Goal: Task Accomplishment & Management: Complete application form

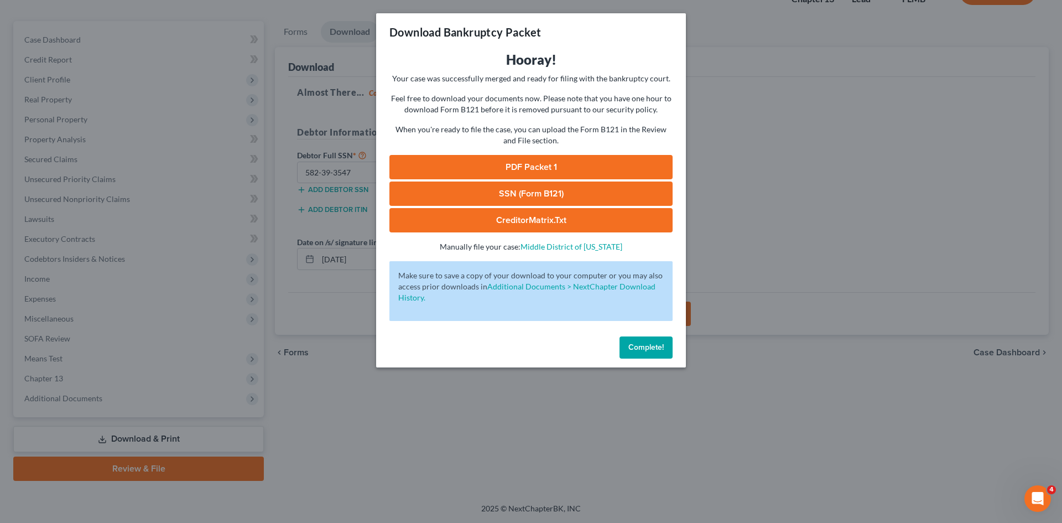
click at [656, 348] on span "Complete!" at bounding box center [645, 346] width 35 height 9
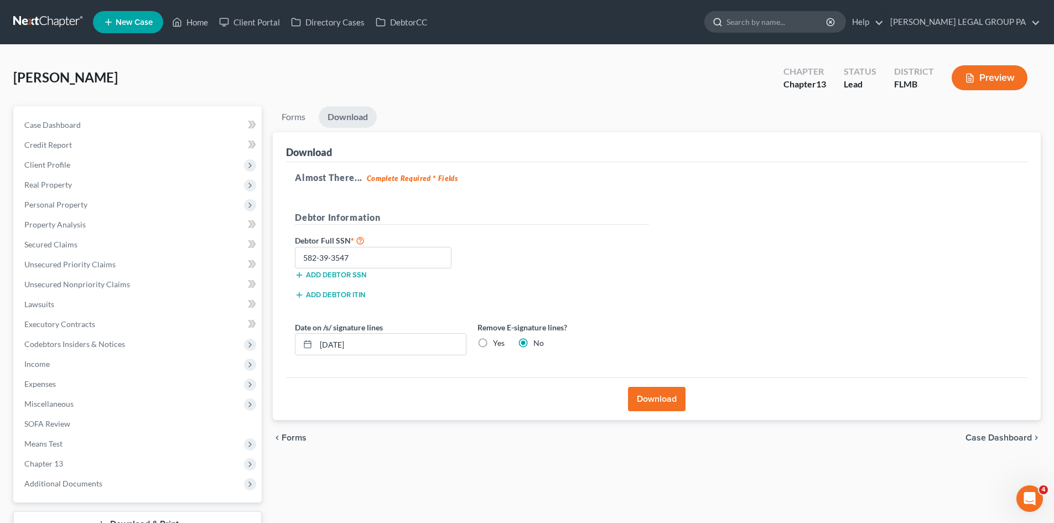
click at [793, 14] on input "search" at bounding box center [776, 22] width 101 height 20
type input "ensulo"
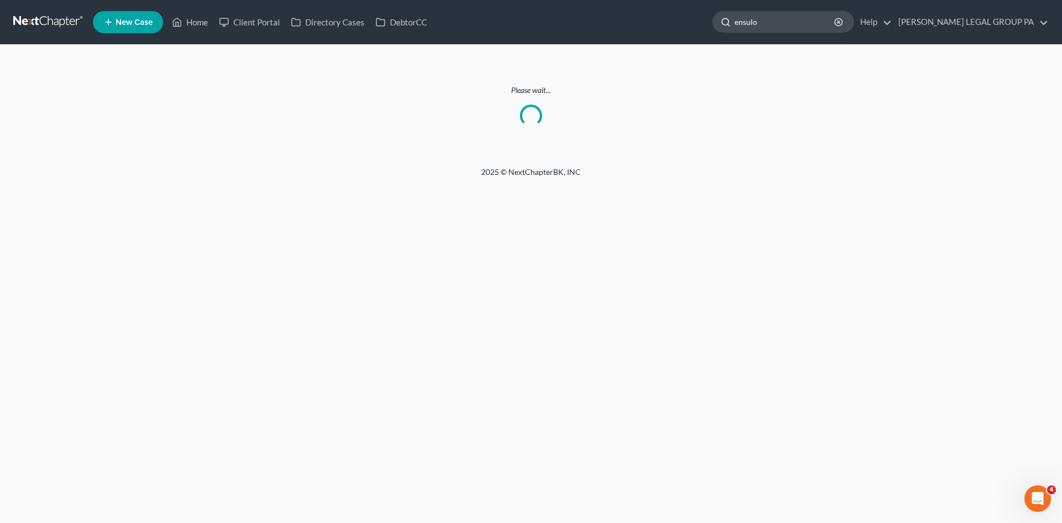
click at [822, 14] on input "ensulo" at bounding box center [784, 22] width 101 height 20
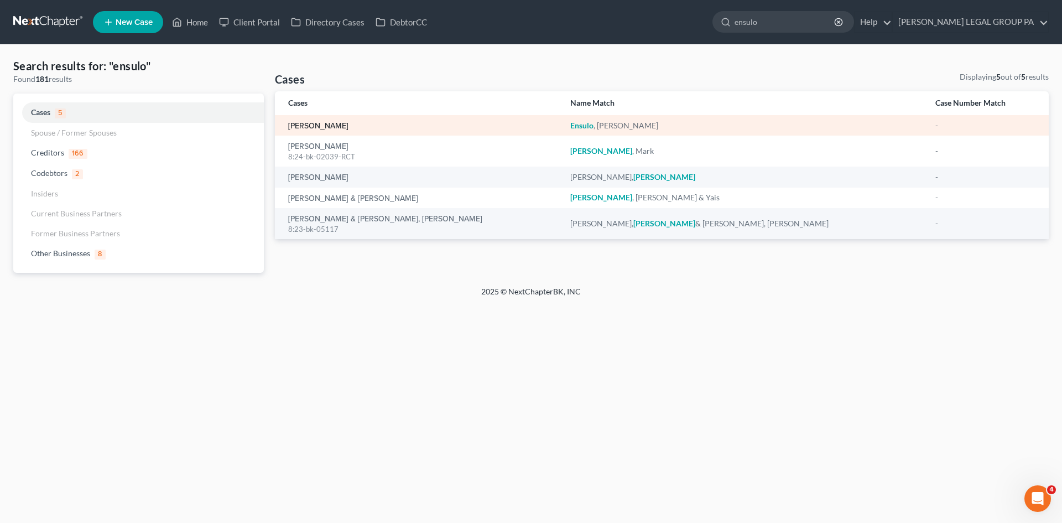
click at [319, 123] on link "[PERSON_NAME]" at bounding box center [318, 126] width 60 height 8
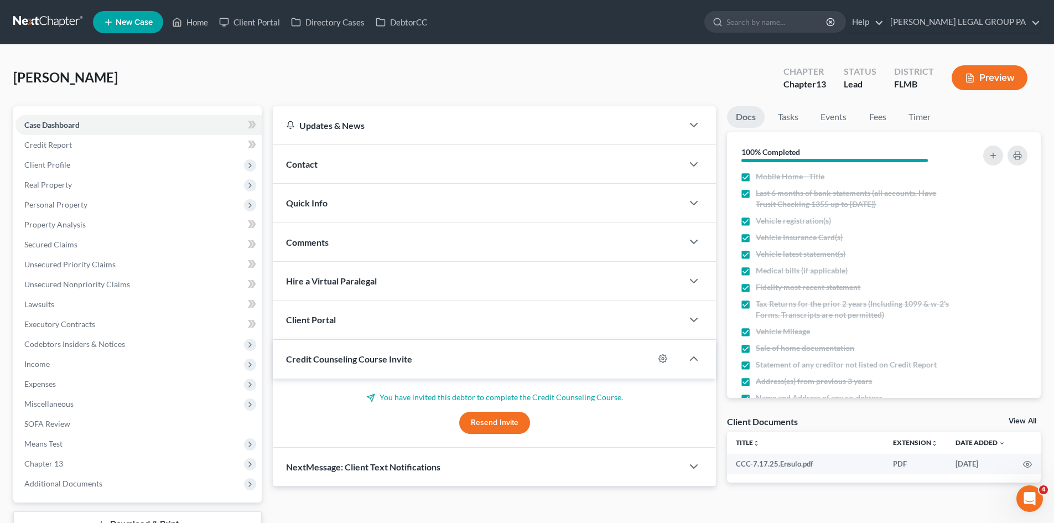
scroll to position [111, 0]
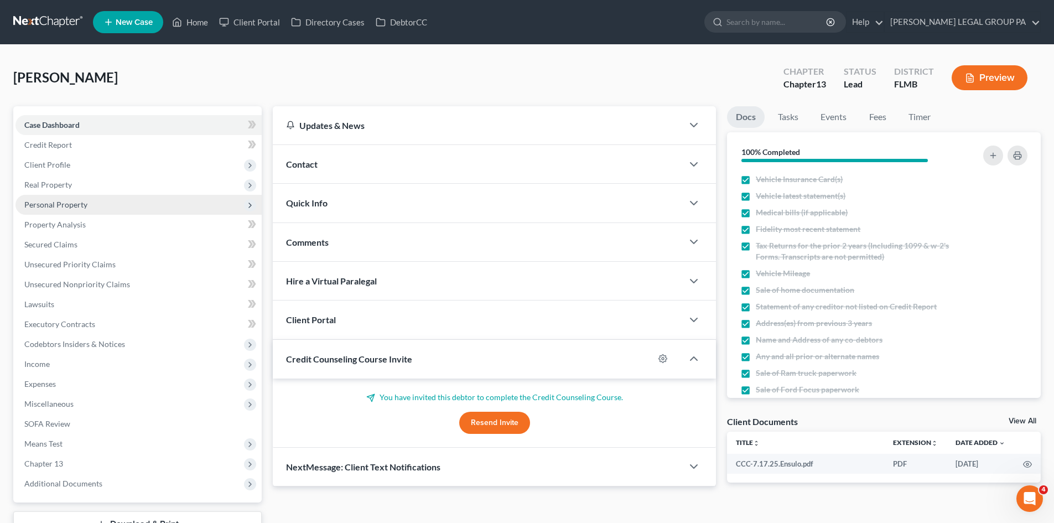
drag, startPoint x: 82, startPoint y: 201, endPoint x: 84, endPoint y: 210, distance: 9.5
click at [82, 201] on span "Personal Property" at bounding box center [55, 204] width 63 height 9
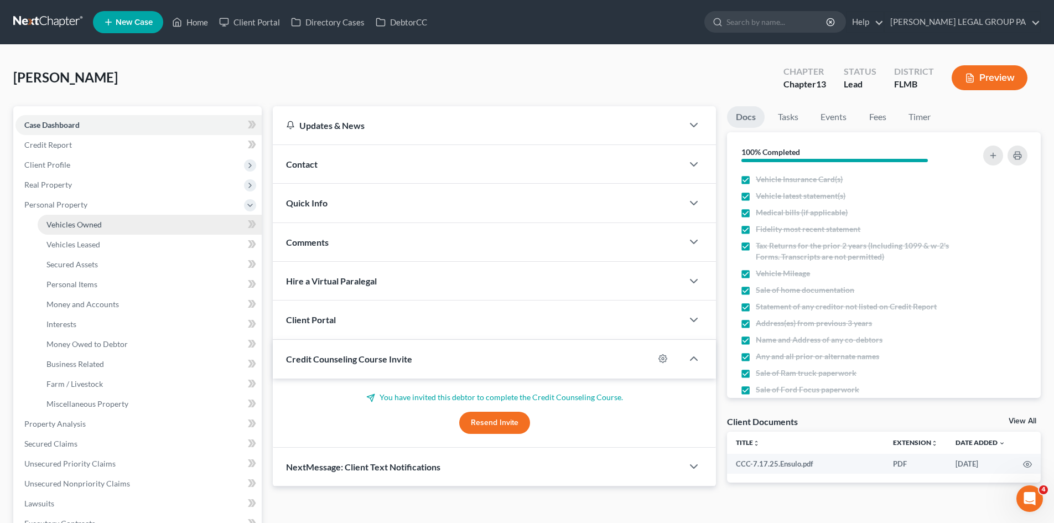
click at [87, 217] on link "Vehicles Owned" at bounding box center [150, 225] width 224 height 20
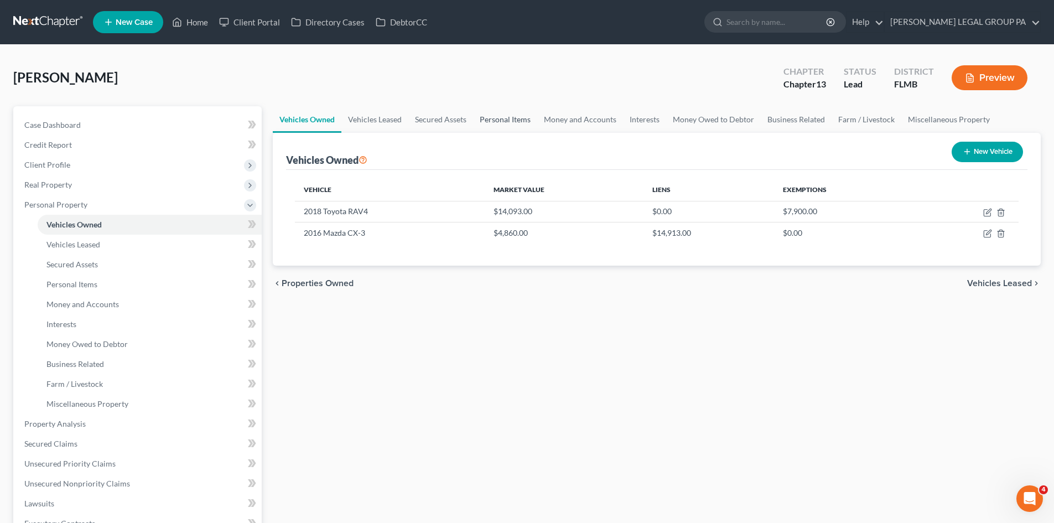
click at [495, 119] on link "Personal Items" at bounding box center [505, 119] width 64 height 27
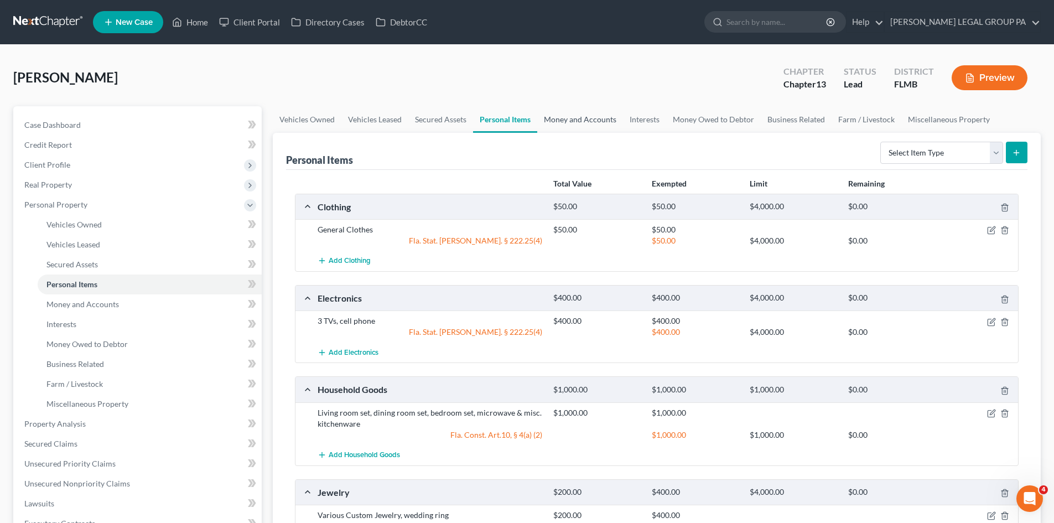
click at [543, 110] on link "Money and Accounts" at bounding box center [580, 119] width 86 height 27
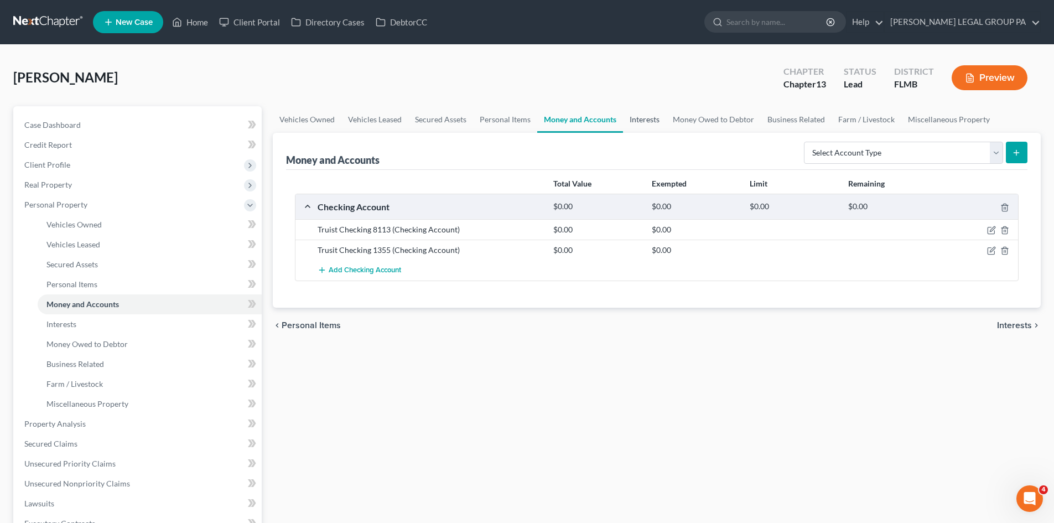
click at [642, 127] on link "Interests" at bounding box center [644, 119] width 43 height 27
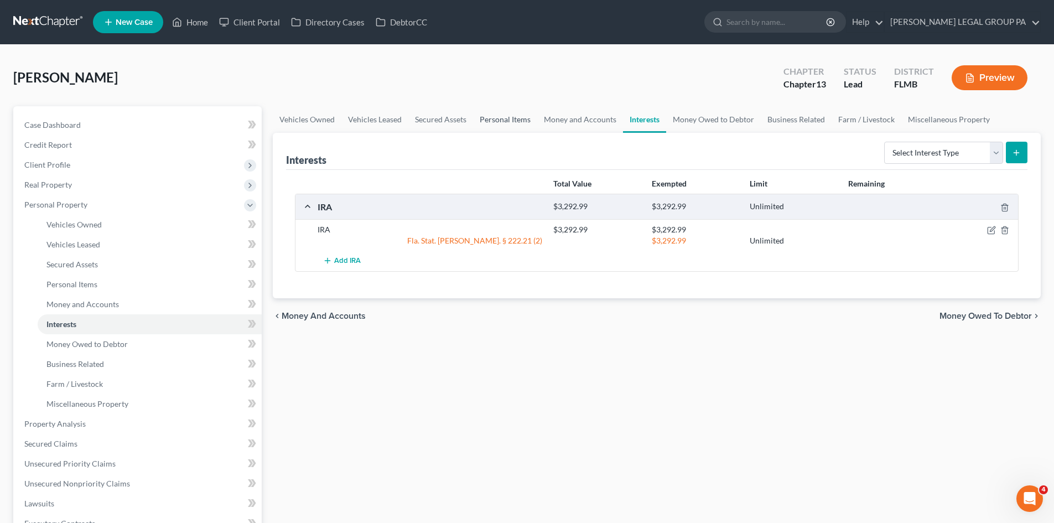
click at [492, 116] on link "Personal Items" at bounding box center [505, 119] width 64 height 27
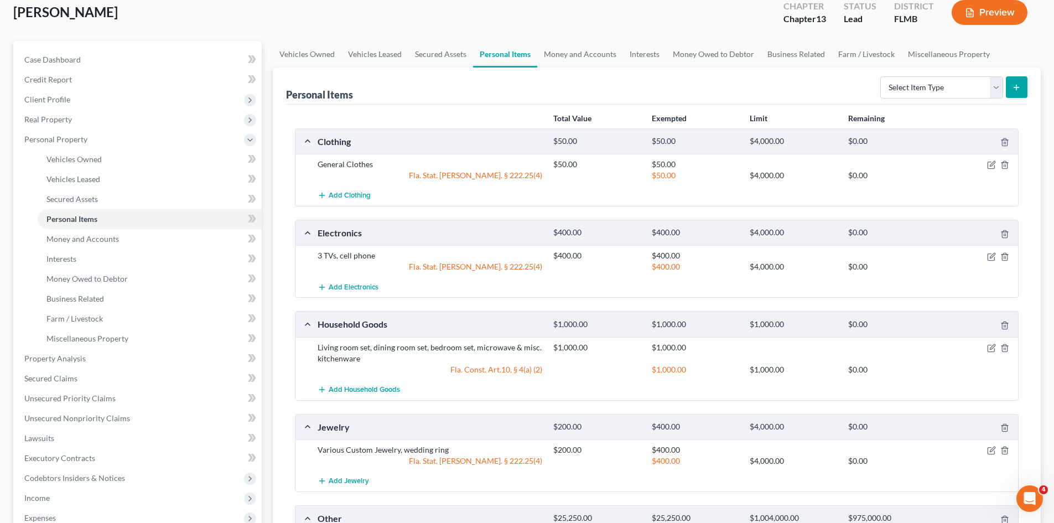
scroll to position [63, 0]
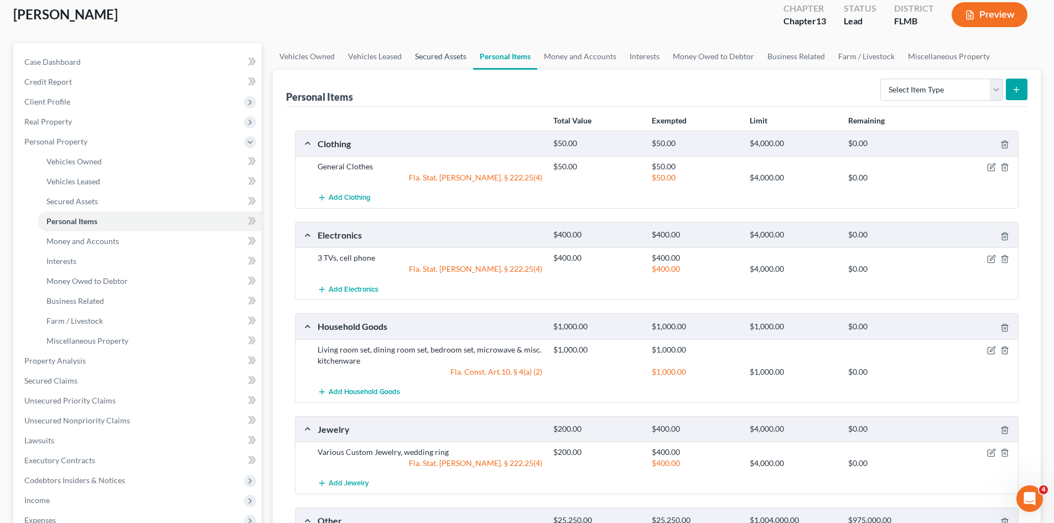
click at [441, 58] on link "Secured Assets" at bounding box center [440, 56] width 65 height 27
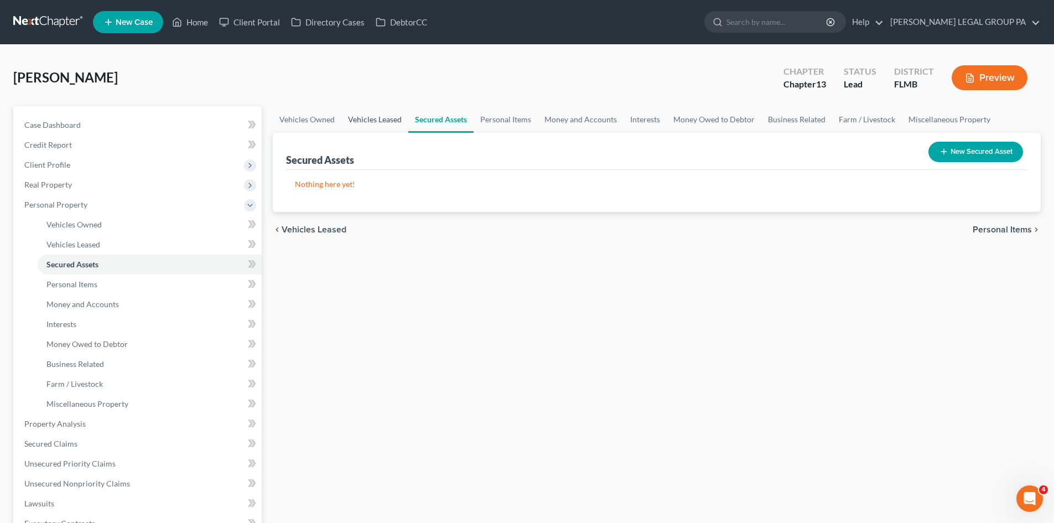
click at [363, 118] on link "Vehicles Leased" at bounding box center [374, 119] width 67 height 27
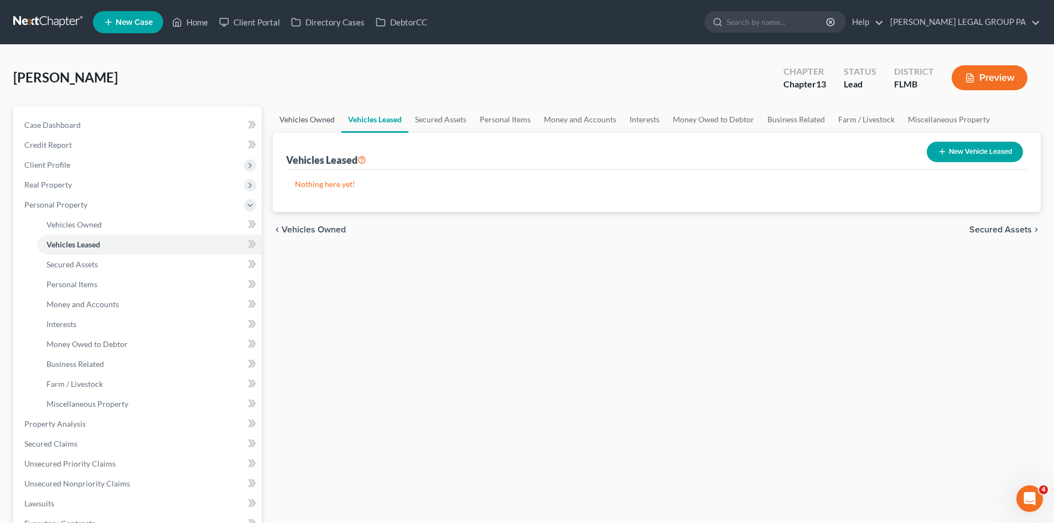
click at [314, 123] on link "Vehicles Owned" at bounding box center [307, 119] width 69 height 27
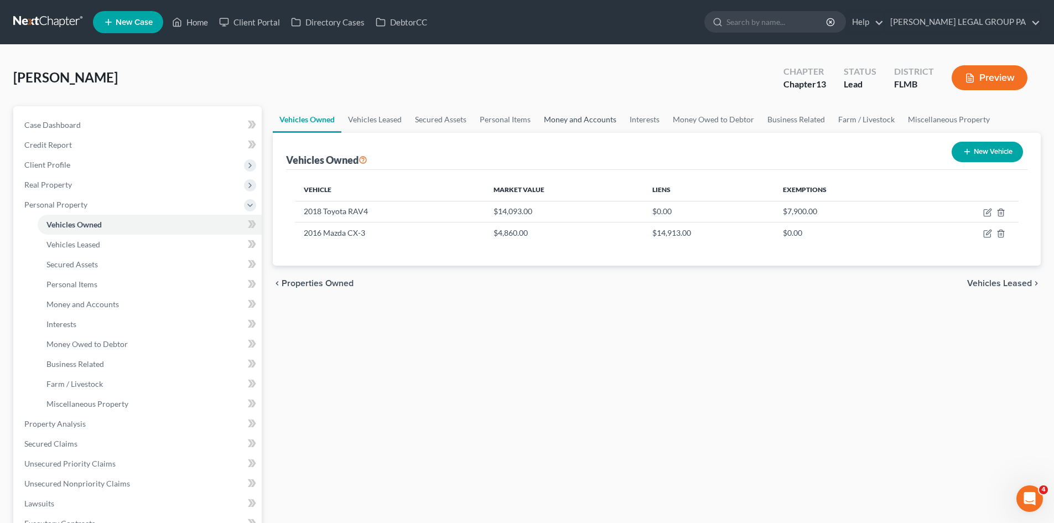
click at [570, 112] on link "Money and Accounts" at bounding box center [580, 119] width 86 height 27
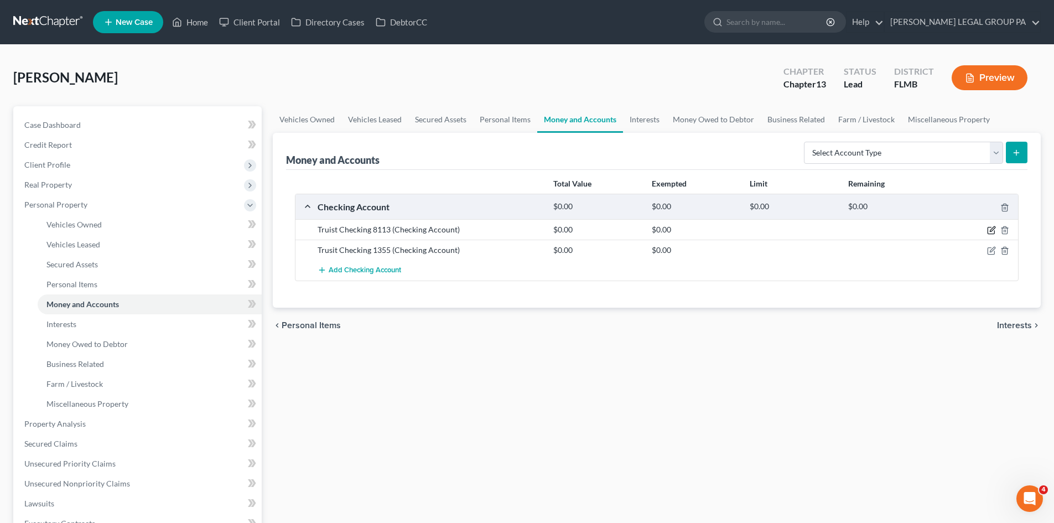
drag, startPoint x: 988, startPoint y: 233, endPoint x: 727, endPoint y: 315, distance: 273.8
click at [987, 233] on icon "button" at bounding box center [991, 230] width 9 height 9
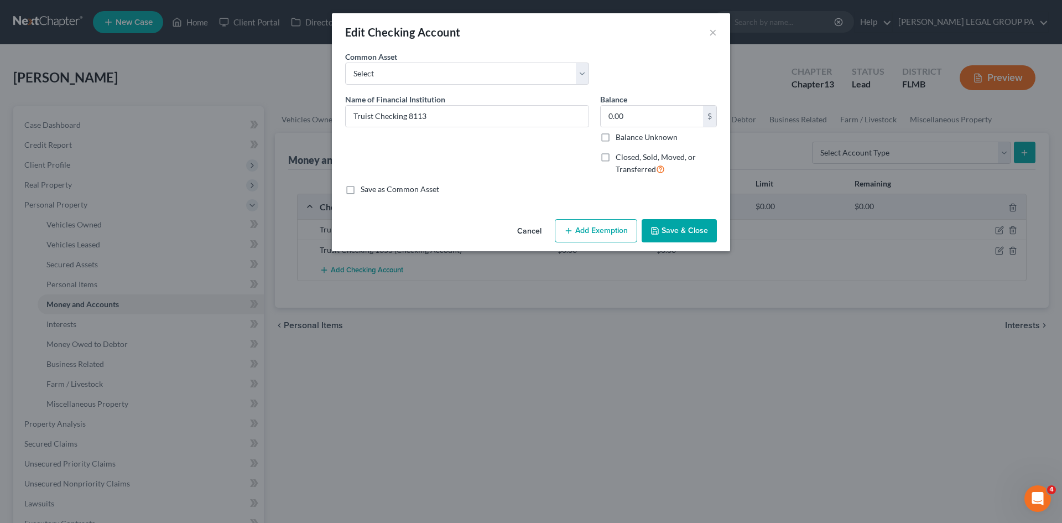
click at [602, 256] on div "Edit Checking Account × An exemption set must first be selected from the Filing…" at bounding box center [531, 261] width 1062 height 523
click at [595, 228] on button "Add Exemption" at bounding box center [596, 230] width 82 height 23
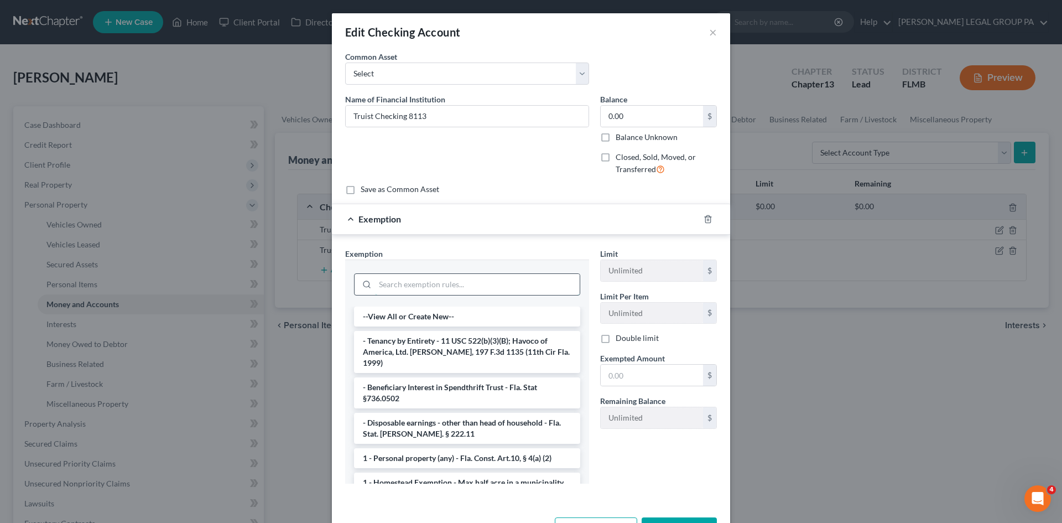
click at [427, 276] on input "search" at bounding box center [477, 284] width 205 height 21
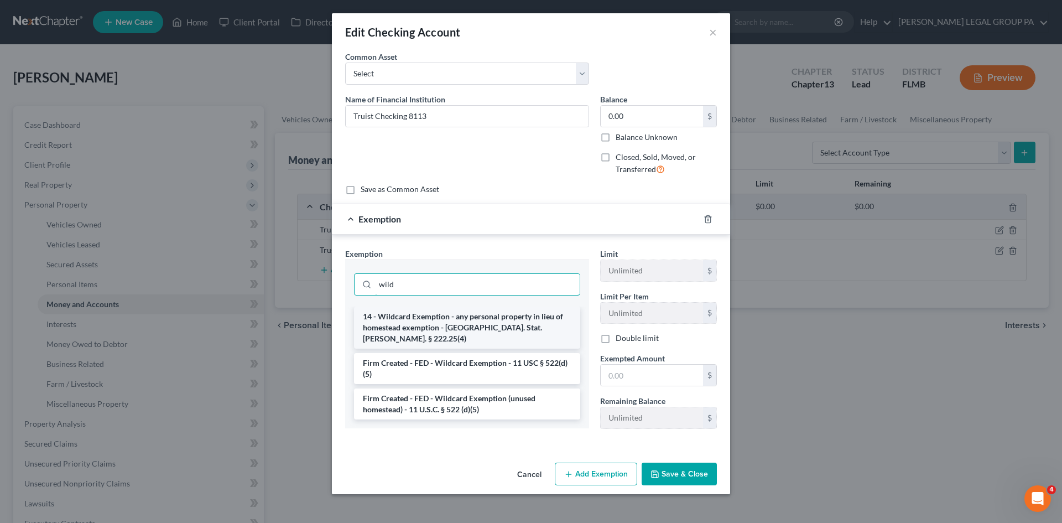
type input "wild"
click at [482, 319] on li "14 - Wildcard Exemption - any personal property in lieu of homestead exemption …" at bounding box center [467, 327] width 226 height 42
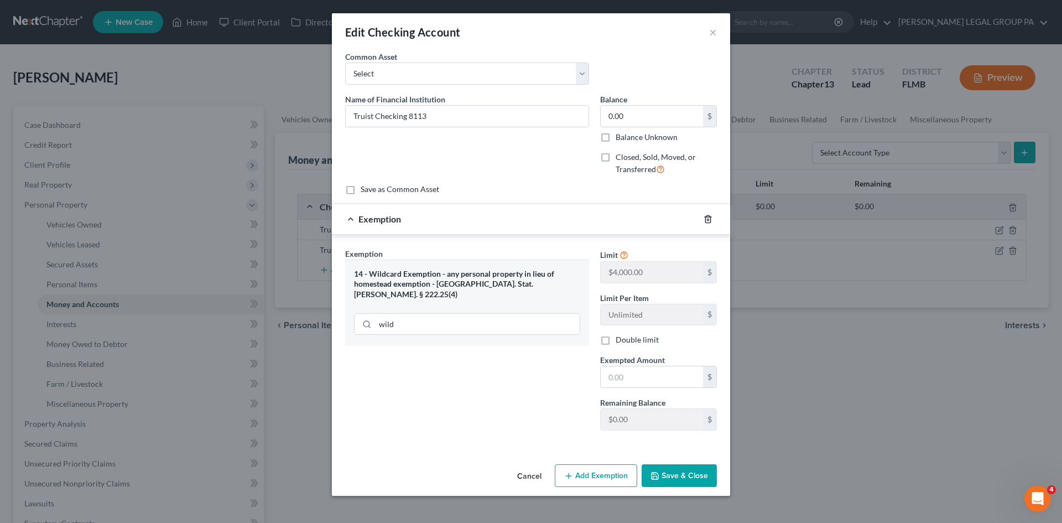
click at [708, 222] on icon "button" at bounding box center [708, 219] width 9 height 9
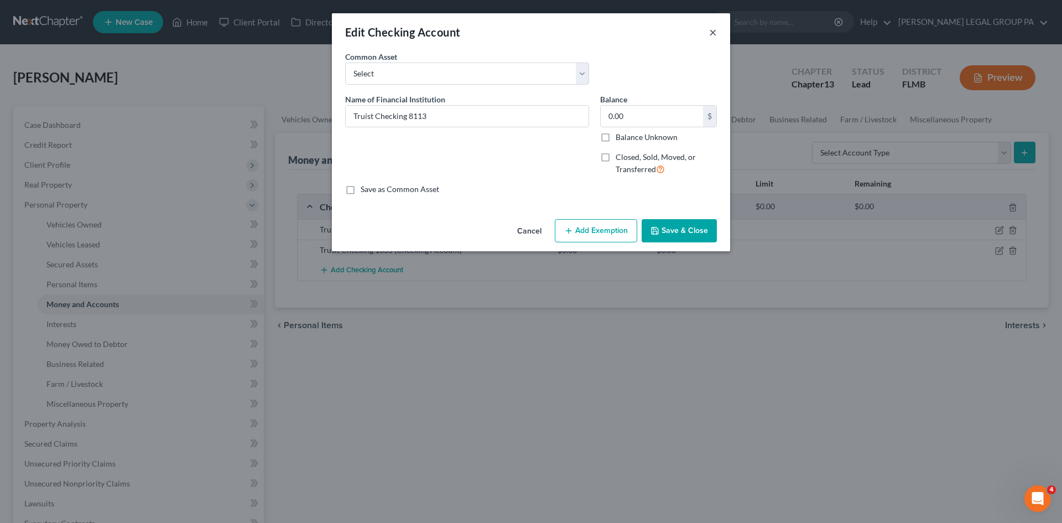
click at [715, 32] on button "×" at bounding box center [713, 31] width 8 height 13
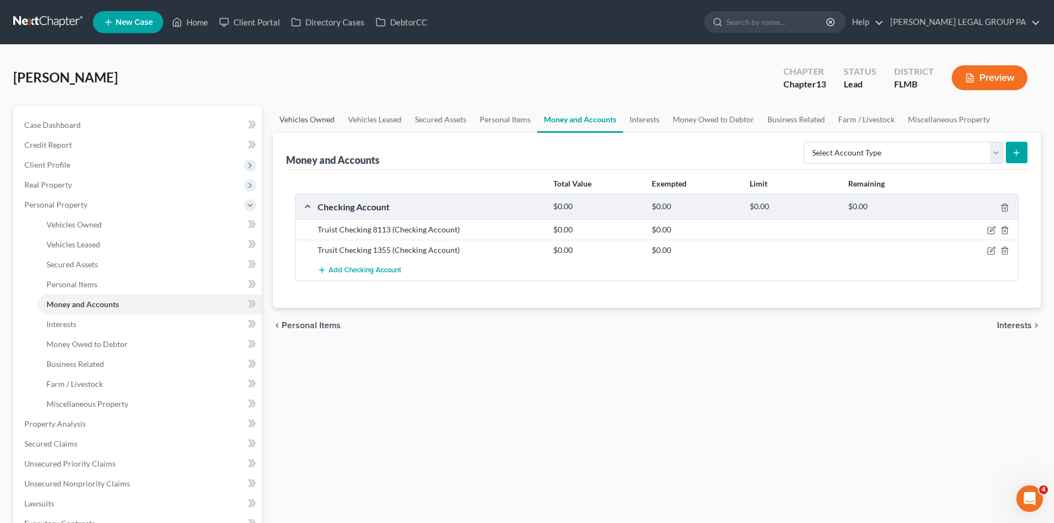
click at [336, 123] on link "Vehicles Owned" at bounding box center [307, 119] width 69 height 27
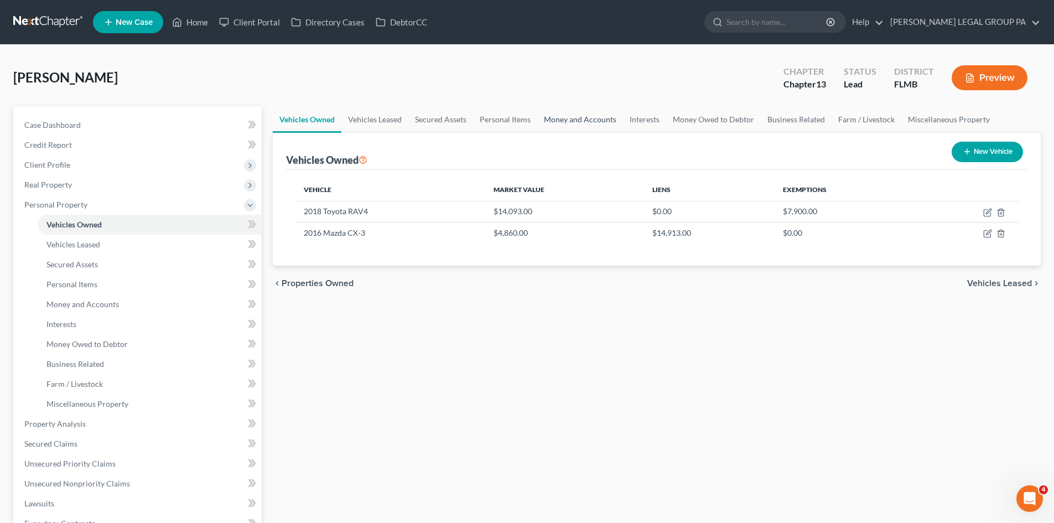
click at [548, 122] on link "Money and Accounts" at bounding box center [580, 119] width 86 height 27
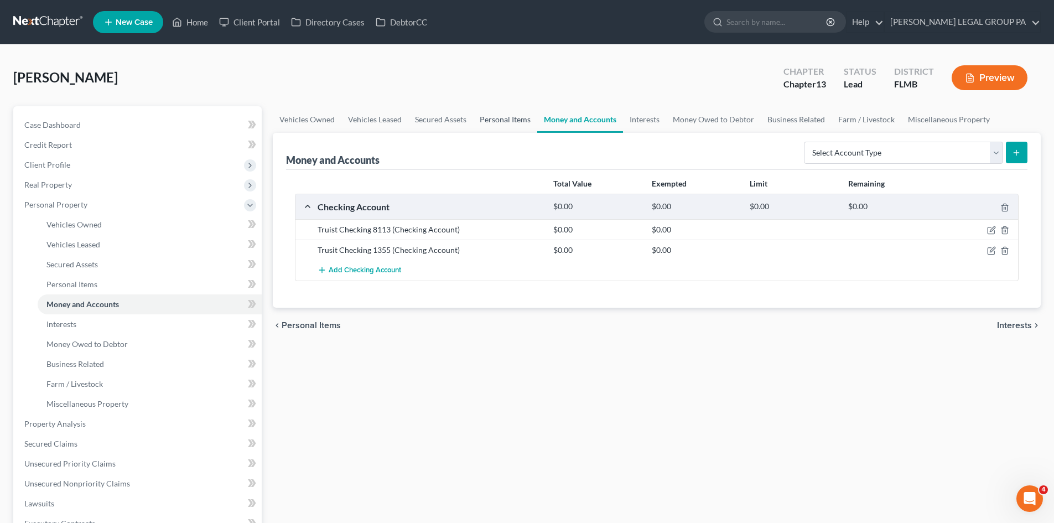
click at [499, 128] on link "Personal Items" at bounding box center [505, 119] width 64 height 27
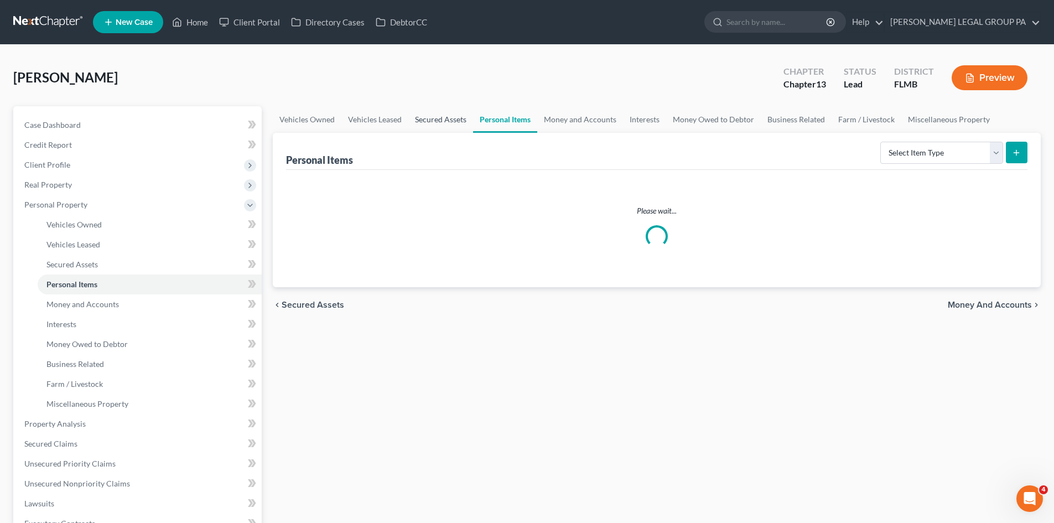
click at [439, 122] on link "Secured Assets" at bounding box center [440, 119] width 65 height 27
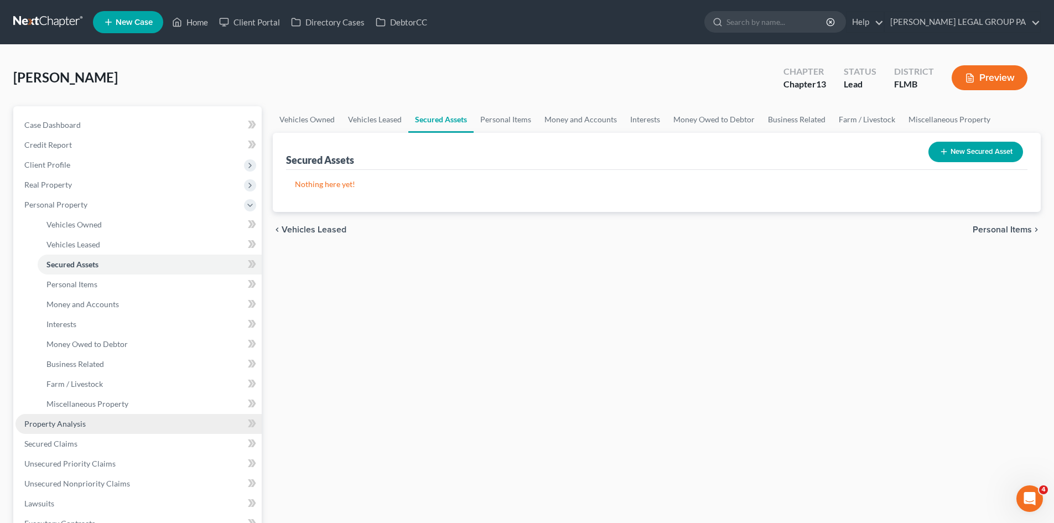
click at [115, 418] on link "Property Analysis" at bounding box center [138, 424] width 246 height 20
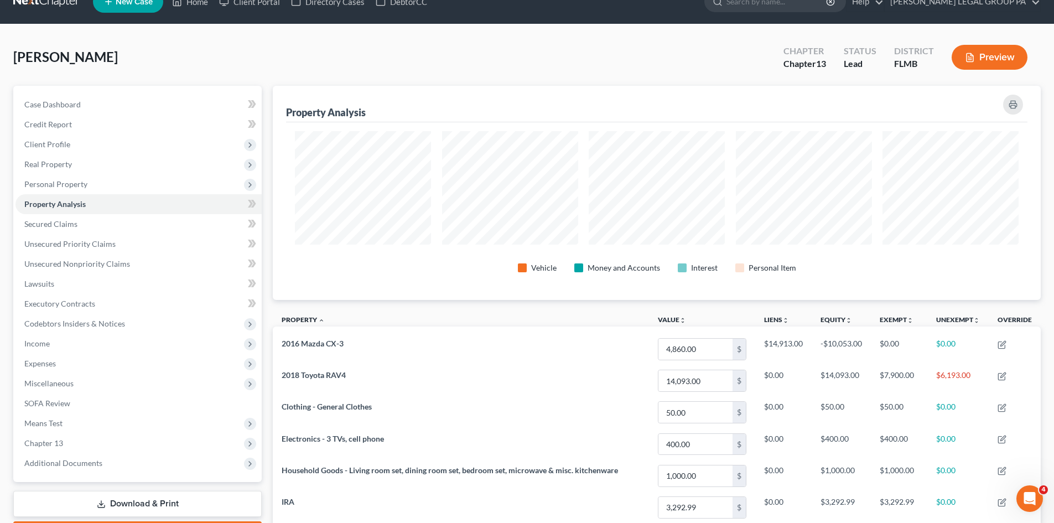
scroll to position [11, 0]
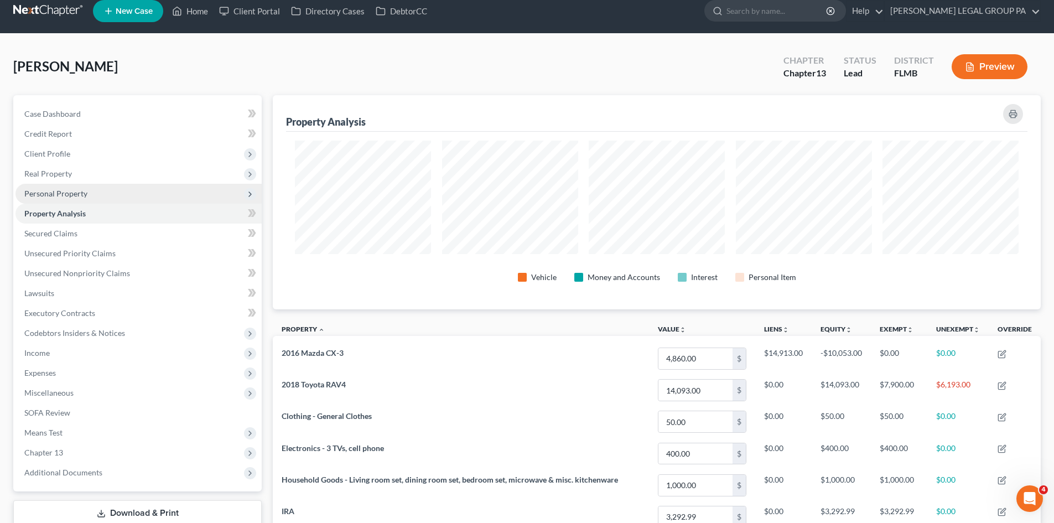
click at [66, 200] on span "Personal Property" at bounding box center [138, 194] width 246 height 20
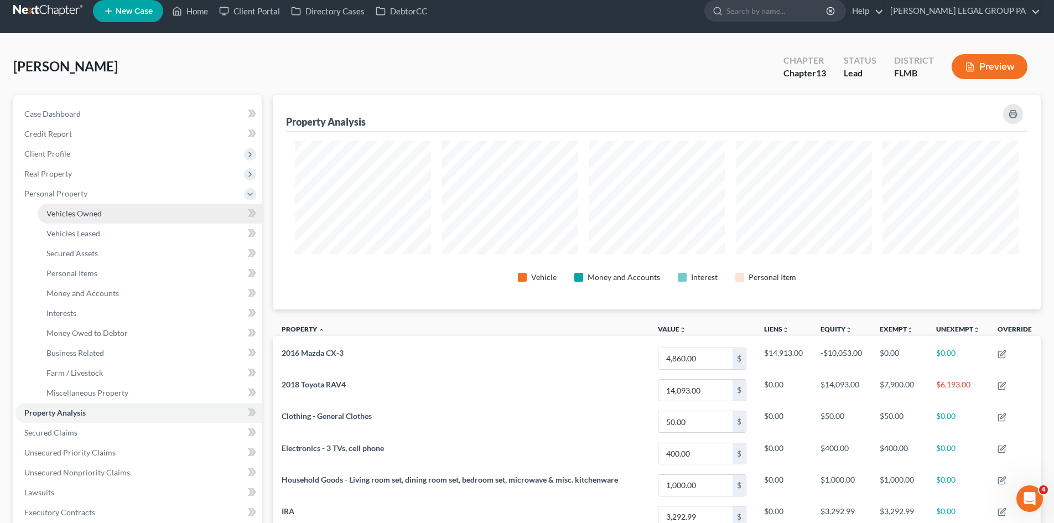
click at [97, 210] on span "Vehicles Owned" at bounding box center [73, 213] width 55 height 9
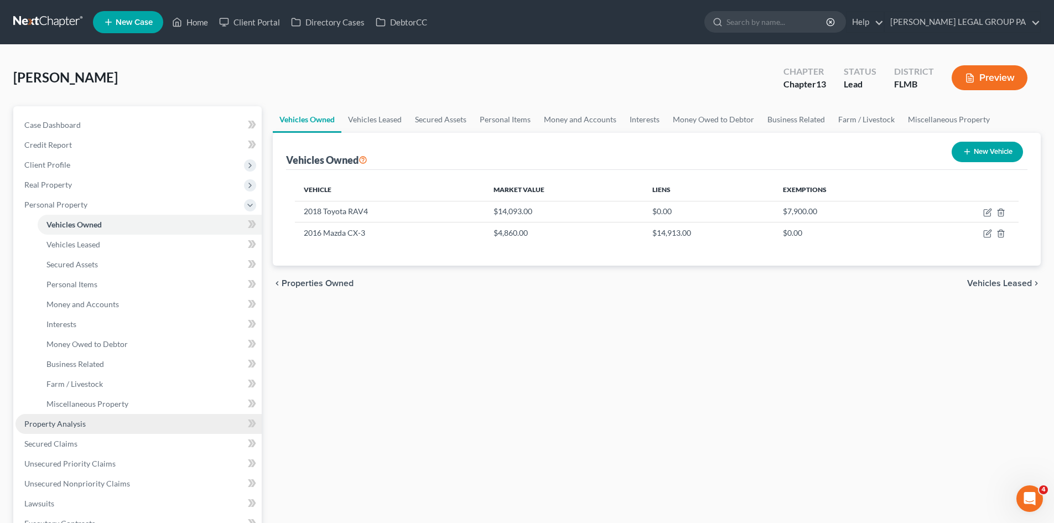
click at [106, 426] on link "Property Analysis" at bounding box center [138, 424] width 246 height 20
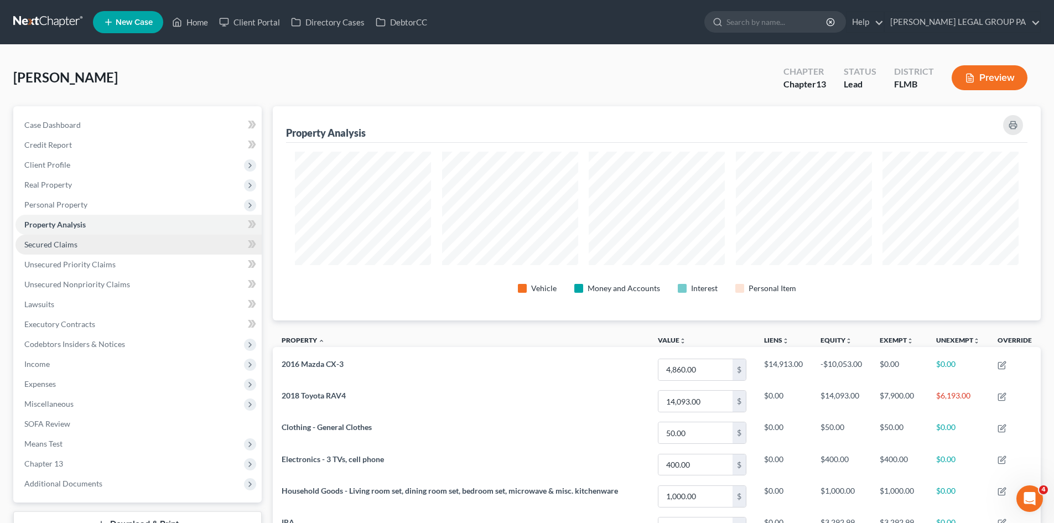
click at [124, 251] on link "Secured Claims" at bounding box center [138, 245] width 246 height 20
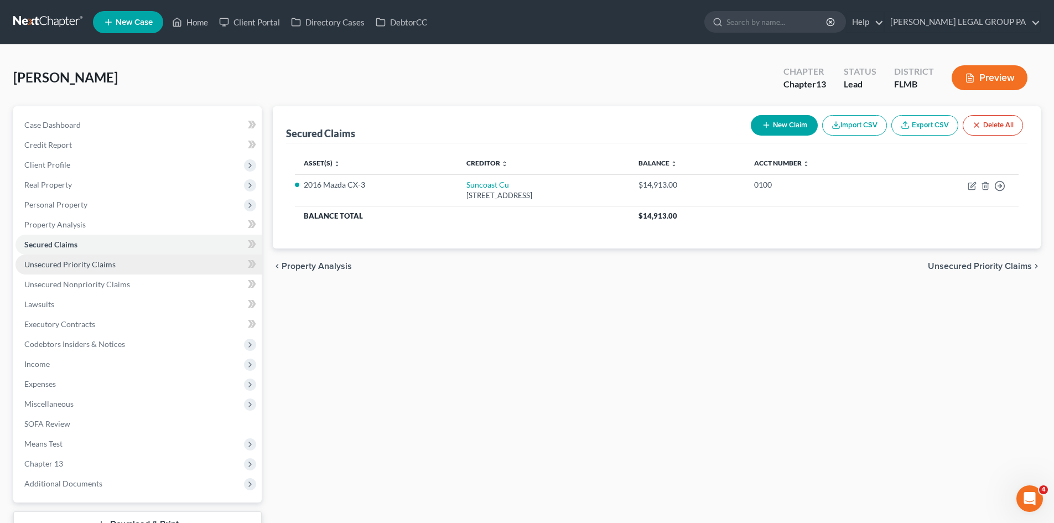
click at [125, 268] on link "Unsecured Priority Claims" at bounding box center [138, 264] width 246 height 20
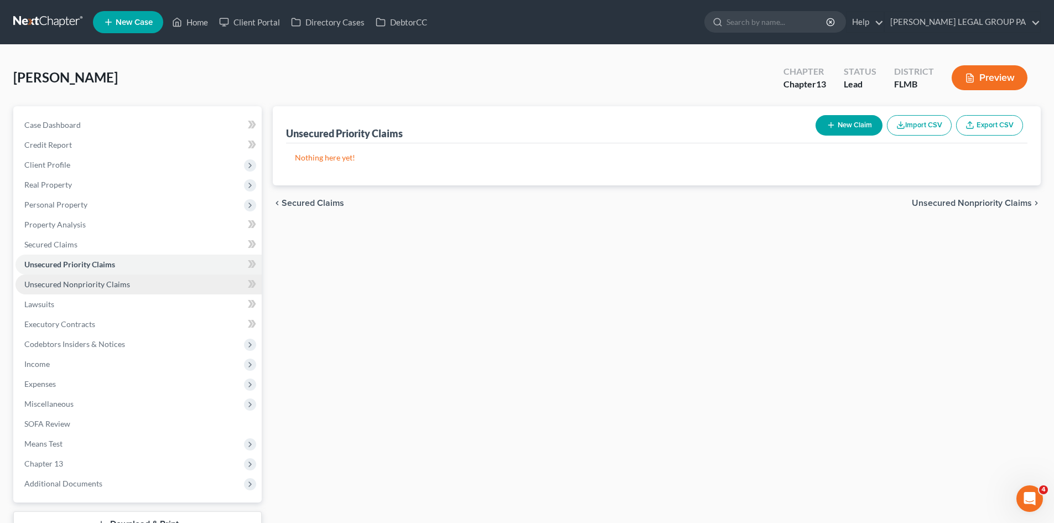
click at [122, 288] on span "Unsecured Nonpriority Claims" at bounding box center [77, 283] width 106 height 9
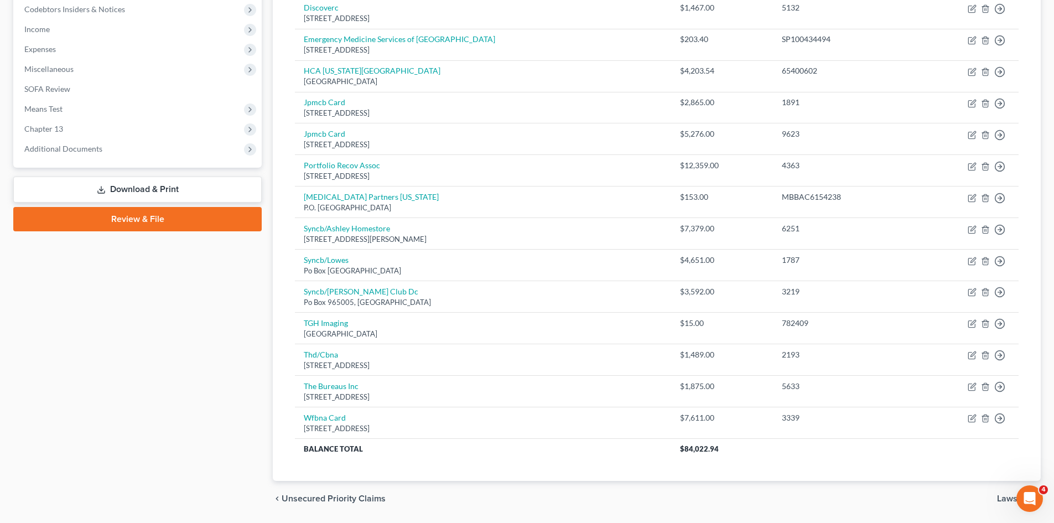
scroll to position [370, 0]
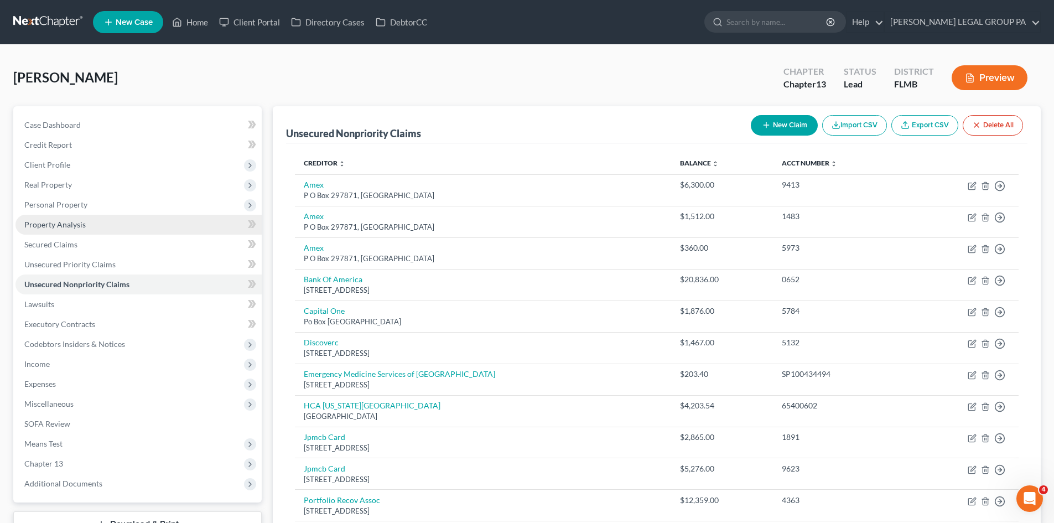
click at [104, 217] on link "Property Analysis" at bounding box center [138, 225] width 246 height 20
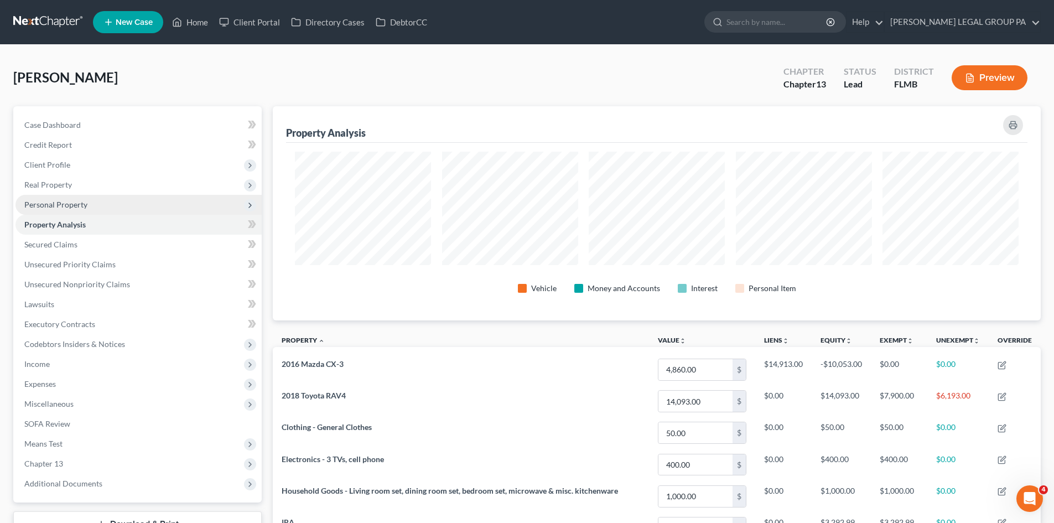
scroll to position [552863, 552310]
click at [105, 201] on span "Personal Property" at bounding box center [138, 205] width 246 height 20
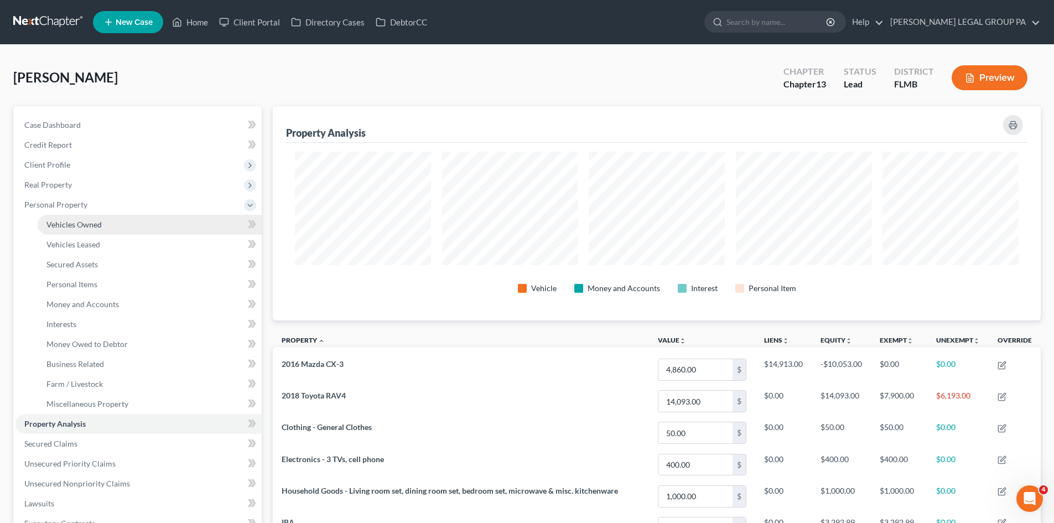
click at [106, 216] on link "Vehicles Owned" at bounding box center [150, 225] width 224 height 20
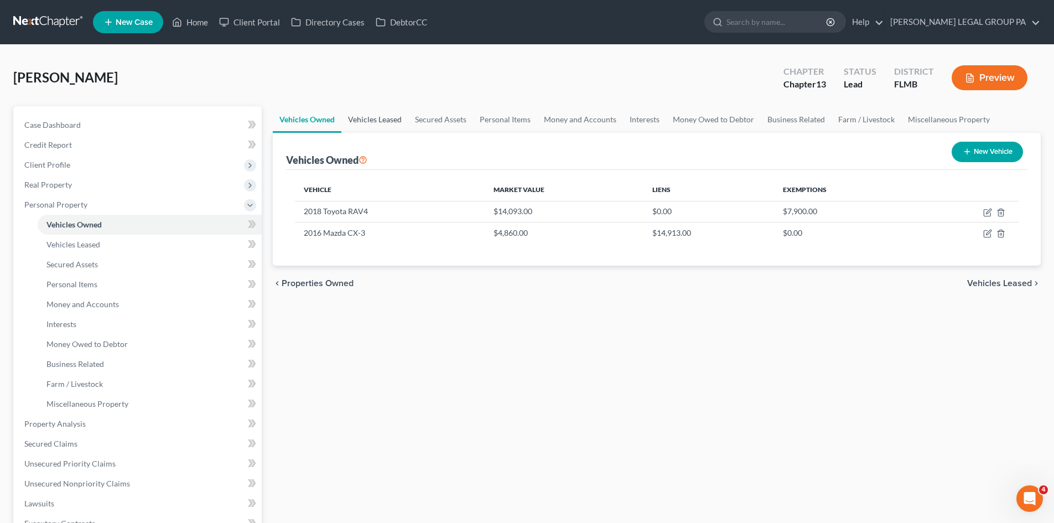
click at [398, 121] on link "Vehicles Leased" at bounding box center [374, 119] width 67 height 27
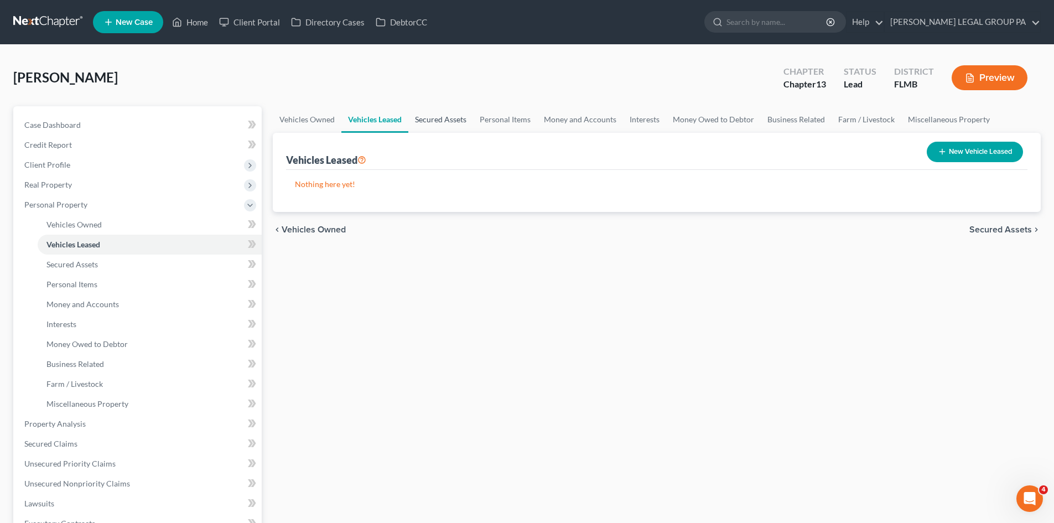
click at [431, 123] on link "Secured Assets" at bounding box center [440, 119] width 65 height 27
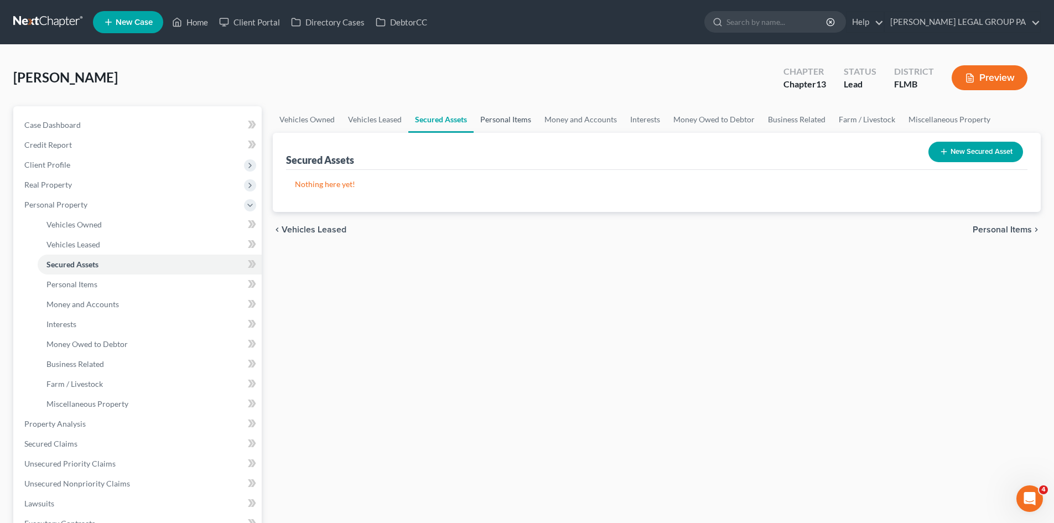
click at [524, 124] on link "Personal Items" at bounding box center [505, 119] width 64 height 27
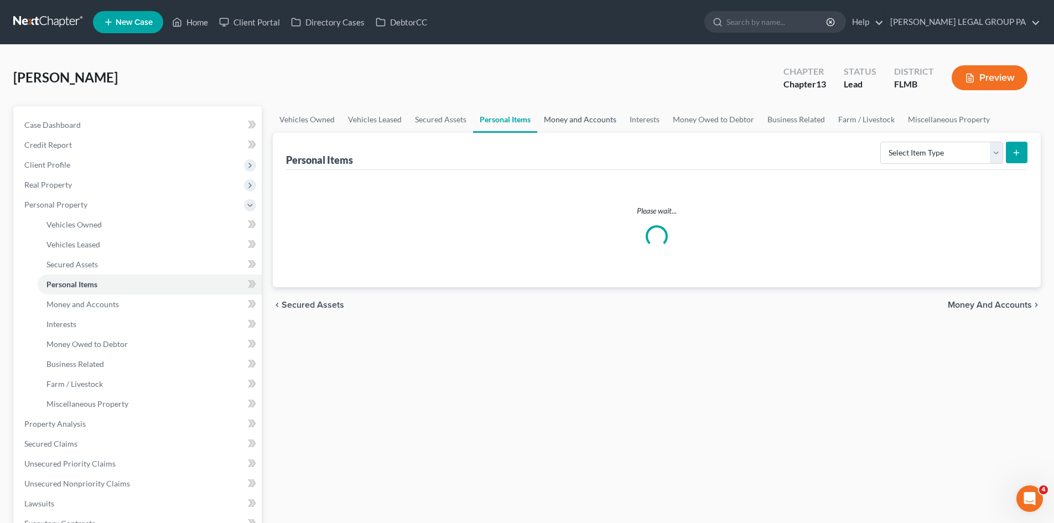
click at [593, 117] on link "Money and Accounts" at bounding box center [580, 119] width 86 height 27
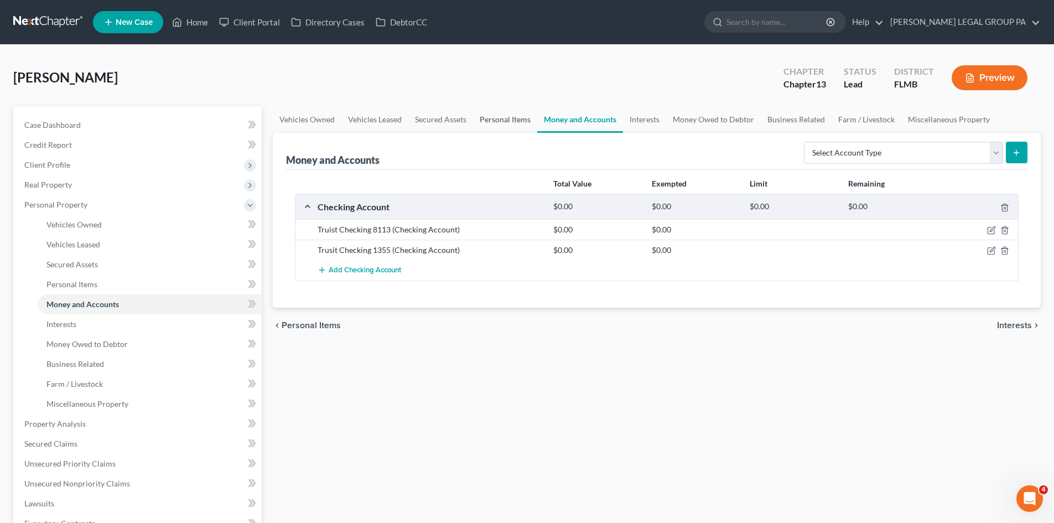
click at [510, 117] on link "Personal Items" at bounding box center [505, 119] width 64 height 27
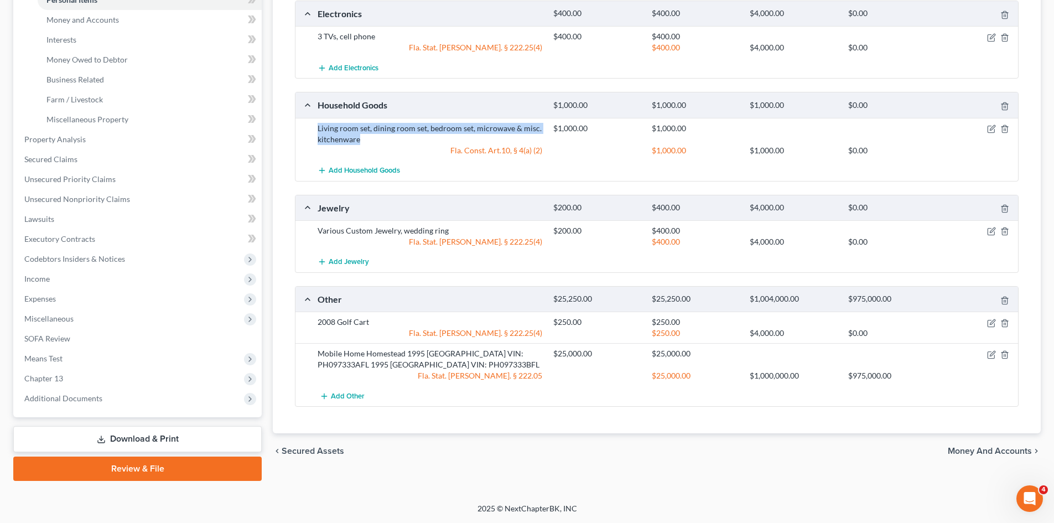
drag, startPoint x: 363, startPoint y: 140, endPoint x: 318, endPoint y: 131, distance: 45.8
click at [318, 131] on div "Living room set, dining room set, bedroom set, microwave & misc. kitchenware" at bounding box center [430, 134] width 236 height 22
click at [332, 132] on div "Living room set, dining room set, bedroom set, microwave & misc. kitchenware" at bounding box center [430, 134] width 236 height 22
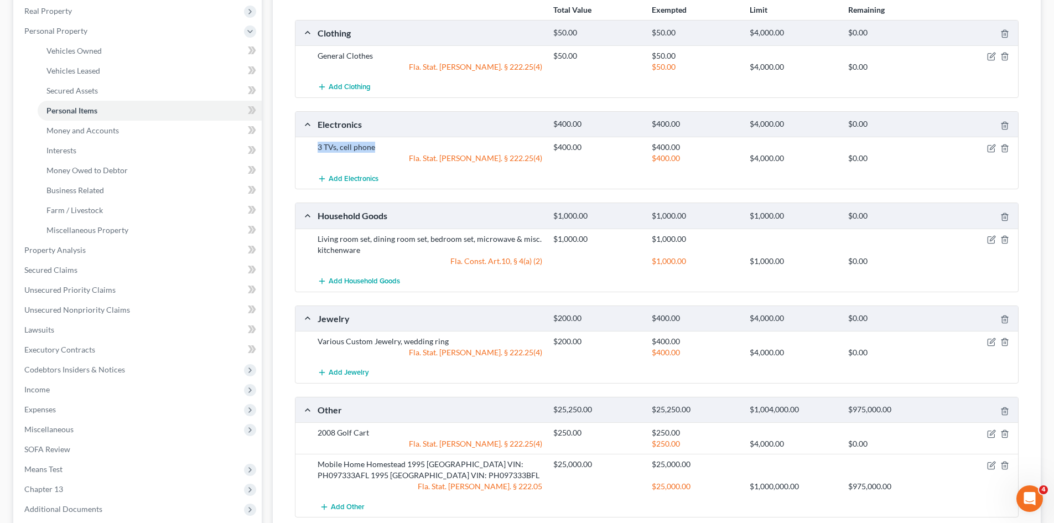
click at [309, 149] on div "3 TVs, cell phone $400.00 $400.00 Fla. Stat. Ann. § 222.25(4) $400.00 $4,000.00…" at bounding box center [656, 153] width 722 height 32
click at [352, 149] on div "3 TVs, cell phone" at bounding box center [430, 147] width 236 height 11
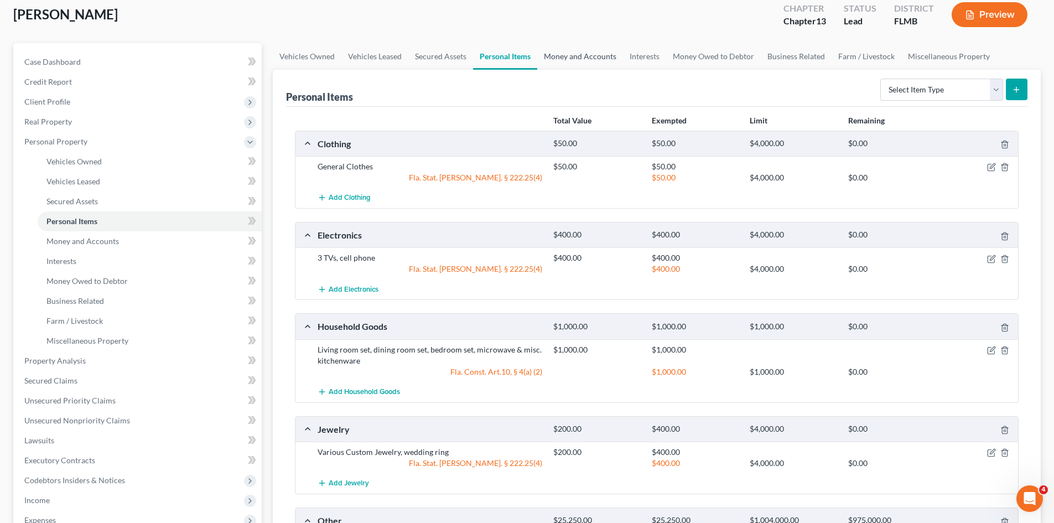
click at [569, 62] on link "Money and Accounts" at bounding box center [580, 56] width 86 height 27
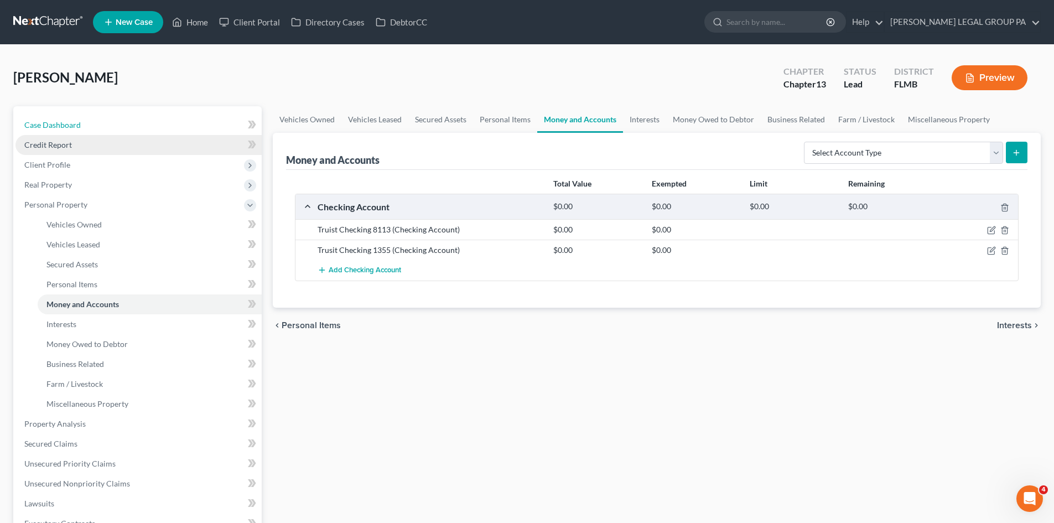
drag, startPoint x: 69, startPoint y: 131, endPoint x: 80, endPoint y: 140, distance: 14.9
click at [69, 131] on link "Case Dashboard" at bounding box center [138, 125] width 246 height 20
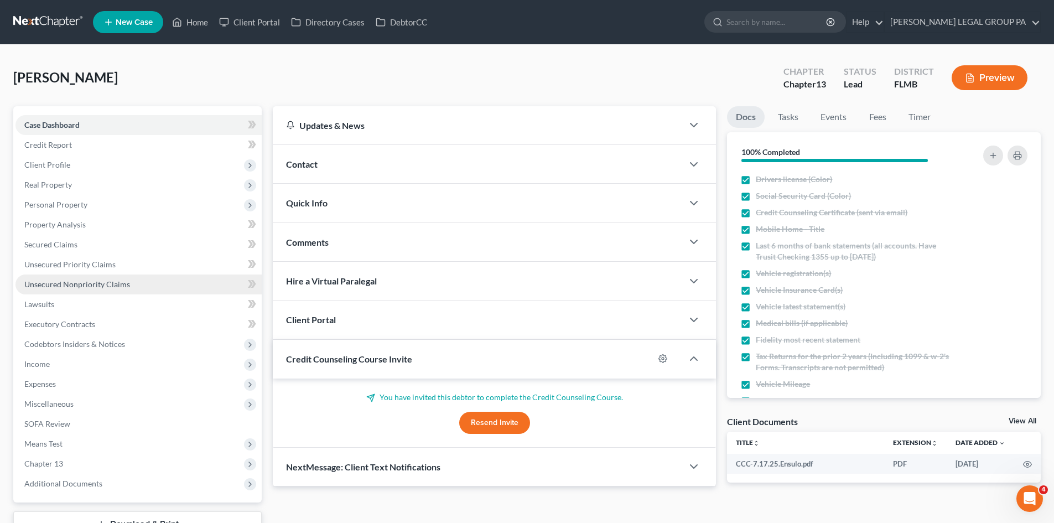
click at [116, 288] on span "Unsecured Nonpriority Claims" at bounding box center [77, 283] width 106 height 9
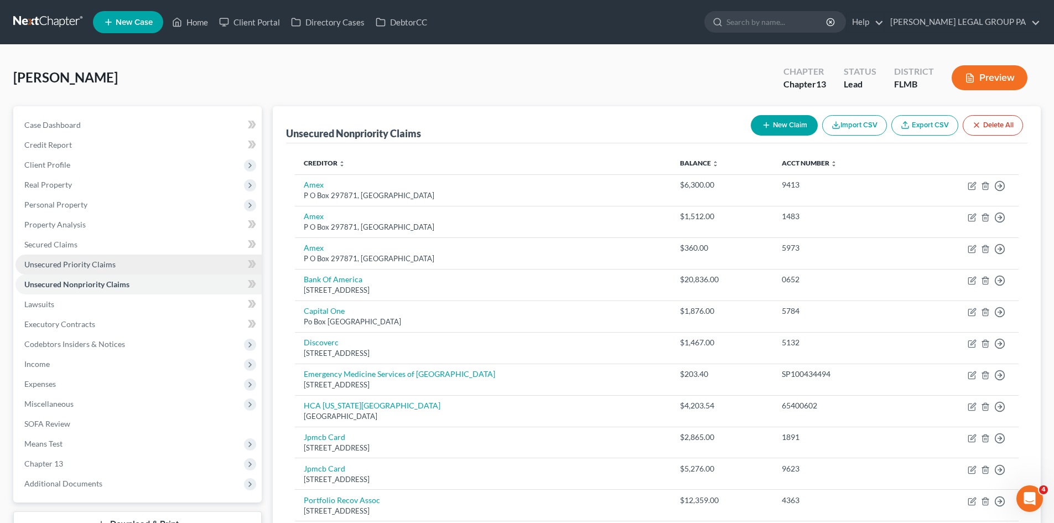
click at [102, 268] on span "Unsecured Priority Claims" at bounding box center [69, 263] width 91 height 9
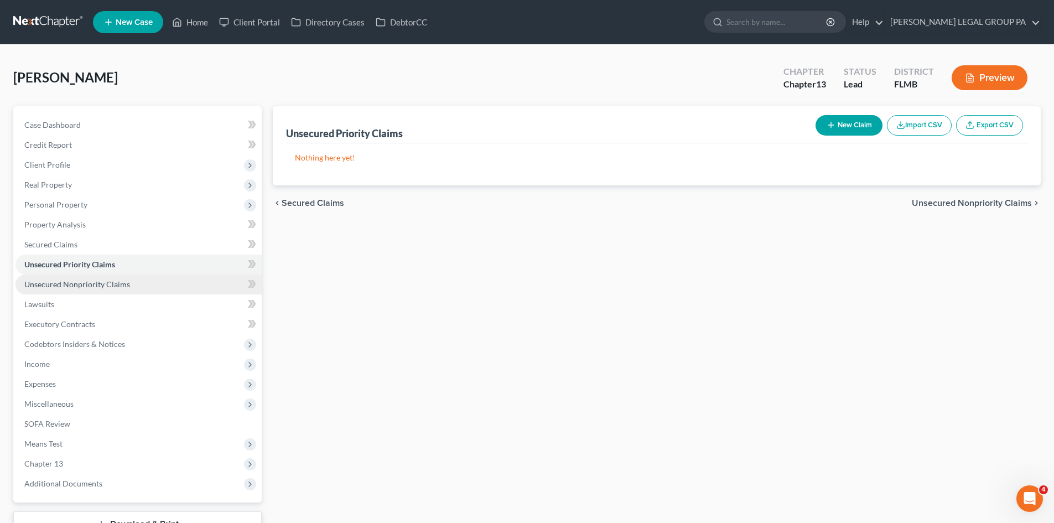
scroll to position [55, 0]
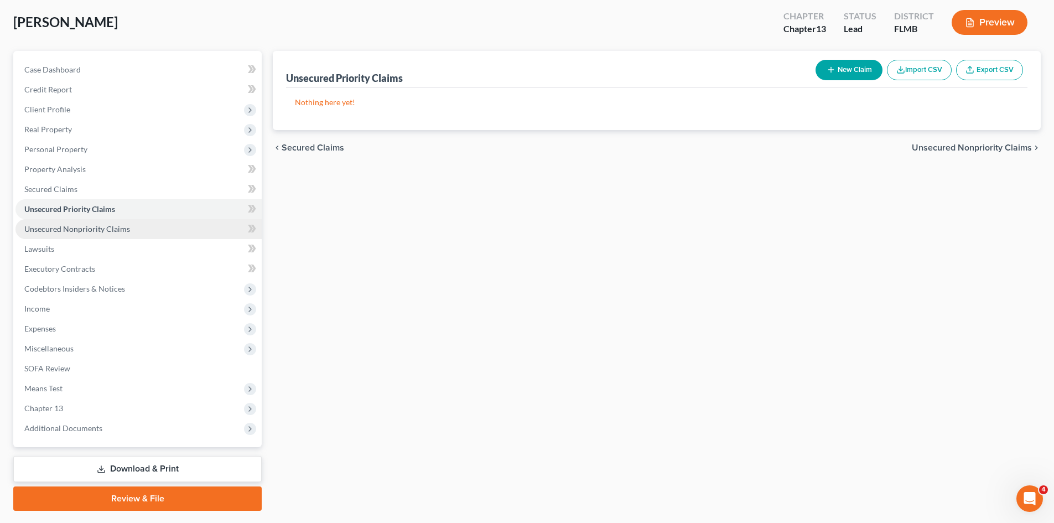
click at [117, 232] on span "Unsecured Nonpriority Claims" at bounding box center [77, 228] width 106 height 9
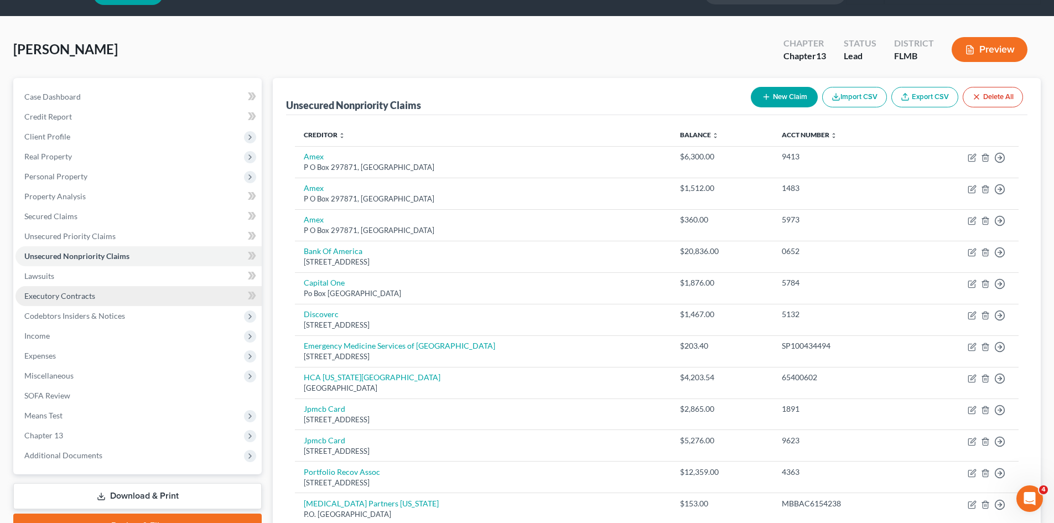
scroll to position [55, 0]
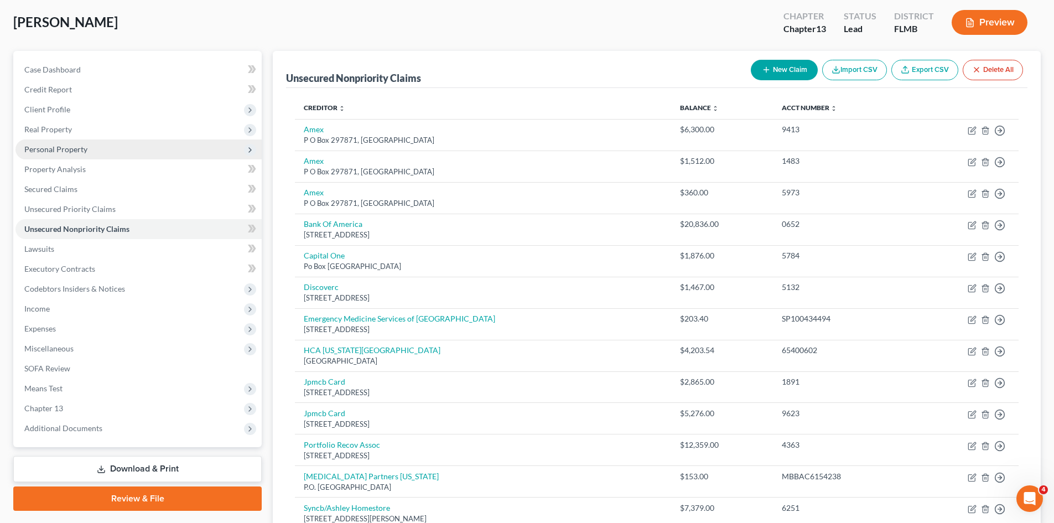
click at [114, 150] on span "Personal Property" at bounding box center [138, 149] width 246 height 20
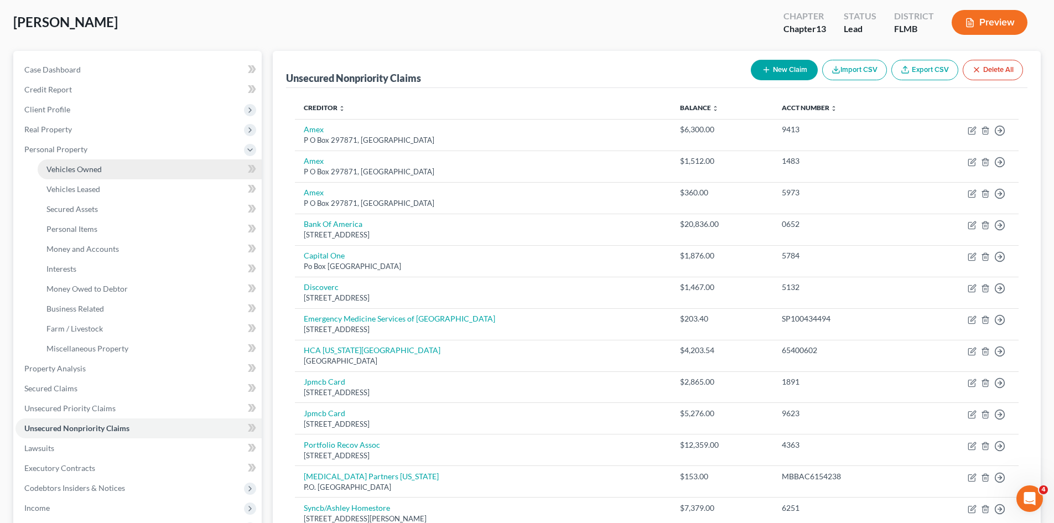
click at [117, 169] on link "Vehicles Owned" at bounding box center [150, 169] width 224 height 20
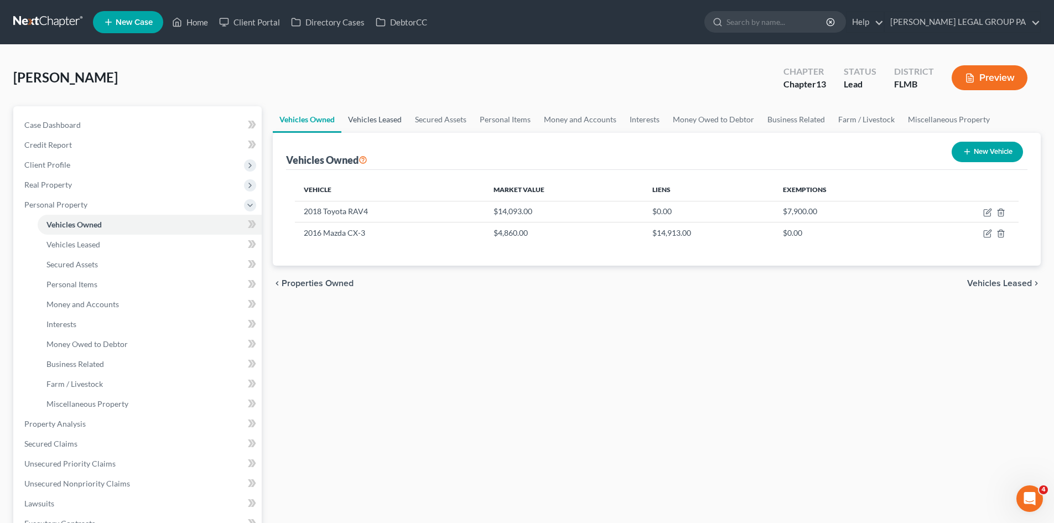
click at [350, 122] on link "Vehicles Leased" at bounding box center [374, 119] width 67 height 27
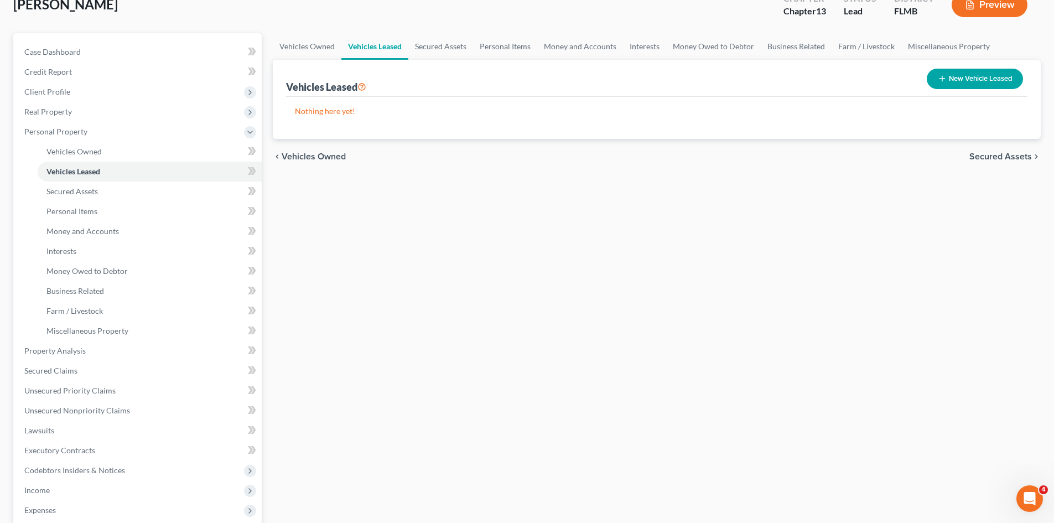
scroll to position [277, 0]
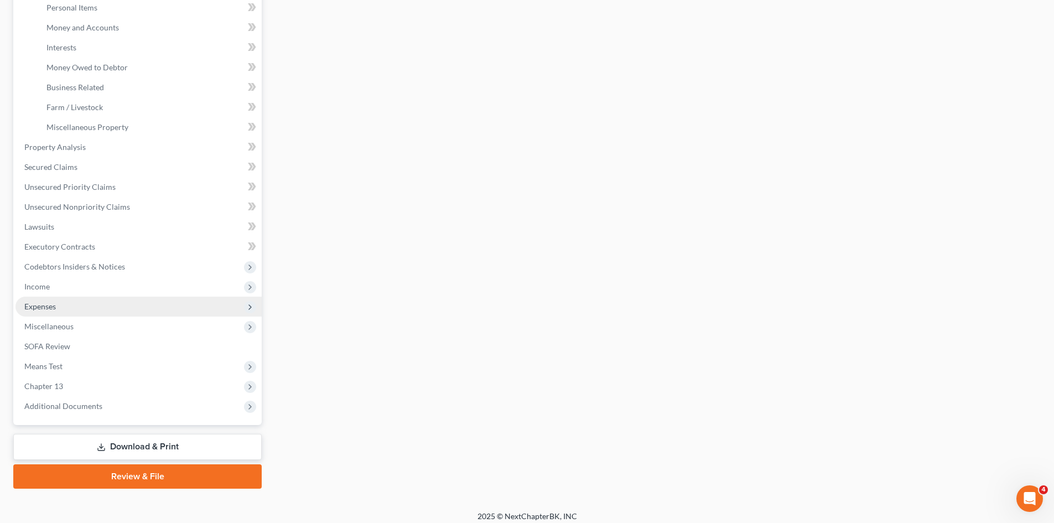
click at [86, 308] on span "Expenses" at bounding box center [138, 306] width 246 height 20
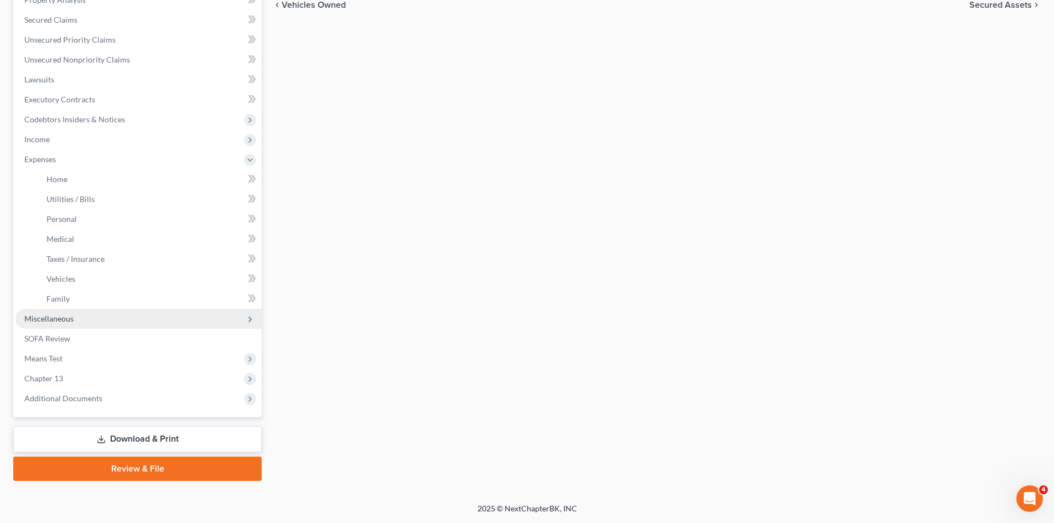
scroll to position [225, 0]
click at [117, 181] on link "Home" at bounding box center [150, 179] width 224 height 20
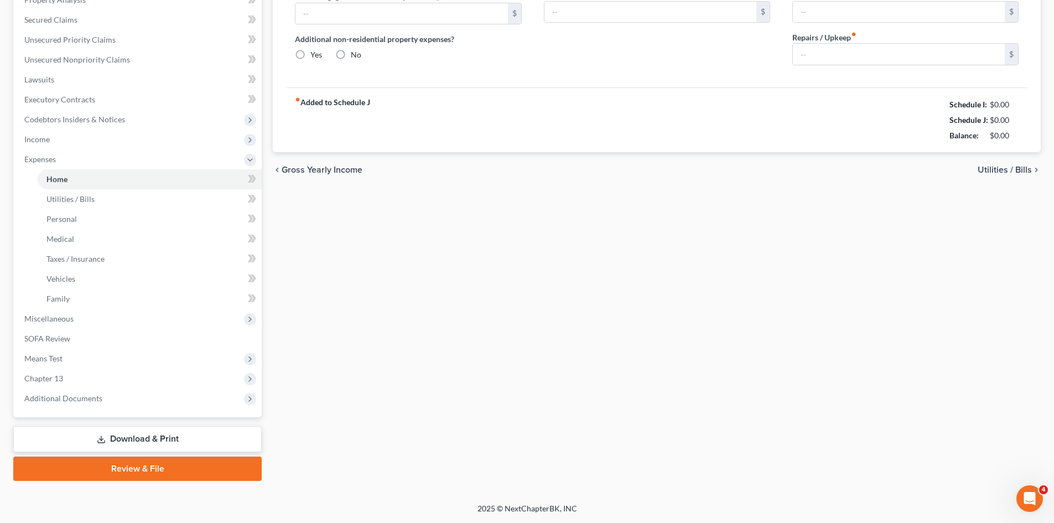
scroll to position [44, 0]
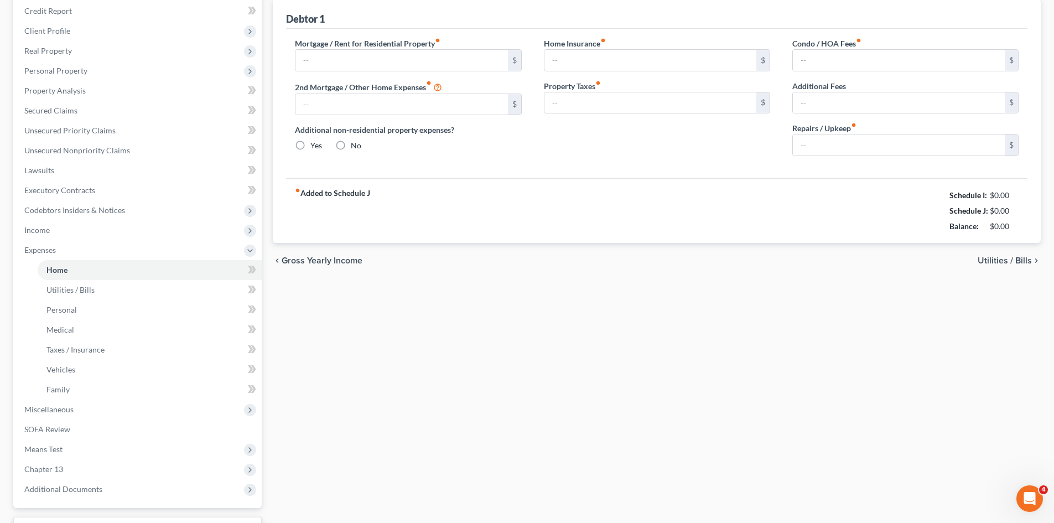
type input "970.00"
type input "0.00"
radio input "true"
type input "0.00"
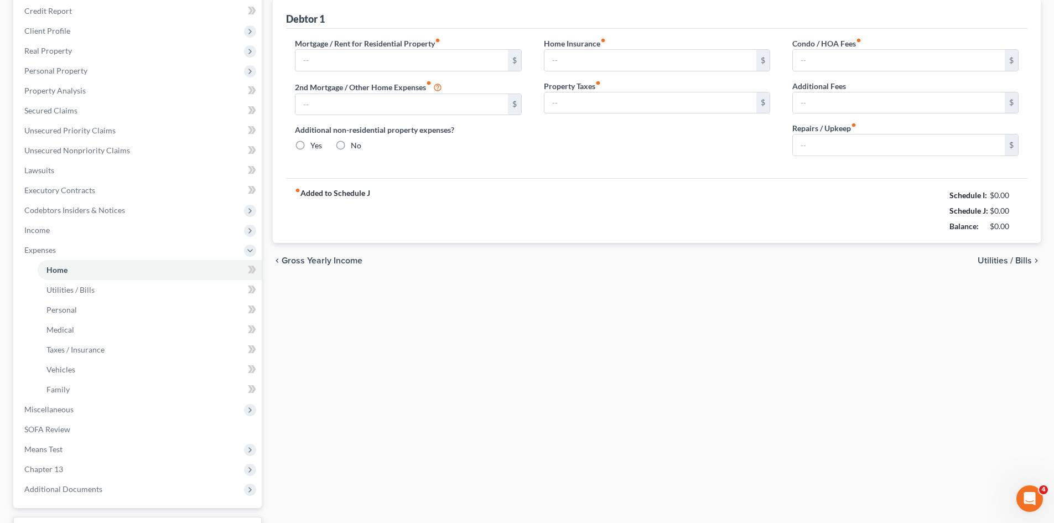
type input "0.00"
type input "200.00"
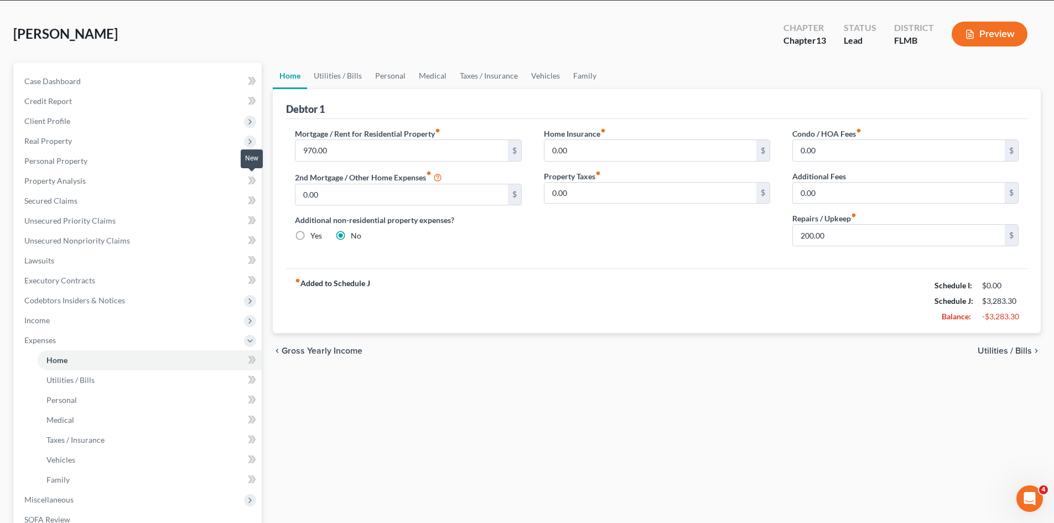
scroll to position [0, 0]
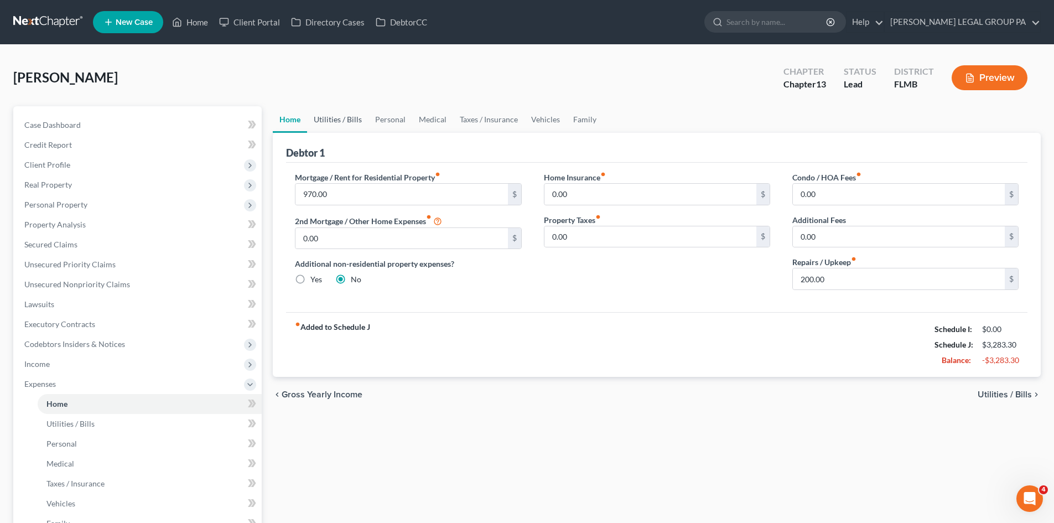
click at [330, 121] on link "Utilities / Bills" at bounding box center [337, 119] width 61 height 27
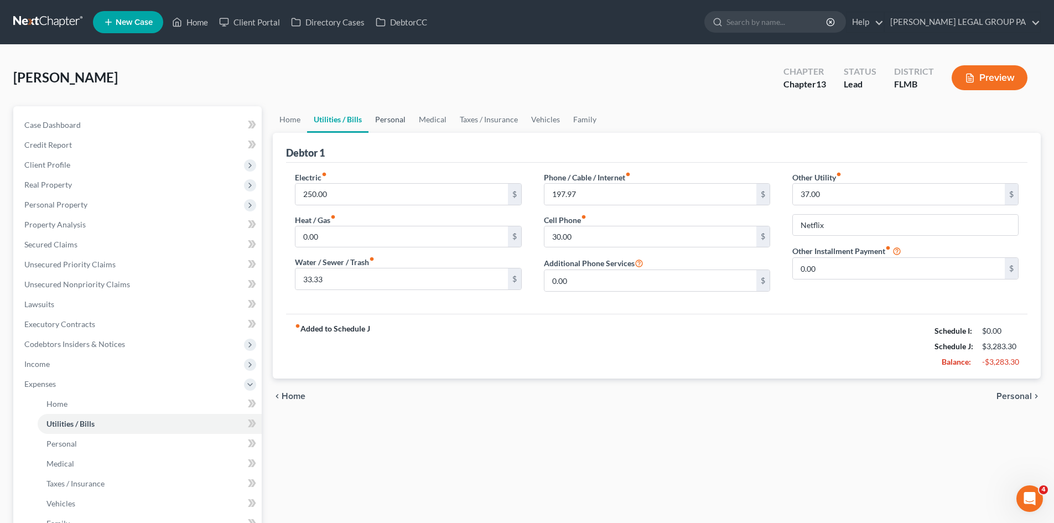
click at [379, 118] on link "Personal" at bounding box center [390, 119] width 44 height 27
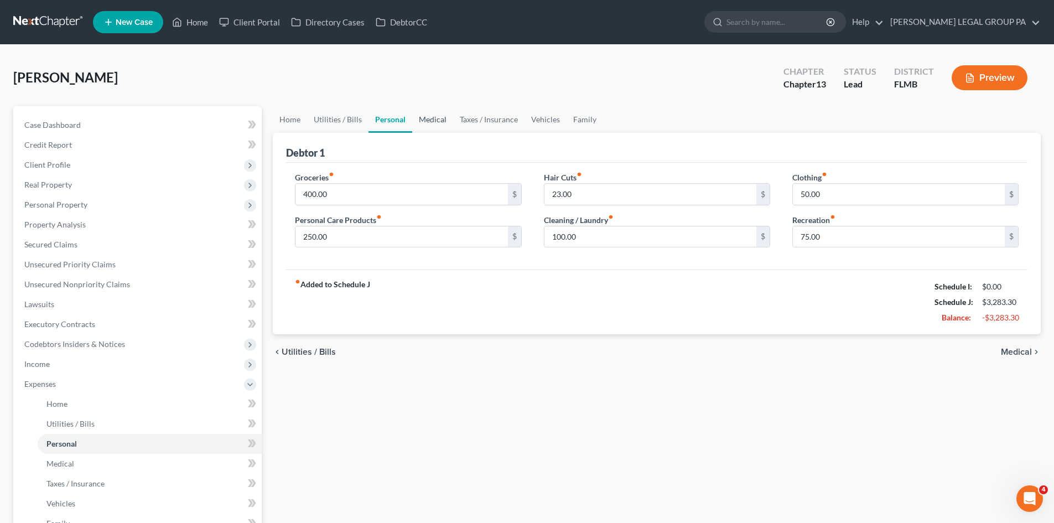
click at [426, 119] on link "Medical" at bounding box center [432, 119] width 41 height 27
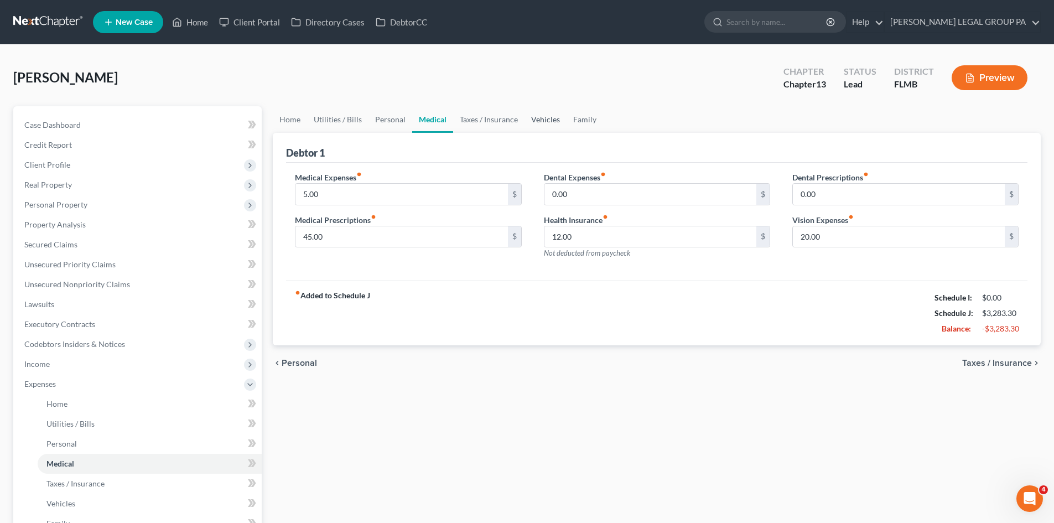
click at [541, 117] on link "Vehicles" at bounding box center [545, 119] width 42 height 27
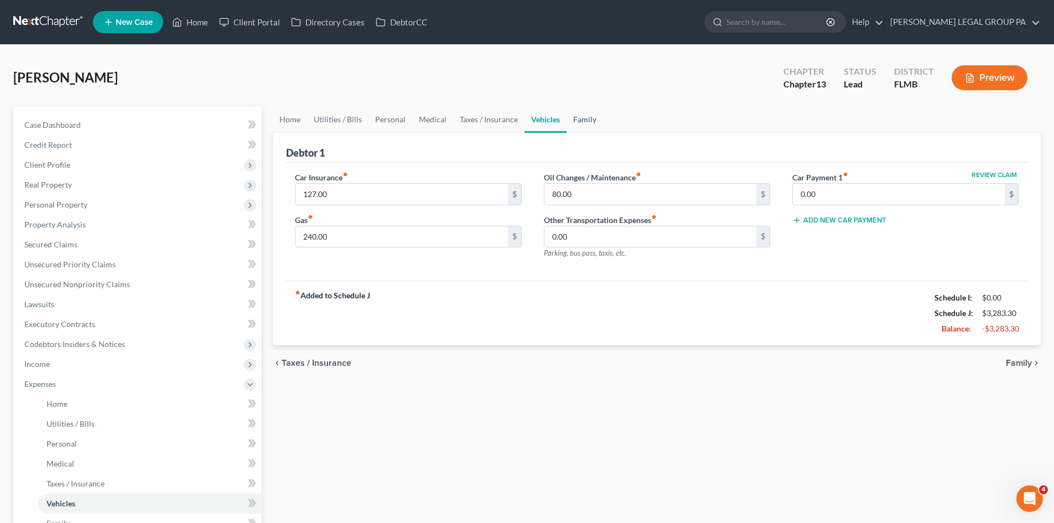
click at [577, 126] on link "Family" at bounding box center [584, 119] width 37 height 27
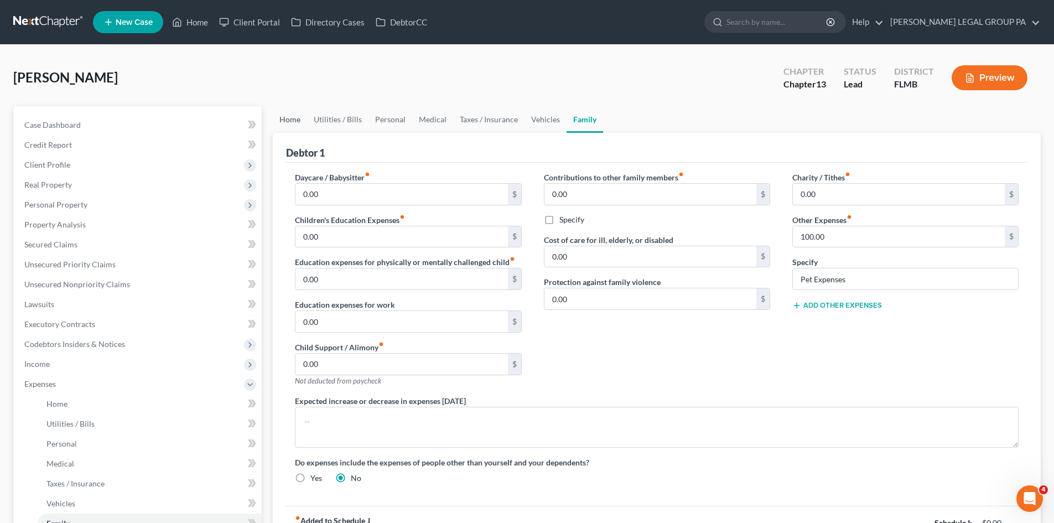
click at [285, 126] on link "Home" at bounding box center [290, 119] width 34 height 27
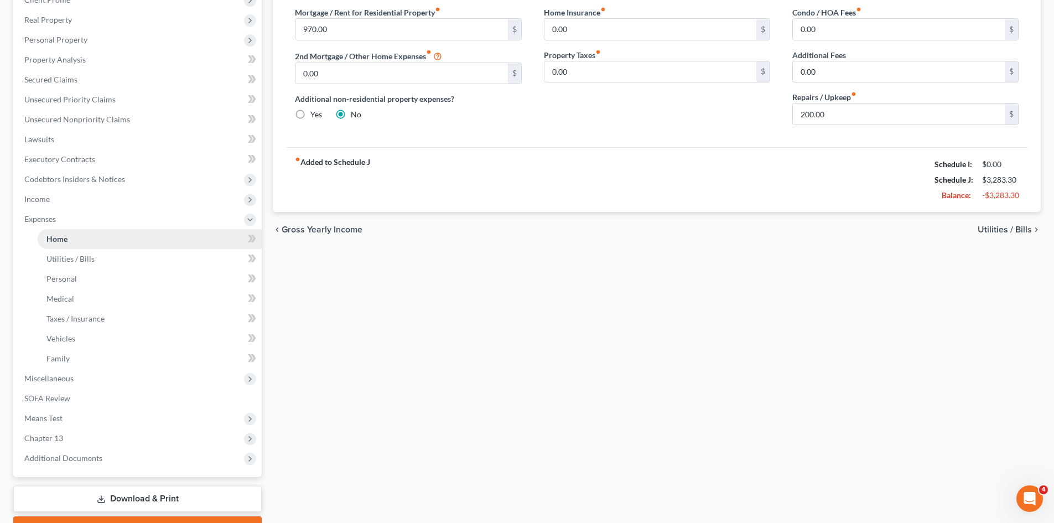
scroll to position [166, 0]
click at [86, 204] on span "Income" at bounding box center [138, 198] width 246 height 20
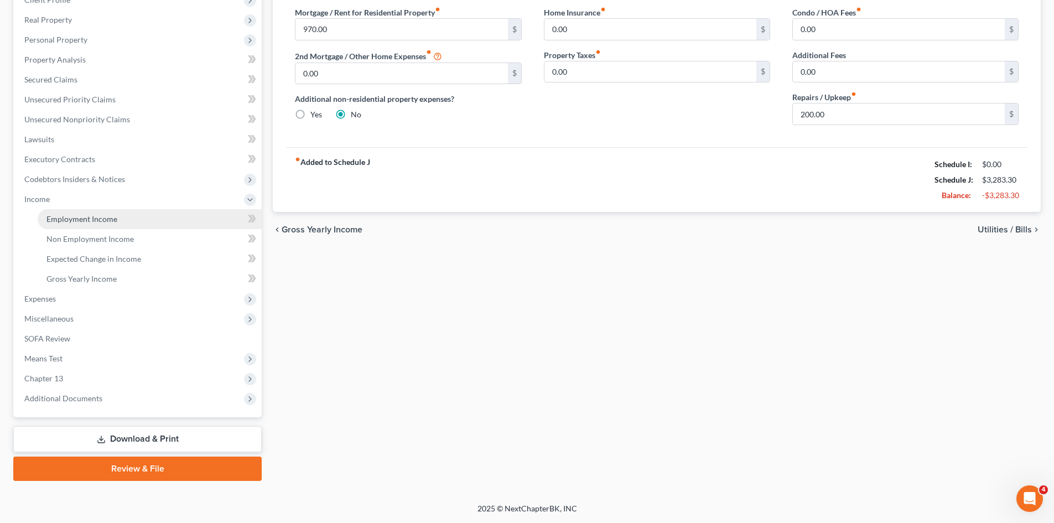
click at [90, 215] on span "Employment Income" at bounding box center [81, 218] width 71 height 9
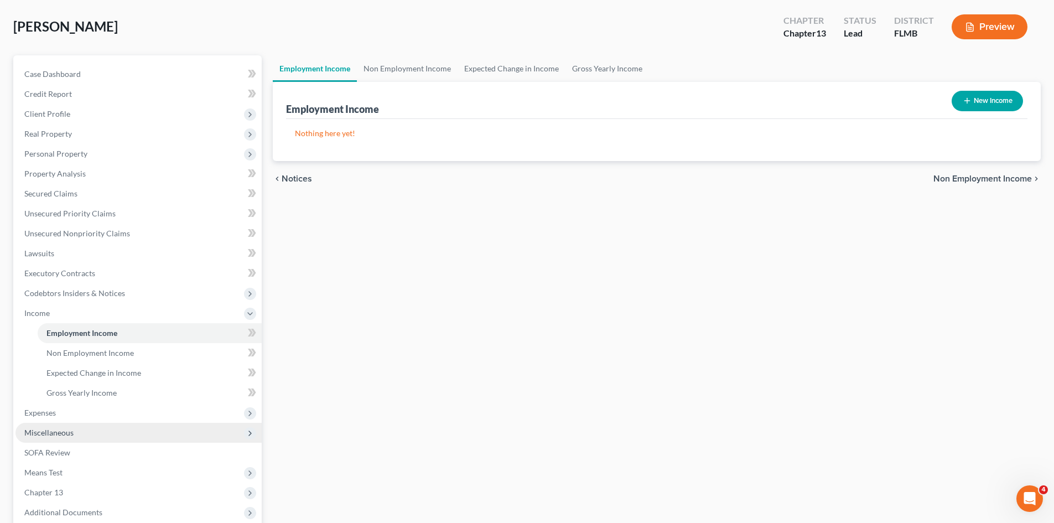
scroll to position [111, 0]
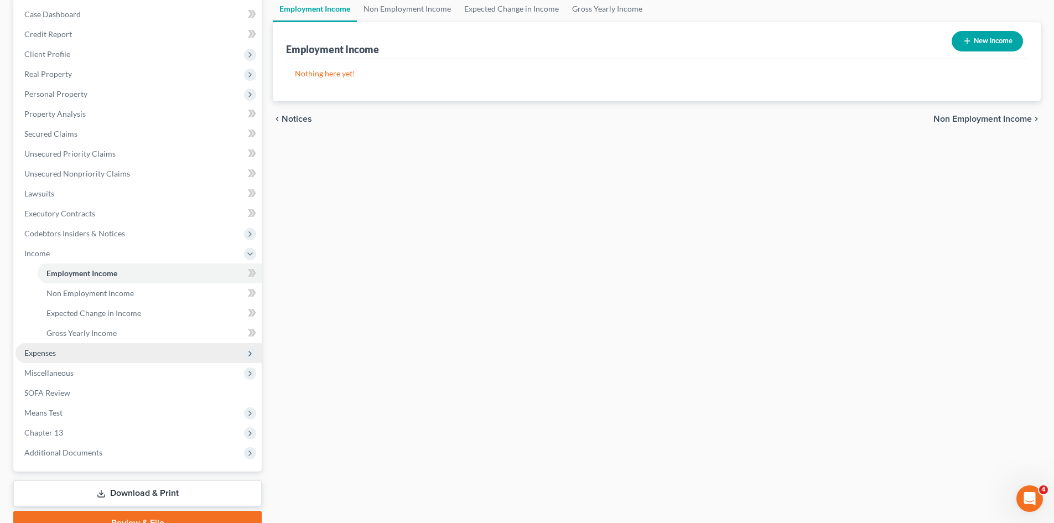
click at [87, 351] on span "Expenses" at bounding box center [138, 353] width 246 height 20
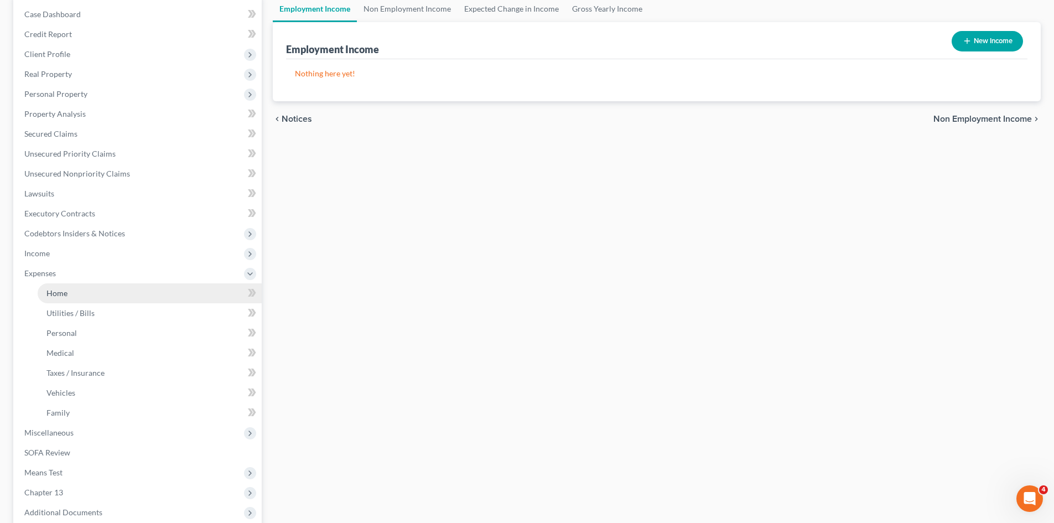
click at [99, 298] on link "Home" at bounding box center [150, 293] width 224 height 20
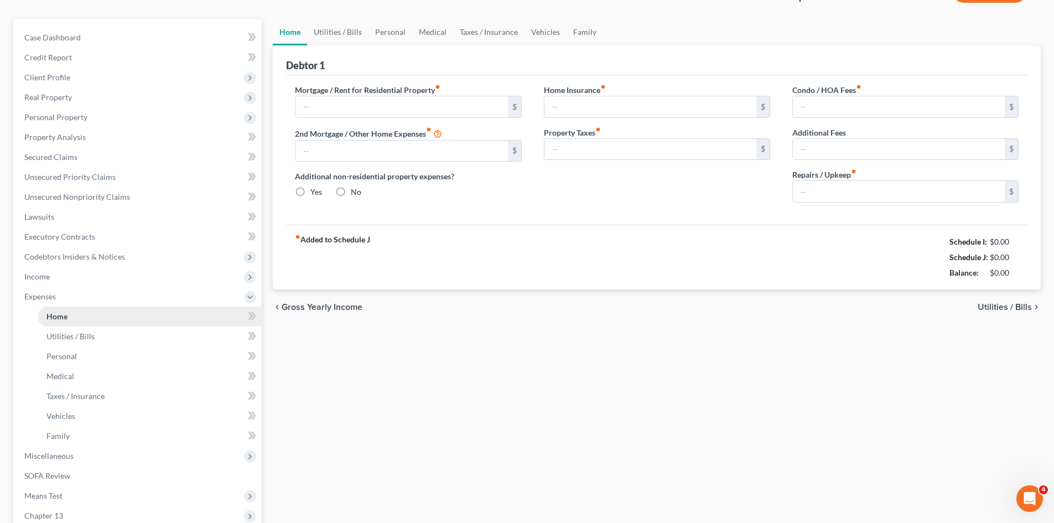
type input "970.00"
type input "0.00"
radio input "true"
type input "0.00"
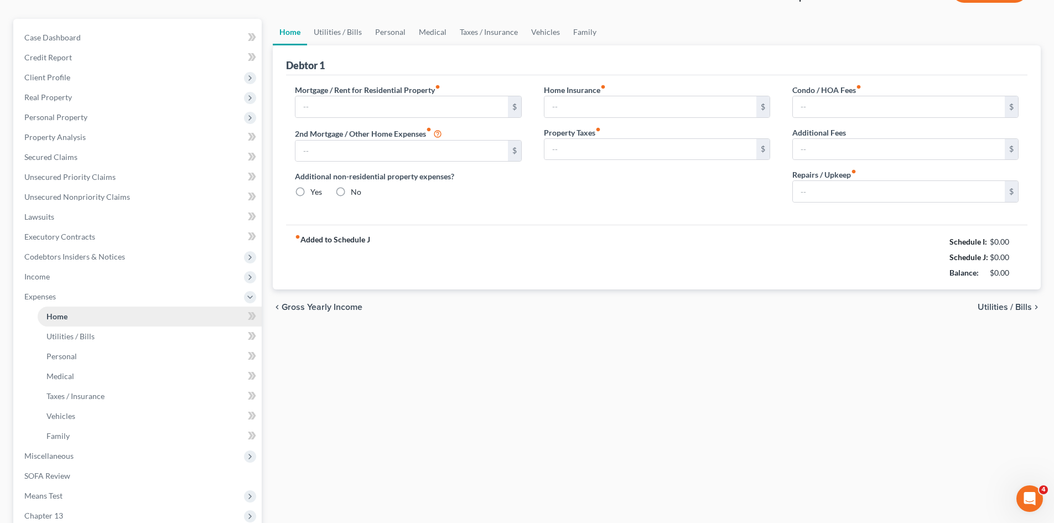
type input "0.00"
type input "200.00"
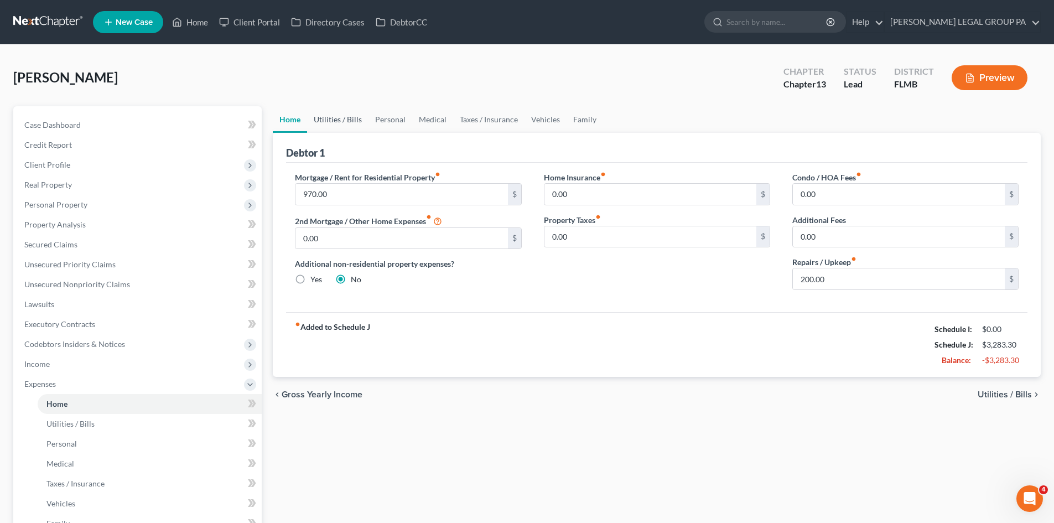
click at [347, 118] on link "Utilities / Bills" at bounding box center [337, 119] width 61 height 27
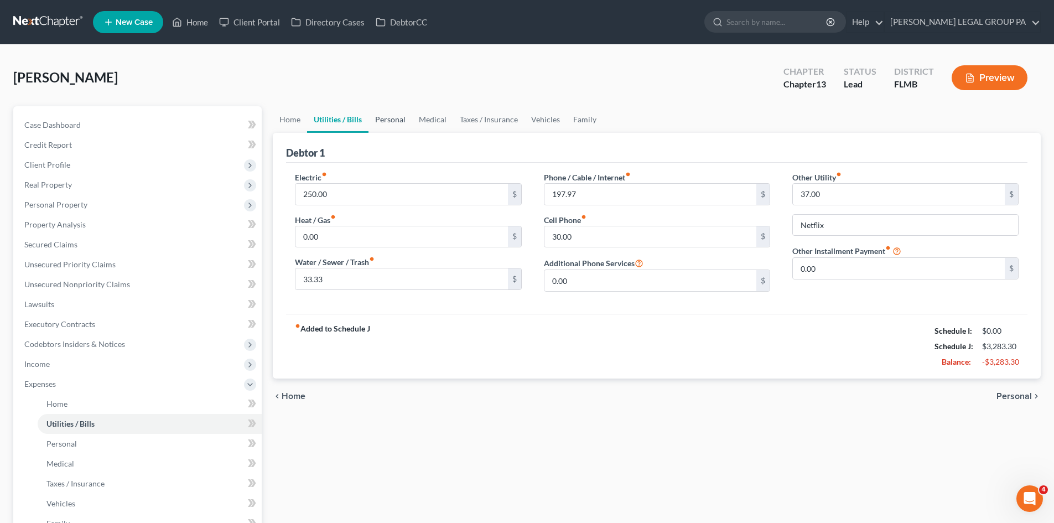
click at [394, 122] on link "Personal" at bounding box center [390, 119] width 44 height 27
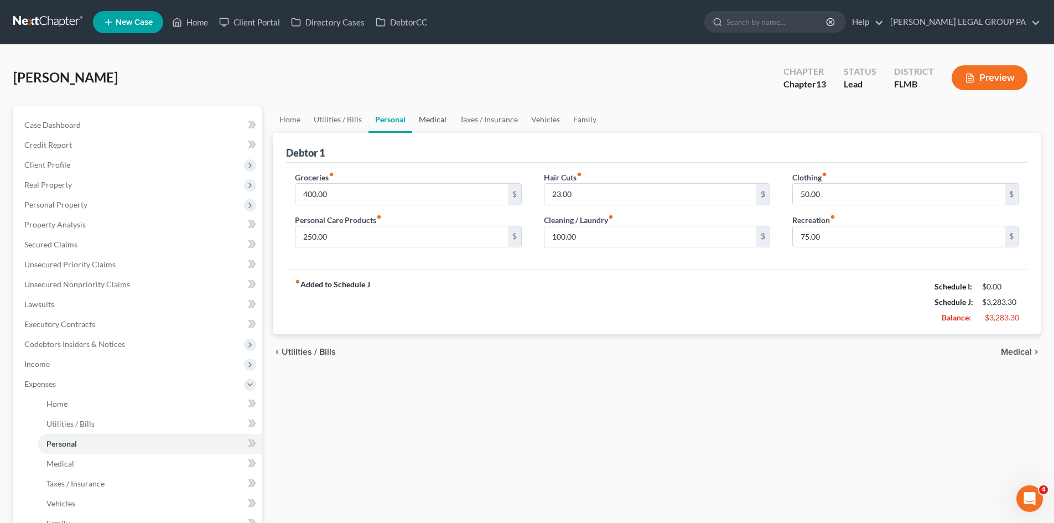
click at [421, 122] on link "Medical" at bounding box center [432, 119] width 41 height 27
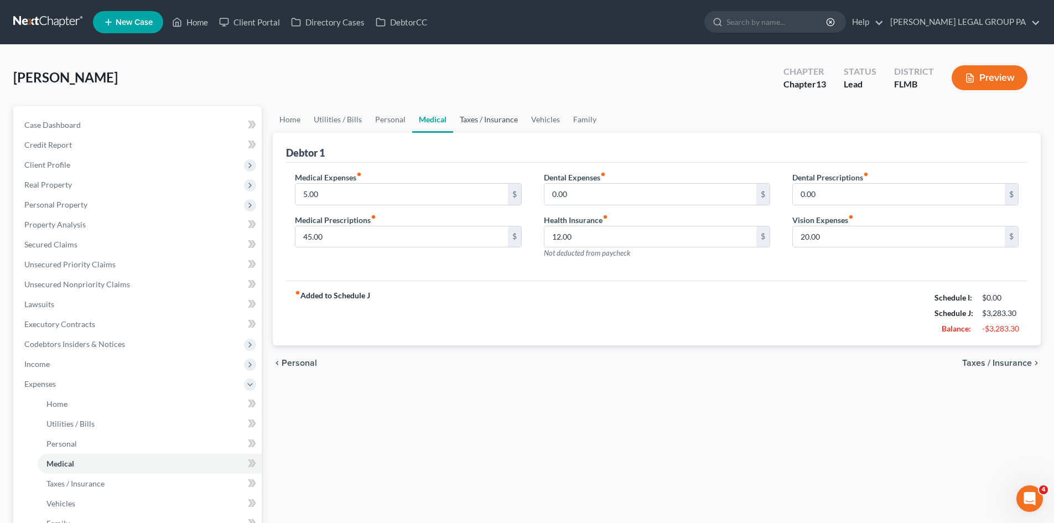
click at [476, 121] on link "Taxes / Insurance" at bounding box center [488, 119] width 71 height 27
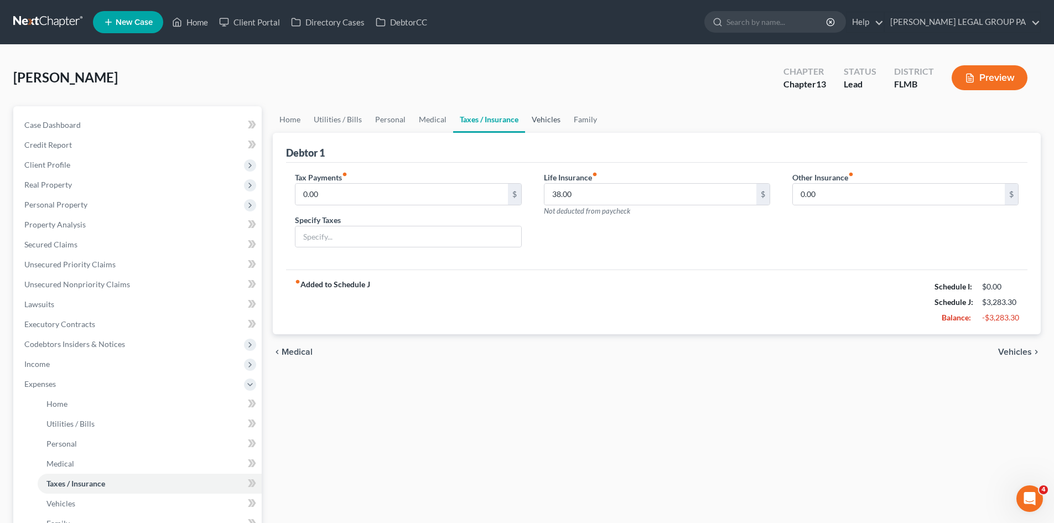
click at [548, 117] on link "Vehicles" at bounding box center [546, 119] width 42 height 27
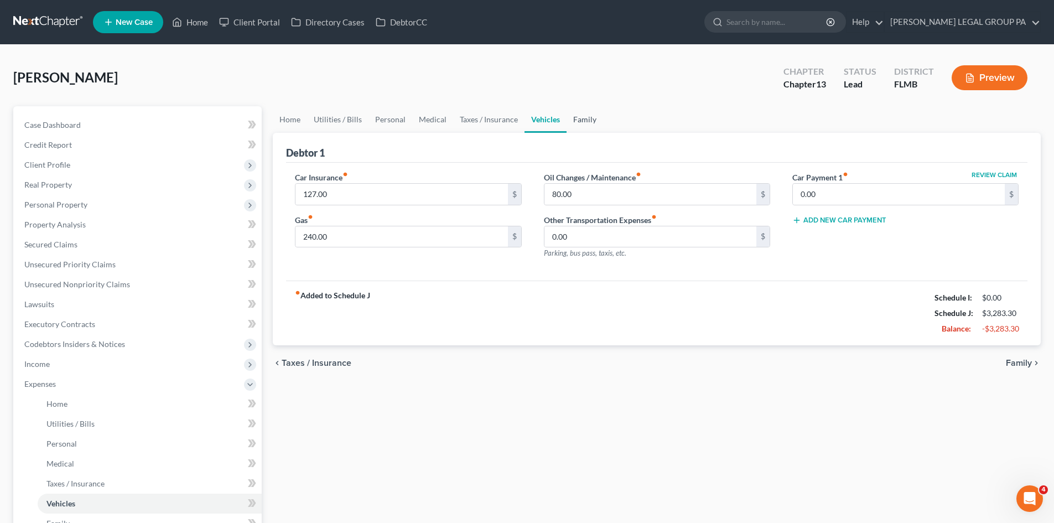
click at [582, 116] on link "Family" at bounding box center [584, 119] width 37 height 27
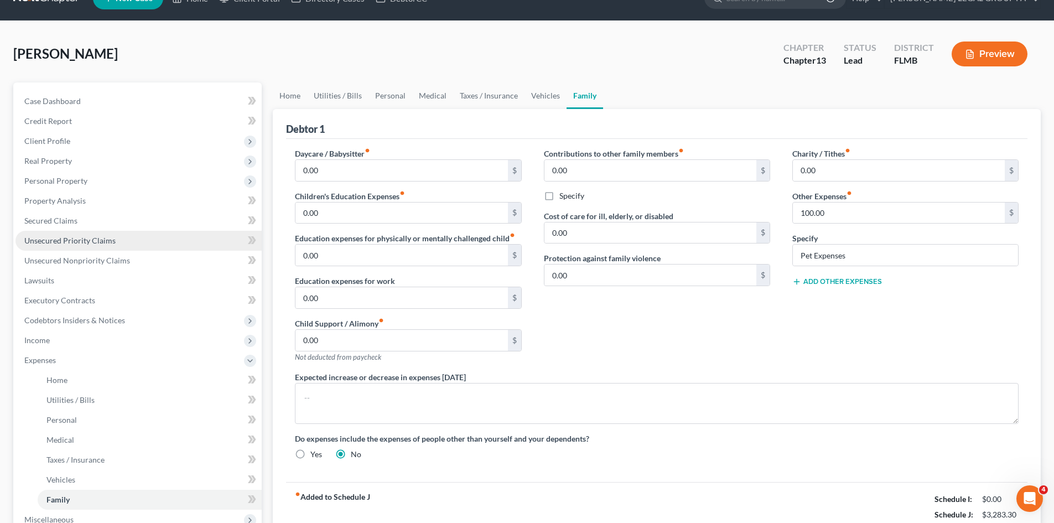
scroll to position [3, 0]
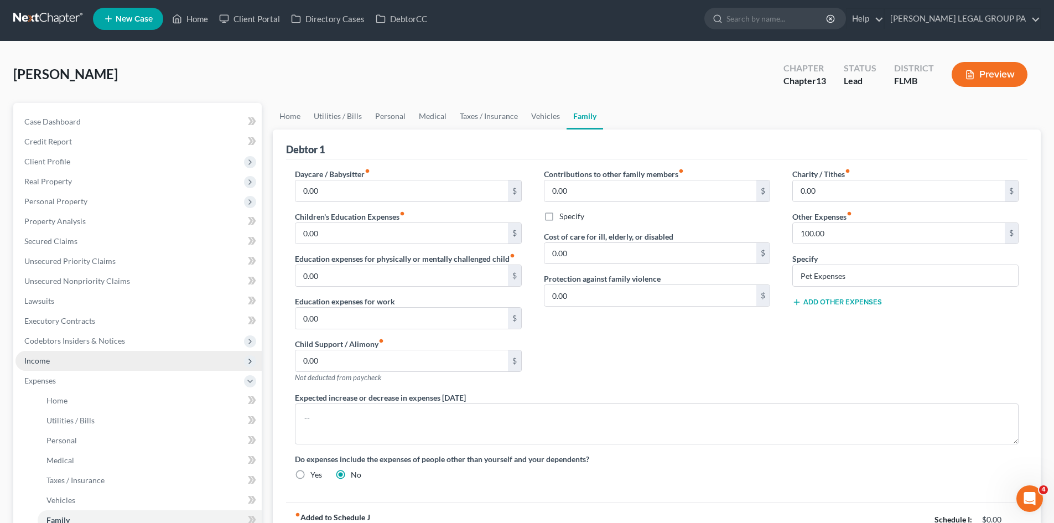
click at [103, 361] on span "Income" at bounding box center [138, 361] width 246 height 20
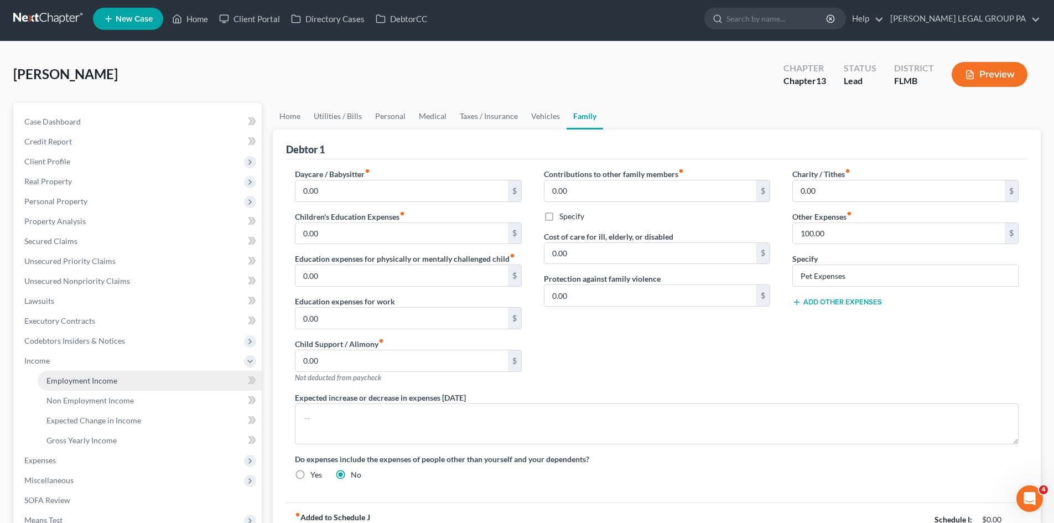
click at [108, 381] on span "Employment Income" at bounding box center [81, 380] width 71 height 9
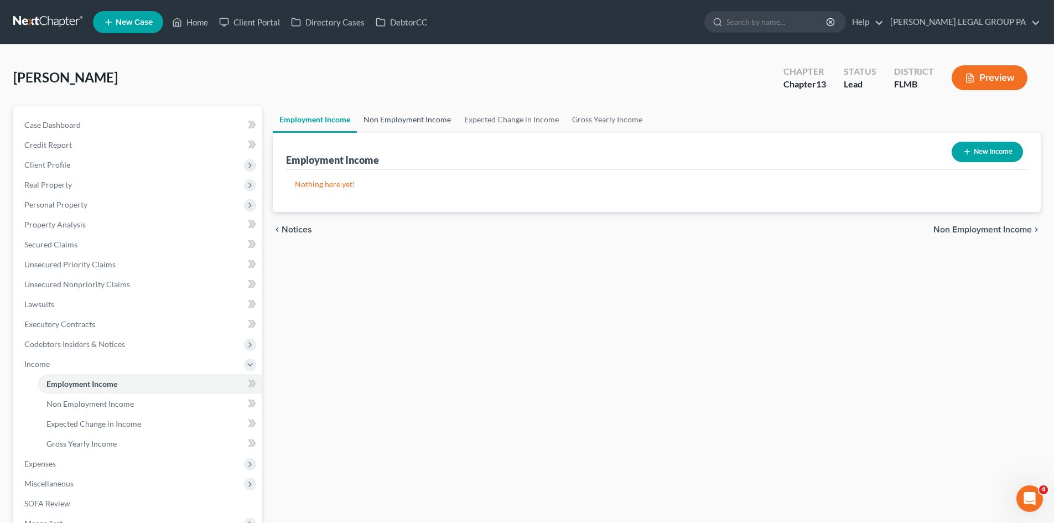
click at [397, 125] on link "Non Employment Income" at bounding box center [407, 119] width 101 height 27
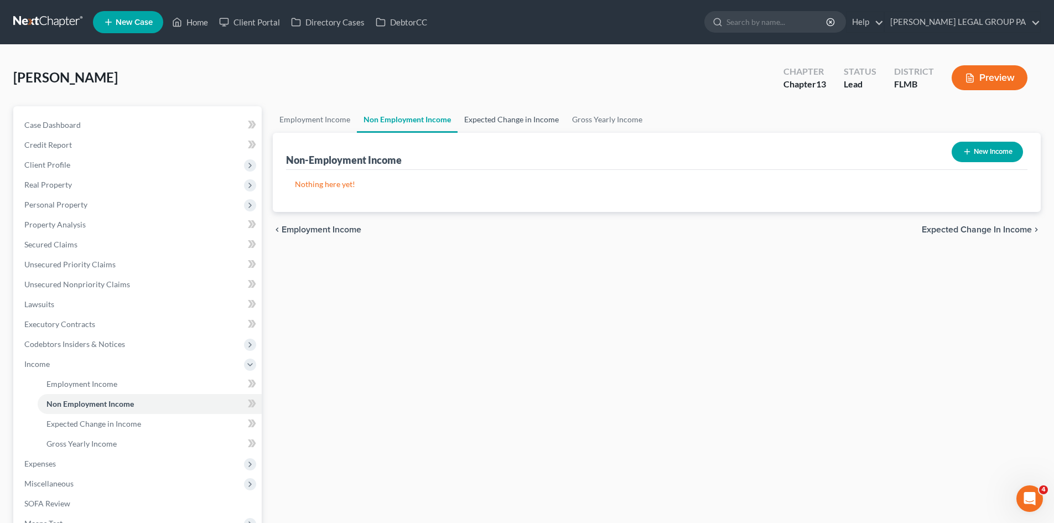
click at [529, 121] on link "Expected Change in Income" at bounding box center [511, 119] width 108 height 27
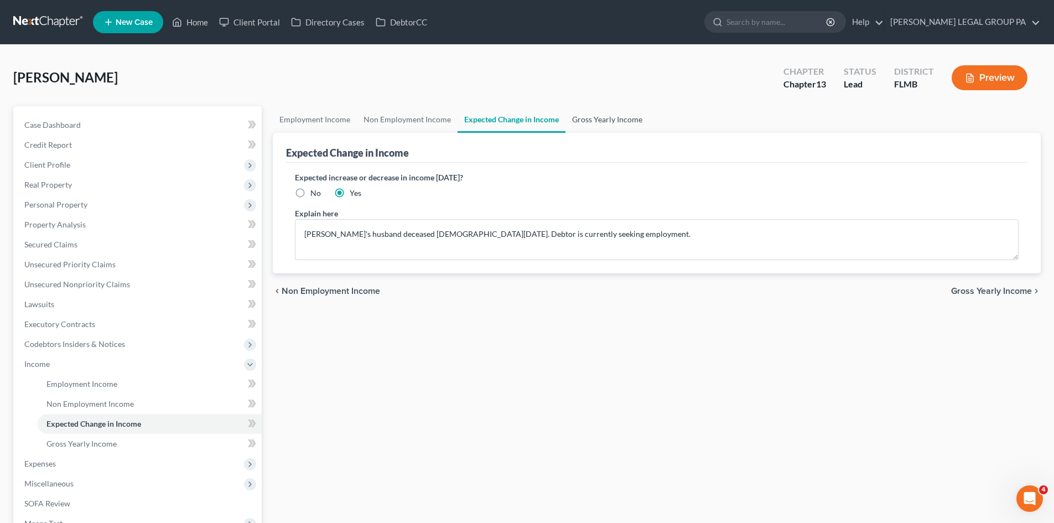
click at [607, 116] on link "Gross Yearly Income" at bounding box center [607, 119] width 84 height 27
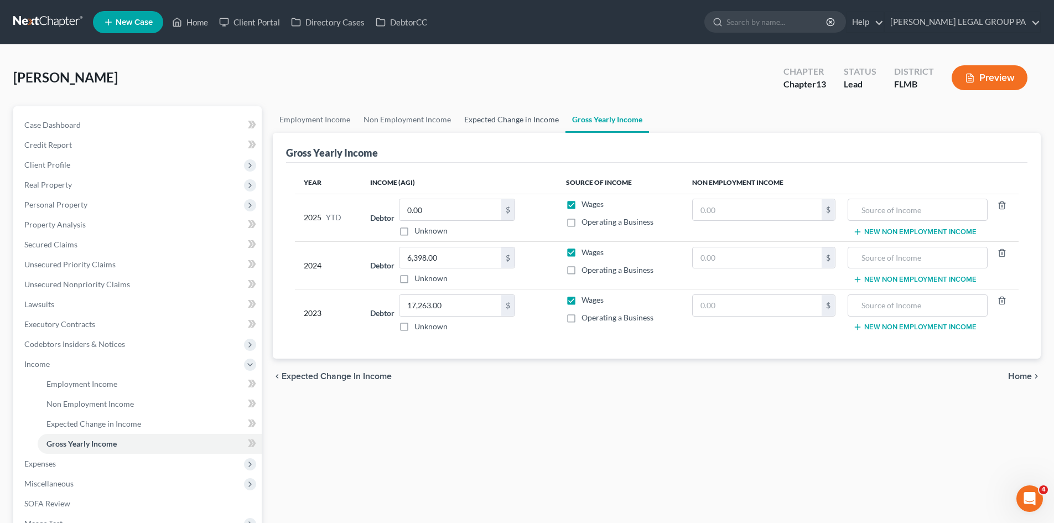
click at [487, 127] on link "Expected Change in Income" at bounding box center [511, 119] width 108 height 27
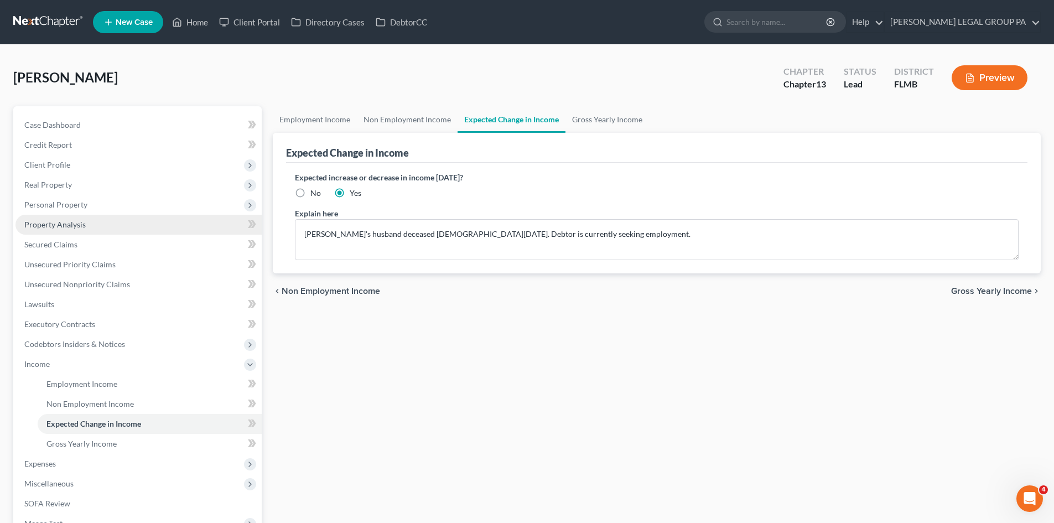
click at [70, 223] on span "Property Analysis" at bounding box center [54, 224] width 61 height 9
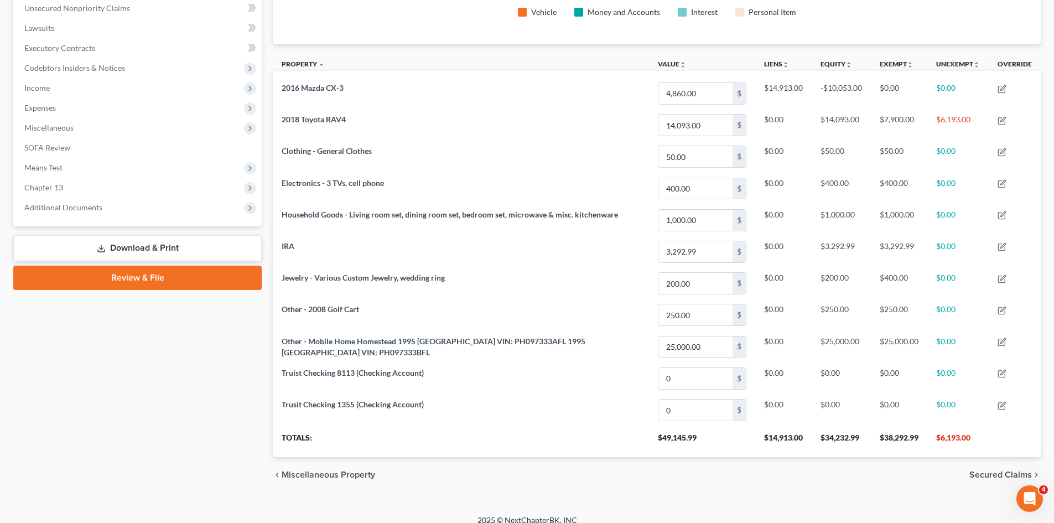
scroll to position [277, 0]
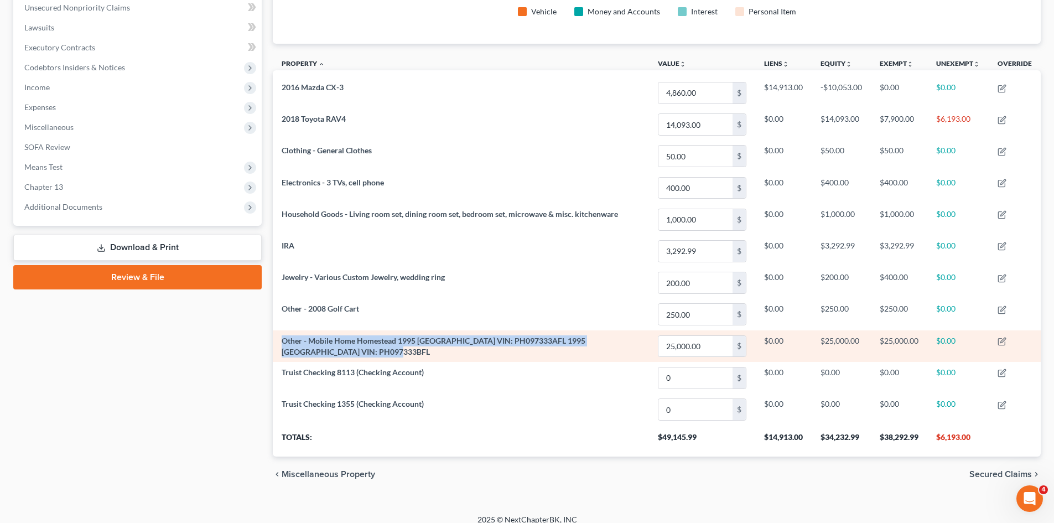
drag, startPoint x: 334, startPoint y: 354, endPoint x: 277, endPoint y: 345, distance: 57.7
click at [277, 345] on td "Other - Mobile Home Homestead 1995 Palm Harbor HS VIN: PH097333AFL 1995 Palm Ha…" at bounding box center [461, 346] width 376 height 32
click at [305, 342] on span "Other - Mobile Home Homestead 1995 Palm Harbor HS VIN: PH097333AFL 1995 Palm Ha…" at bounding box center [434, 346] width 304 height 20
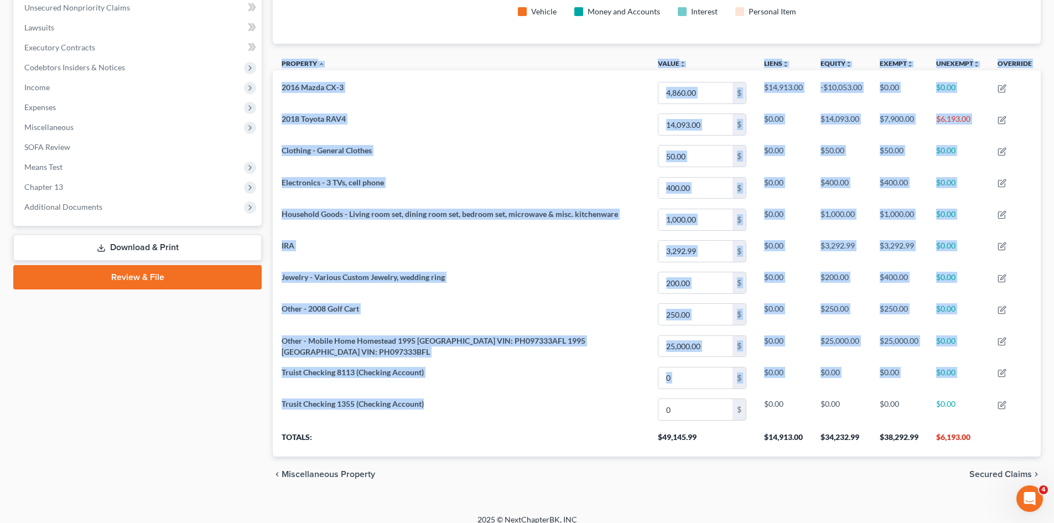
drag, startPoint x: 429, startPoint y: 405, endPoint x: 272, endPoint y: 407, distance: 157.6
click at [272, 407] on div "Property Analysis Vehicle Money and Accounts Interest Personal Item Property un…" at bounding box center [656, 161] width 779 height 662
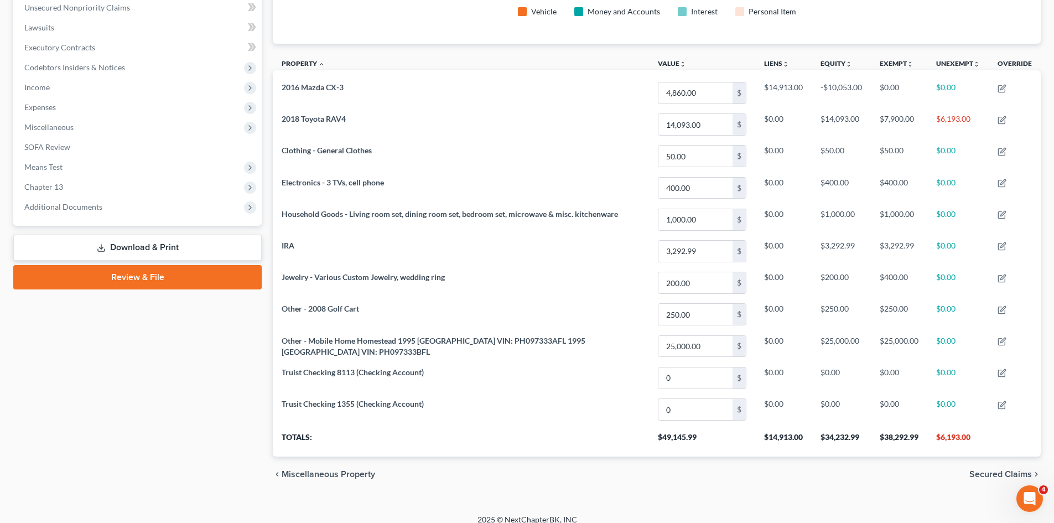
click at [241, 403] on div "Case Dashboard Payments Invoices Payments Payments Credit Report Client Profile" at bounding box center [137, 161] width 259 height 662
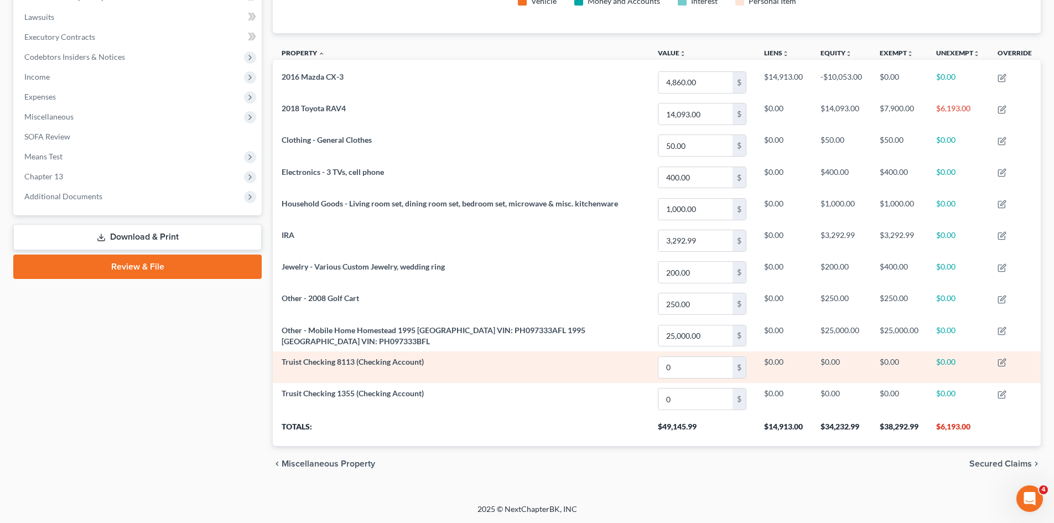
scroll to position [288, 0]
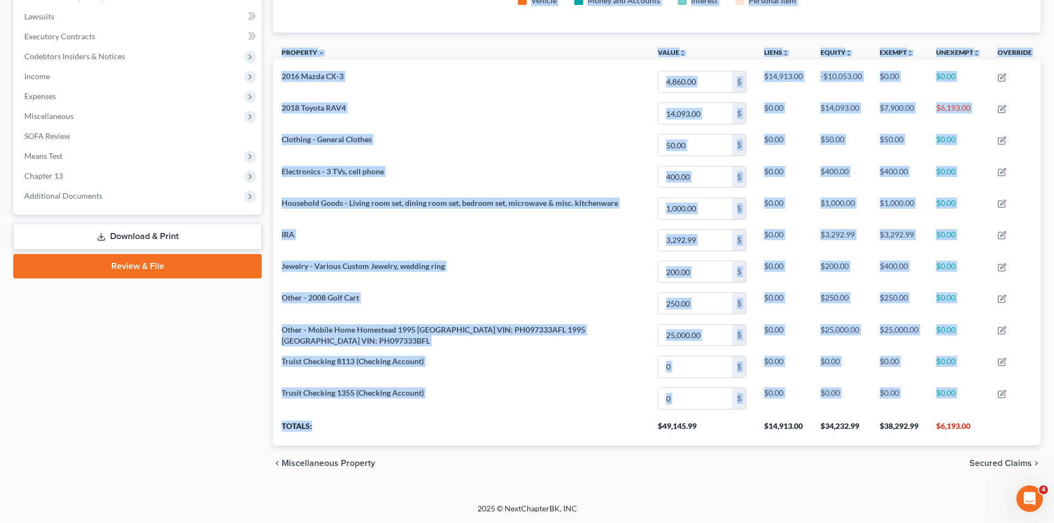
drag, startPoint x: 313, startPoint y: 429, endPoint x: 256, endPoint y: 429, distance: 57.0
click at [256, 429] on div "Petition Navigation Case Dashboard Payments Invoices Payments Payments Credit R…" at bounding box center [527, 150] width 1038 height 662
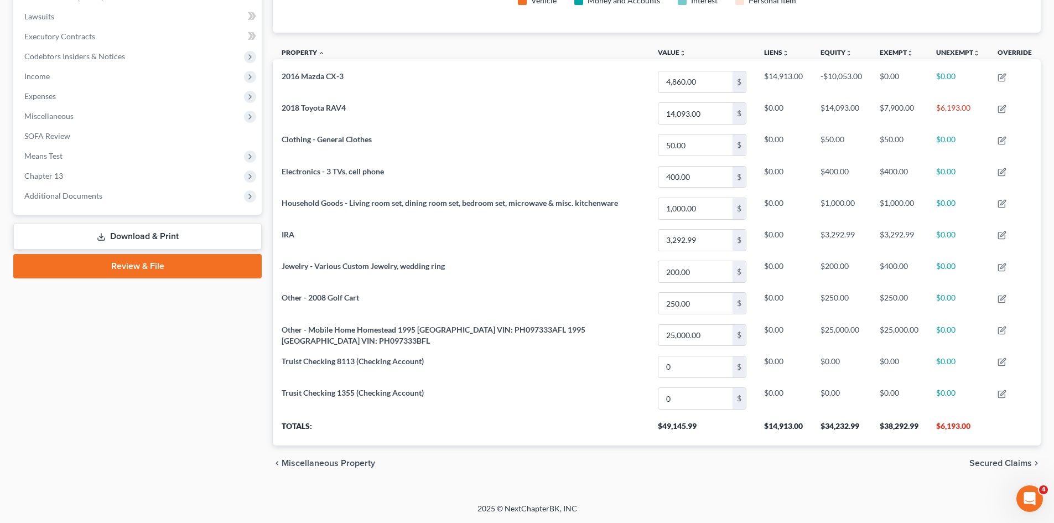
click at [185, 434] on div "Case Dashboard Payments Invoices Payments Payments Credit Report Client Profile" at bounding box center [137, 150] width 259 height 662
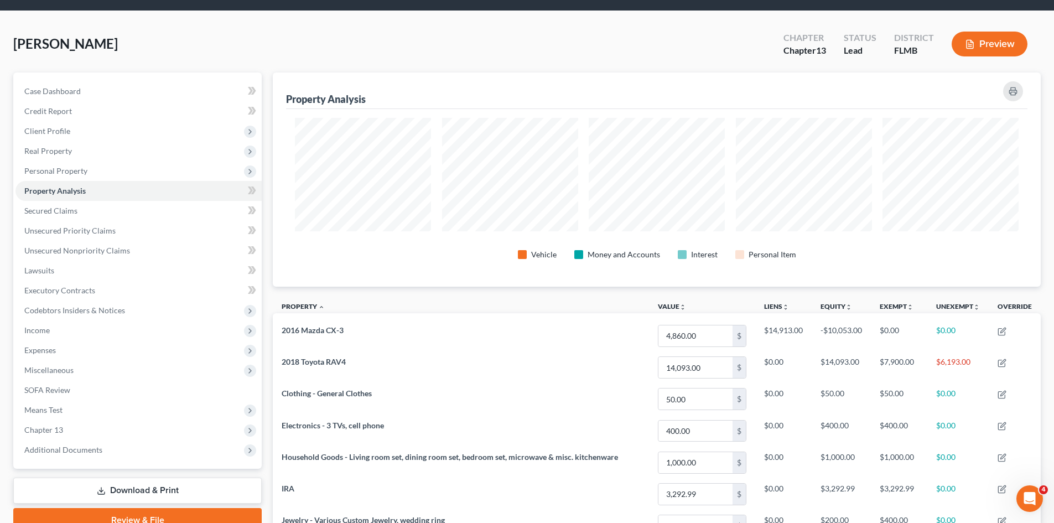
scroll to position [0, 0]
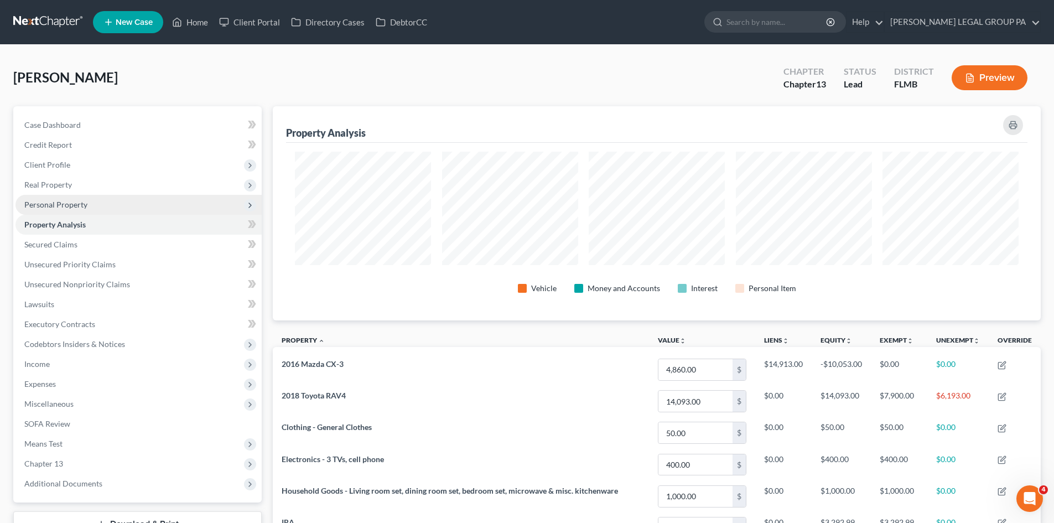
click at [102, 210] on span "Personal Property" at bounding box center [138, 205] width 246 height 20
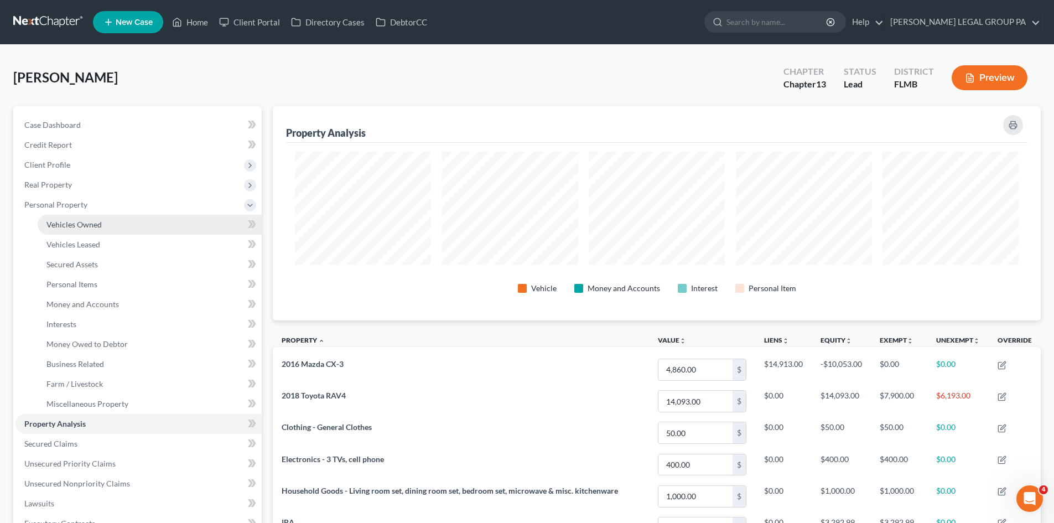
click at [134, 229] on link "Vehicles Owned" at bounding box center [150, 225] width 224 height 20
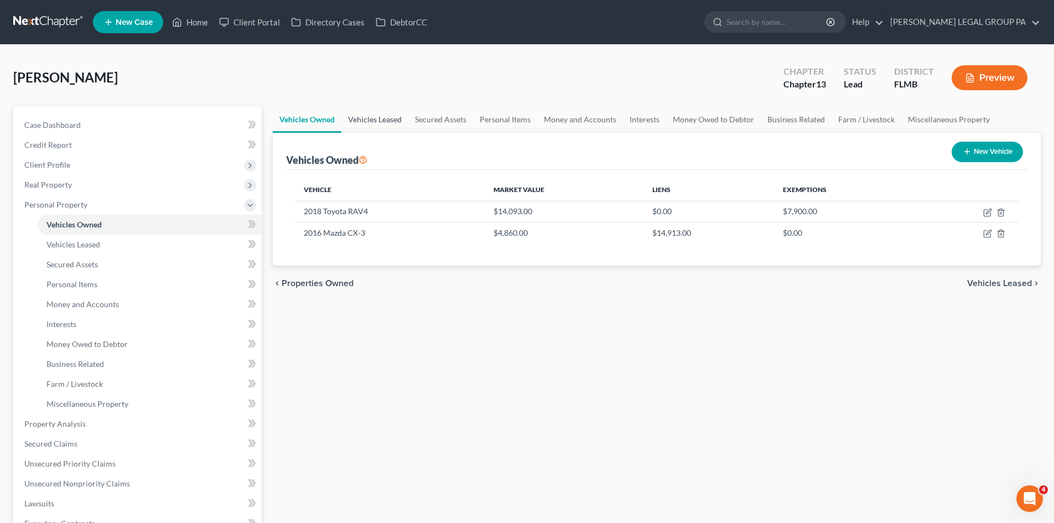
click at [398, 117] on link "Vehicles Leased" at bounding box center [374, 119] width 67 height 27
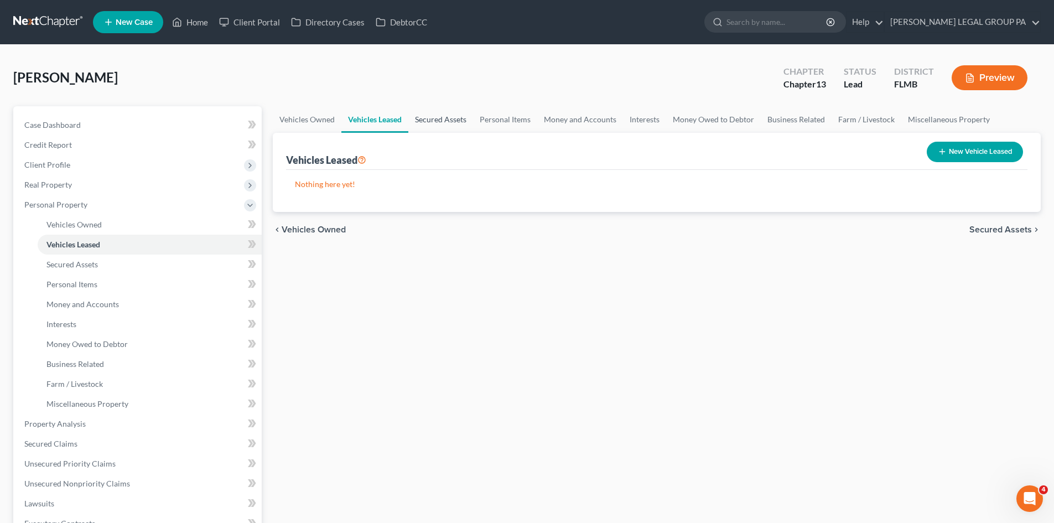
click at [425, 117] on link "Secured Assets" at bounding box center [440, 119] width 65 height 27
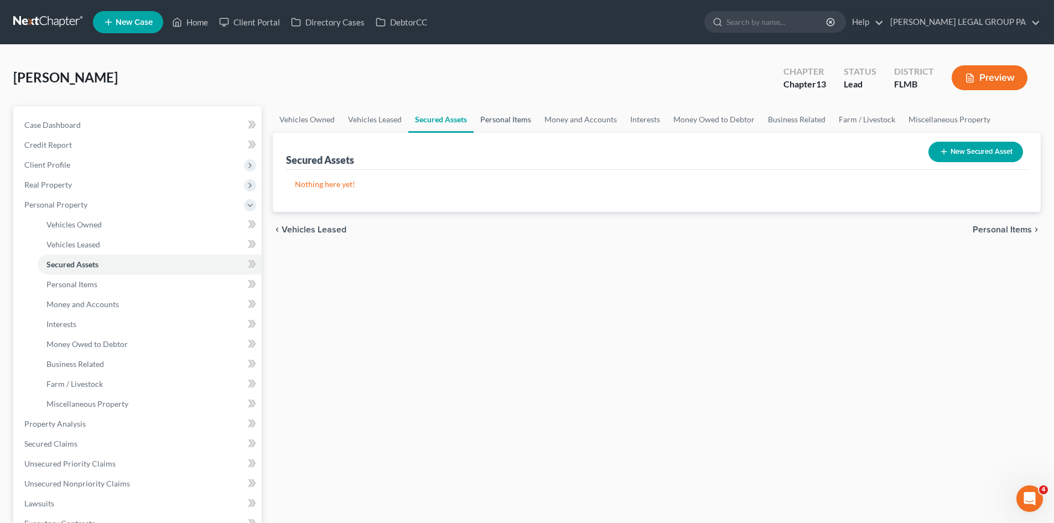
click at [494, 117] on link "Personal Items" at bounding box center [505, 119] width 64 height 27
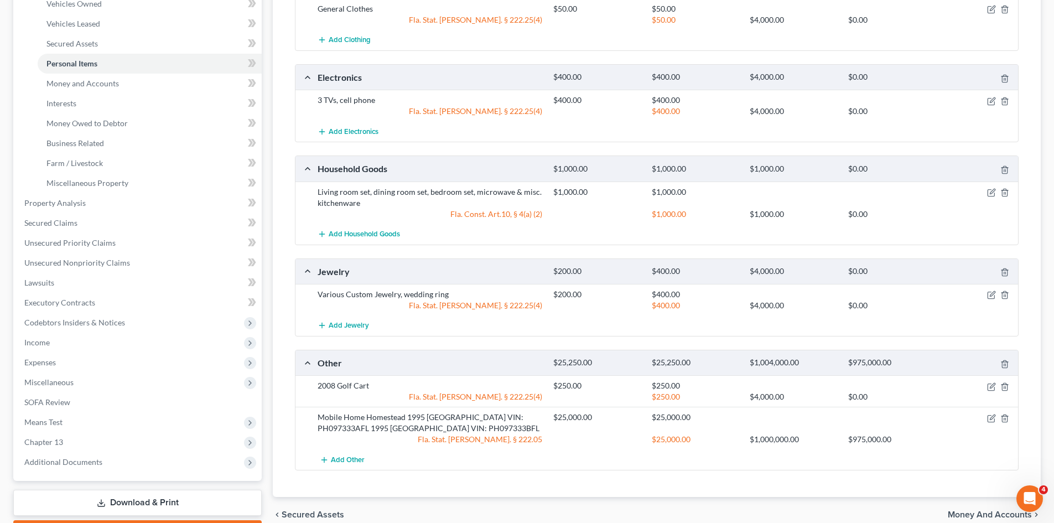
scroll to position [221, 0]
click at [144, 205] on link "Property Analysis" at bounding box center [138, 202] width 246 height 20
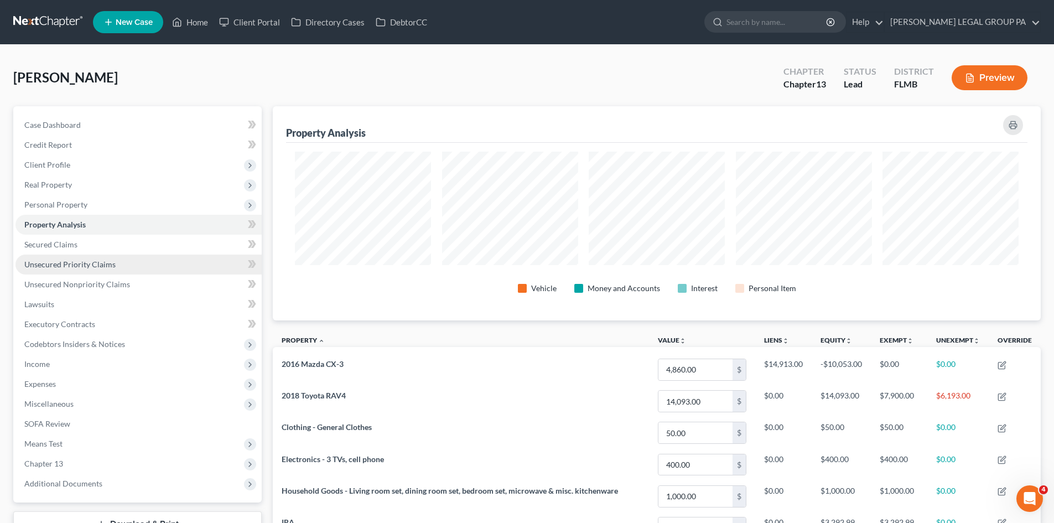
scroll to position [214, 768]
click at [122, 260] on link "Unsecured Priority Claims" at bounding box center [138, 264] width 246 height 20
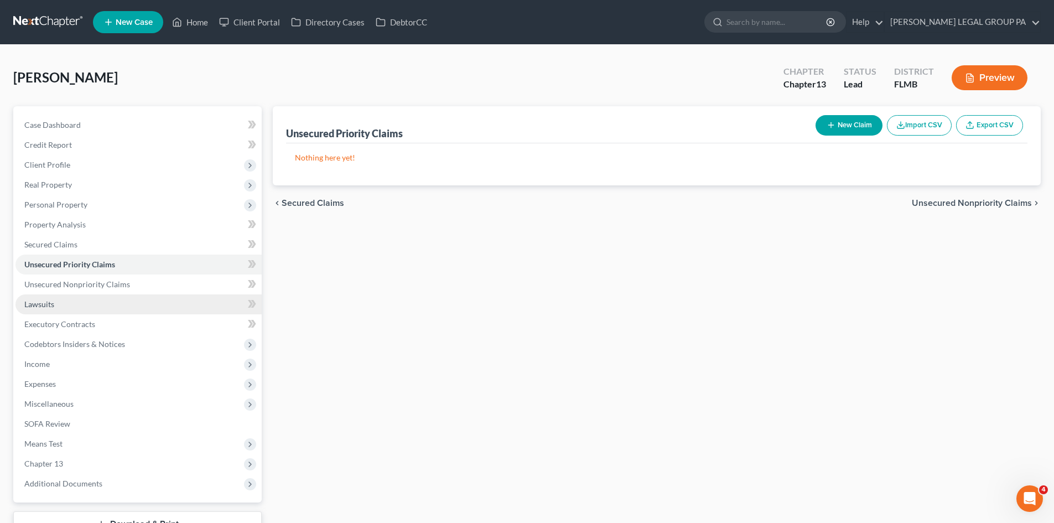
click at [128, 305] on link "Lawsuits" at bounding box center [138, 304] width 246 height 20
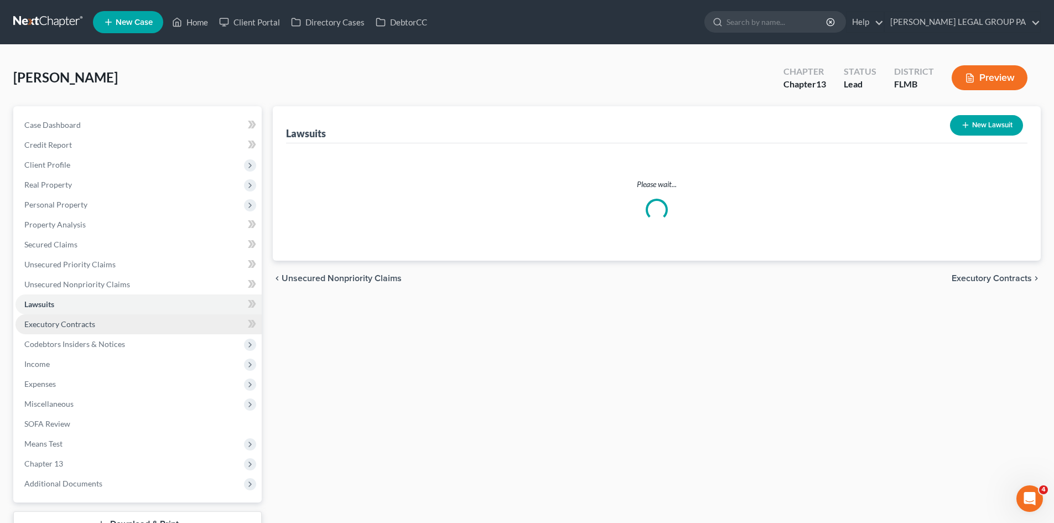
click at [136, 327] on link "Executory Contracts" at bounding box center [138, 324] width 246 height 20
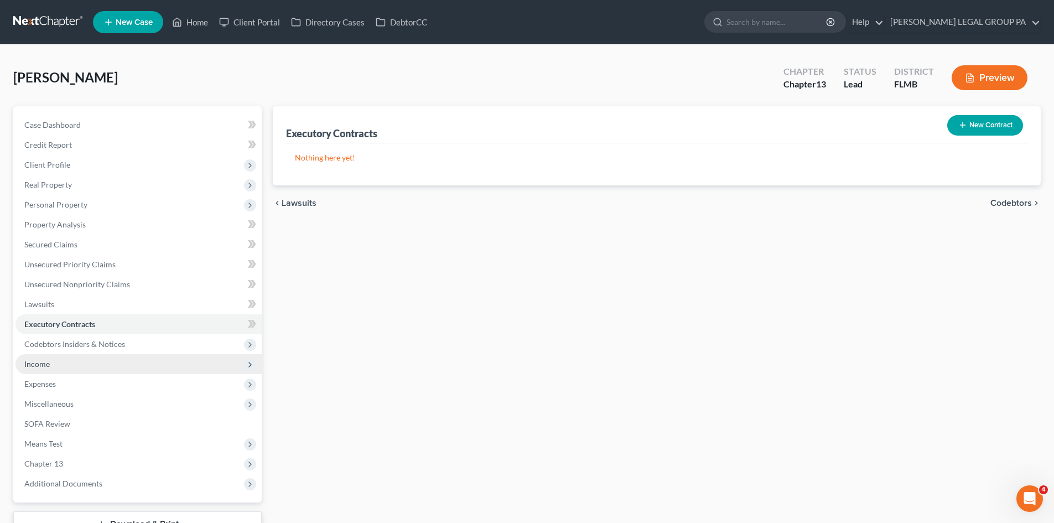
drag, startPoint x: 158, startPoint y: 347, endPoint x: 143, endPoint y: 362, distance: 21.1
click at [158, 347] on span "Codebtors Insiders & Notices" at bounding box center [138, 344] width 246 height 20
click at [112, 368] on link "Codebtors" at bounding box center [150, 364] width 224 height 20
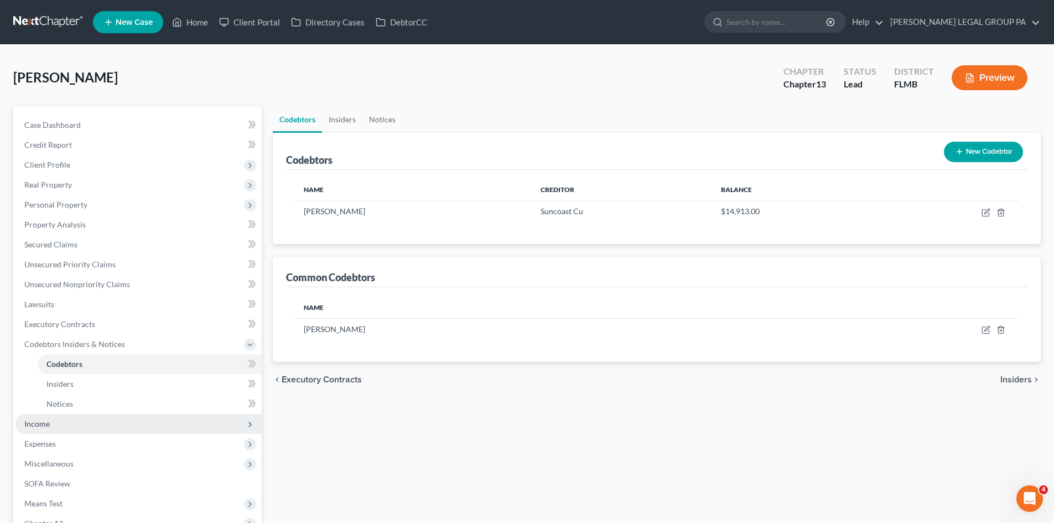
click at [74, 423] on span "Income" at bounding box center [138, 424] width 246 height 20
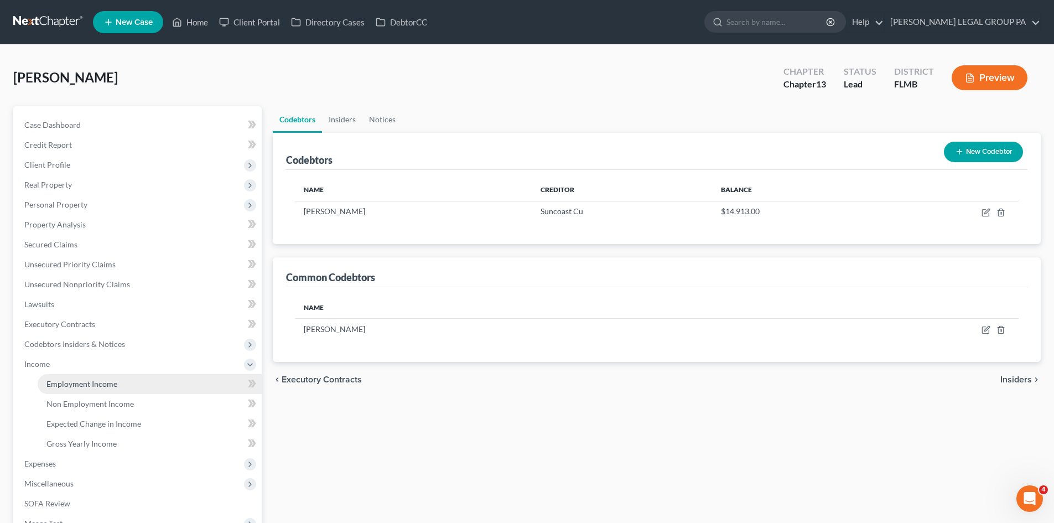
click at [96, 392] on link "Employment Income" at bounding box center [150, 384] width 224 height 20
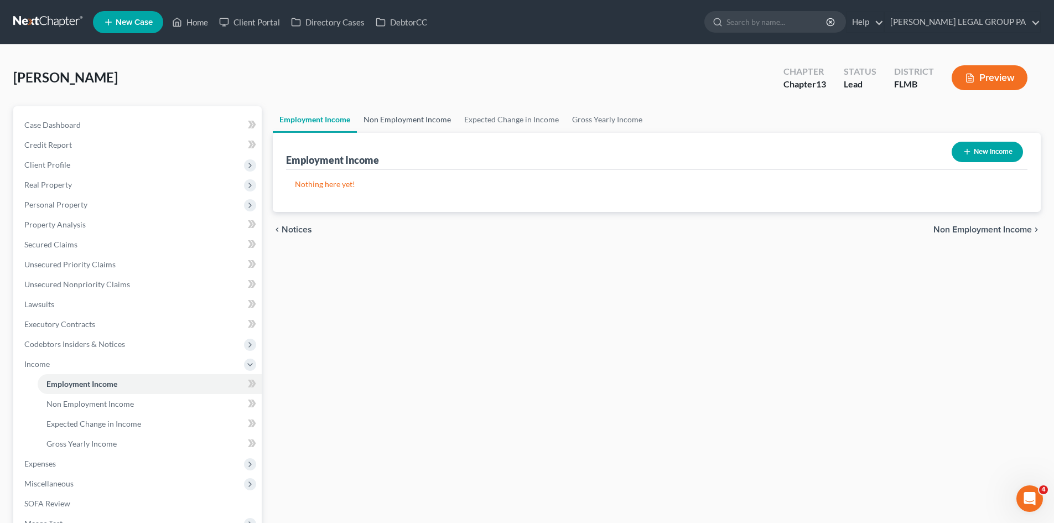
click at [399, 114] on link "Non Employment Income" at bounding box center [407, 119] width 101 height 27
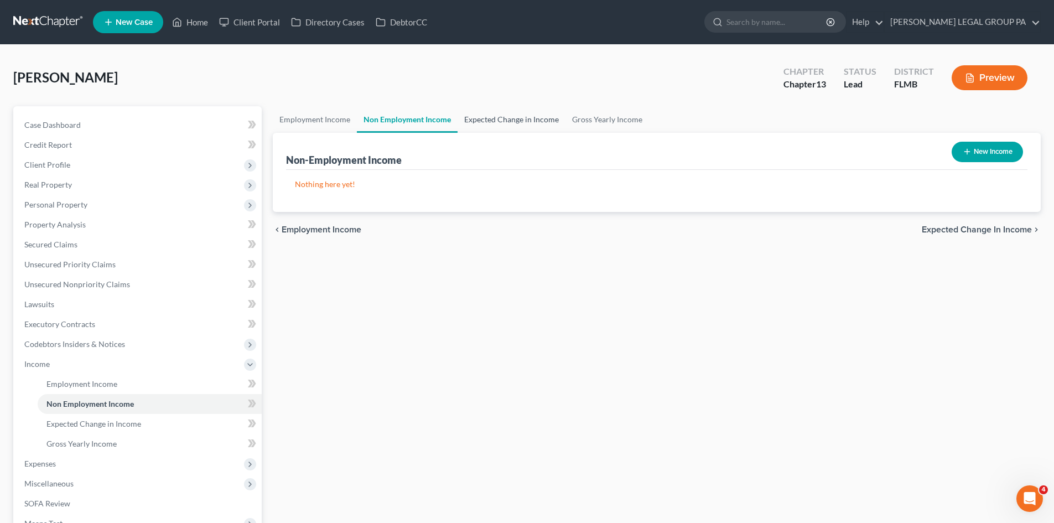
click at [511, 116] on link "Expected Change in Income" at bounding box center [511, 119] width 108 height 27
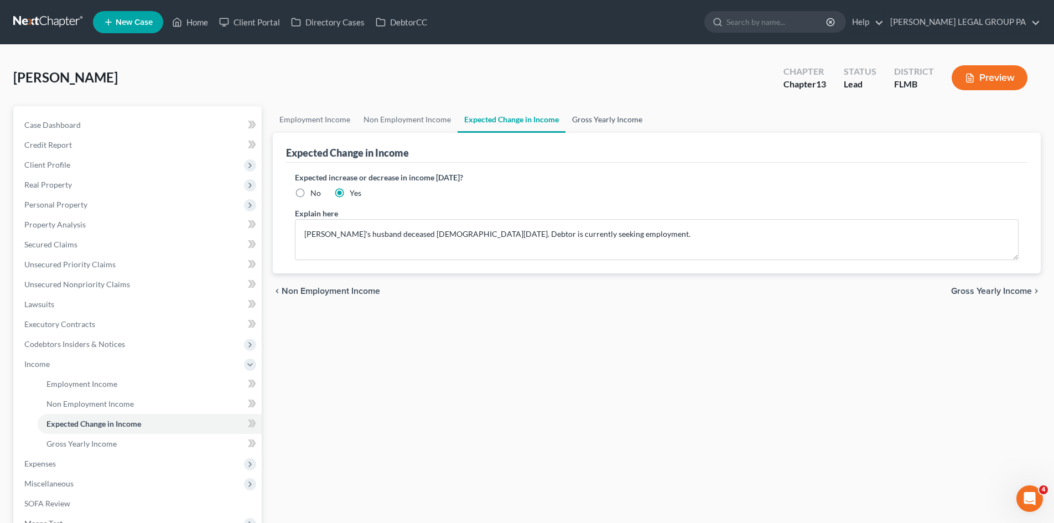
click at [614, 118] on link "Gross Yearly Income" at bounding box center [607, 119] width 84 height 27
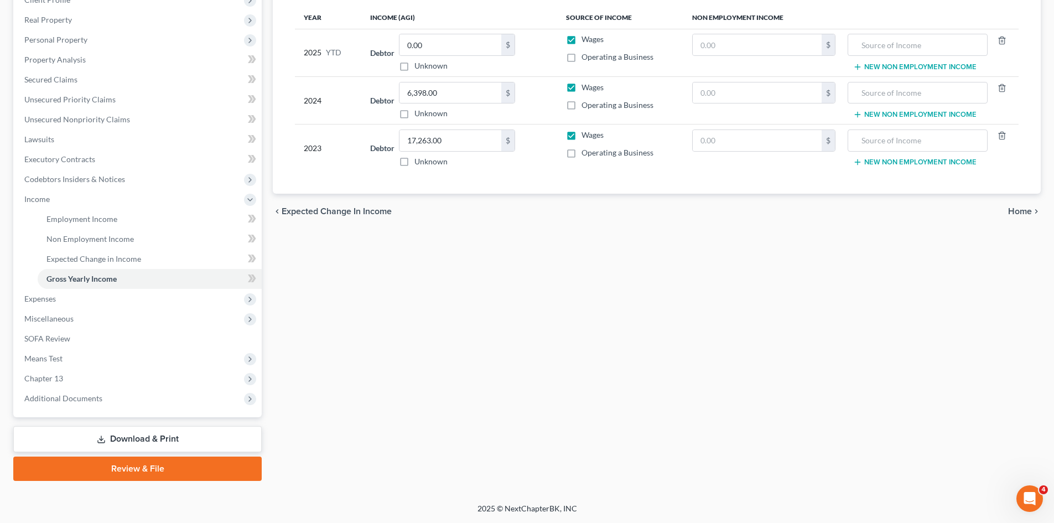
scroll to position [88, 0]
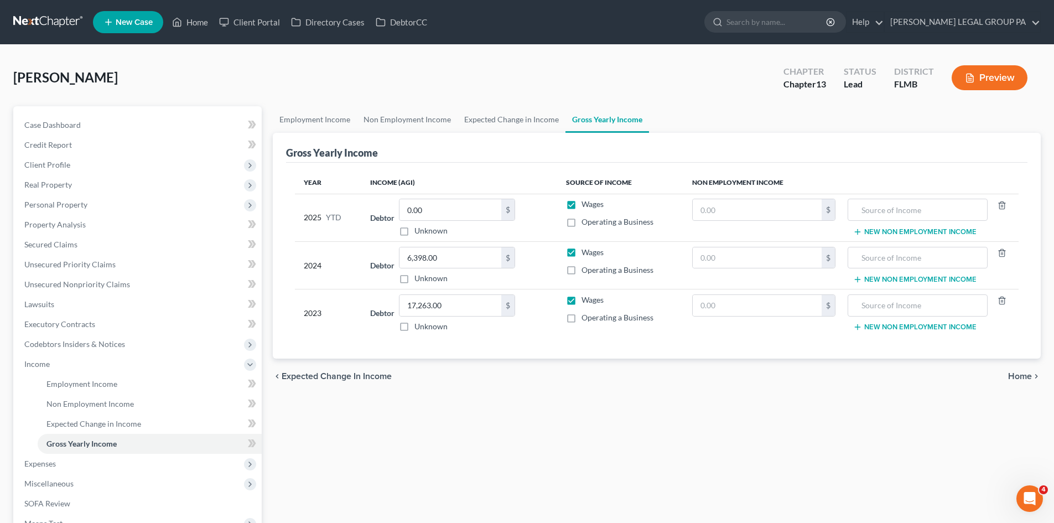
drag, startPoint x: 423, startPoint y: 426, endPoint x: 255, endPoint y: 378, distance: 174.9
click at [423, 426] on div "Employment Income Non Employment Income Expected Change in Income Gross Yearly …" at bounding box center [656, 375] width 779 height 539
click at [544, 118] on link "Expected Change in Income" at bounding box center [511, 119] width 108 height 27
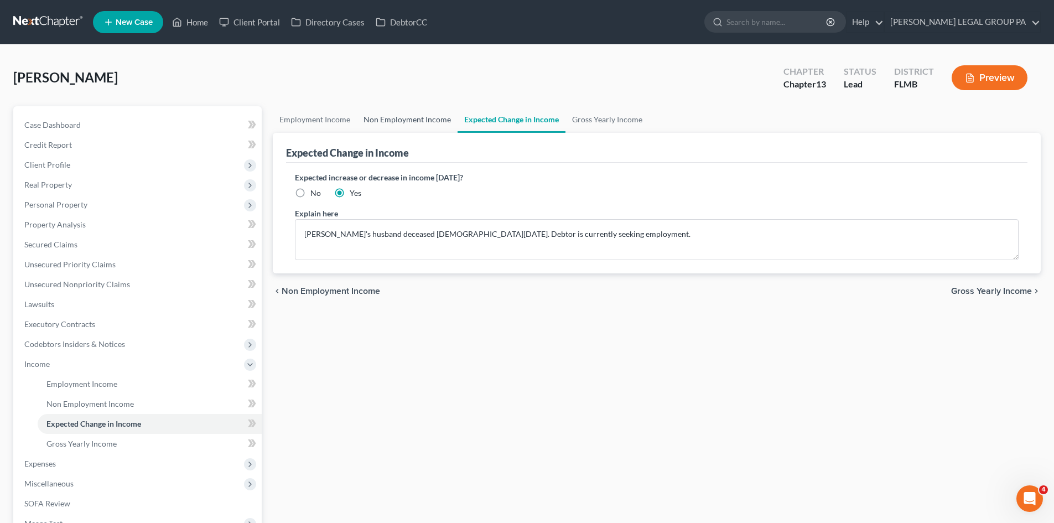
click at [425, 117] on link "Non Employment Income" at bounding box center [407, 119] width 101 height 27
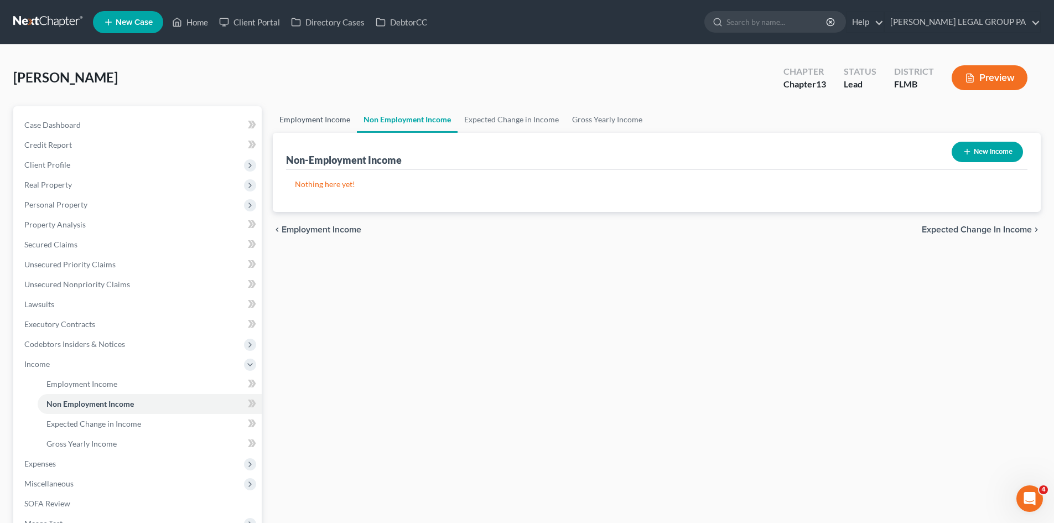
click at [339, 118] on link "Employment Income" at bounding box center [315, 119] width 84 height 27
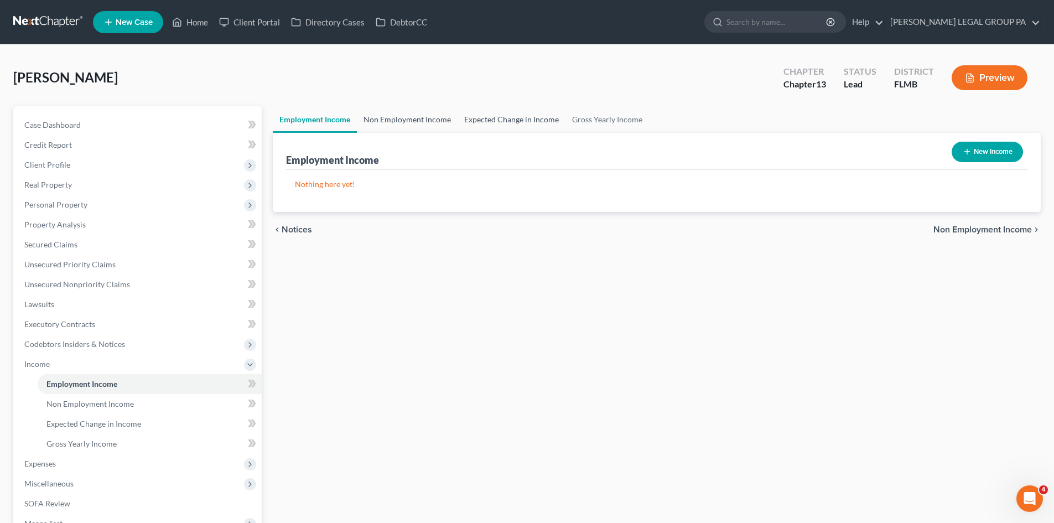
drag, startPoint x: 389, startPoint y: 116, endPoint x: 493, endPoint y: 109, distance: 104.2
click at [389, 116] on link "Non Employment Income" at bounding box center [407, 119] width 101 height 27
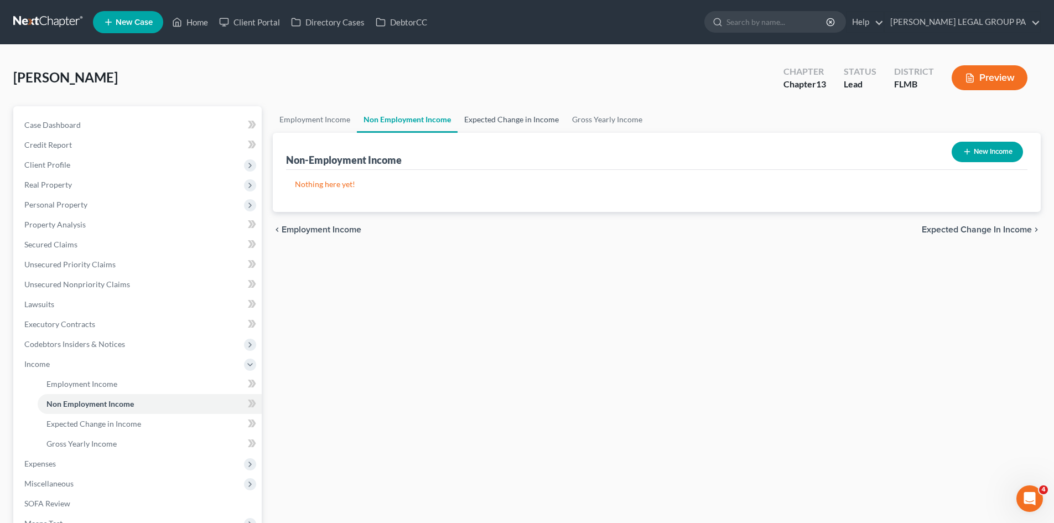
click at [502, 116] on link "Expected Change in Income" at bounding box center [511, 119] width 108 height 27
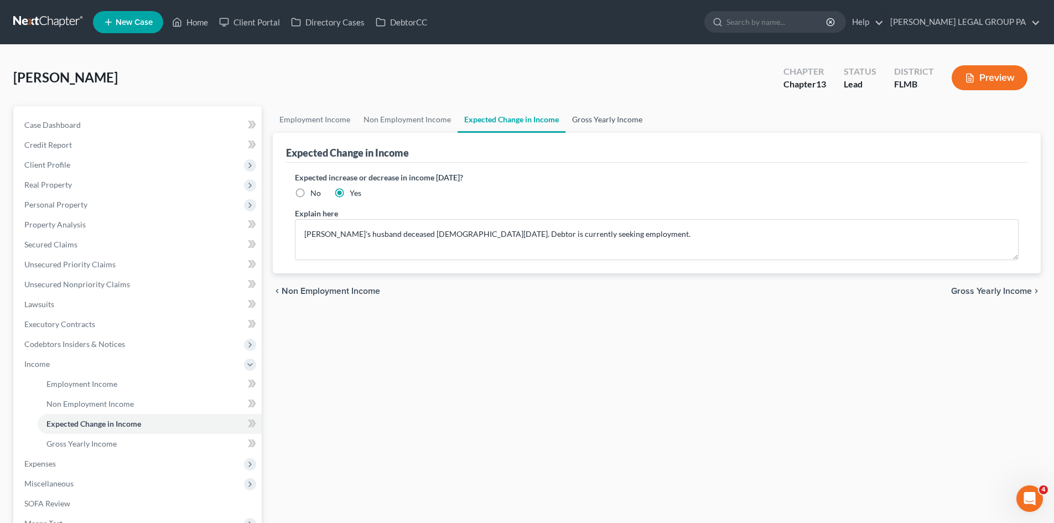
drag, startPoint x: 586, startPoint y: 116, endPoint x: 575, endPoint y: 122, distance: 12.6
click at [586, 116] on link "Gross Yearly Income" at bounding box center [607, 119] width 84 height 27
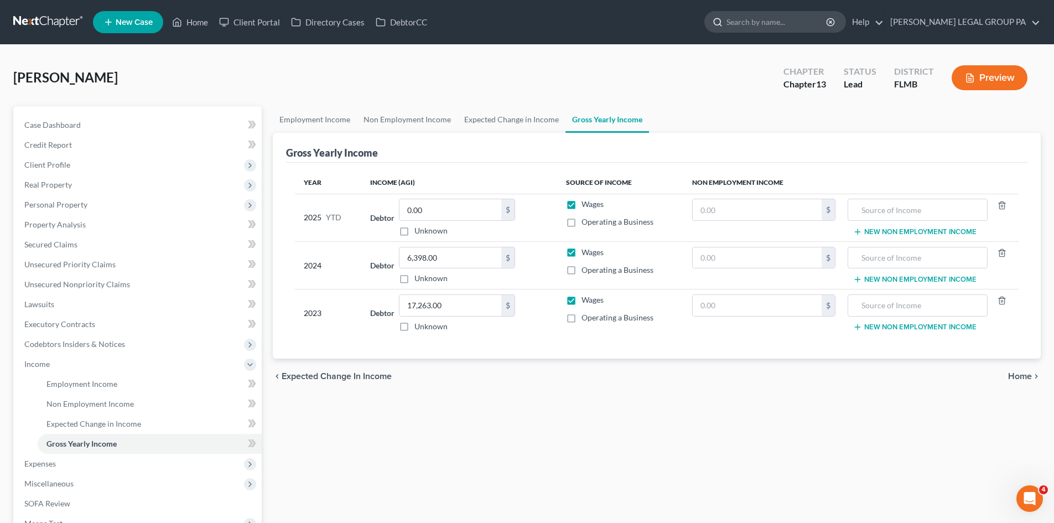
drag, startPoint x: 791, startPoint y: 17, endPoint x: 792, endPoint y: 23, distance: 6.2
click at [791, 19] on input "search" at bounding box center [776, 22] width 101 height 20
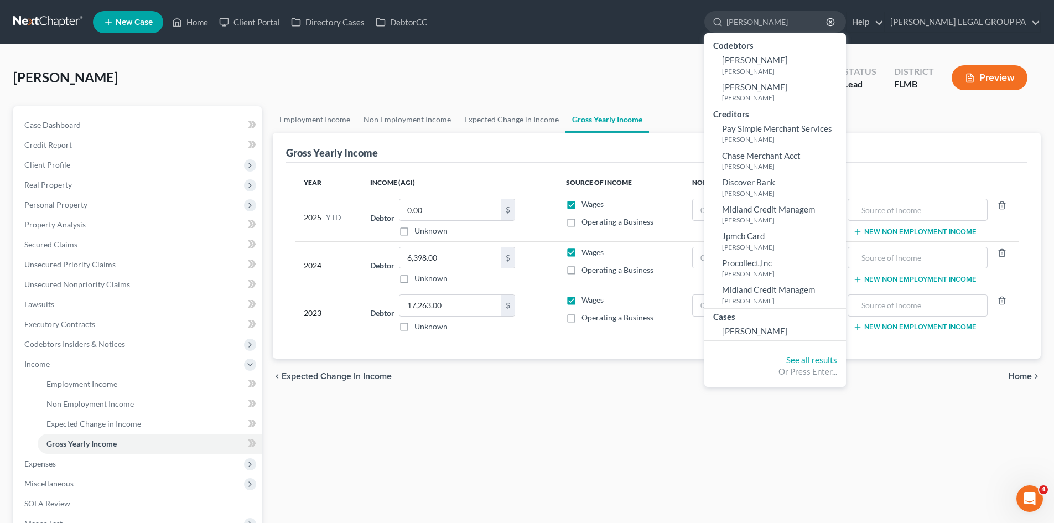
type input "mellado"
click at [788, 329] on span "Mellado, Lisa" at bounding box center [755, 331] width 66 height 10
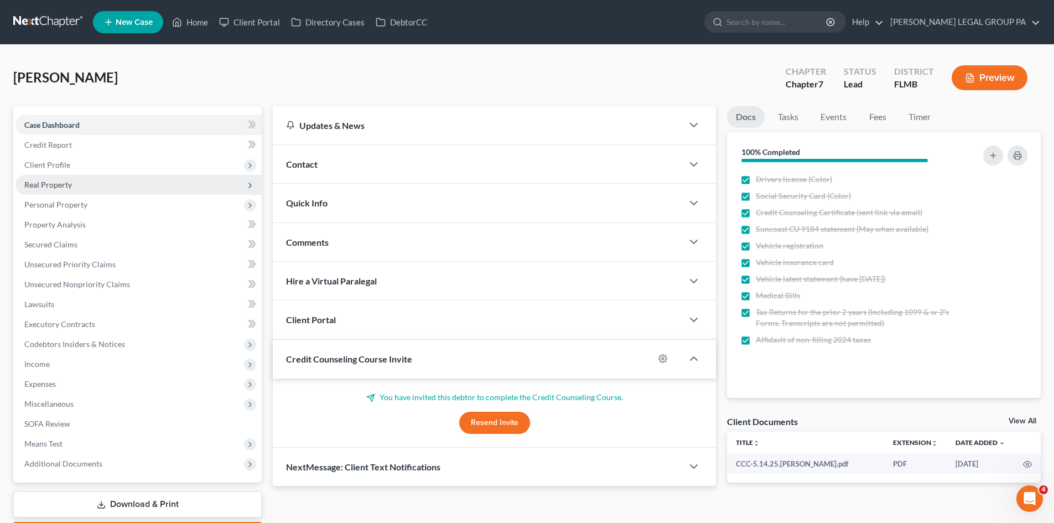
click at [101, 170] on span "Client Profile" at bounding box center [138, 165] width 246 height 20
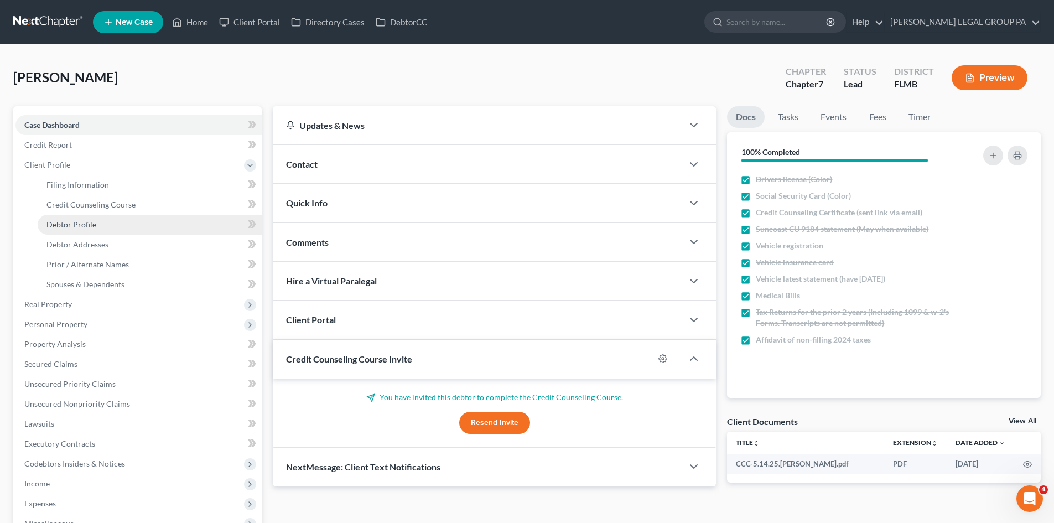
click at [116, 225] on link "Debtor Profile" at bounding box center [150, 225] width 224 height 20
select select "3"
select select "0"
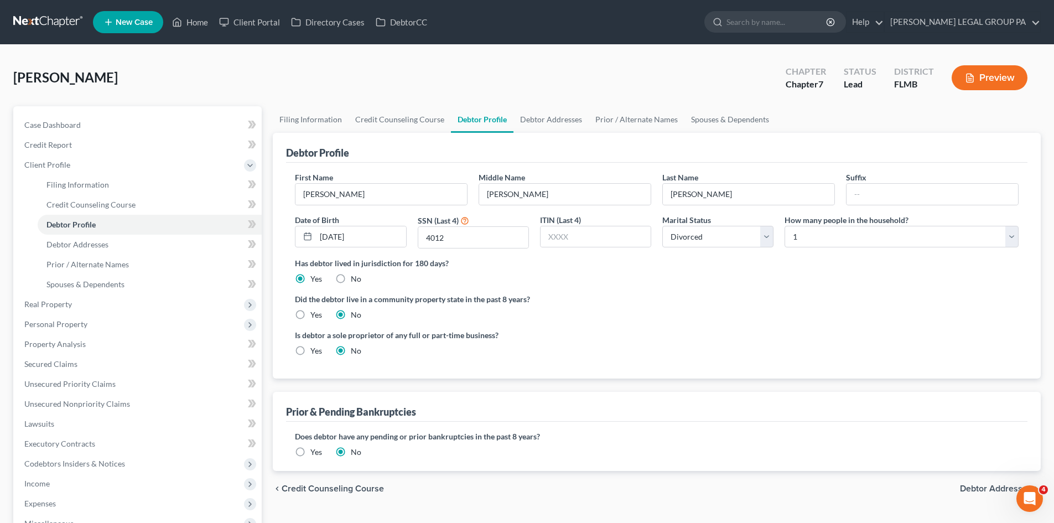
radio input "true"
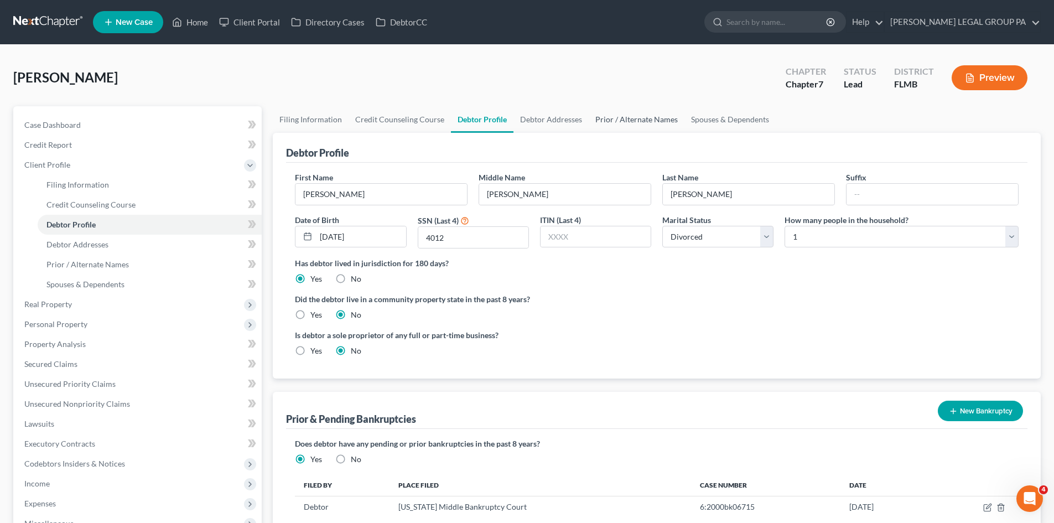
click at [631, 118] on link "Prior / Alternate Names" at bounding box center [636, 119] width 96 height 27
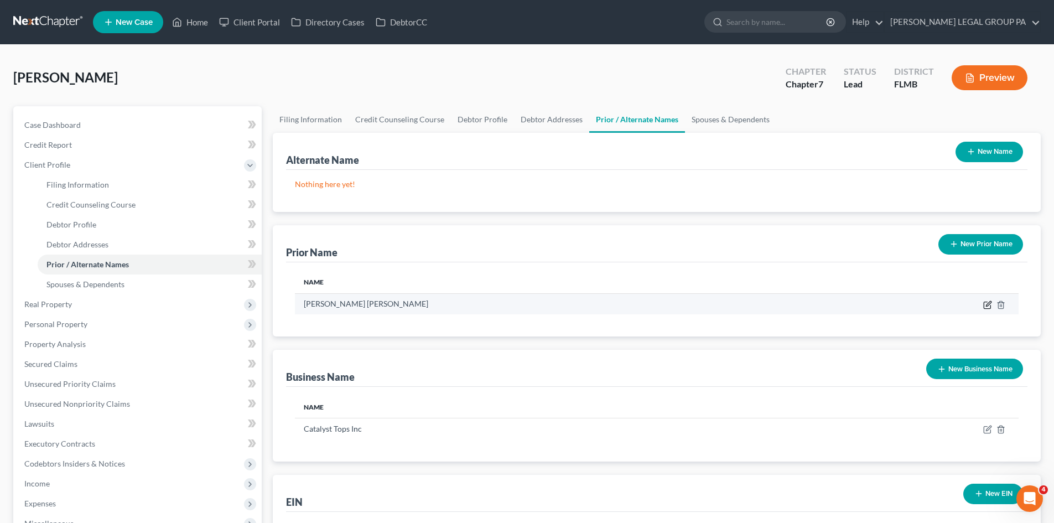
click at [983, 306] on icon "button" at bounding box center [986, 305] width 7 height 7
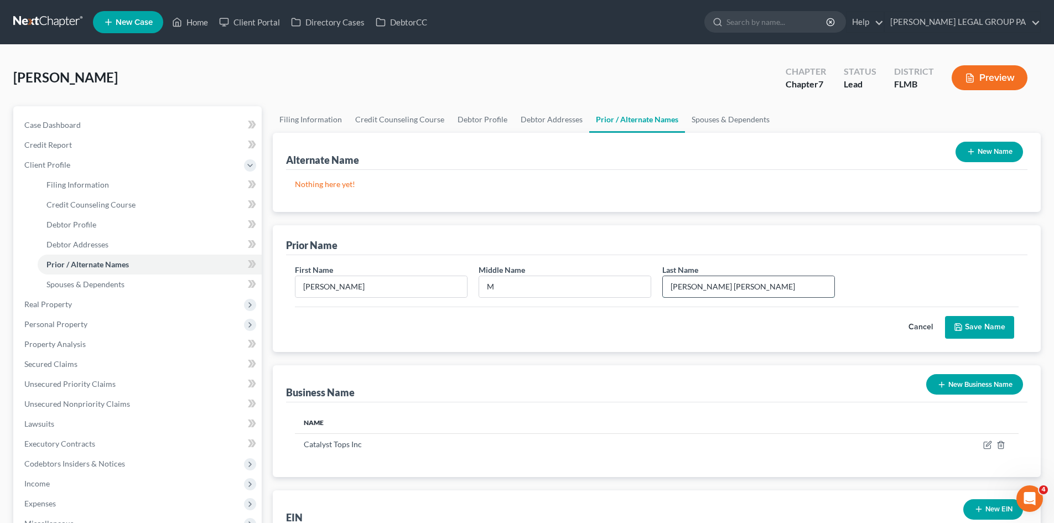
drag, startPoint x: 692, startPoint y: 286, endPoint x: 757, endPoint y: 281, distance: 64.9
click at [757, 281] on input "Nappi Mellado" at bounding box center [748, 286] width 171 height 21
type input "Nappi"
drag, startPoint x: 981, startPoint y: 325, endPoint x: 773, endPoint y: 313, distance: 207.7
click at [981, 324] on button "Save Name" at bounding box center [979, 327] width 69 height 23
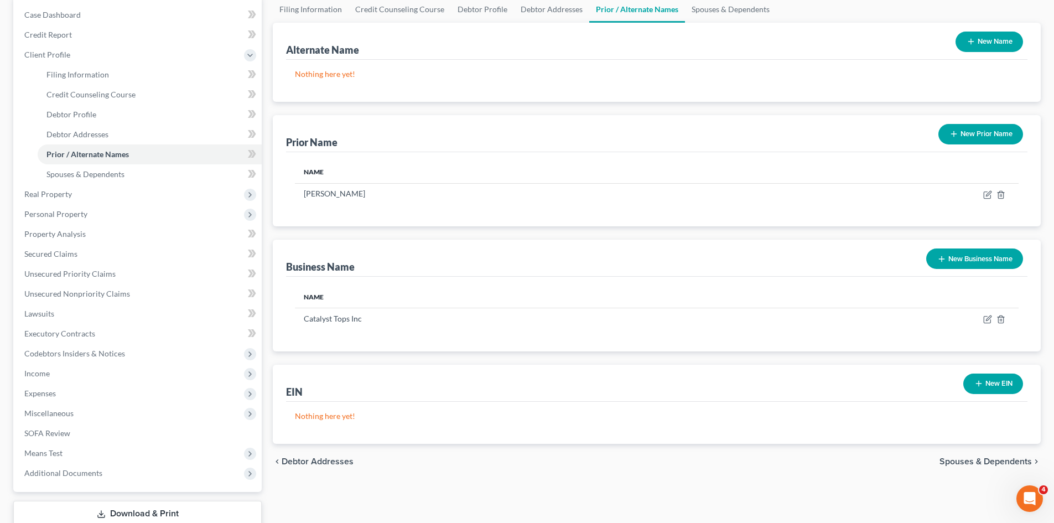
scroll to position [111, 0]
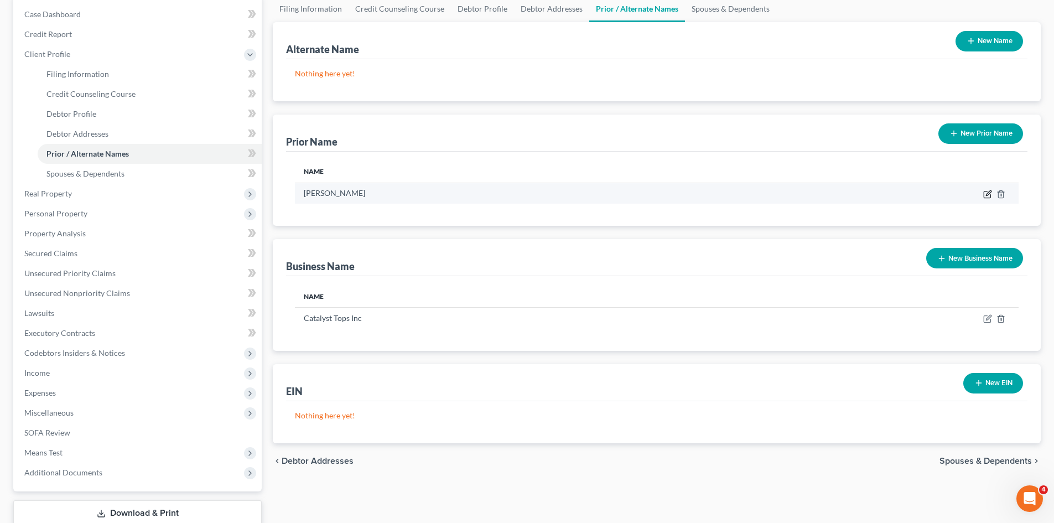
click at [986, 191] on icon "button" at bounding box center [986, 194] width 7 height 7
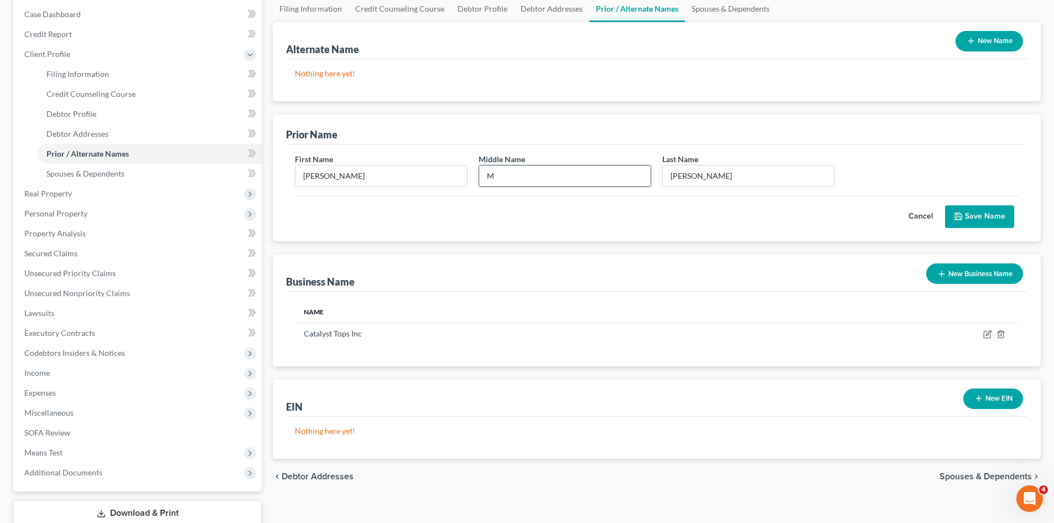
click at [502, 179] on input "M" at bounding box center [564, 175] width 171 height 21
type input "N"
type input "E"
click at [710, 180] on input "Nappi" at bounding box center [748, 175] width 171 height 21
drag, startPoint x: 989, startPoint y: 196, endPoint x: 987, endPoint y: 226, distance: 30.0
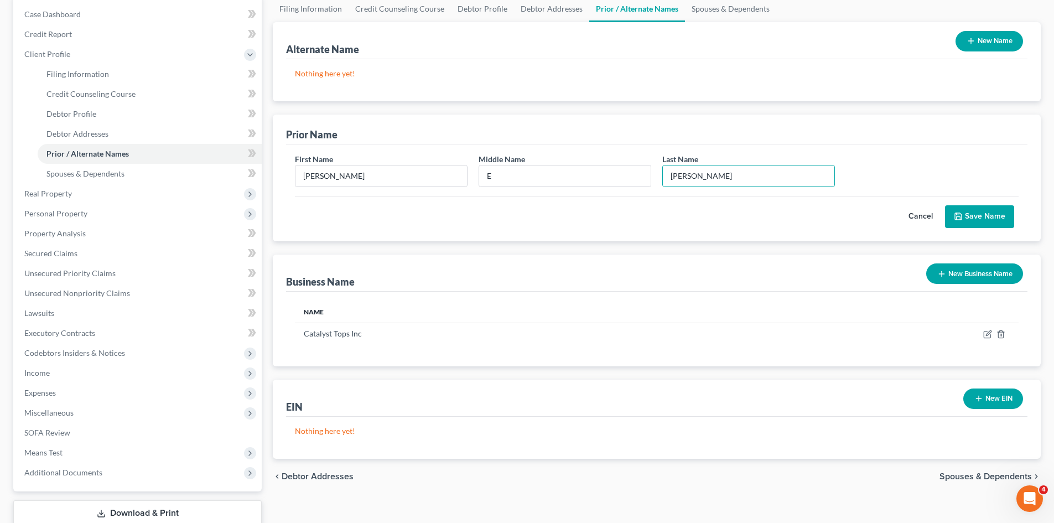
click at [989, 196] on div "Cancel Save Name" at bounding box center [656, 212] width 723 height 33
click at [974, 218] on button "Save Name" at bounding box center [979, 216] width 69 height 23
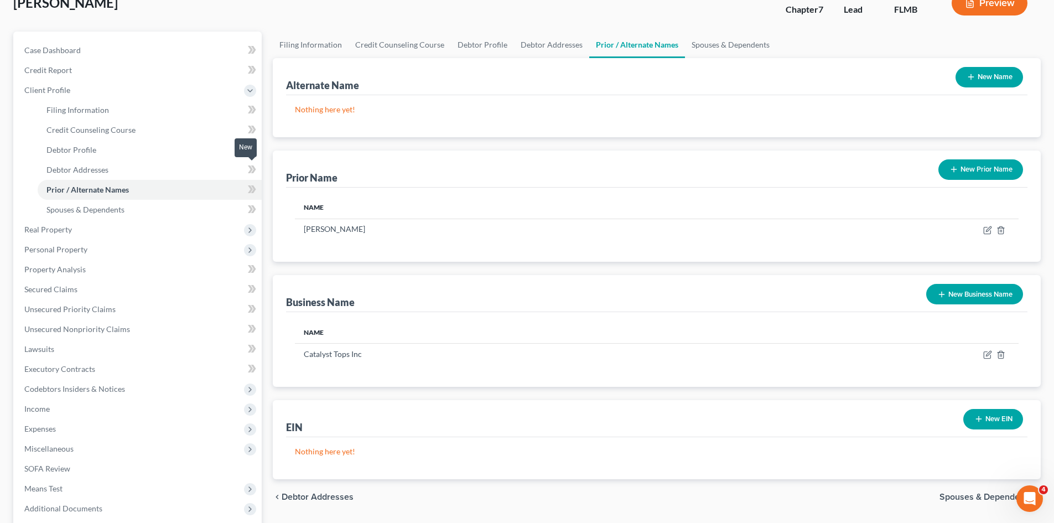
scroll to position [55, 0]
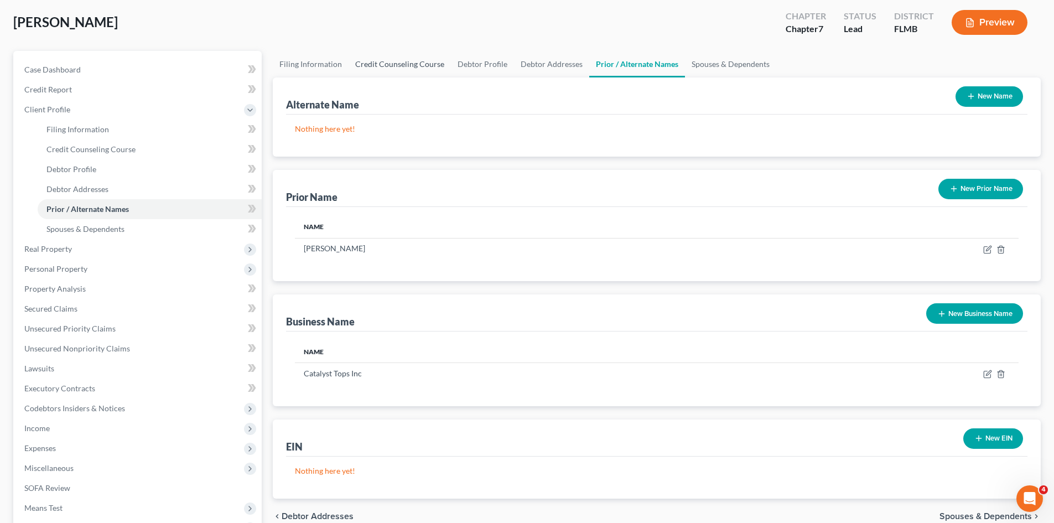
click at [389, 64] on link "Credit Counseling Course" at bounding box center [399, 64] width 102 height 27
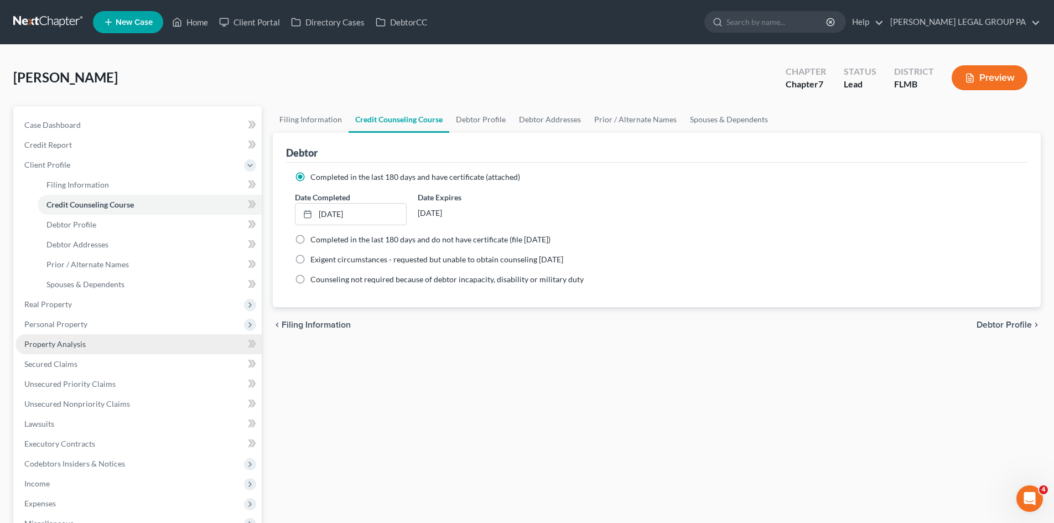
drag, startPoint x: 114, startPoint y: 327, endPoint x: 118, endPoint y: 341, distance: 13.8
click at [114, 327] on span "Personal Property" at bounding box center [138, 324] width 246 height 20
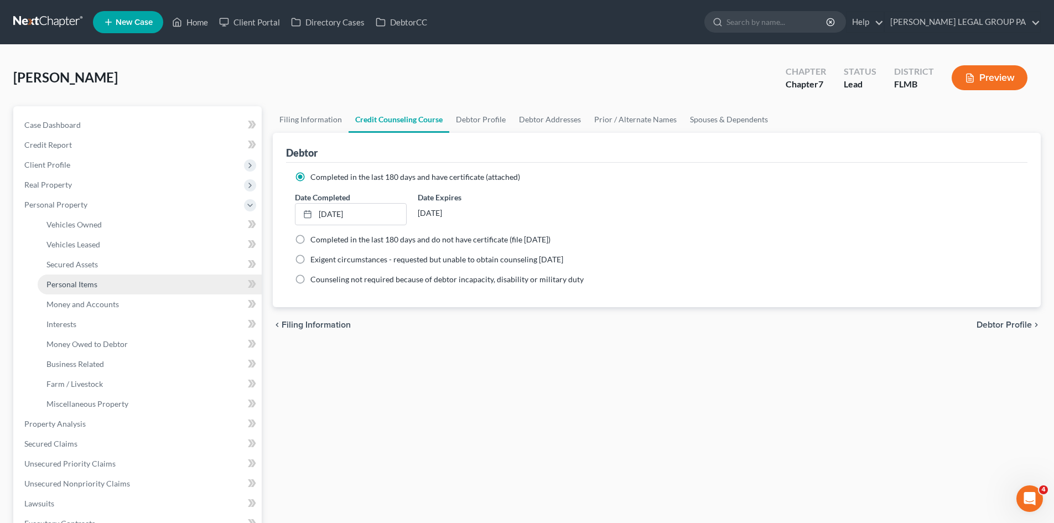
click at [102, 286] on link "Personal Items" at bounding box center [150, 284] width 224 height 20
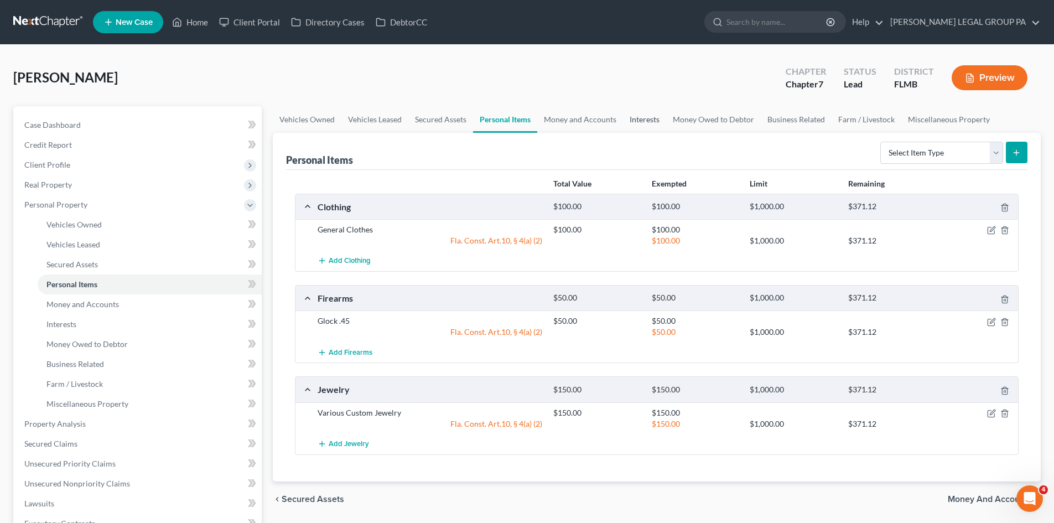
click at [637, 127] on link "Interests" at bounding box center [644, 119] width 43 height 27
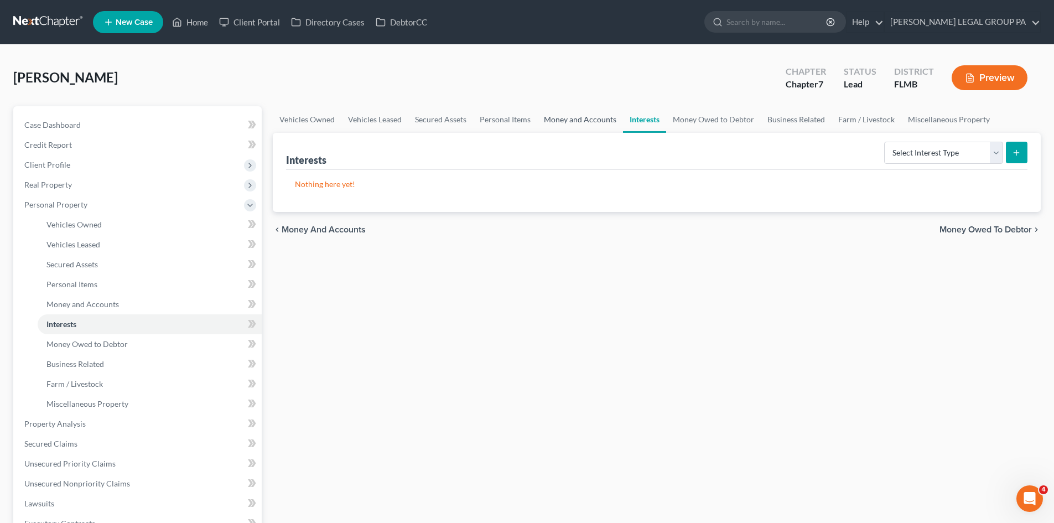
click at [590, 119] on link "Money and Accounts" at bounding box center [580, 119] width 86 height 27
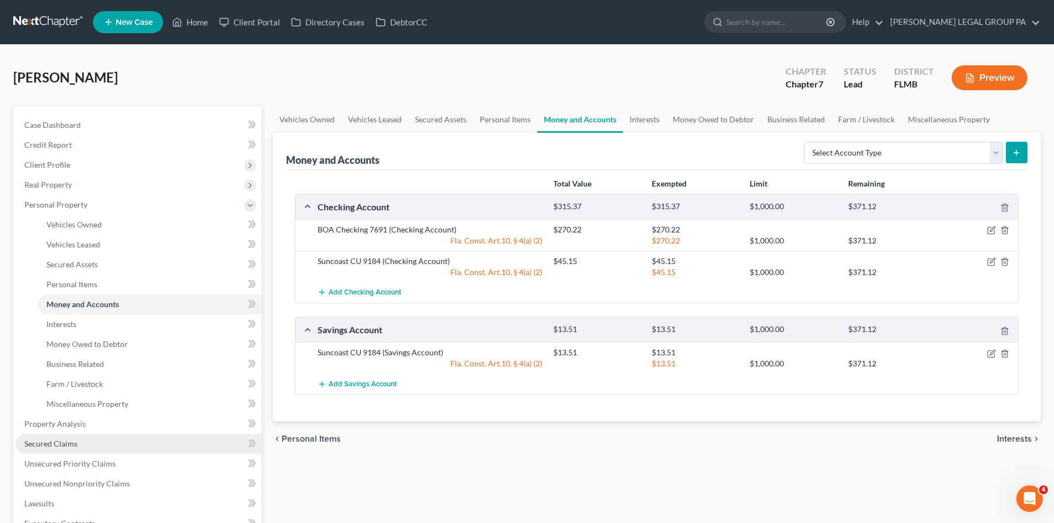
click at [79, 447] on link "Secured Claims" at bounding box center [138, 444] width 246 height 20
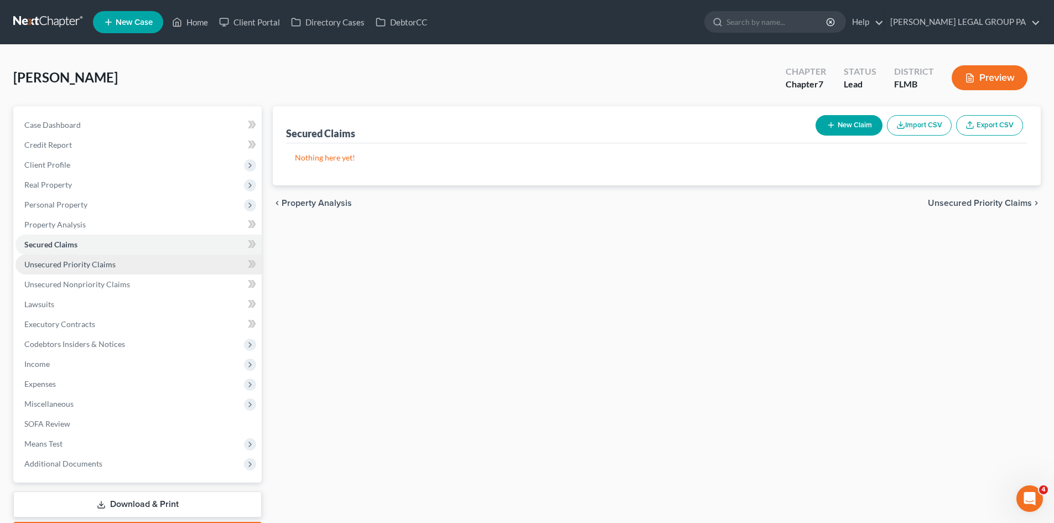
click at [144, 269] on link "Unsecured Priority Claims" at bounding box center [138, 264] width 246 height 20
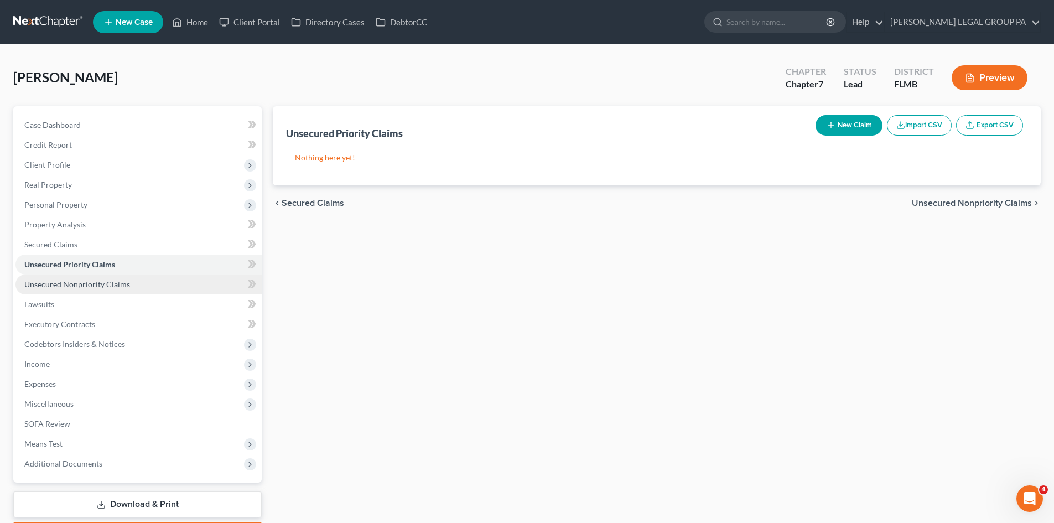
click at [148, 282] on link "Unsecured Nonpriority Claims" at bounding box center [138, 284] width 246 height 20
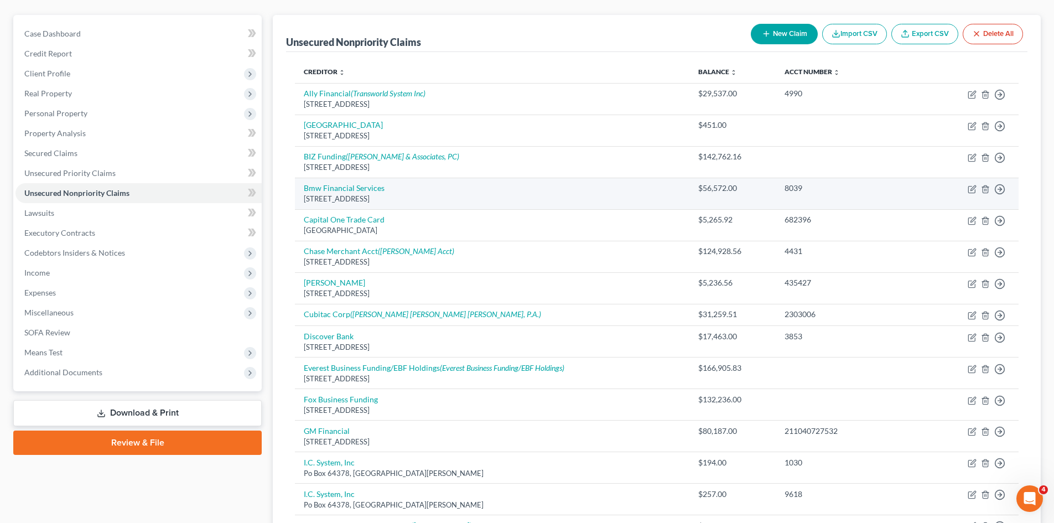
scroll to position [111, 0]
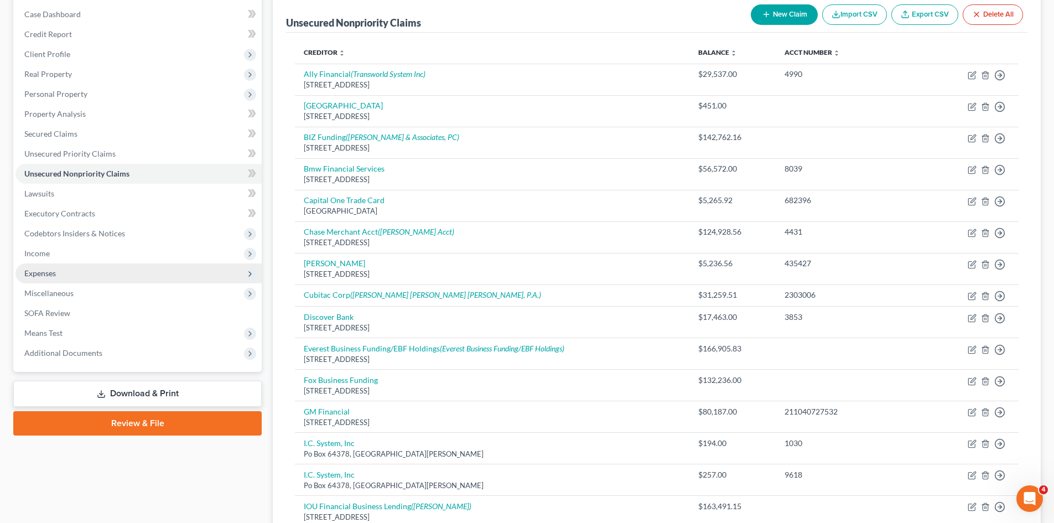
drag, startPoint x: 68, startPoint y: 255, endPoint x: 74, endPoint y: 267, distance: 13.1
click at [68, 255] on span "Income" at bounding box center [138, 253] width 246 height 20
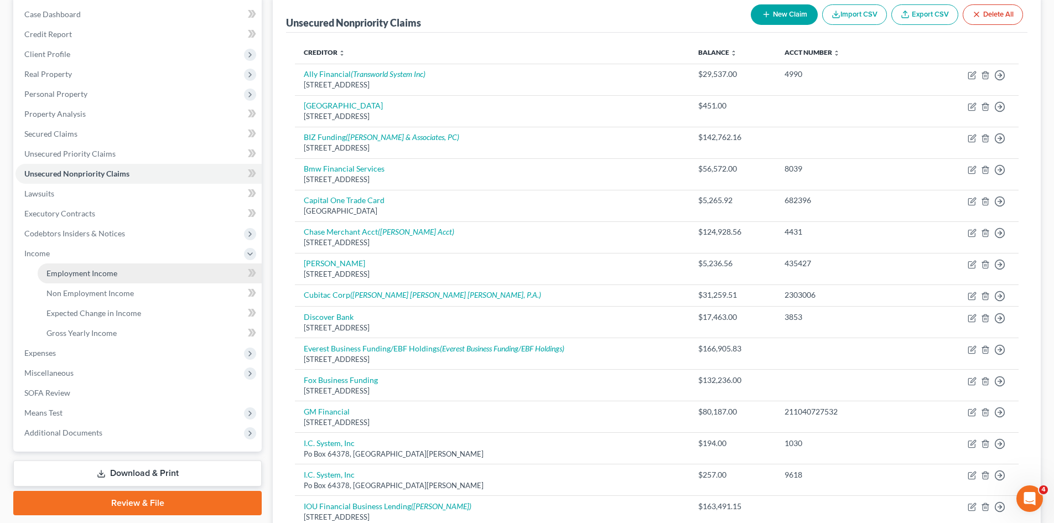
click at [81, 274] on span "Employment Income" at bounding box center [81, 272] width 71 height 9
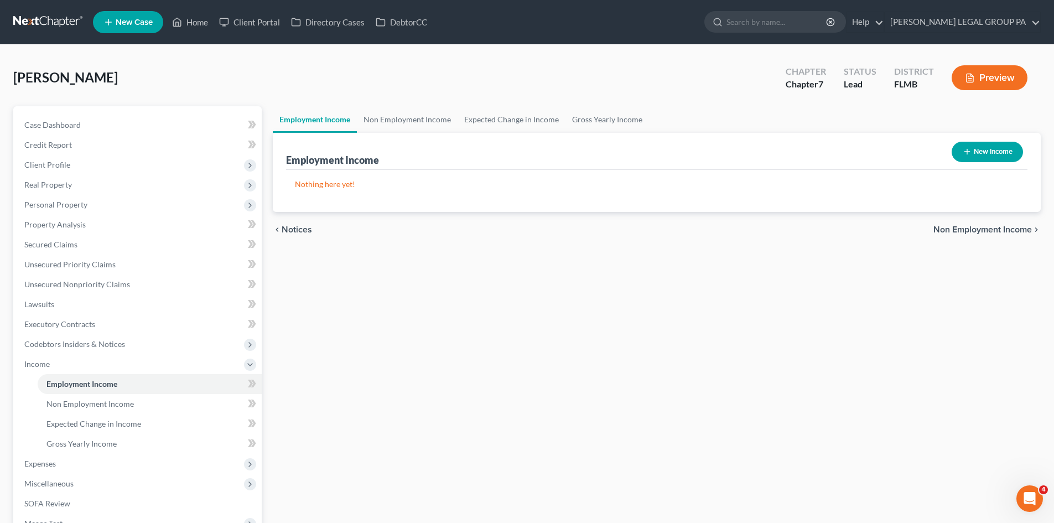
drag, startPoint x: 93, startPoint y: 346, endPoint x: 492, endPoint y: 334, distance: 399.5
click at [97, 346] on span "Codebtors Insiders & Notices" at bounding box center [74, 343] width 101 height 9
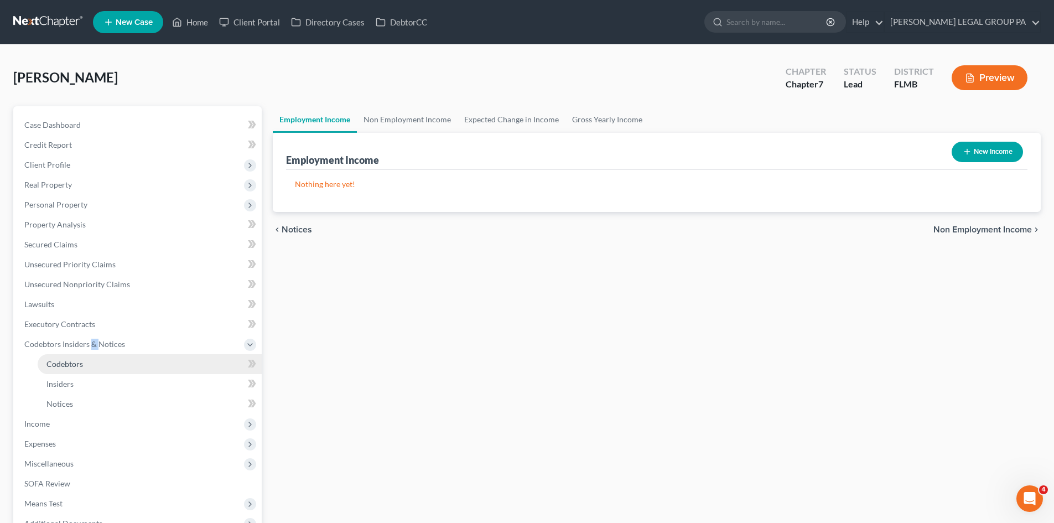
drag, startPoint x: 62, startPoint y: 366, endPoint x: 1061, endPoint y: 216, distance: 1010.6
click at [63, 366] on span "Codebtors" at bounding box center [64, 363] width 37 height 9
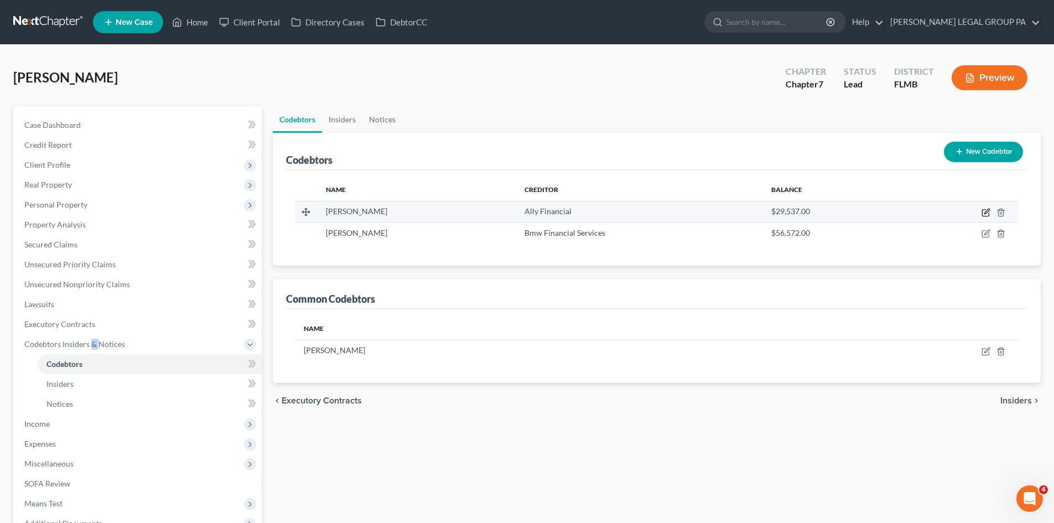
click at [983, 212] on icon "button" at bounding box center [985, 212] width 9 height 9
select select "9"
select select "25"
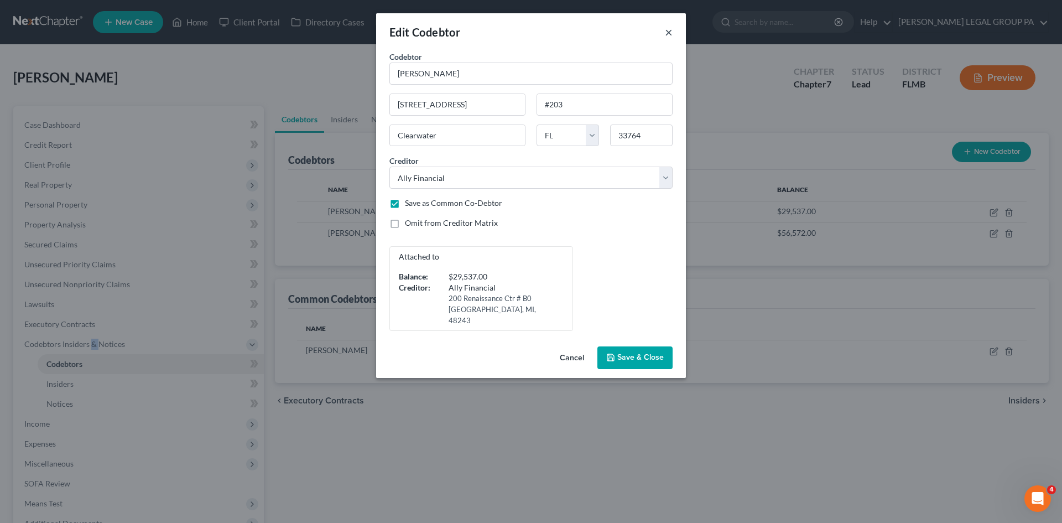
click at [669, 33] on button "×" at bounding box center [669, 31] width 8 height 13
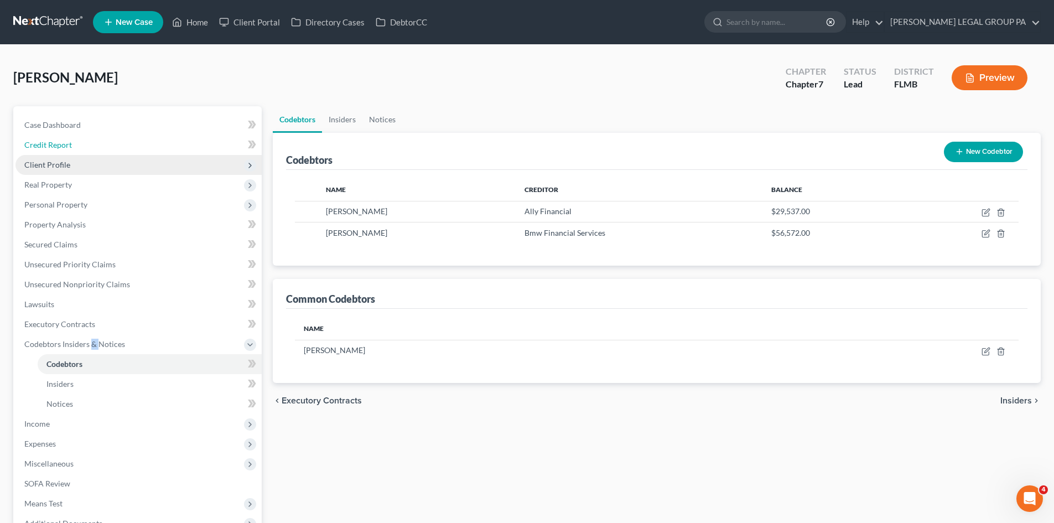
drag, startPoint x: 109, startPoint y: 150, endPoint x: 100, endPoint y: 155, distance: 9.9
click at [109, 150] on link "Credit Report" at bounding box center [138, 145] width 246 height 20
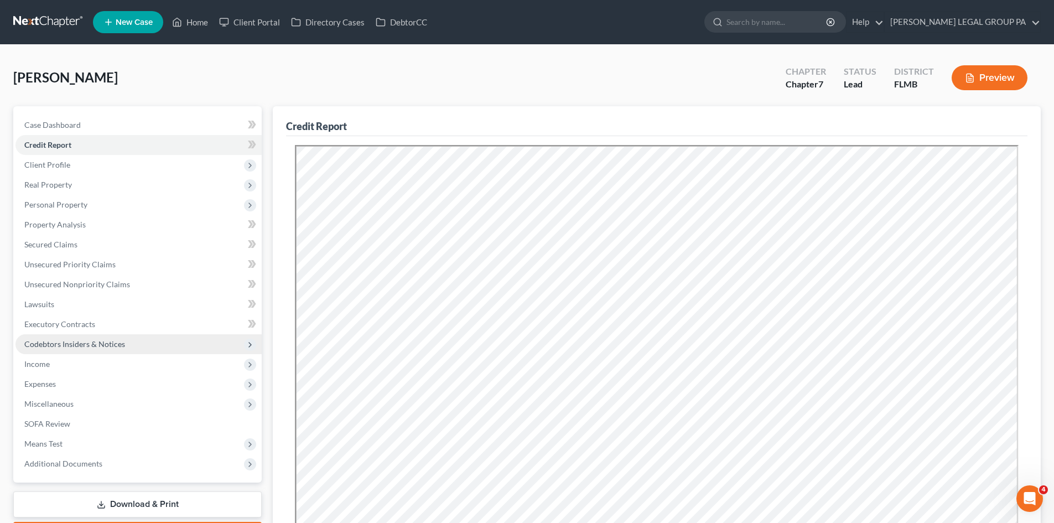
click at [64, 340] on span "Codebtors Insiders & Notices" at bounding box center [74, 343] width 101 height 9
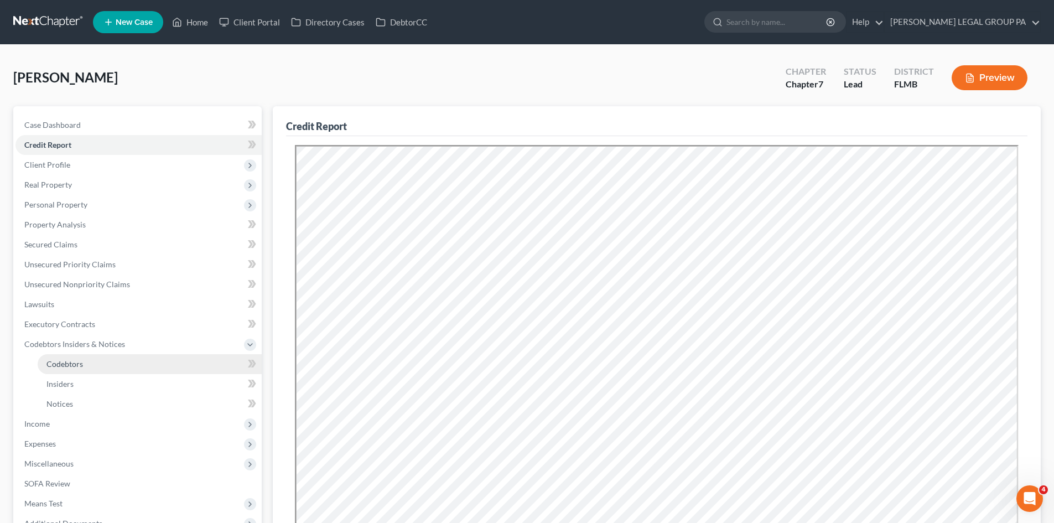
click at [76, 362] on span "Codebtors" at bounding box center [64, 363] width 37 height 9
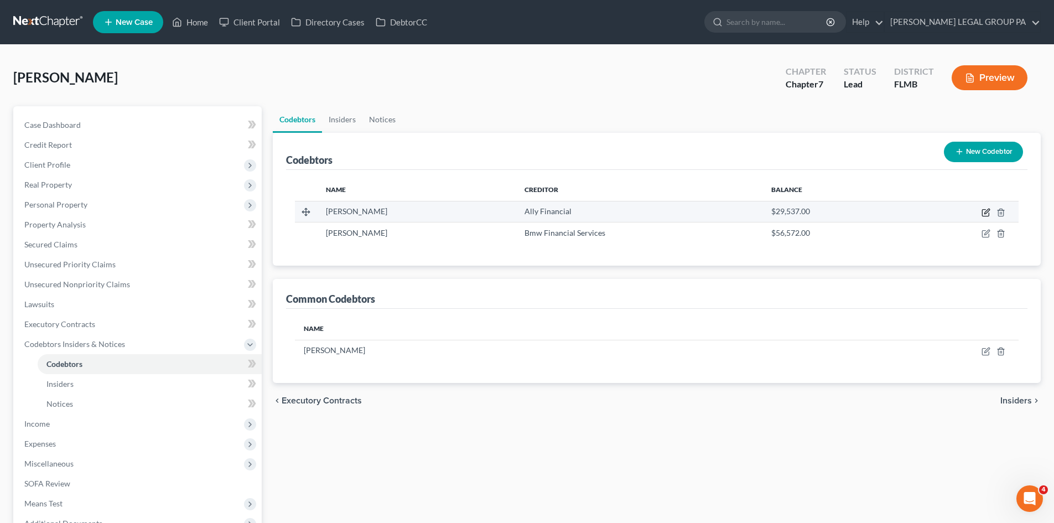
click at [987, 213] on icon "button" at bounding box center [986, 211] width 5 height 5
select select "9"
select select "25"
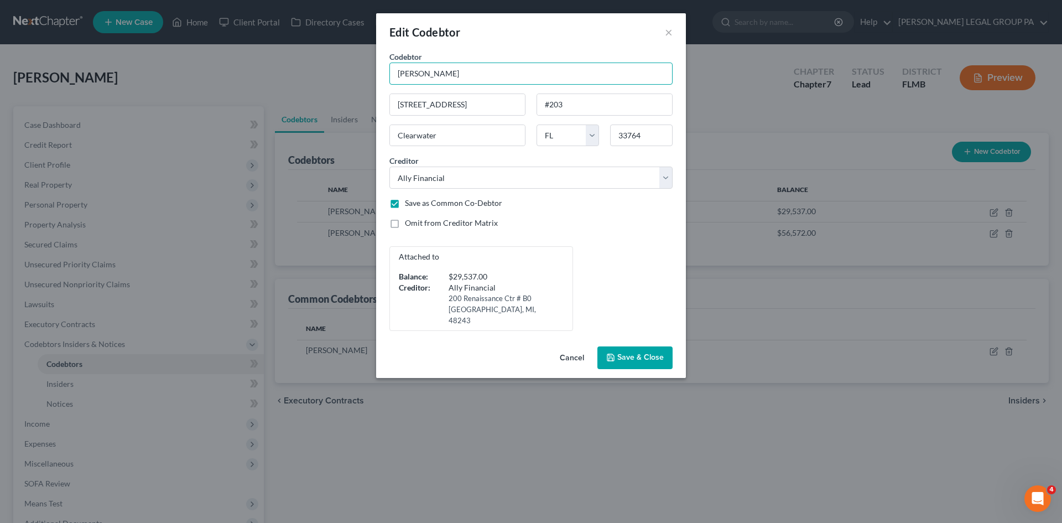
drag, startPoint x: 460, startPoint y: 69, endPoint x: 382, endPoint y: 72, distance: 77.5
click at [382, 72] on div "Codebtor * John Mellado Codebtor * John Mellado 600 Bypass Drive #203 Clearwate…" at bounding box center [531, 196] width 310 height 291
drag, startPoint x: 671, startPoint y: 34, endPoint x: 323, endPoint y: 241, distance: 404.7
click at [671, 34] on button "×" at bounding box center [669, 31] width 8 height 13
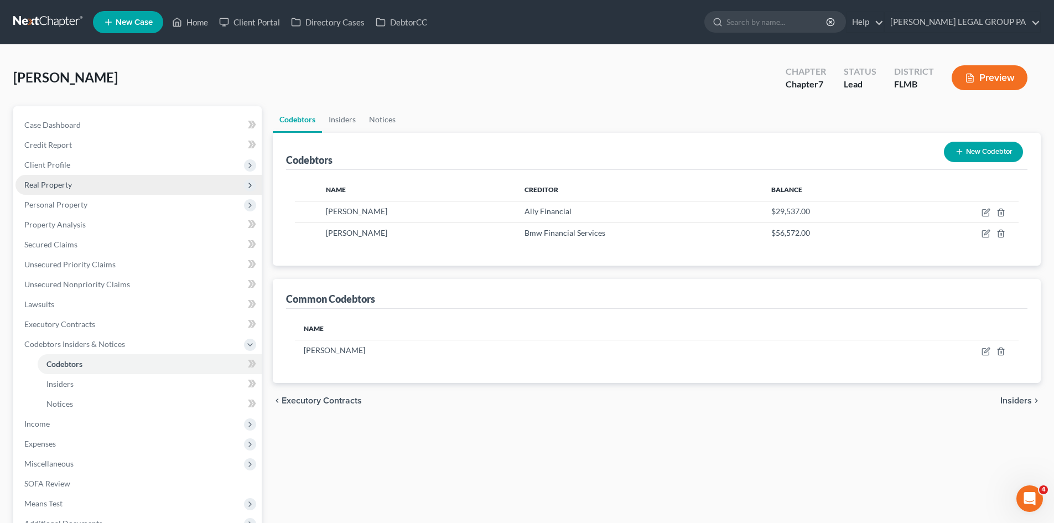
click at [76, 190] on span "Real Property" at bounding box center [138, 185] width 246 height 20
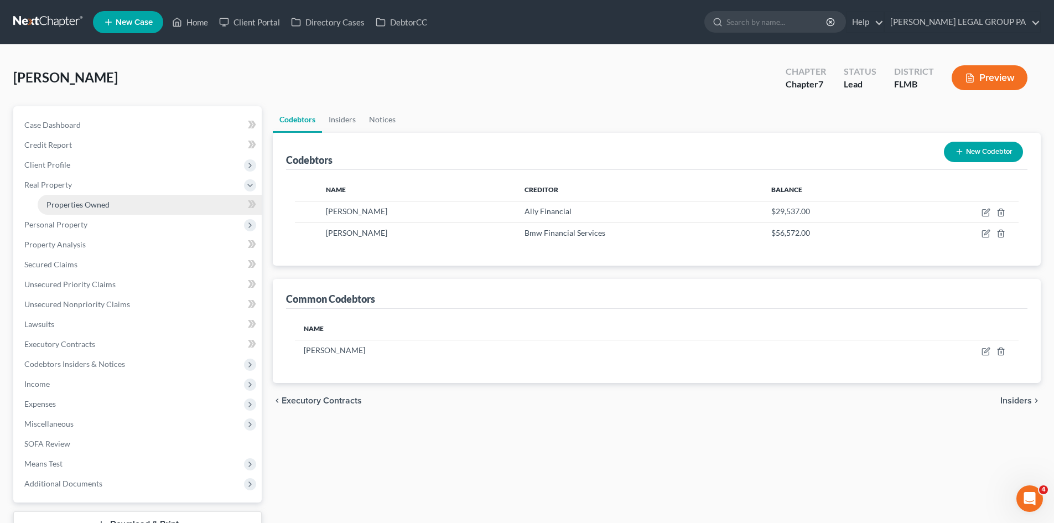
click at [87, 208] on span "Properties Owned" at bounding box center [77, 204] width 63 height 9
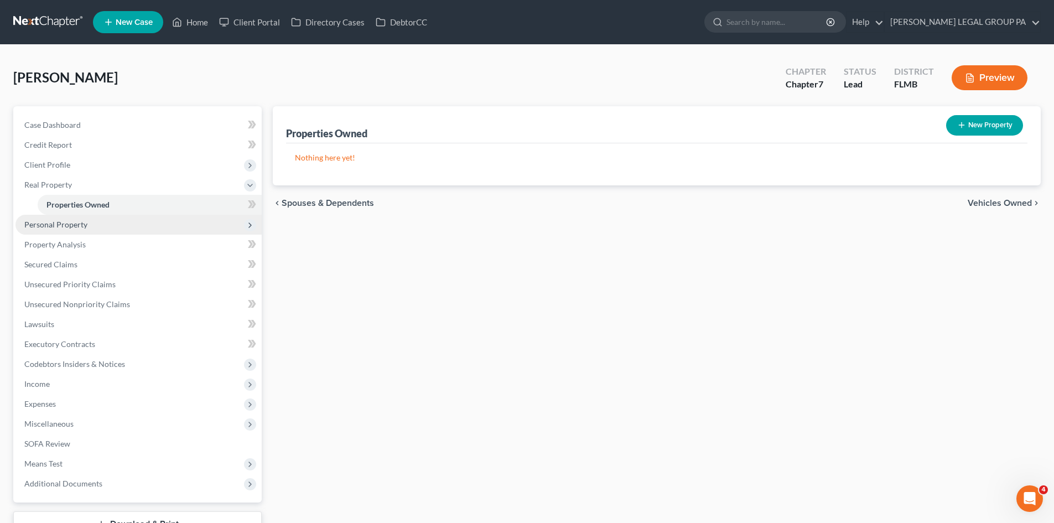
click at [111, 220] on span "Personal Property" at bounding box center [138, 225] width 246 height 20
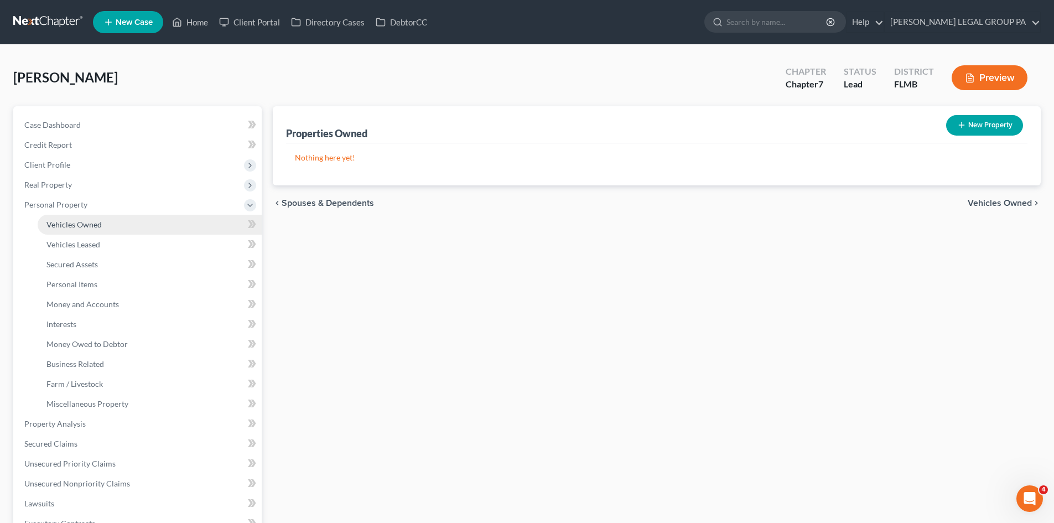
click at [119, 230] on link "Vehicles Owned" at bounding box center [150, 225] width 224 height 20
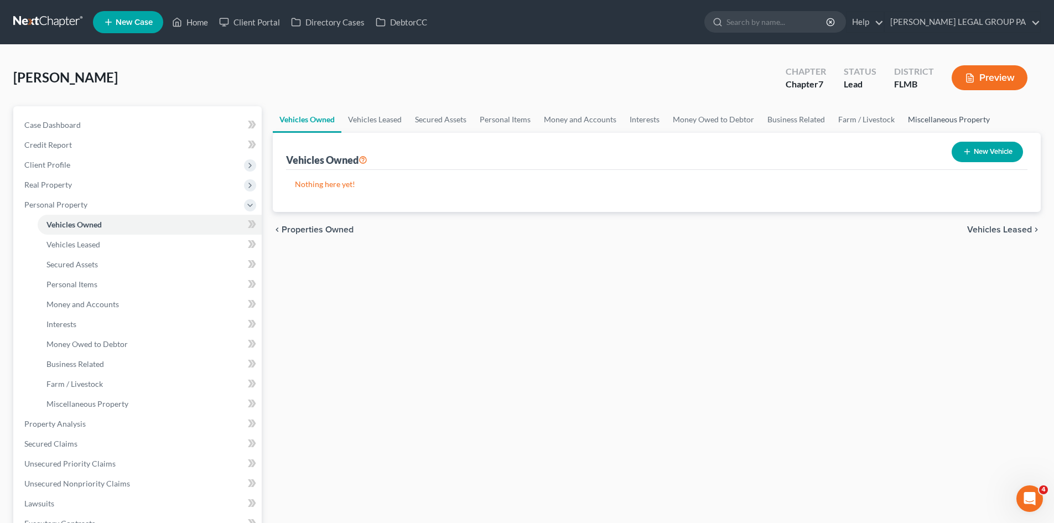
click at [918, 118] on link "Miscellaneous Property" at bounding box center [948, 119] width 95 height 27
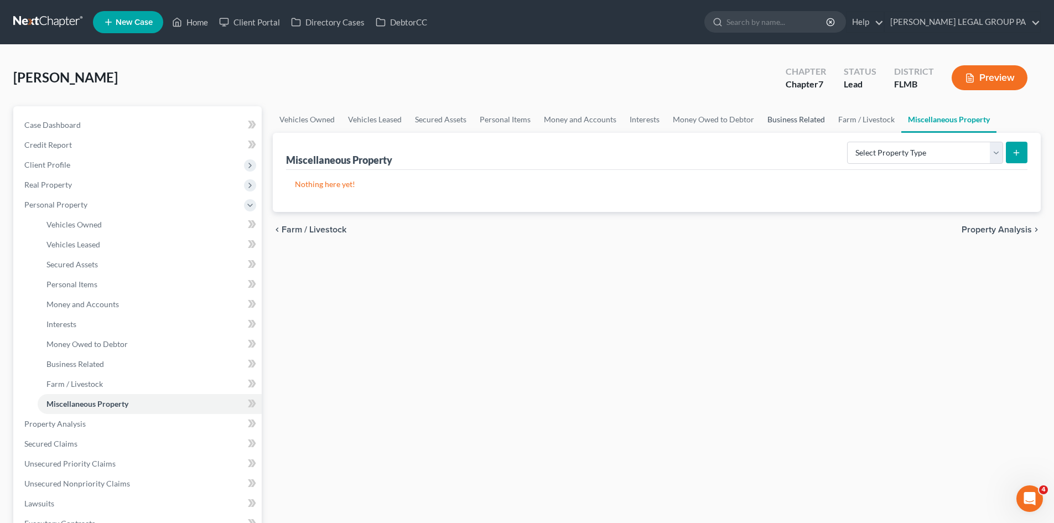
click at [816, 120] on link "Business Related" at bounding box center [795, 119] width 71 height 27
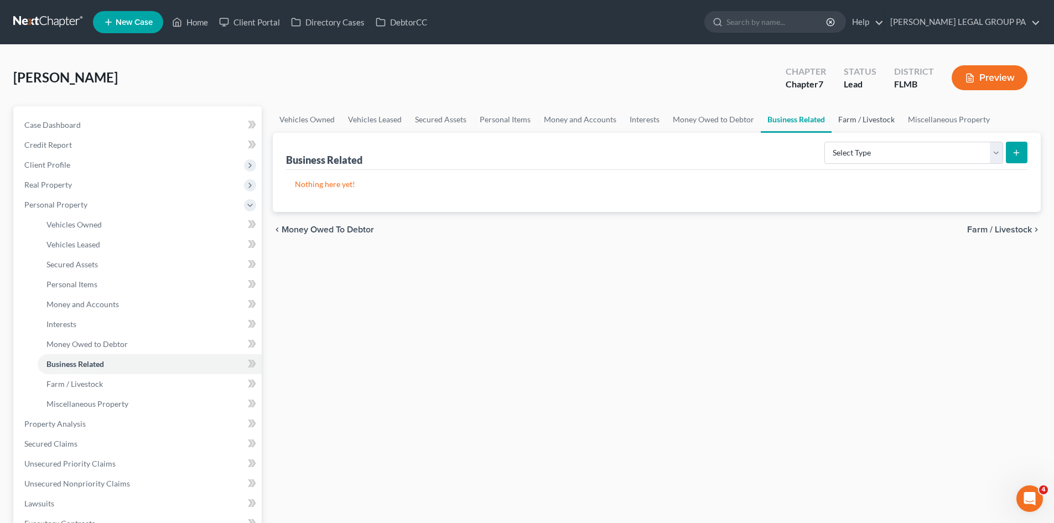
click at [861, 116] on link "Farm / Livestock" at bounding box center [866, 119] width 70 height 27
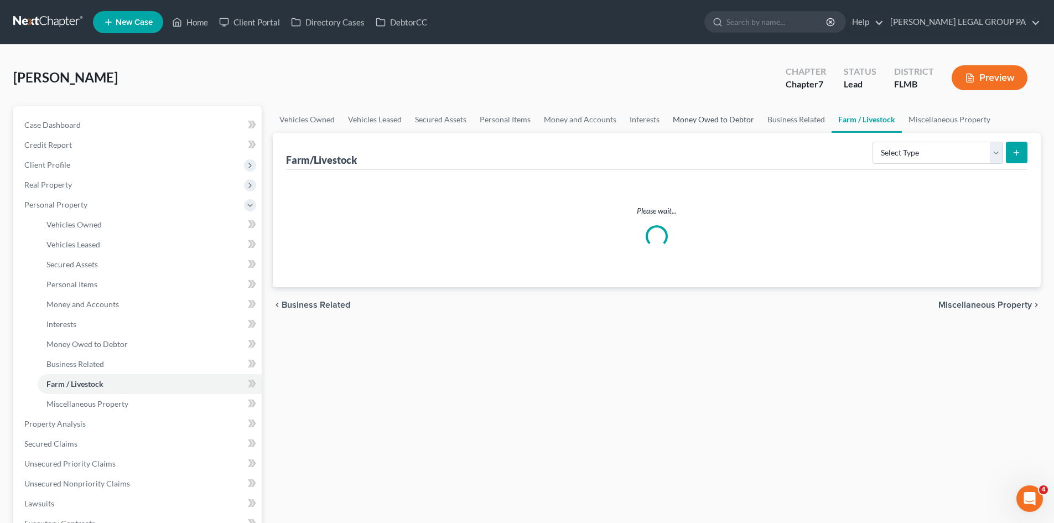
click at [699, 127] on link "Money Owed to Debtor" at bounding box center [713, 119] width 95 height 27
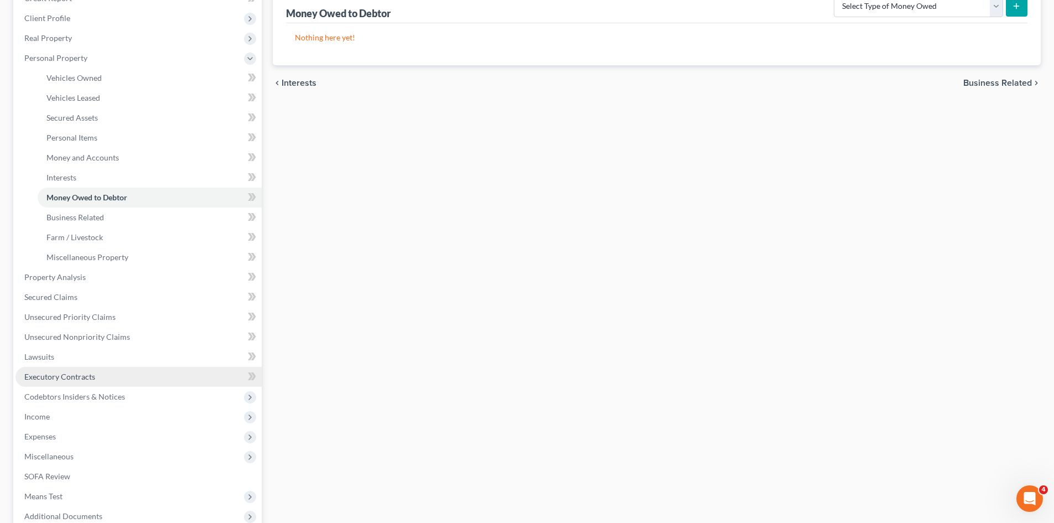
scroll to position [166, 0]
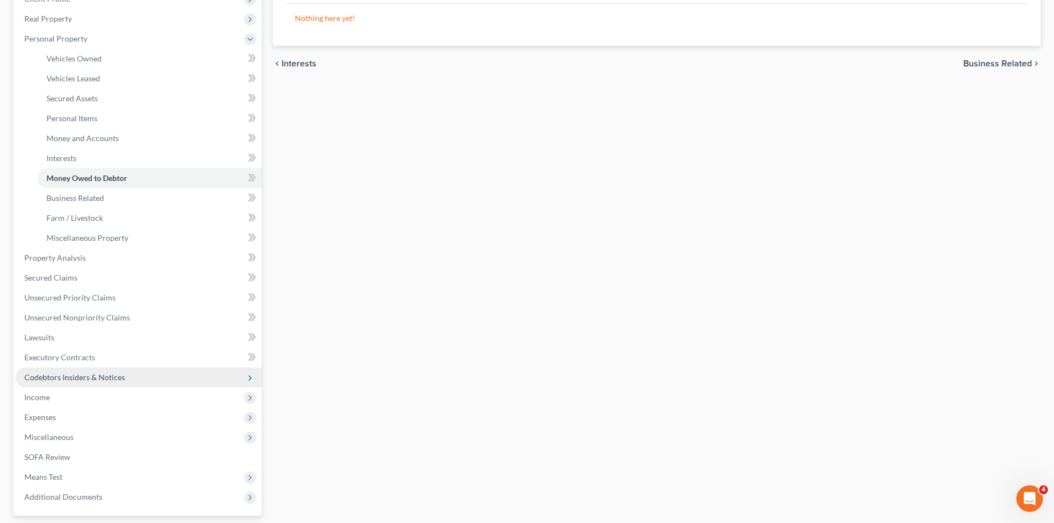
click at [61, 379] on span "Codebtors Insiders & Notices" at bounding box center [74, 376] width 101 height 9
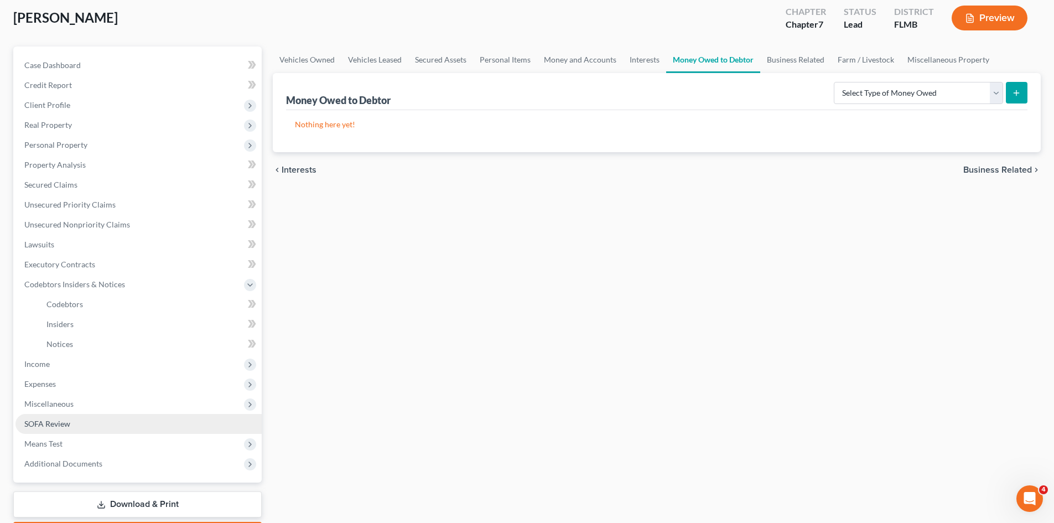
scroll to position [125, 0]
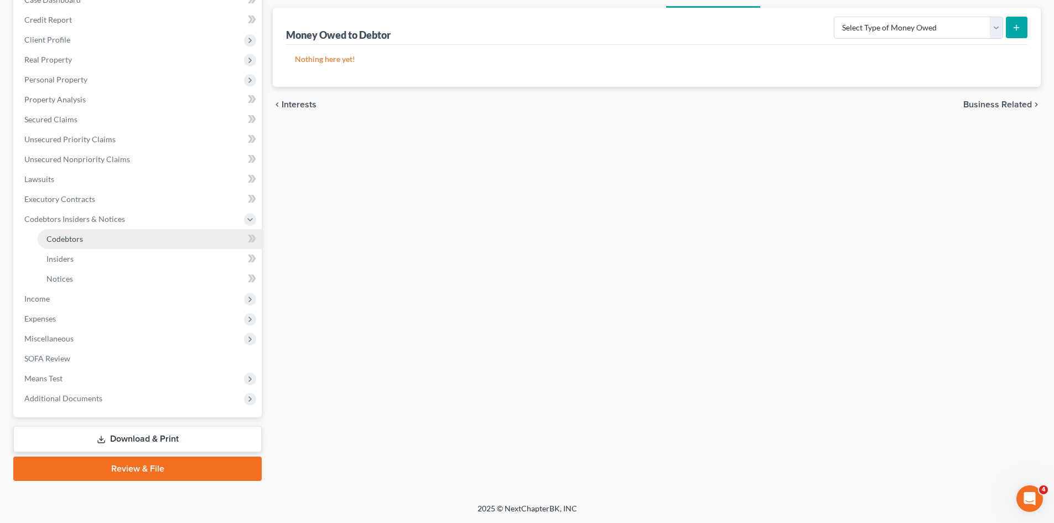
click at [93, 234] on link "Codebtors" at bounding box center [150, 239] width 224 height 20
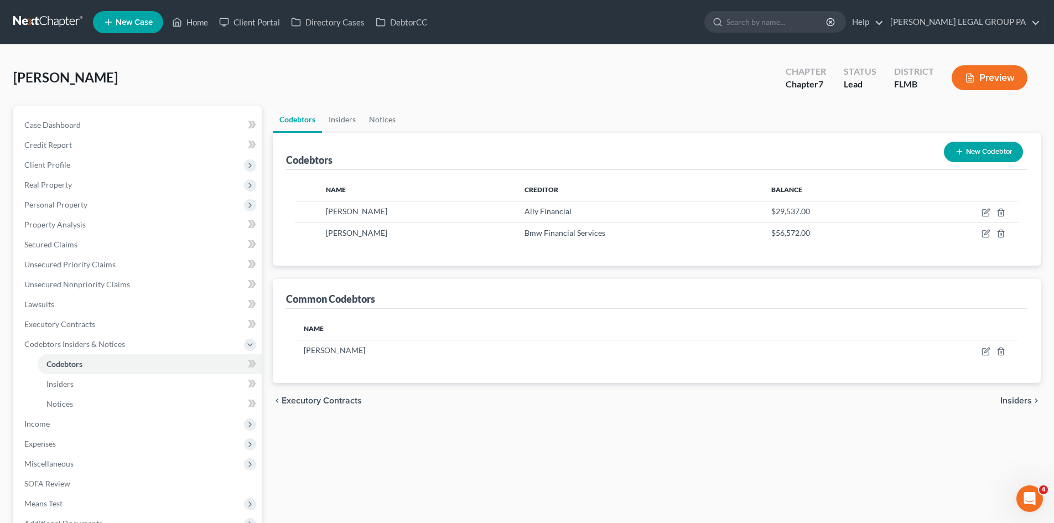
click at [981, 152] on button "New Codebtor" at bounding box center [983, 152] width 79 height 20
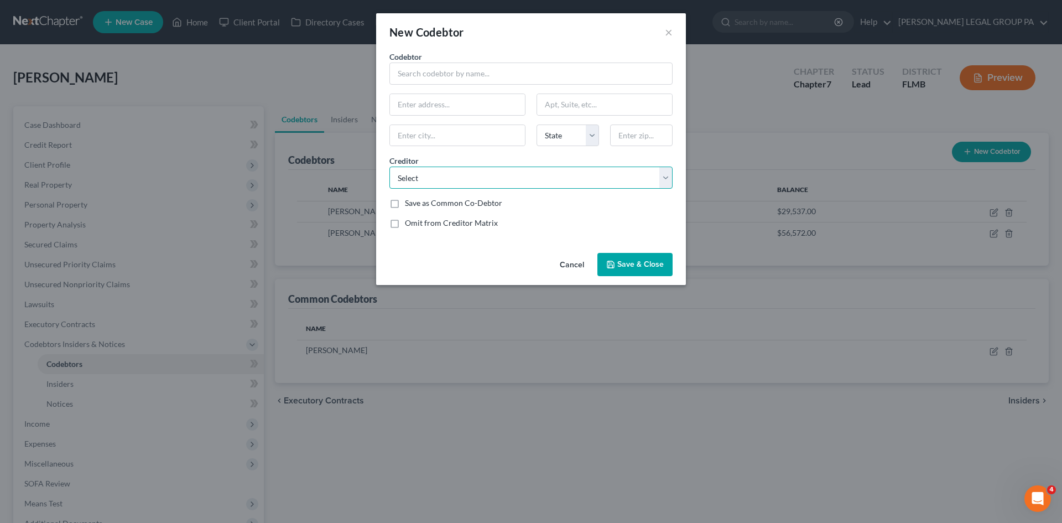
click at [521, 173] on select "Select Karen Richardson Jpmcb Card Procollect,Inc Capital One Trade Card Weller…" at bounding box center [530, 177] width 283 height 22
select select "32"
click at [389, 166] on select "Select Karen Richardson Jpmcb Card Procollect,Inc Capital One Trade Card Weller…" at bounding box center [530, 177] width 283 height 22
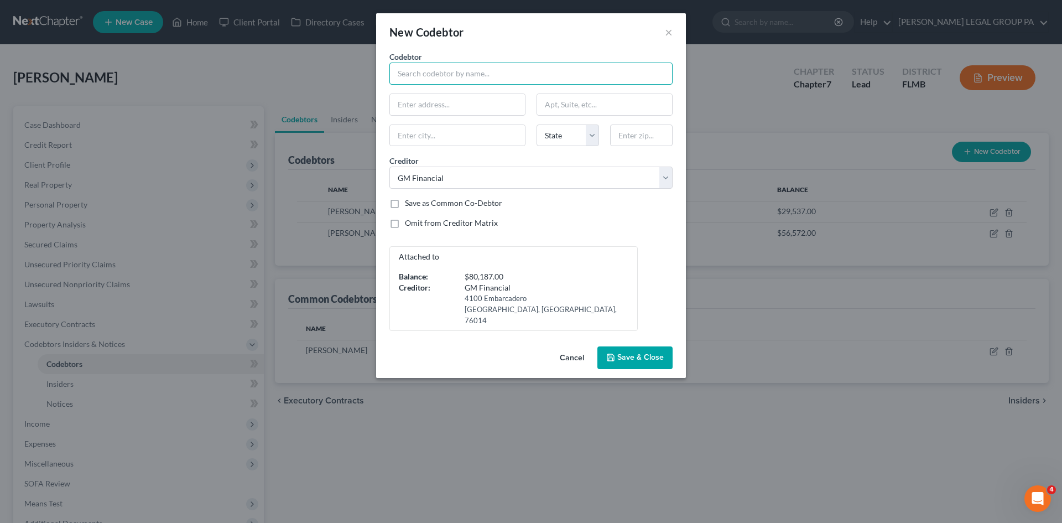
click at [484, 74] on input "text" at bounding box center [530, 73] width 283 height 22
type input "Catalyst Tops Inc"
type input "89 N Florida Ave"
type input "33514"
click at [647, 260] on div "Attached to Balance: $80,187.00 Creditor: GM Financial 4100 Embarcadero Arlingt…" at bounding box center [531, 288] width 294 height 85
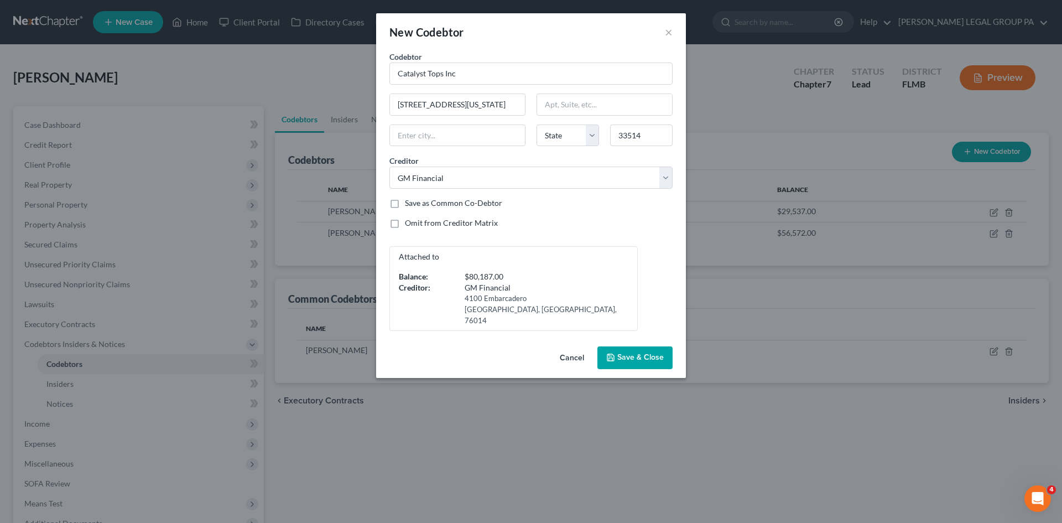
type input "Center Hill"
select select "9"
click at [405, 204] on label "Save as Common Co-Debtor" at bounding box center [453, 202] width 97 height 11
click at [409, 204] on input "Save as Common Co-Debtor" at bounding box center [412, 200] width 7 height 7
checkbox input "true"
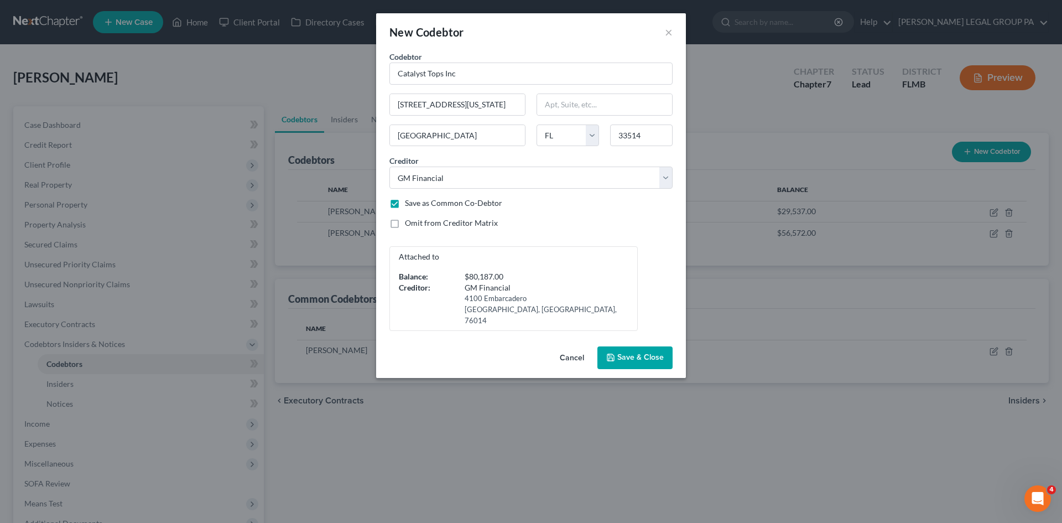
click at [627, 353] on span "Save & Close" at bounding box center [640, 357] width 46 height 9
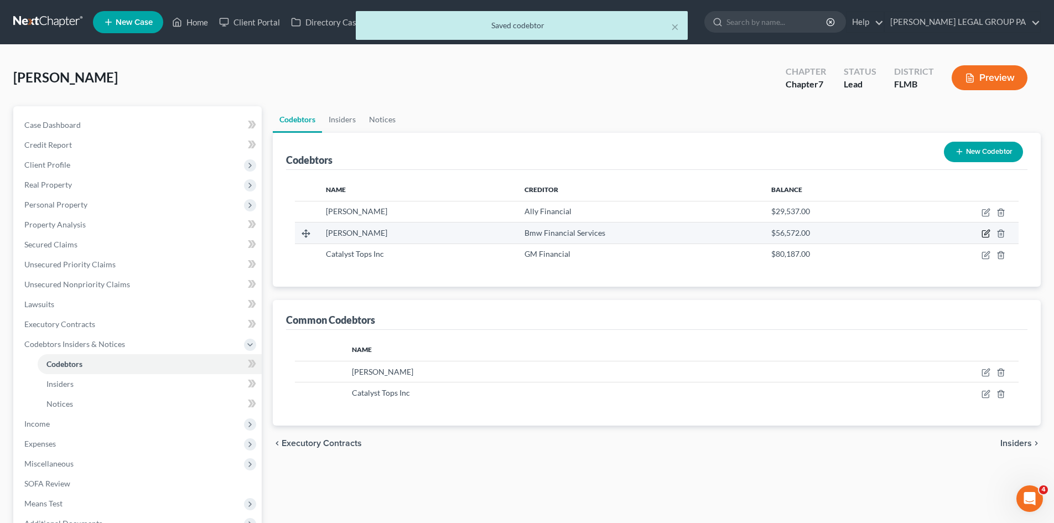
click at [982, 231] on icon "button" at bounding box center [985, 234] width 7 height 7
select select "9"
select select "17"
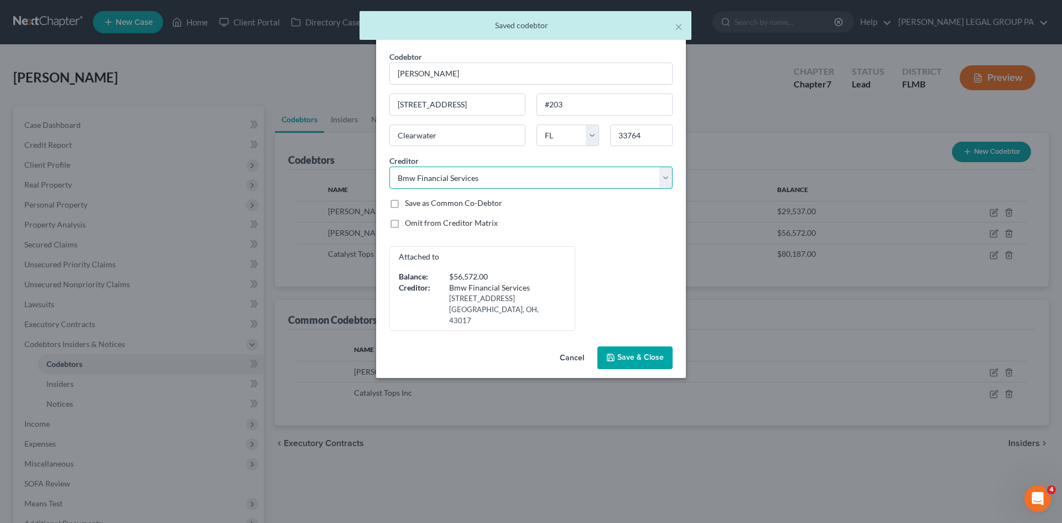
click at [478, 179] on select "Select Karen Richardson Jpmcb Card Procollect,Inc Capital One Trade Card Weller…" at bounding box center [530, 177] width 283 height 22
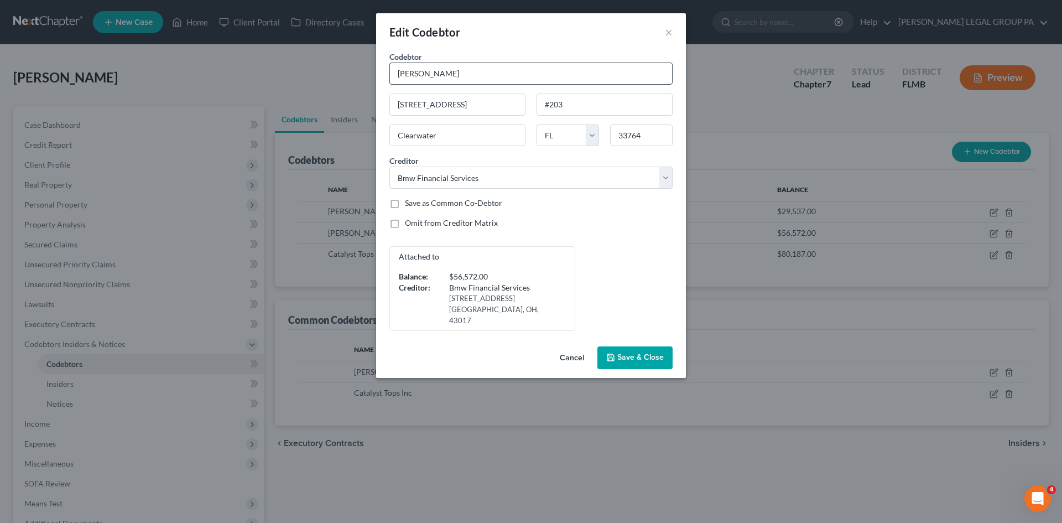
drag, startPoint x: 567, startPoint y: 49, endPoint x: 467, endPoint y: 82, distance: 105.1
click at [567, 49] on div "Edit Codebtor ×" at bounding box center [531, 32] width 310 height 38
click at [221, 66] on div "Edit Codebtor × Codebtor * John Mellado Codebtor * John Mellado 600 Bypass Driv…" at bounding box center [531, 261] width 1062 height 523
click at [414, 93] on div "Catalyst Tops Inc" at bounding box center [455, 92] width 115 height 11
type input "Catalyst Tops Inc"
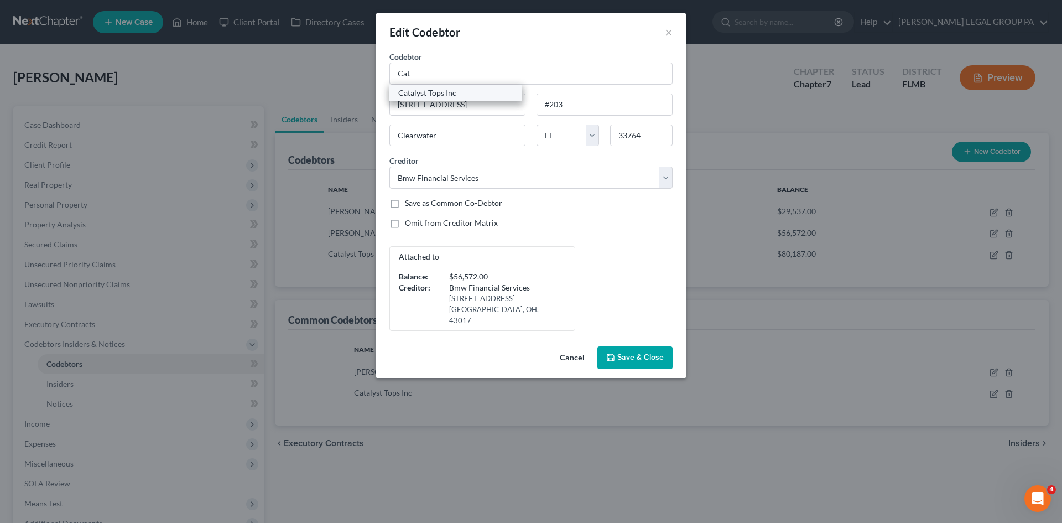
type input "89 N Florida Ave"
type input "Center Hill"
type input "33514"
click at [622, 258] on div "Attached to Balance: $56,572.00 Creditor: Bmw Financial Services 5515 Parkcente…" at bounding box center [531, 288] width 294 height 85
click at [653, 353] on span "Save & Close" at bounding box center [640, 357] width 46 height 9
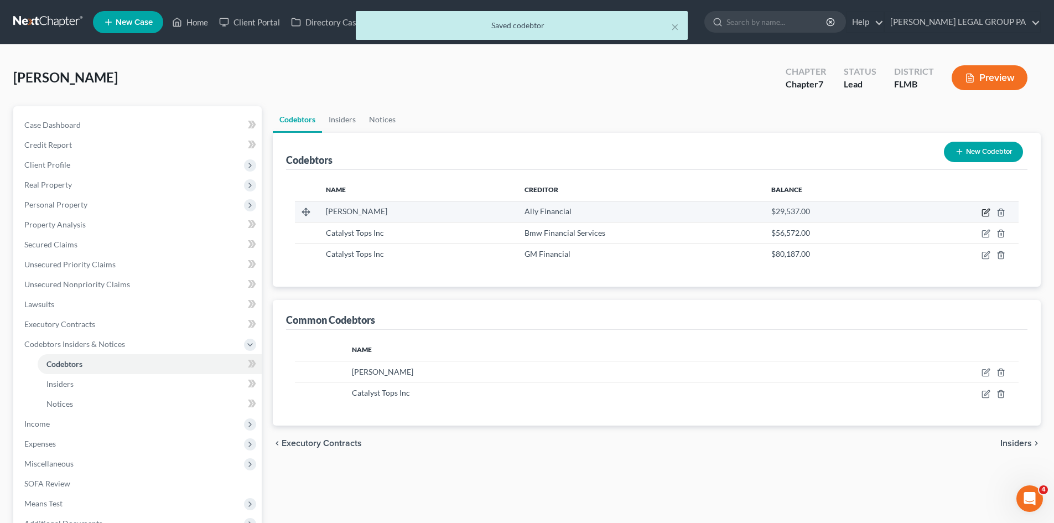
click at [984, 213] on icon "button" at bounding box center [986, 211] width 5 height 5
select select "9"
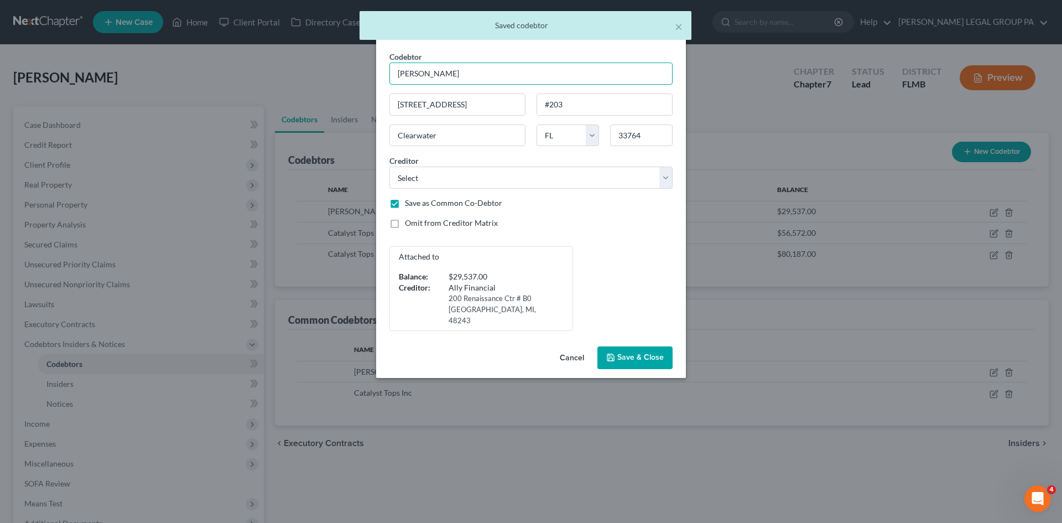
drag, startPoint x: 466, startPoint y: 77, endPoint x: 265, endPoint y: 77, distance: 201.3
click at [266, 77] on div "Edit Codebtor × Codebtor * John Mellado Codebtor * John Mellado 600 Bypass Driv…" at bounding box center [531, 261] width 1062 height 523
click at [460, 97] on div "Catalyst Tops Inc" at bounding box center [455, 92] width 115 height 11
type input "Catalyst Tops Inc"
type input "89 N Florida Ave"
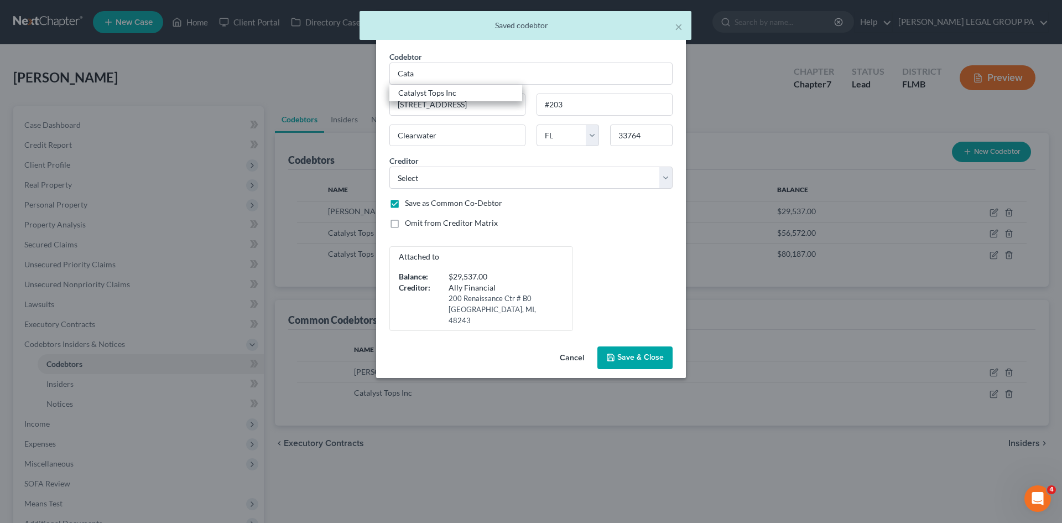
type input "Center Hill"
type input "33514"
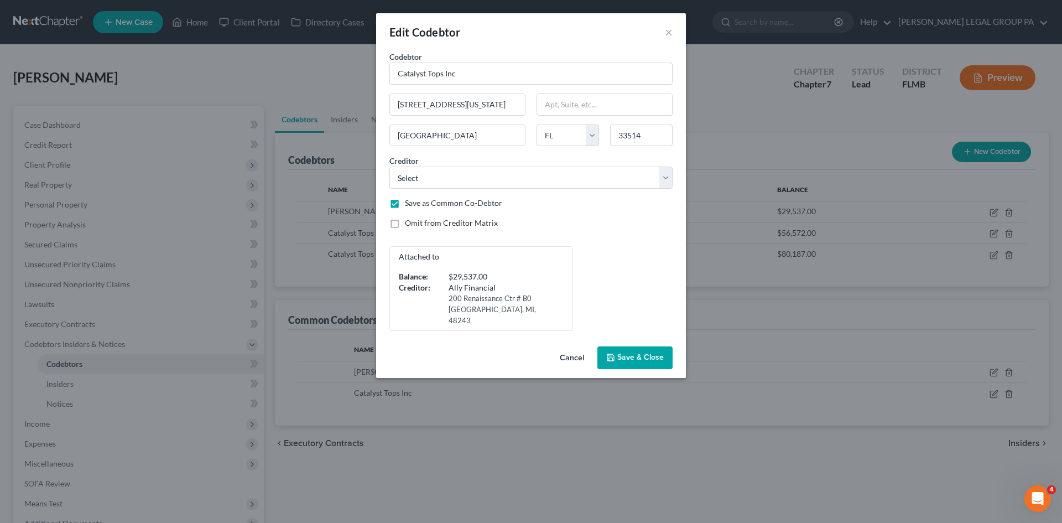
drag, startPoint x: 636, startPoint y: 252, endPoint x: 643, endPoint y: 299, distance: 47.0
click at [636, 252] on div "Attached to Balance: $29,537.00 Creditor: Ally Financial 200 Renaissance Ctr # …" at bounding box center [531, 288] width 294 height 85
click at [645, 353] on span "Save & Close" at bounding box center [640, 357] width 46 height 9
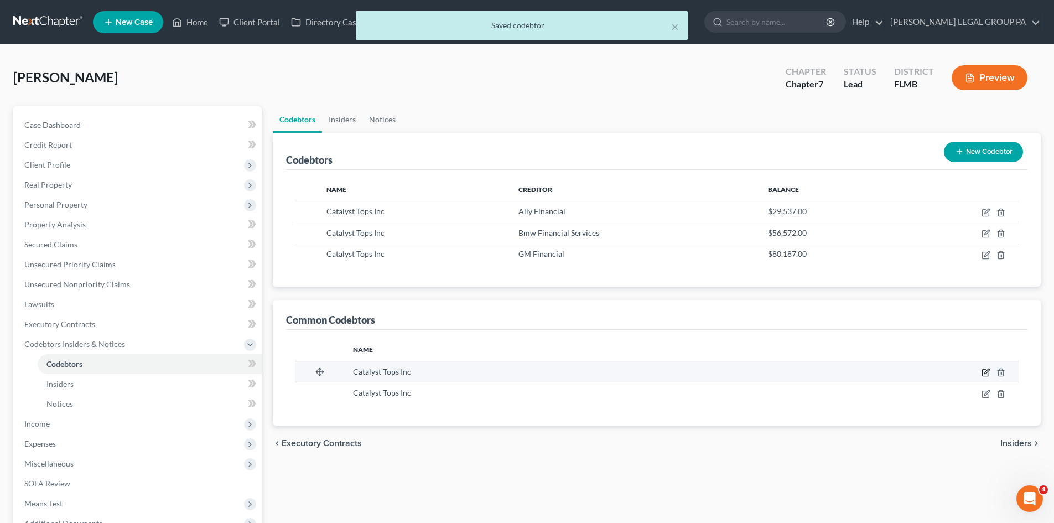
click at [986, 369] on icon "button" at bounding box center [985, 372] width 7 height 7
select select "9"
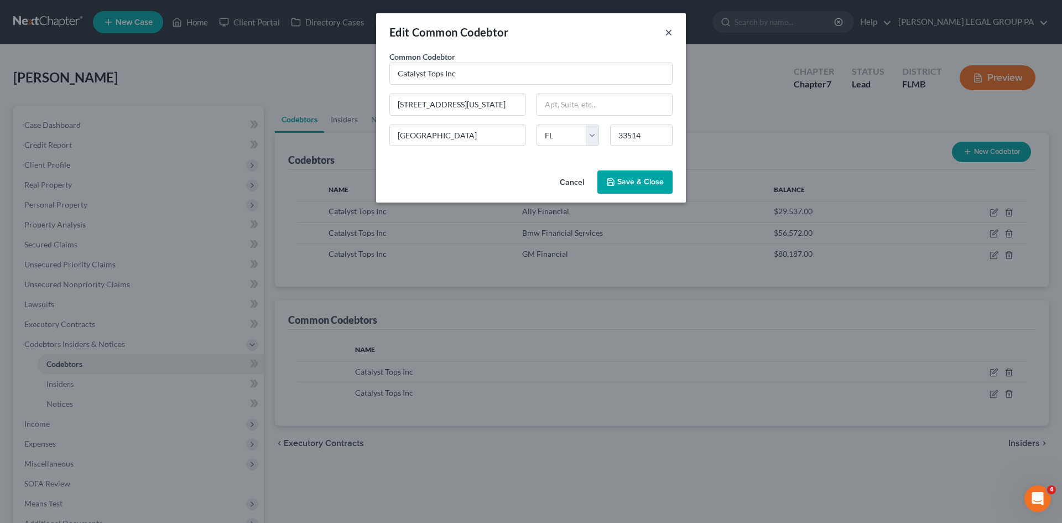
click at [669, 33] on button "×" at bounding box center [669, 31] width 8 height 13
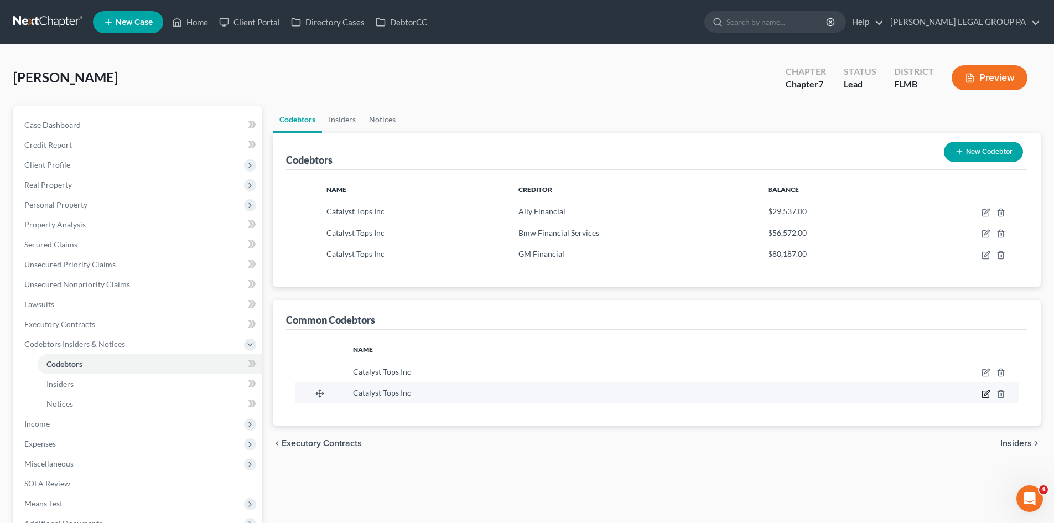
click at [985, 397] on icon "button" at bounding box center [985, 393] width 9 height 9
select select "9"
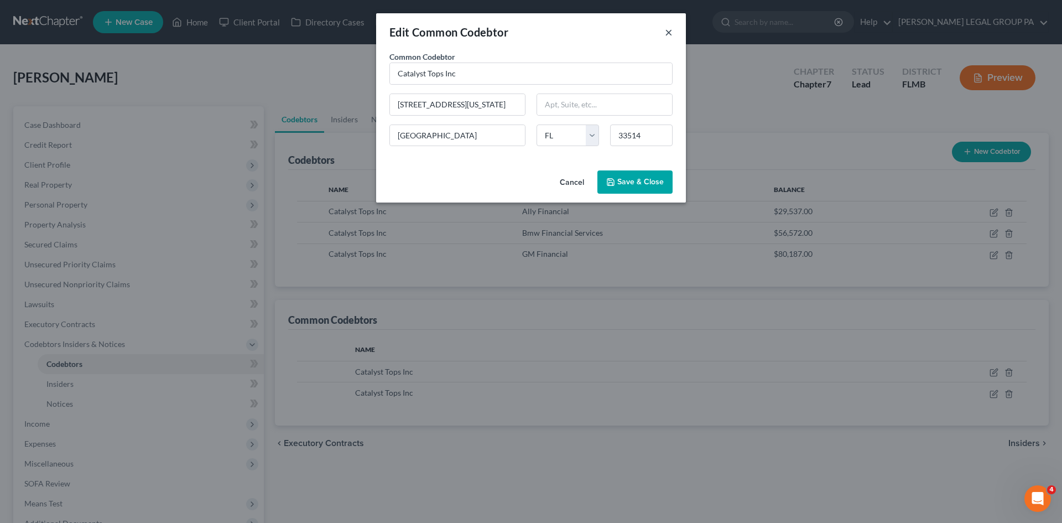
click at [671, 29] on button "×" at bounding box center [669, 31] width 8 height 13
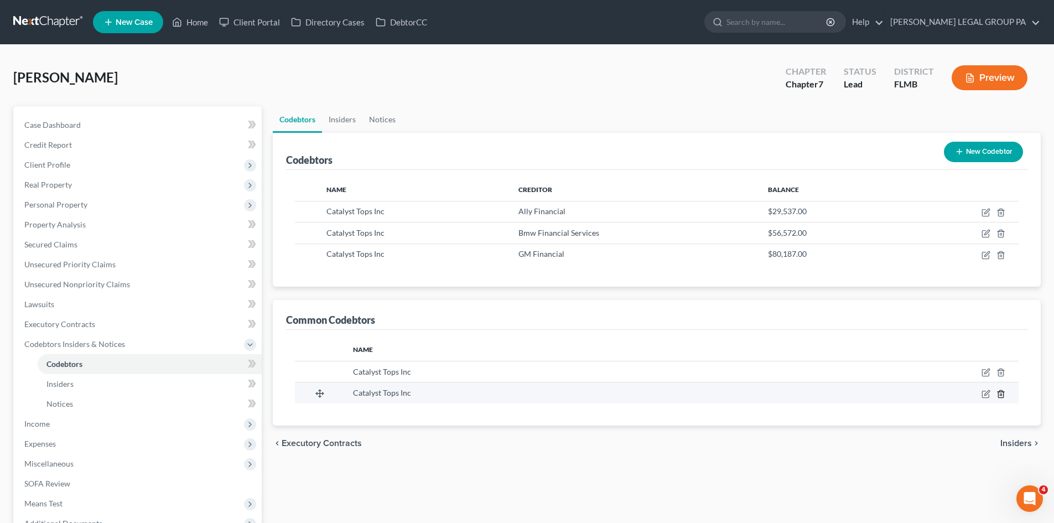
click at [1001, 392] on icon "button" at bounding box center [1000, 393] width 9 height 9
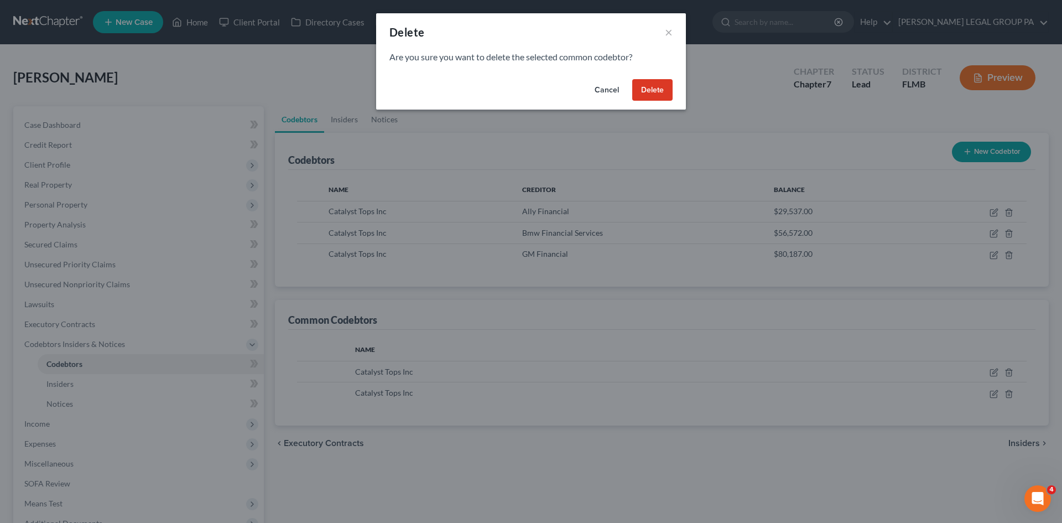
drag, startPoint x: 650, startPoint y: 92, endPoint x: 223, endPoint y: 168, distance: 433.6
click at [650, 92] on button "Delete" at bounding box center [652, 90] width 40 height 22
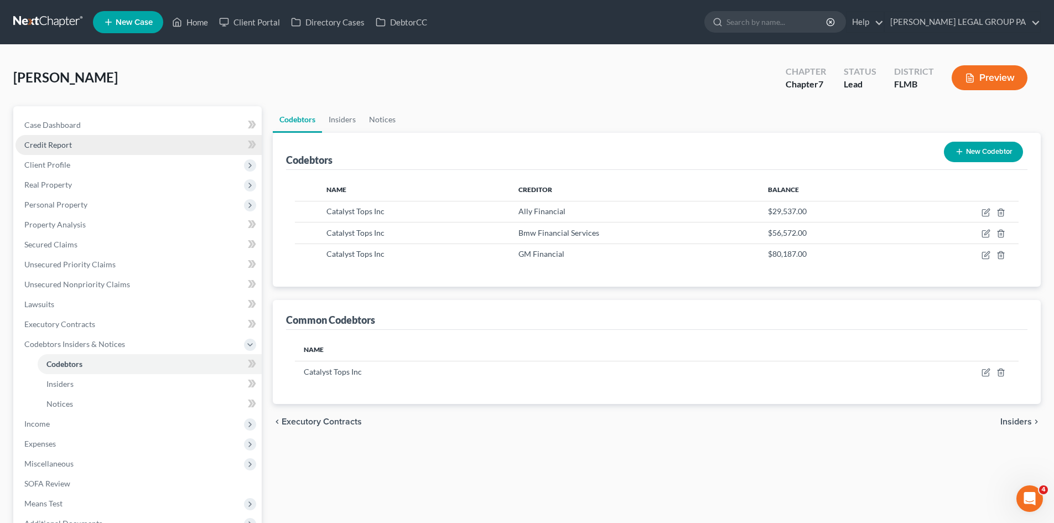
click at [76, 150] on link "Credit Report" at bounding box center [138, 145] width 246 height 20
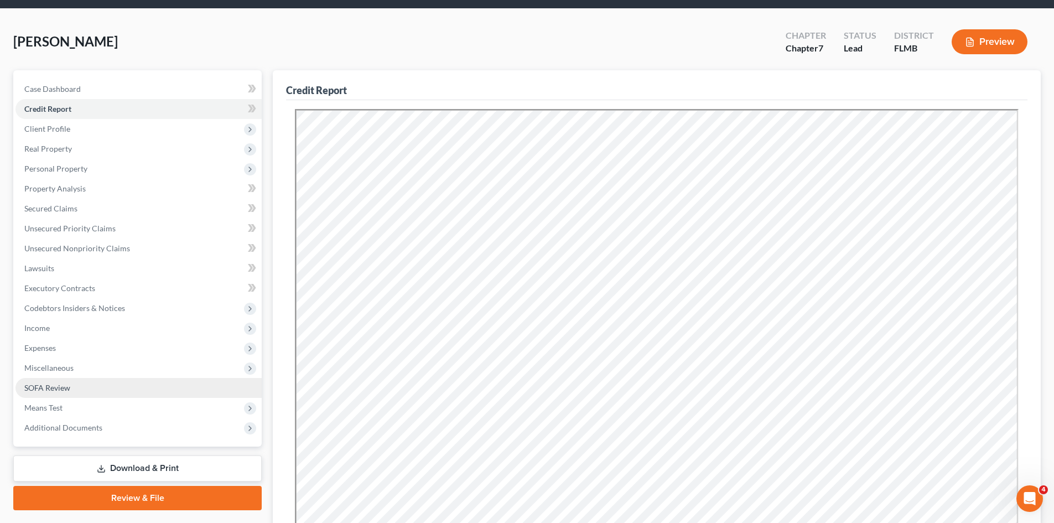
scroll to position [55, 0]
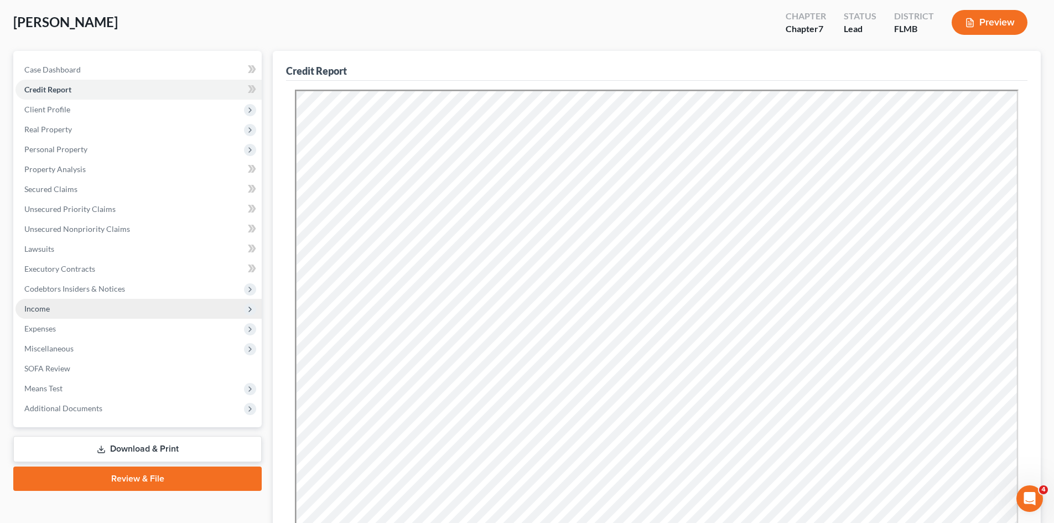
click at [54, 309] on span "Income" at bounding box center [138, 309] width 246 height 20
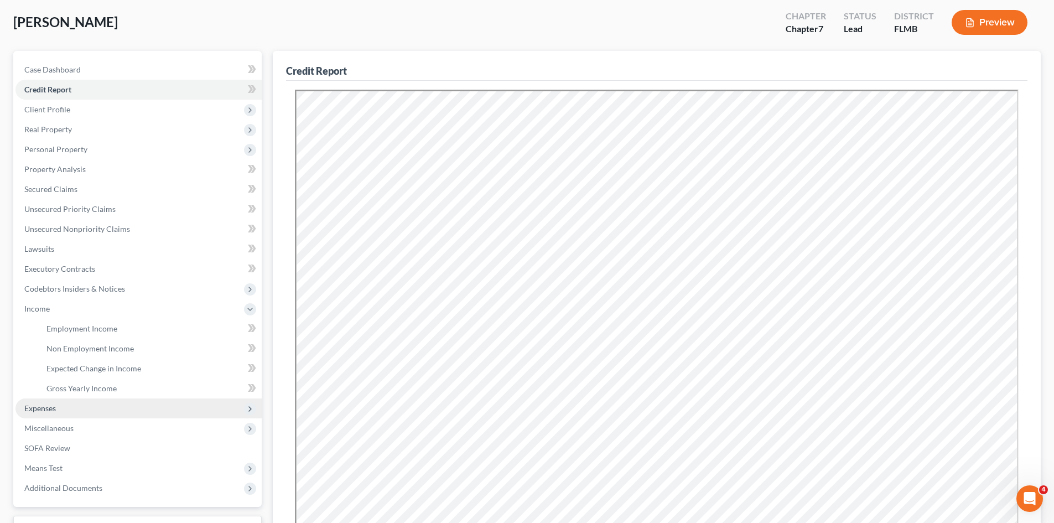
click at [53, 407] on span "Expenses" at bounding box center [40, 407] width 32 height 9
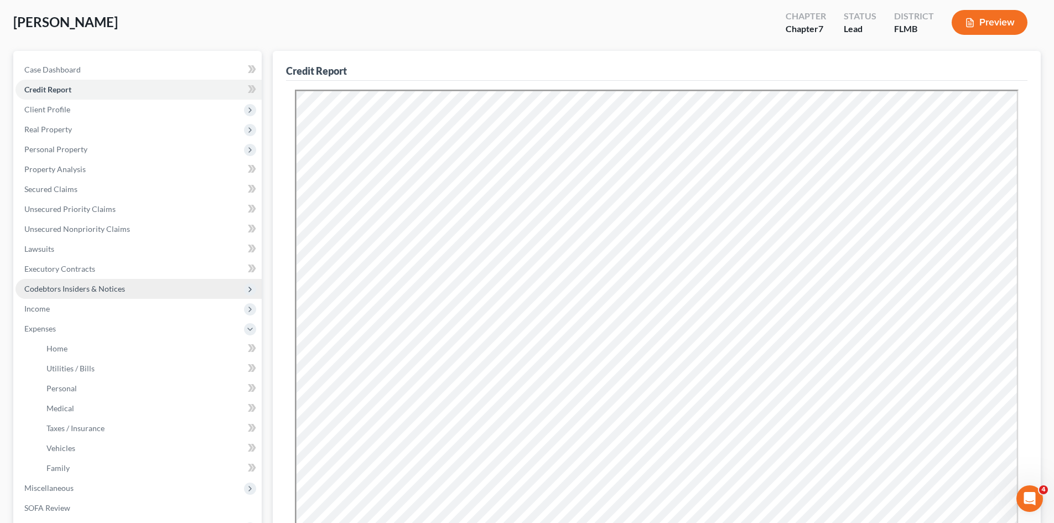
click at [76, 290] on span "Codebtors Insiders & Notices" at bounding box center [74, 288] width 101 height 9
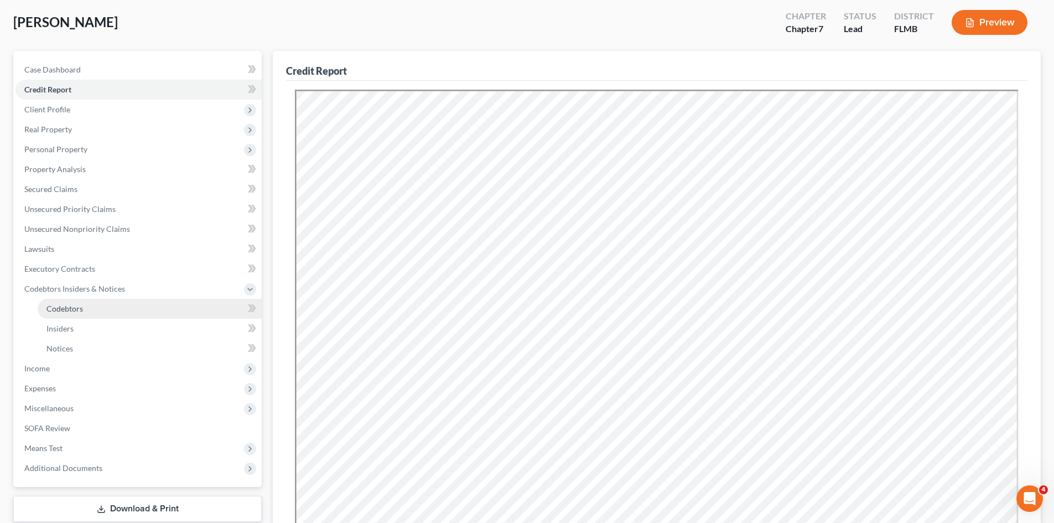
click at [79, 301] on link "Codebtors" at bounding box center [150, 309] width 224 height 20
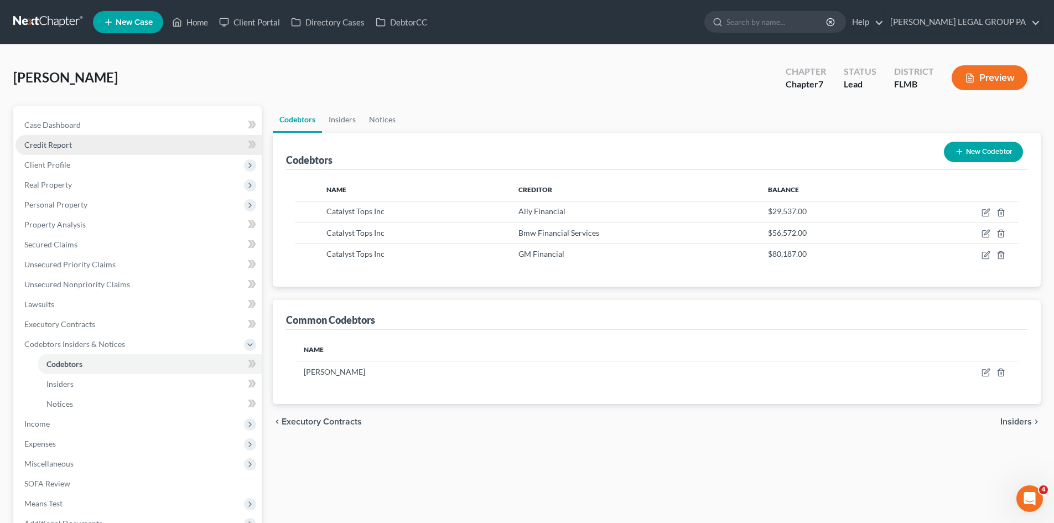
click at [66, 143] on span "Credit Report" at bounding box center [48, 144] width 48 height 9
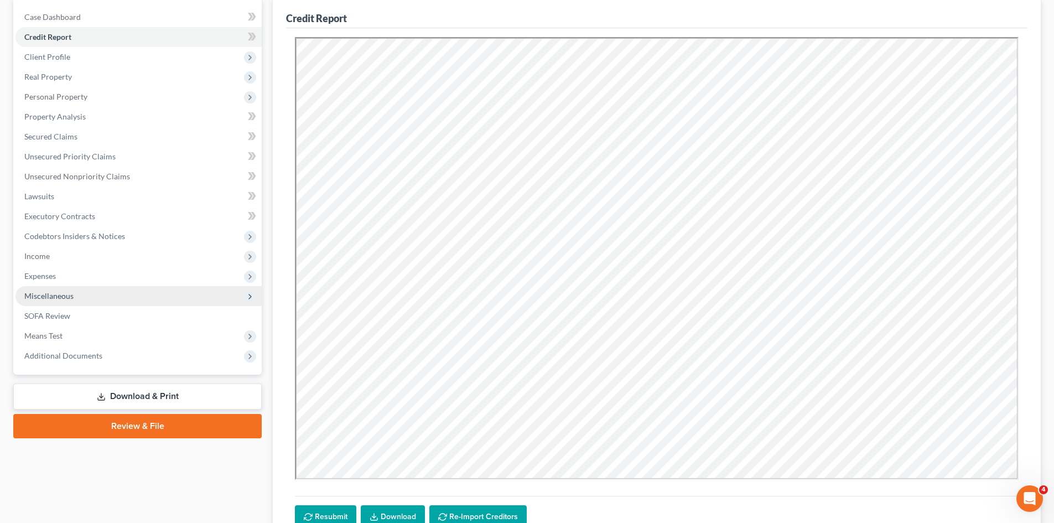
scroll to position [111, 0]
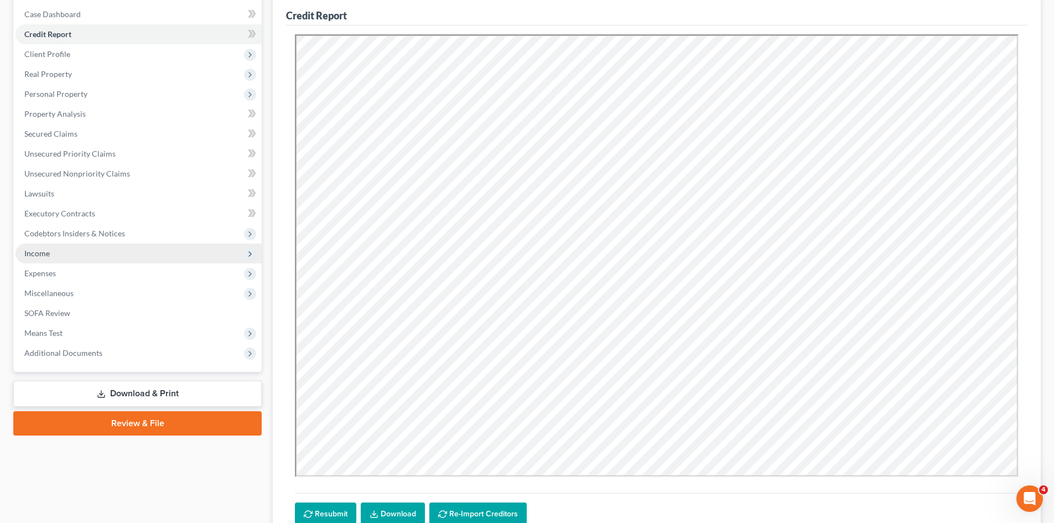
drag, startPoint x: 64, startPoint y: 228, endPoint x: 70, endPoint y: 246, distance: 18.9
click at [64, 228] on span "Codebtors Insiders & Notices" at bounding box center [74, 232] width 101 height 9
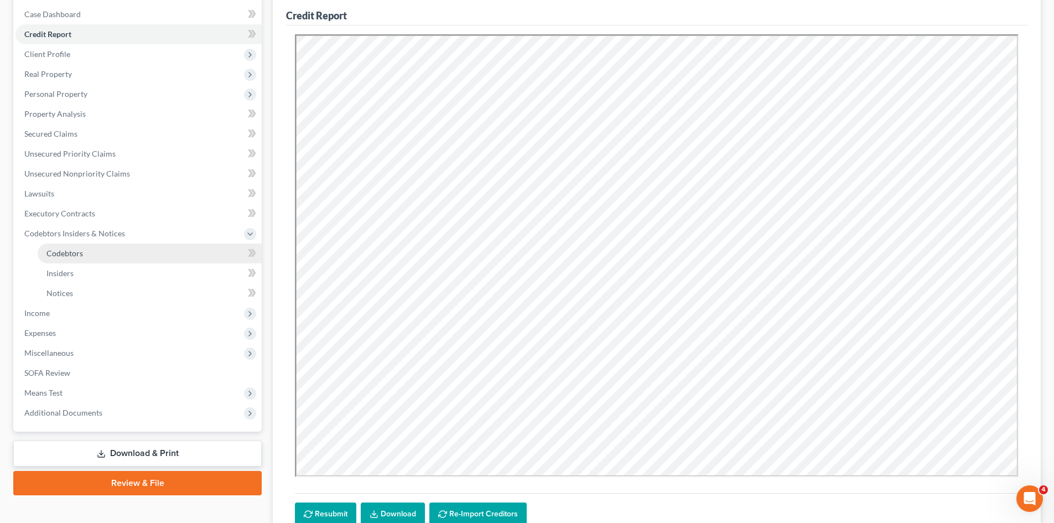
click at [70, 251] on span "Codebtors" at bounding box center [64, 252] width 37 height 9
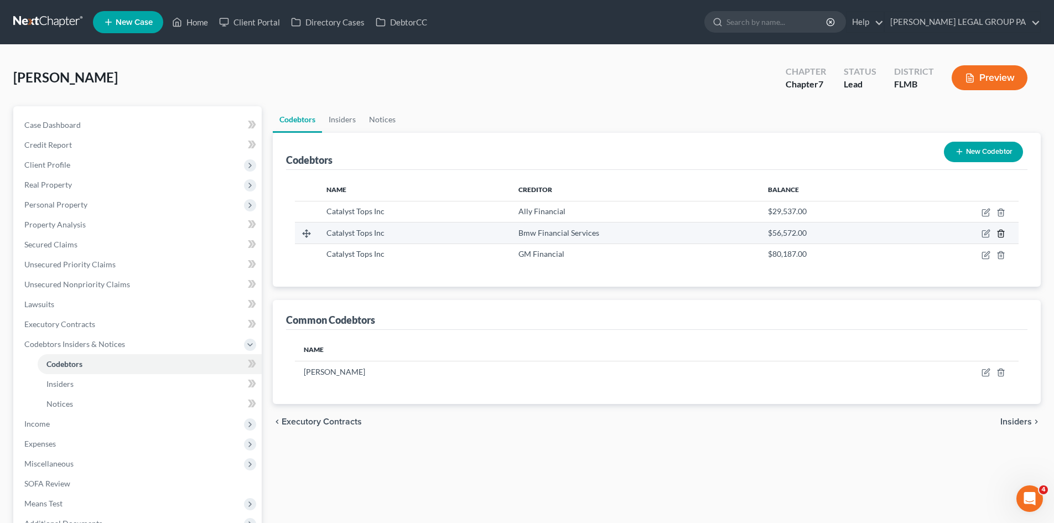
click at [998, 235] on icon "button" at bounding box center [1000, 233] width 5 height 7
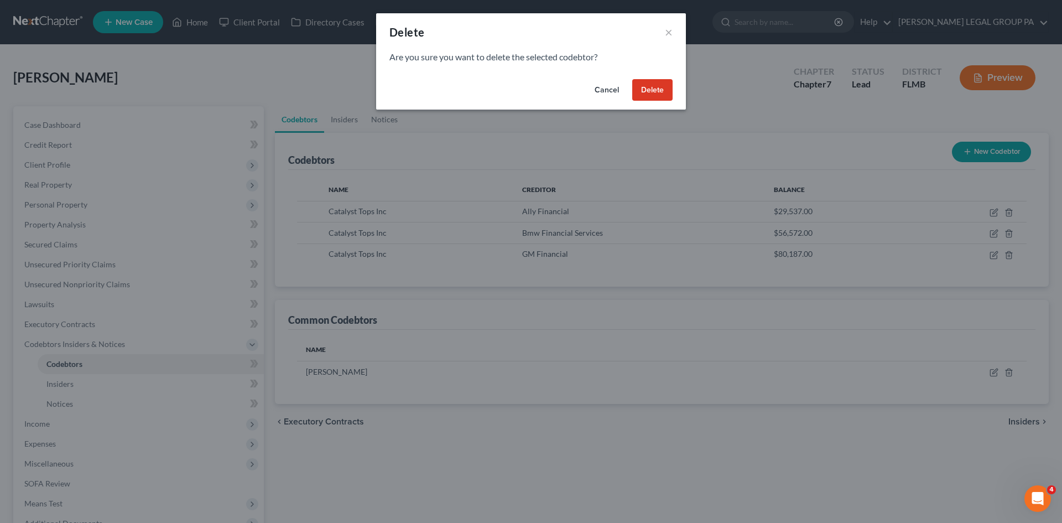
click at [645, 88] on button "Delete" at bounding box center [652, 90] width 40 height 22
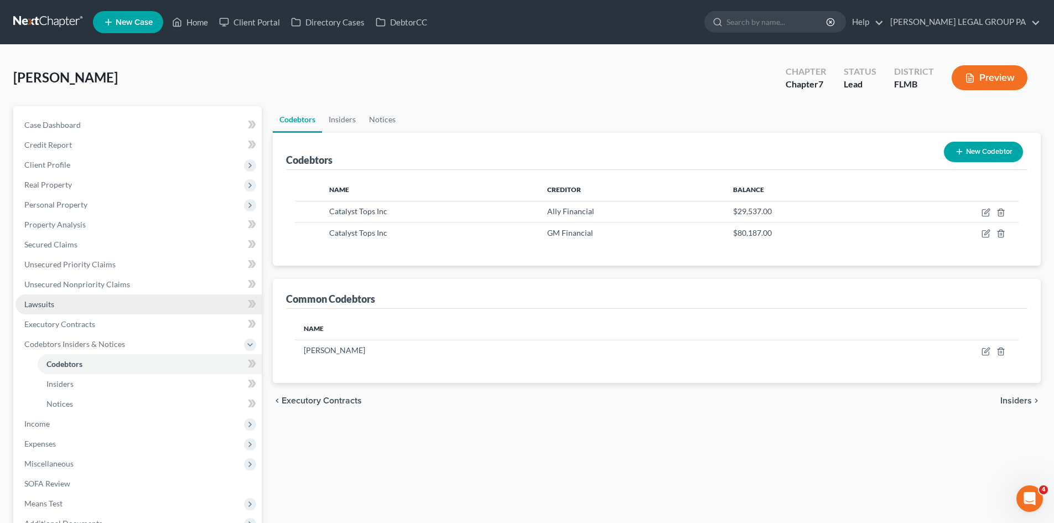
click at [71, 309] on link "Lawsuits" at bounding box center [138, 304] width 246 height 20
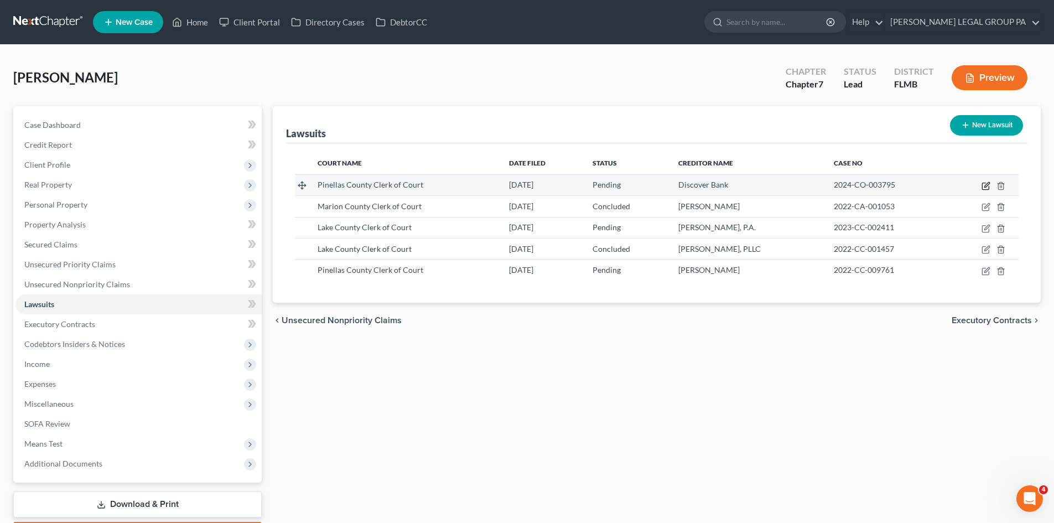
click at [986, 186] on icon "button" at bounding box center [985, 185] width 9 height 9
select select "9"
select select "0"
select select "4"
select select "46"
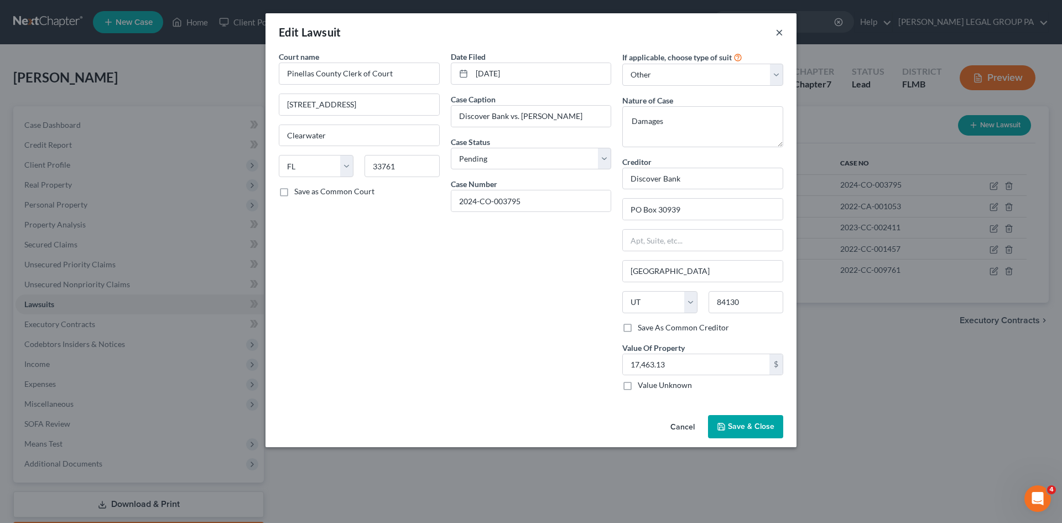
click at [778, 32] on button "×" at bounding box center [779, 31] width 8 height 13
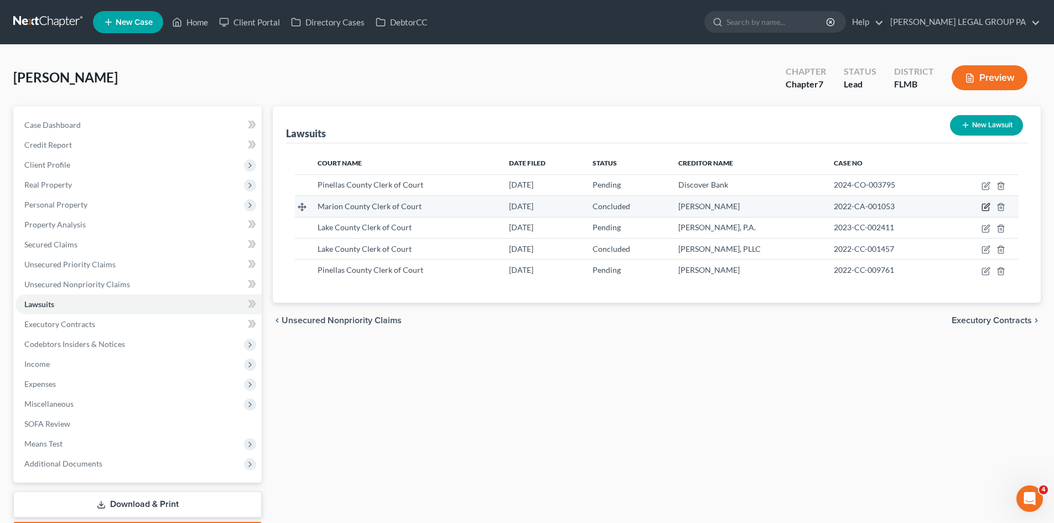
click at [986, 206] on icon "button" at bounding box center [986, 206] width 5 height 5
select select "9"
select select "2"
select select "4"
select select "9"
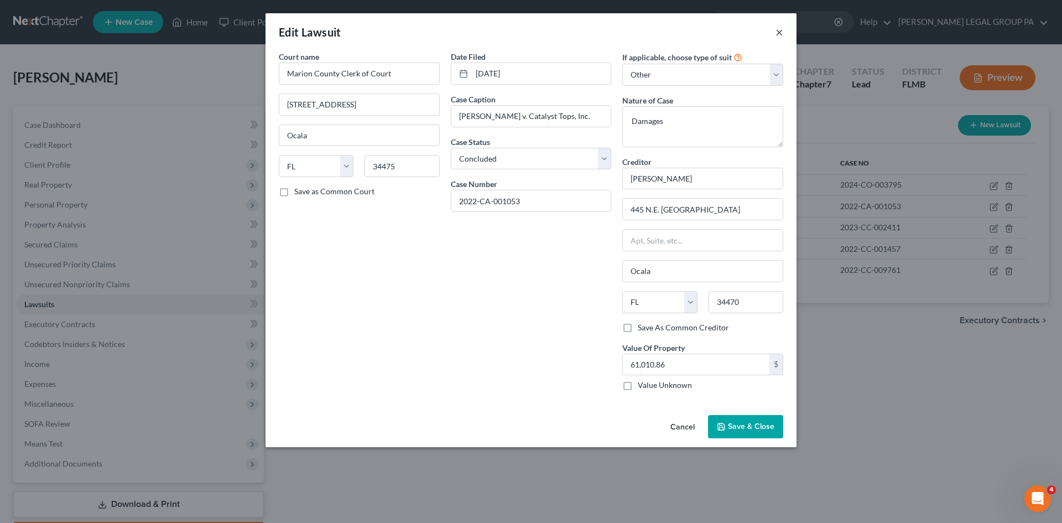
click at [779, 30] on button "×" at bounding box center [779, 31] width 8 height 13
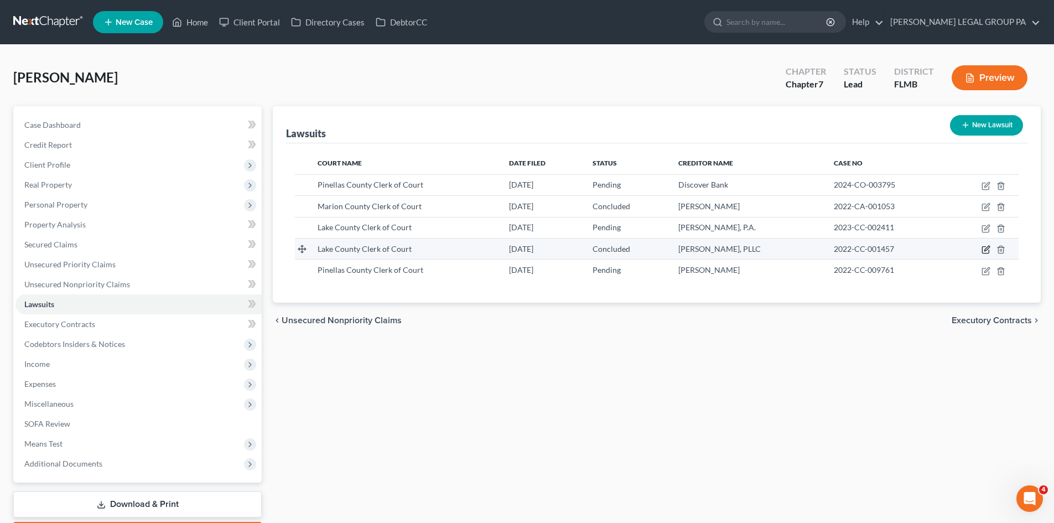
click at [986, 248] on icon "button" at bounding box center [985, 249] width 9 height 9
select select "9"
select select "2"
select select "4"
select select "9"
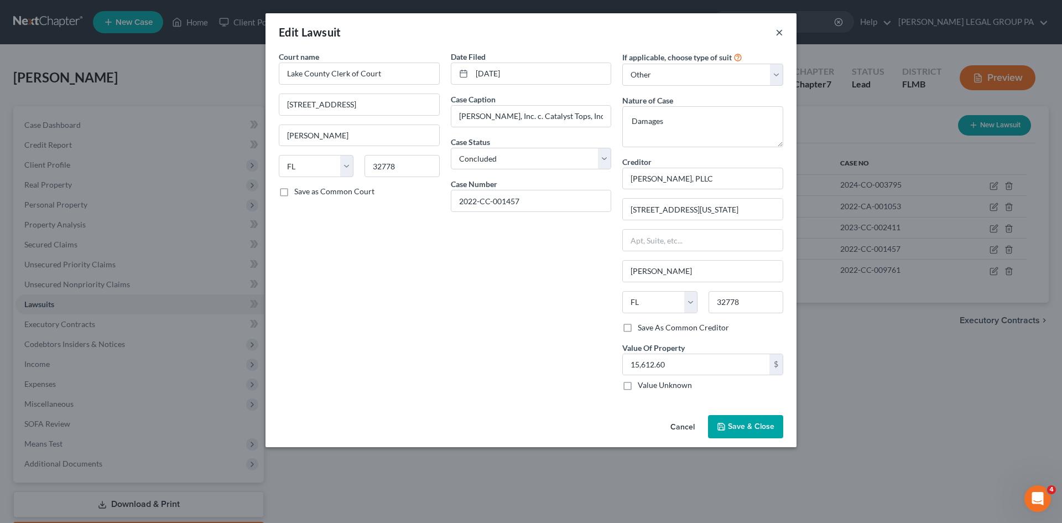
click at [778, 37] on button "×" at bounding box center [779, 31] width 8 height 13
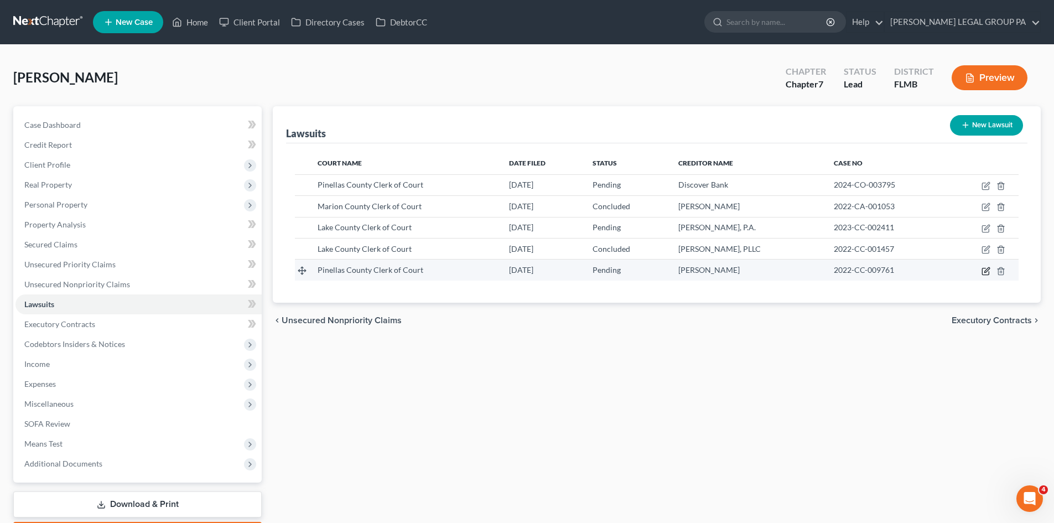
click at [984, 274] on icon "button" at bounding box center [985, 271] width 9 height 9
select select "9"
select select "0"
select select "4"
select select "9"
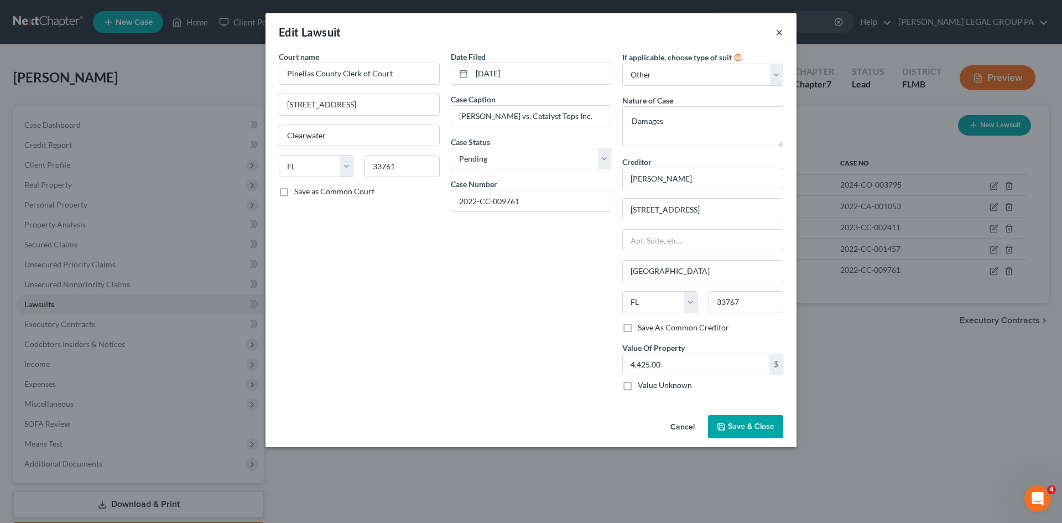
click at [780, 33] on button "×" at bounding box center [779, 31] width 8 height 13
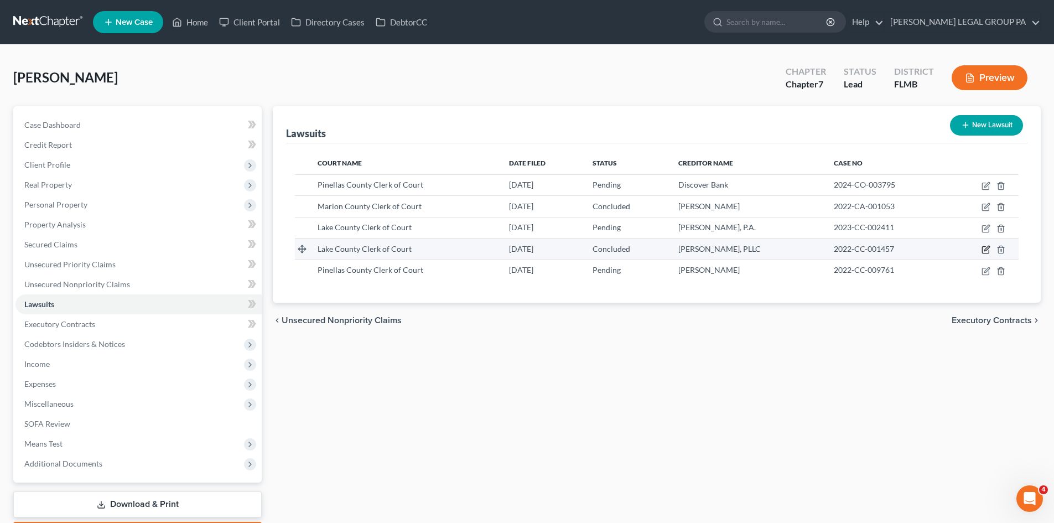
click at [986, 247] on icon "button" at bounding box center [985, 250] width 7 height 7
select select "9"
select select "2"
select select "4"
select select "9"
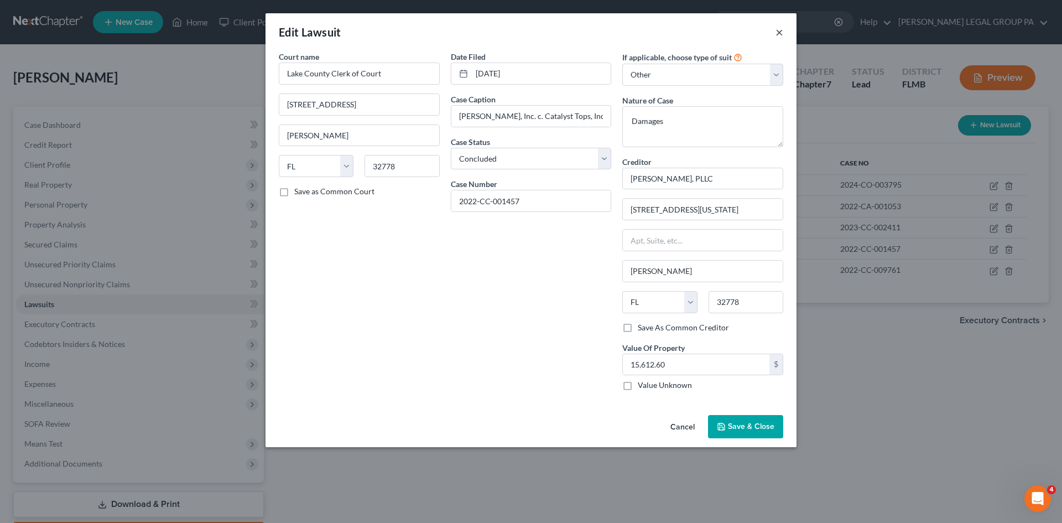
click at [780, 32] on button "×" at bounding box center [779, 31] width 8 height 13
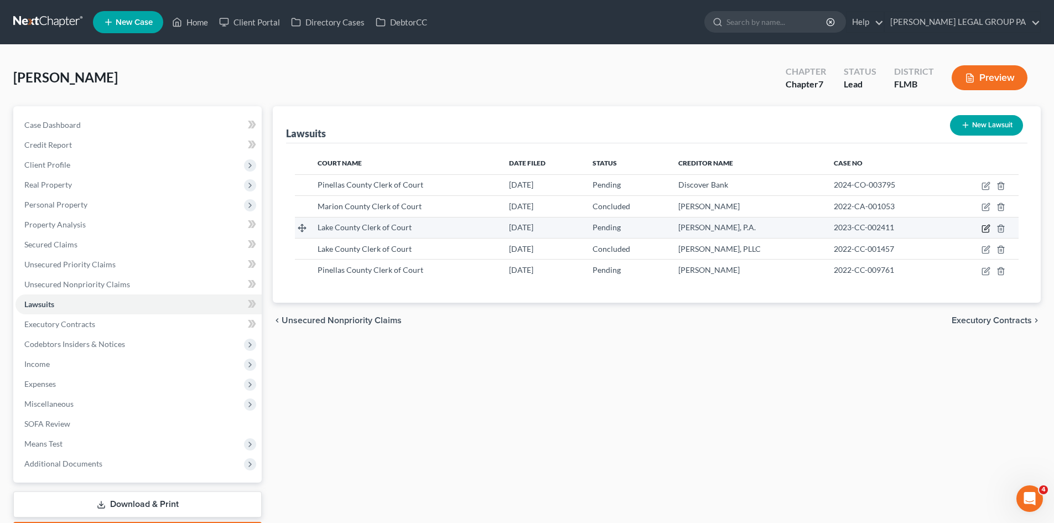
click at [983, 230] on icon "button" at bounding box center [985, 228] width 9 height 9
select select "9"
select select "0"
select select "4"
select select "9"
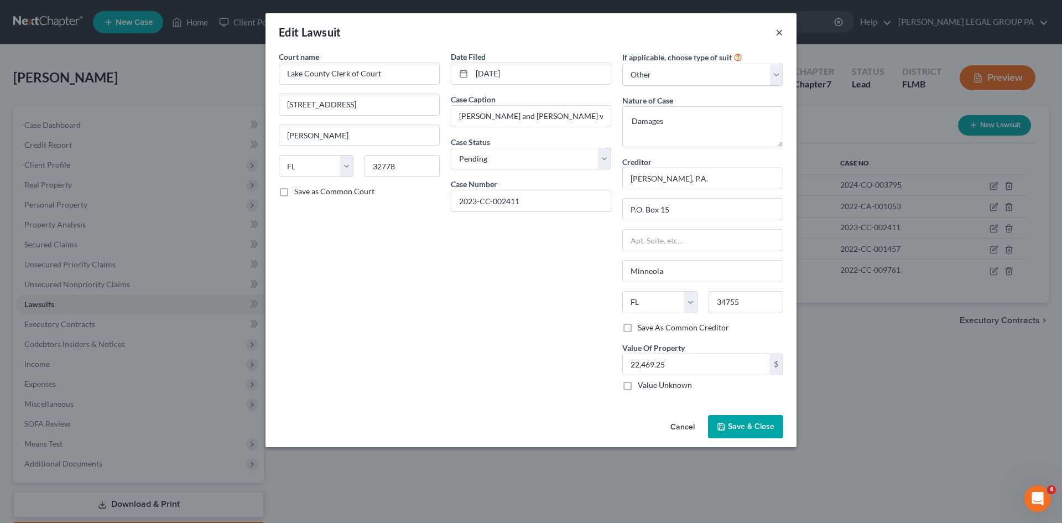
click at [779, 36] on button "×" at bounding box center [779, 31] width 8 height 13
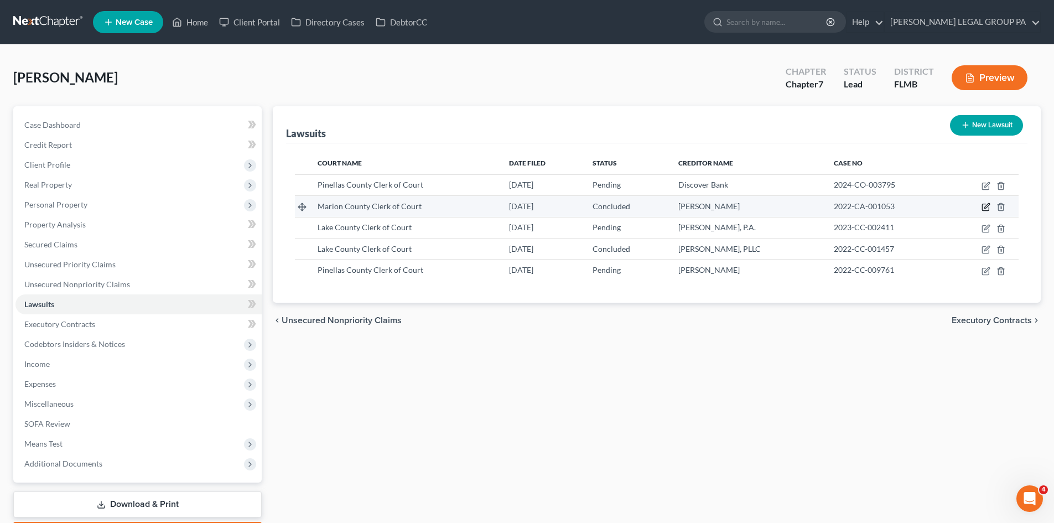
click at [983, 204] on icon "button" at bounding box center [985, 206] width 9 height 9
select select "9"
select select "2"
select select "4"
select select "9"
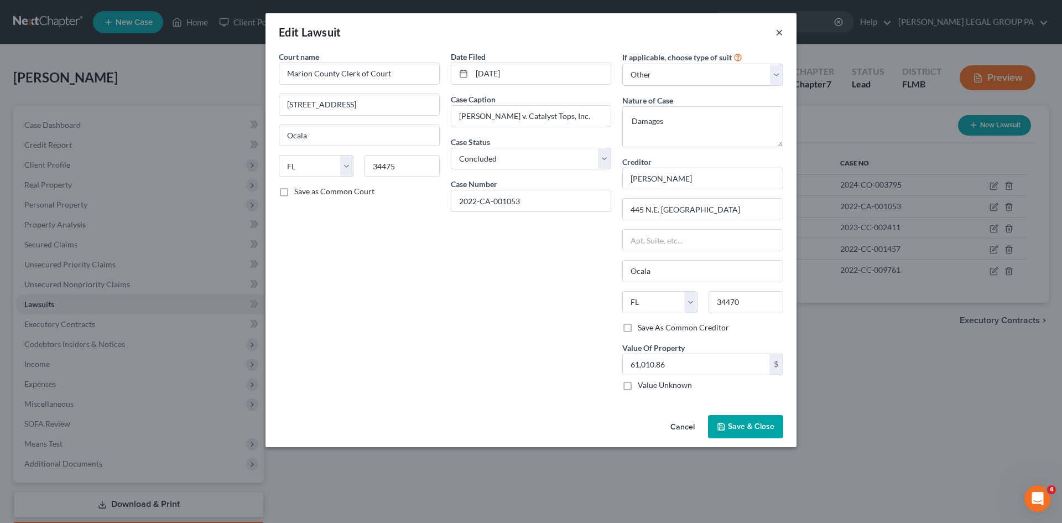
click at [779, 33] on button "×" at bounding box center [779, 31] width 8 height 13
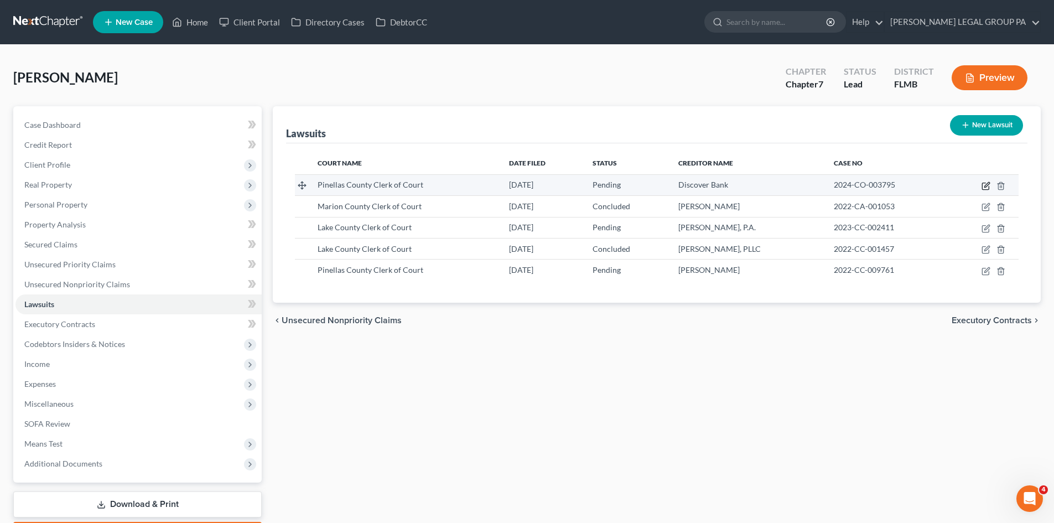
click at [982, 183] on icon "button" at bounding box center [985, 185] width 9 height 9
select select "9"
select select "0"
select select "4"
select select "46"
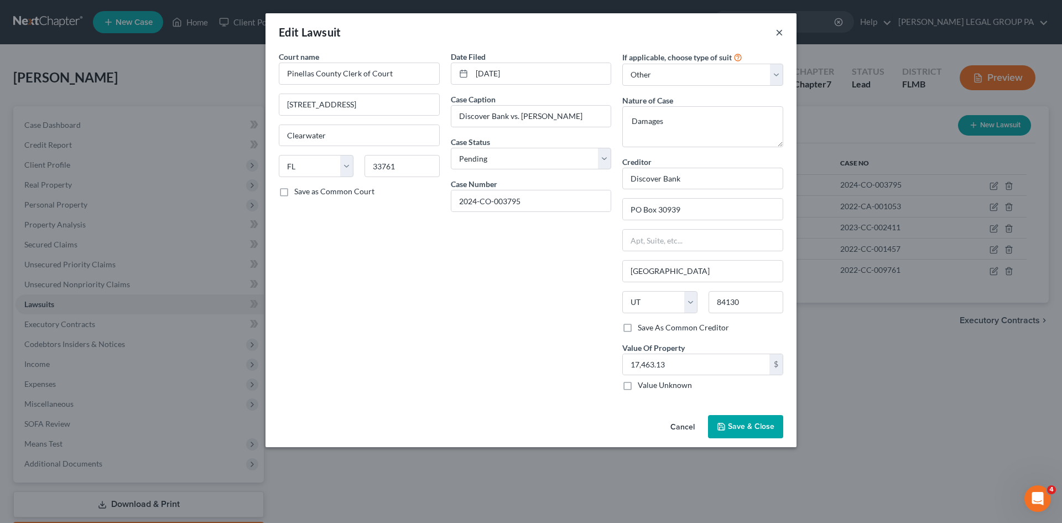
click at [781, 35] on button "×" at bounding box center [779, 31] width 8 height 13
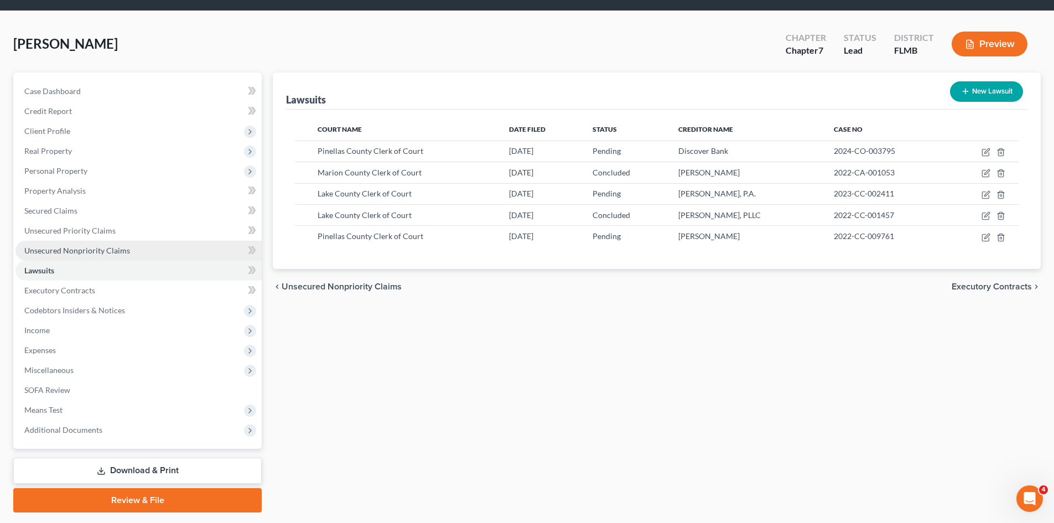
scroll to position [65, 0]
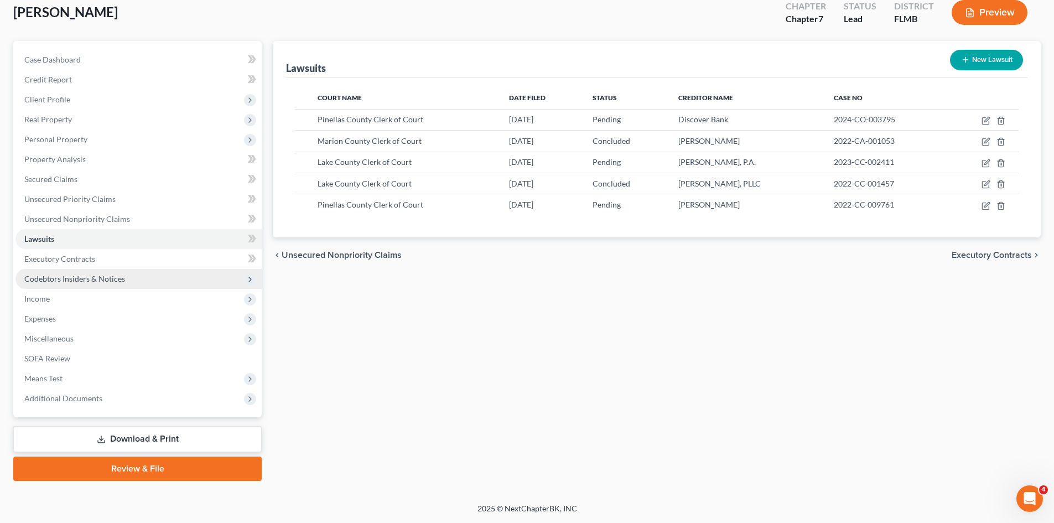
click at [82, 283] on span "Codebtors Insiders & Notices" at bounding box center [138, 279] width 246 height 20
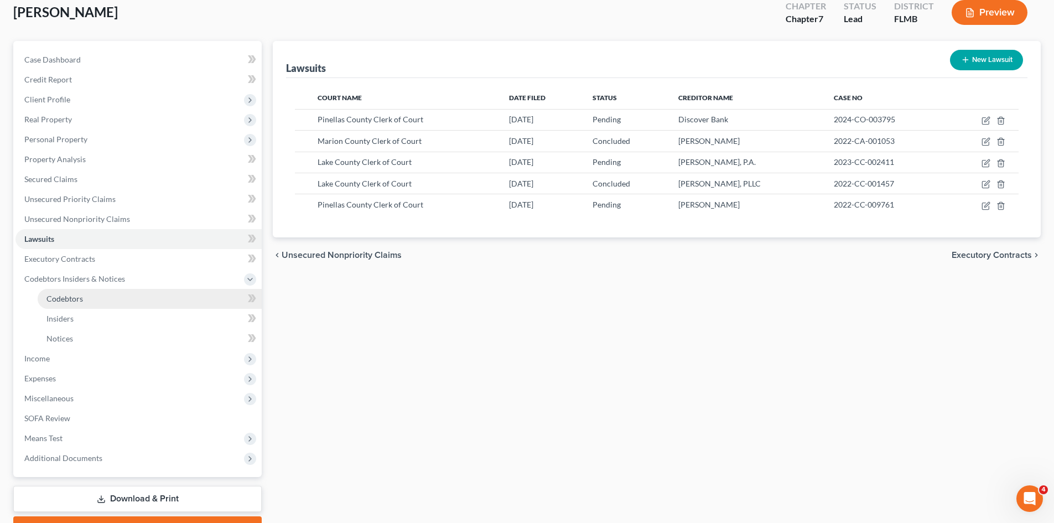
click at [87, 296] on link "Codebtors" at bounding box center [150, 299] width 224 height 20
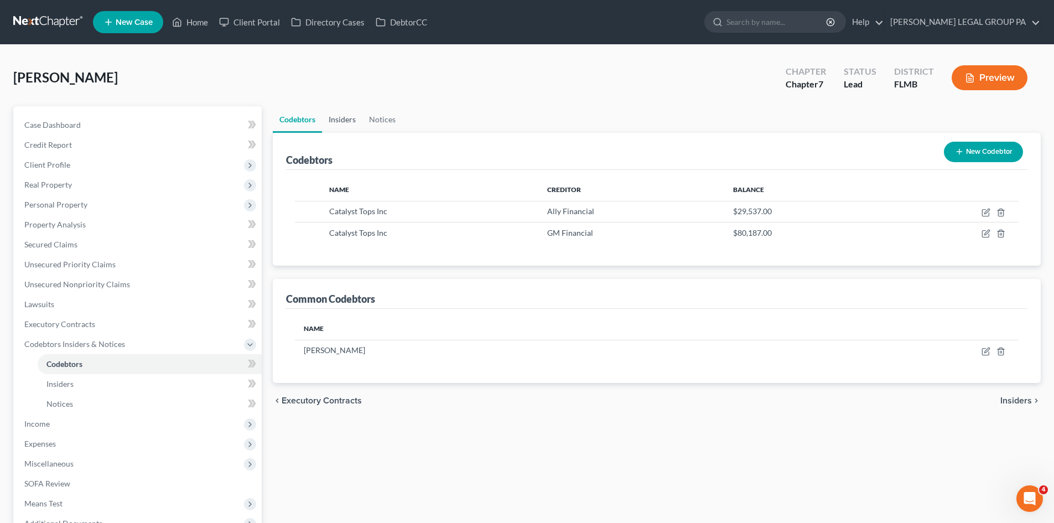
click at [346, 123] on link "Insiders" at bounding box center [342, 119] width 40 height 27
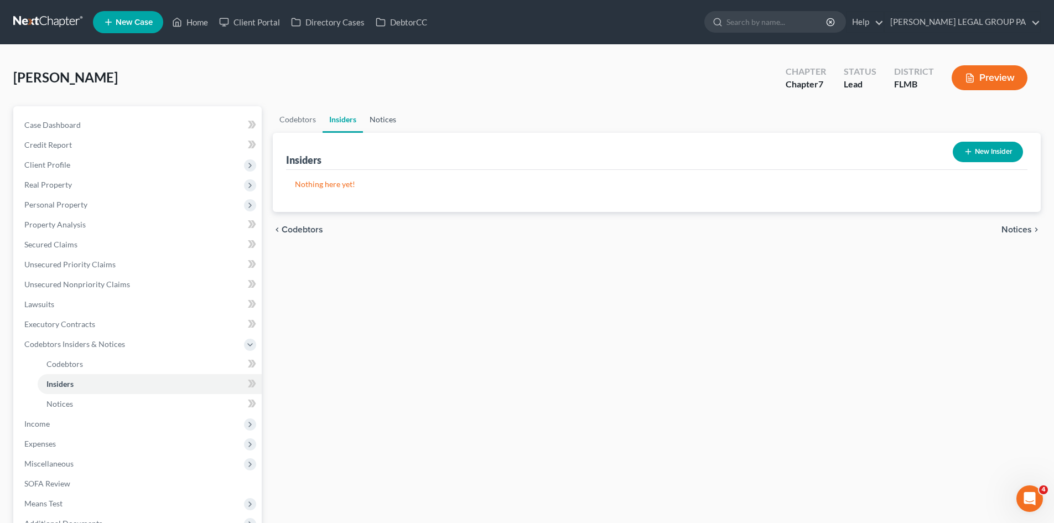
click at [378, 119] on link "Notices" at bounding box center [383, 119] width 40 height 27
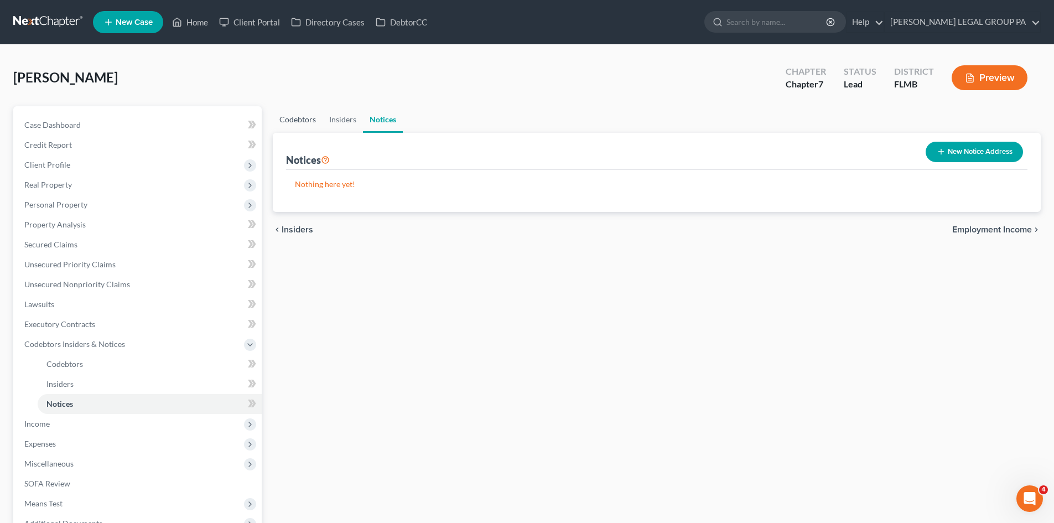
click at [299, 117] on link "Codebtors" at bounding box center [298, 119] width 50 height 27
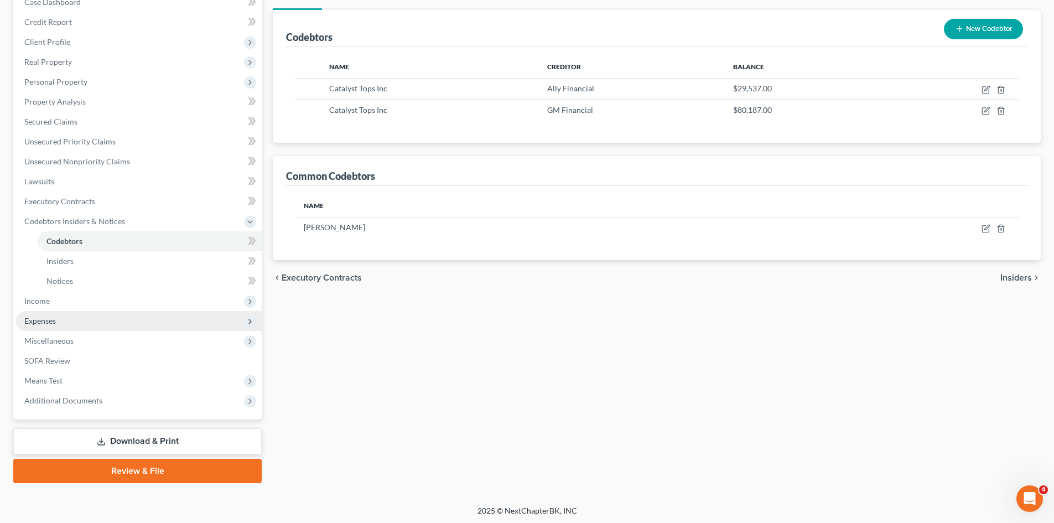
scroll to position [125, 0]
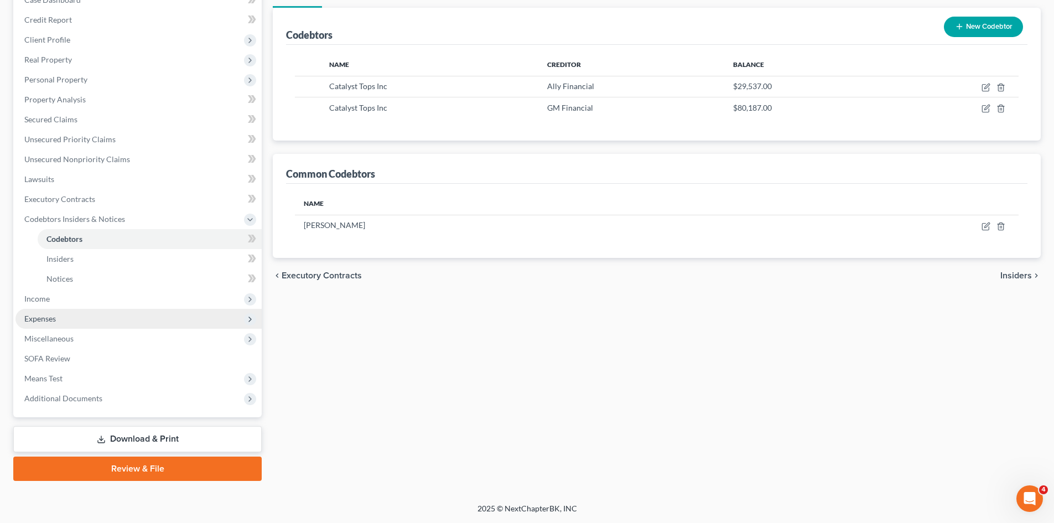
click at [72, 322] on span "Expenses" at bounding box center [138, 319] width 246 height 20
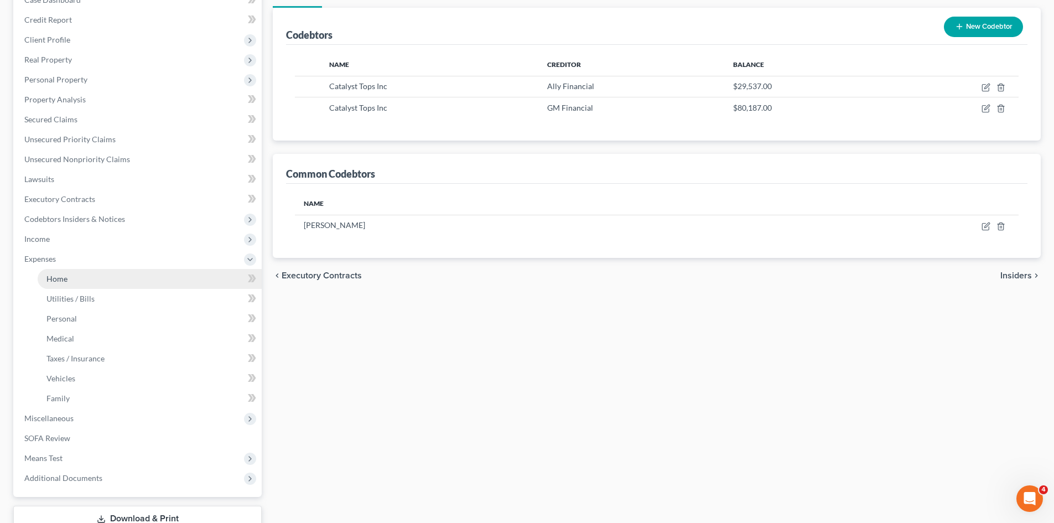
click at [79, 280] on link "Home" at bounding box center [150, 279] width 224 height 20
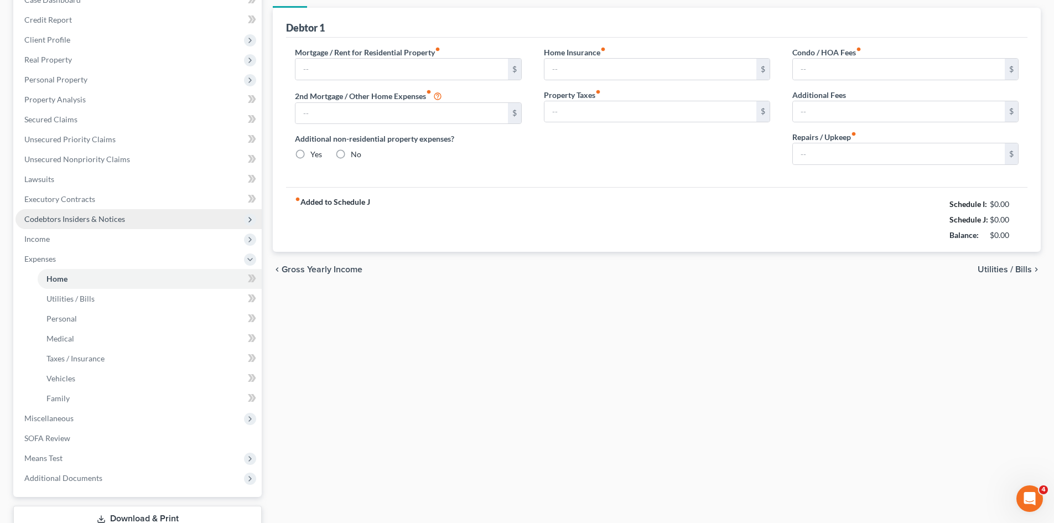
type input "500.00"
type input "0.00"
radio input "true"
type input "0.00"
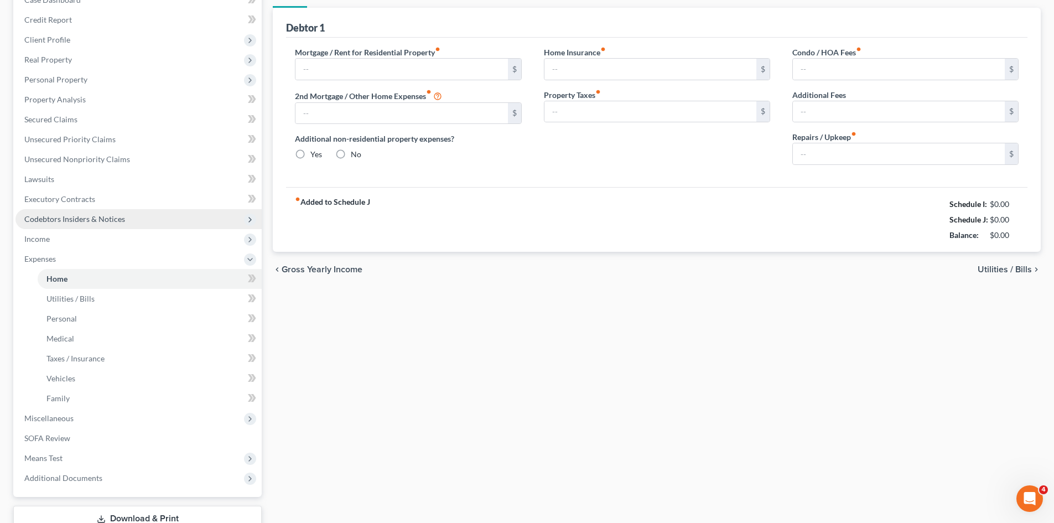
type input "0.00"
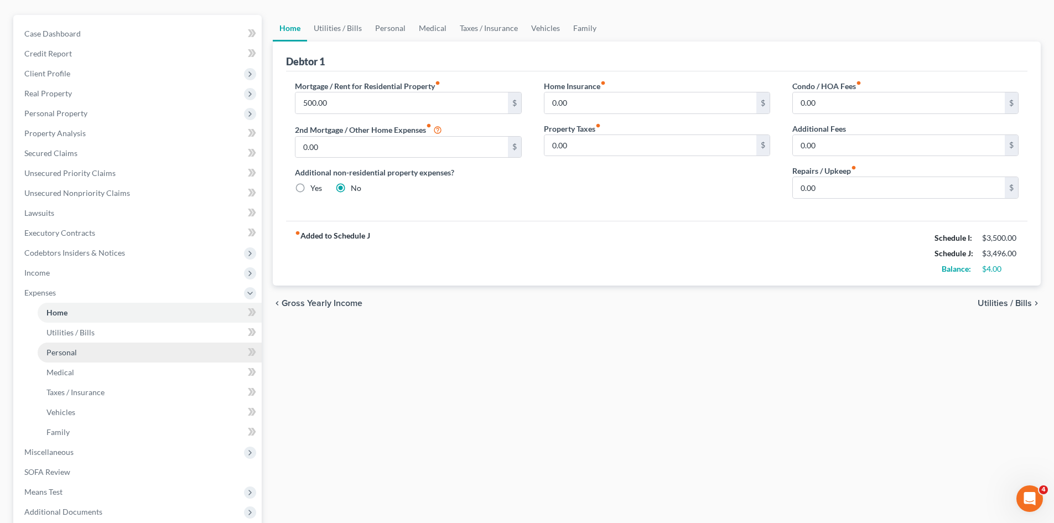
scroll to position [111, 0]
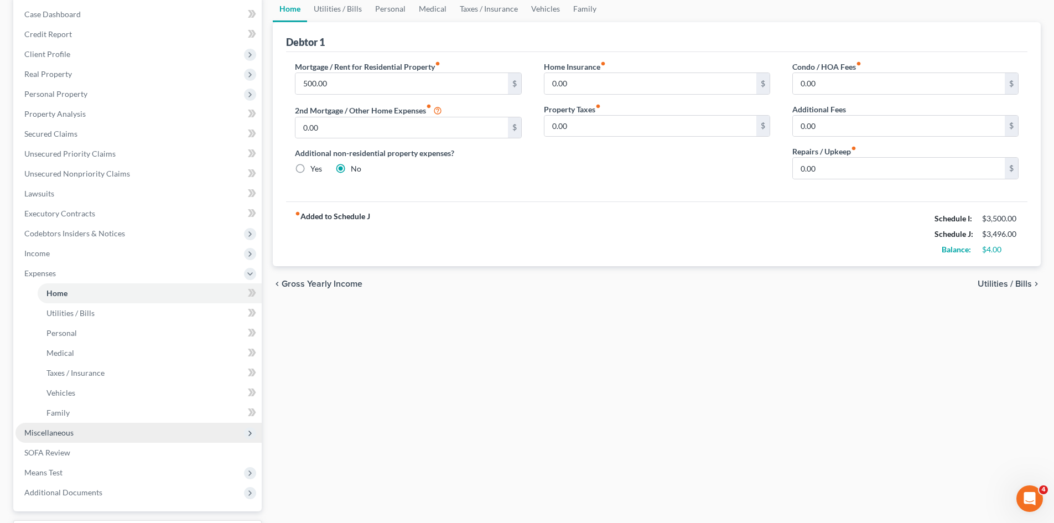
click at [62, 428] on span "Miscellaneous" at bounding box center [48, 432] width 49 height 9
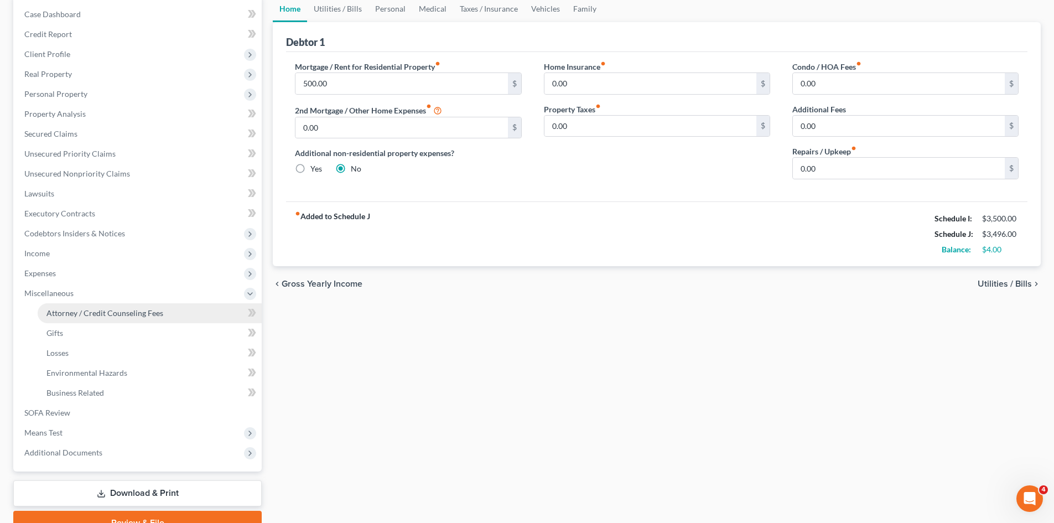
click at [57, 316] on span "Attorney / Credit Counseling Fees" at bounding box center [104, 312] width 117 height 9
select select "0"
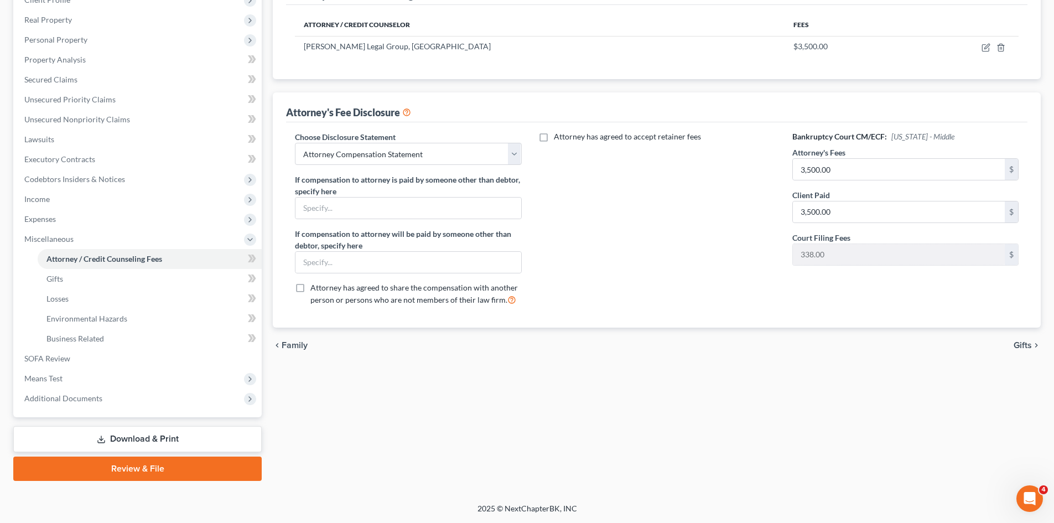
scroll to position [110, 0]
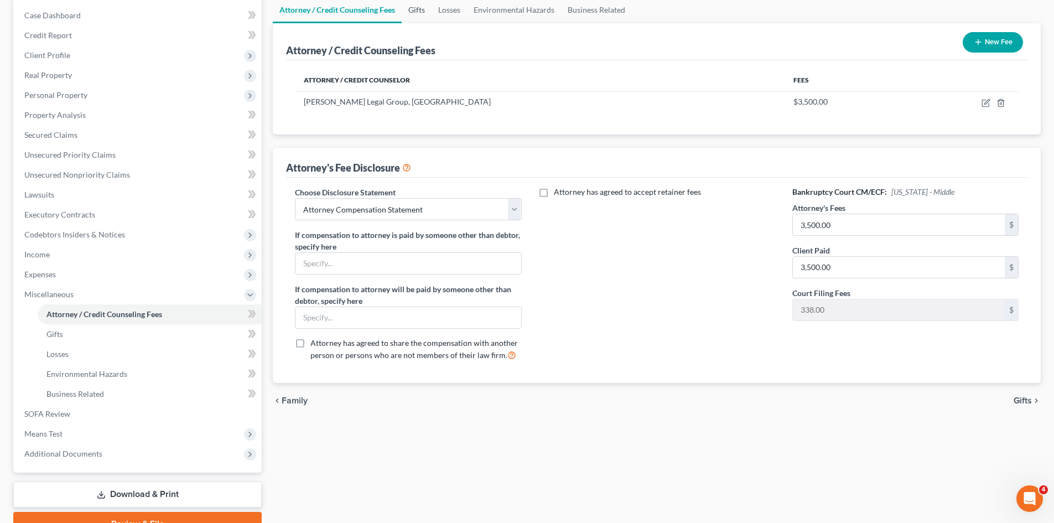
click at [423, 8] on link "Gifts" at bounding box center [417, 10] width 30 height 27
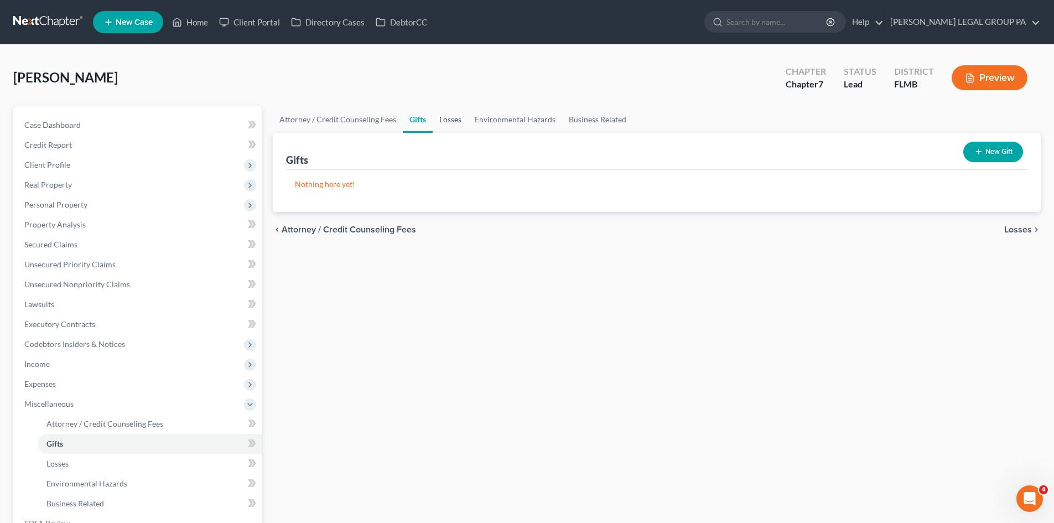
click at [456, 119] on link "Losses" at bounding box center [450, 119] width 35 height 27
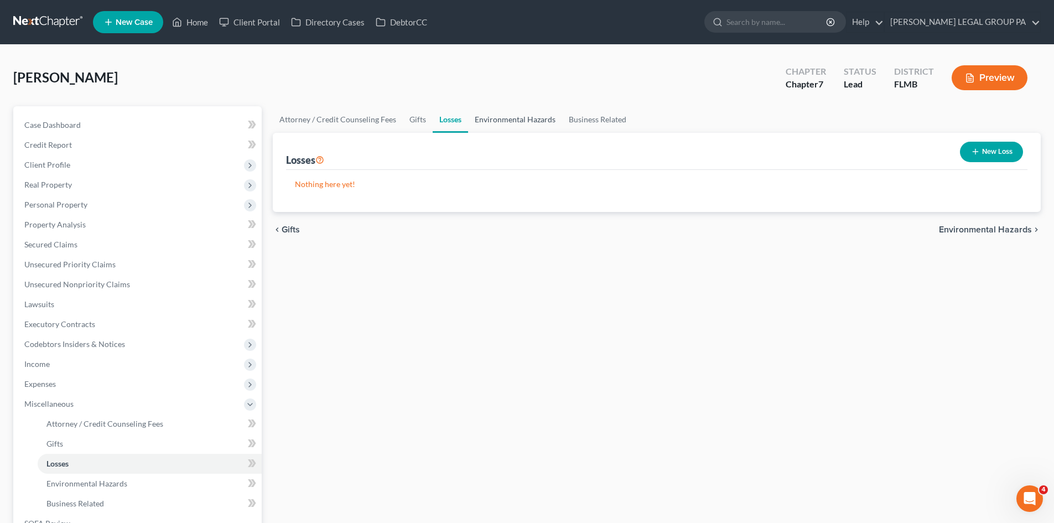
click at [510, 123] on link "Environmental Hazards" at bounding box center [515, 119] width 94 height 27
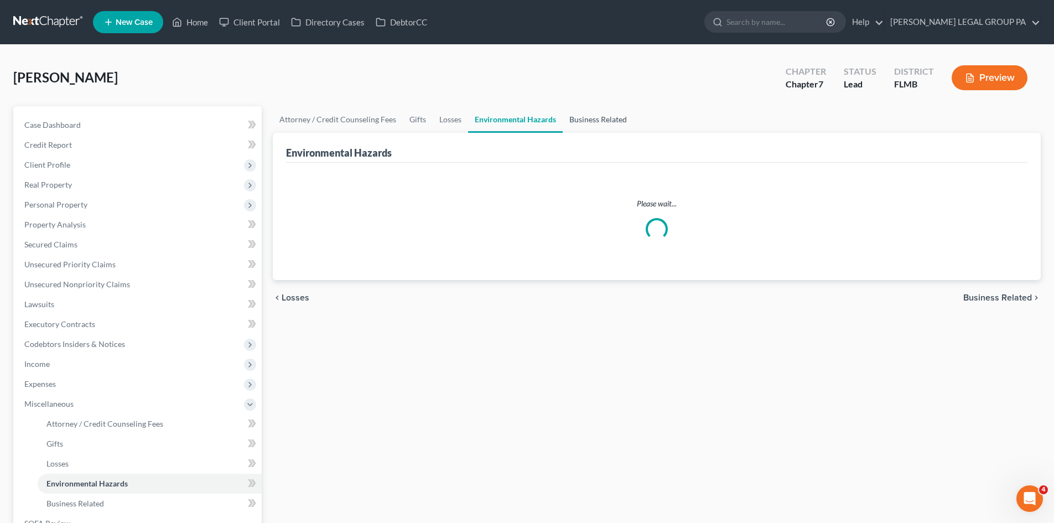
click at [580, 114] on link "Business Related" at bounding box center [597, 119] width 71 height 27
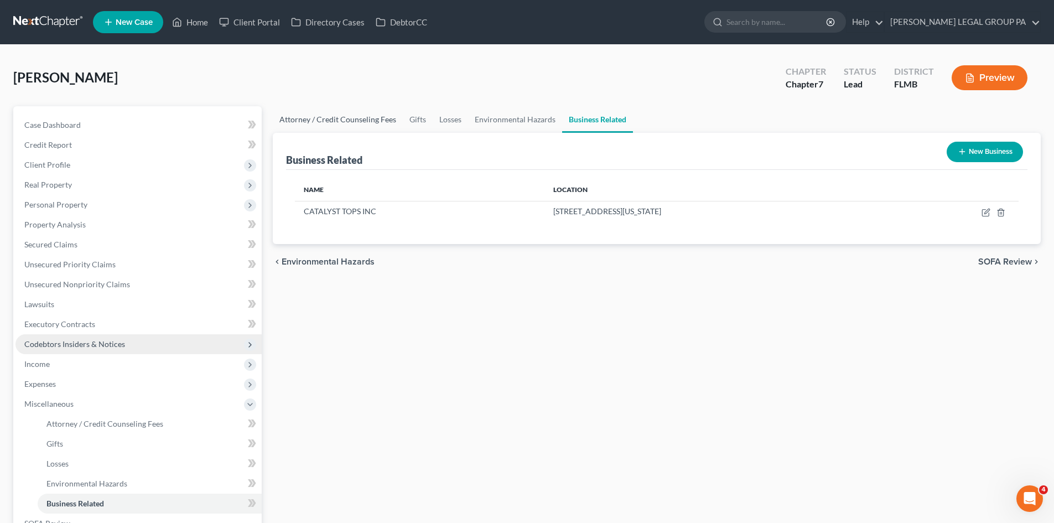
drag, startPoint x: 346, startPoint y: 116, endPoint x: 201, endPoint y: 348, distance: 273.6
click at [346, 115] on link "Attorney / Credit Counseling Fees" at bounding box center [338, 119] width 130 height 27
select select "0"
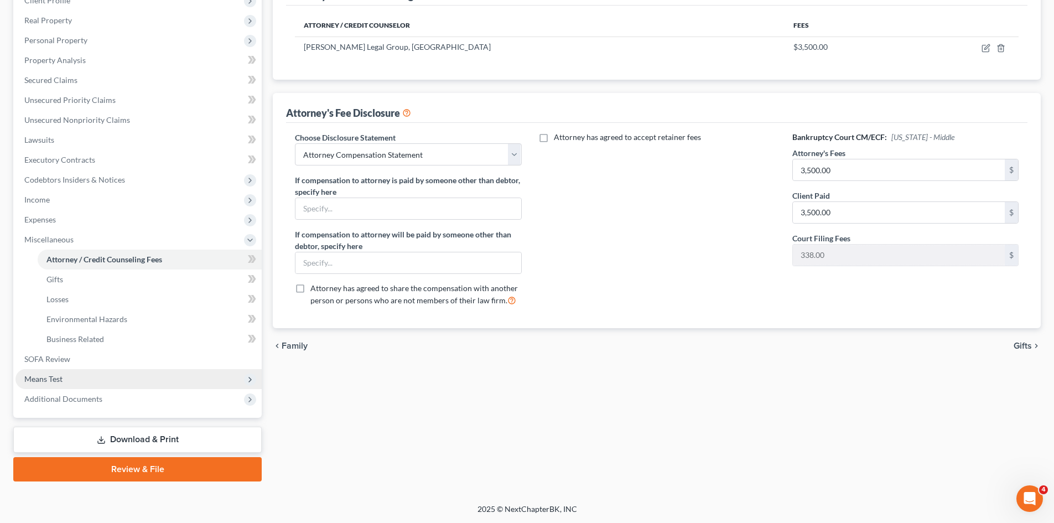
scroll to position [165, 0]
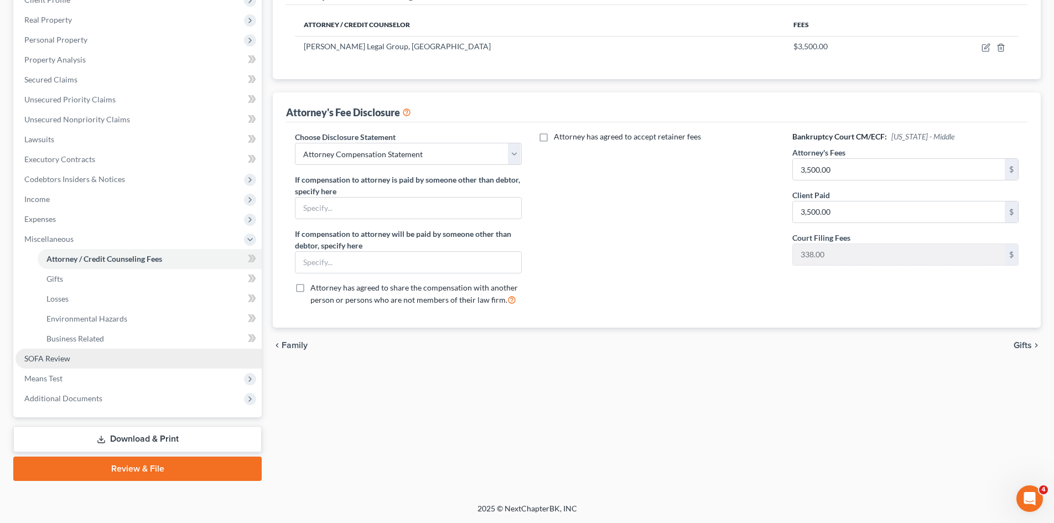
click at [81, 359] on link "SOFA Review" at bounding box center [138, 358] width 246 height 20
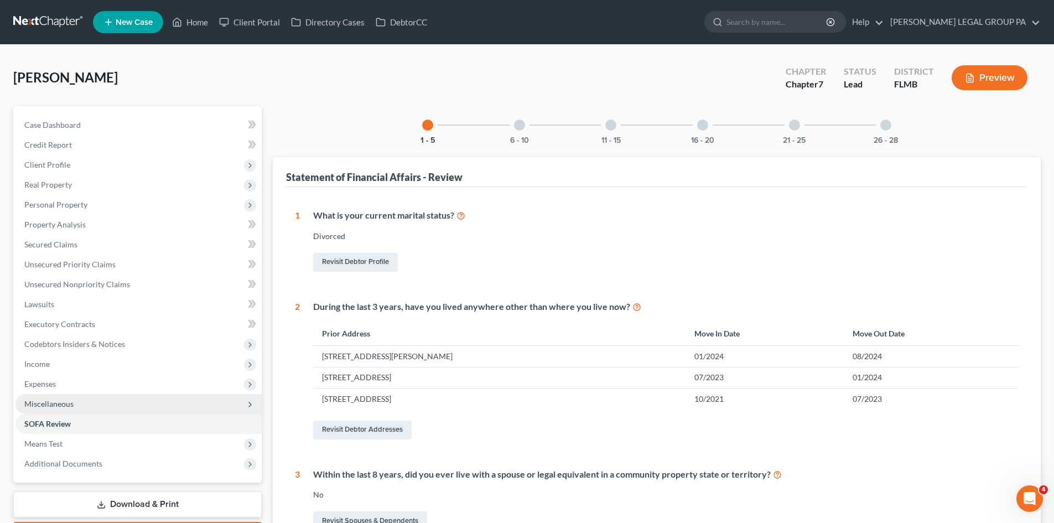
click at [82, 401] on span "Miscellaneous" at bounding box center [138, 404] width 246 height 20
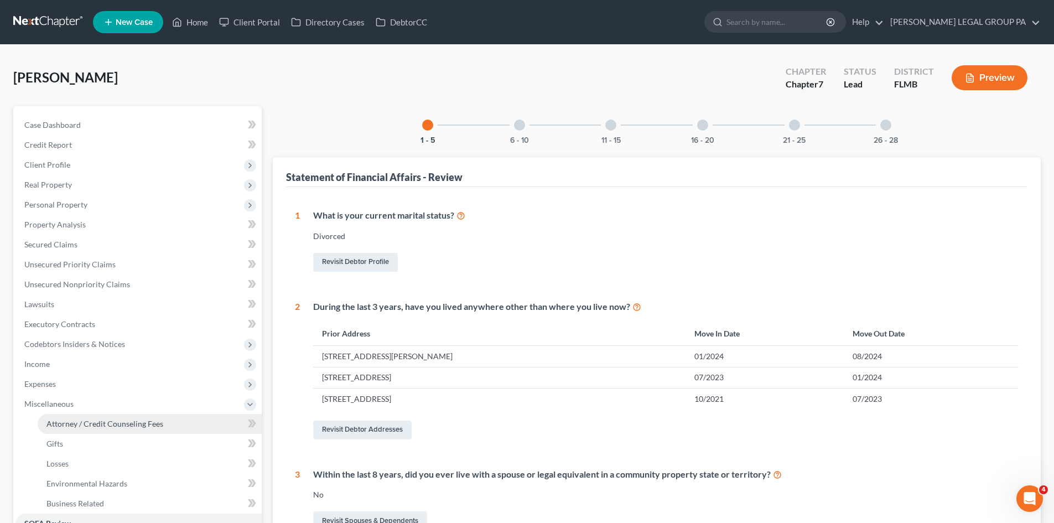
click at [87, 424] on span "Attorney / Credit Counseling Fees" at bounding box center [104, 423] width 117 height 9
select select "0"
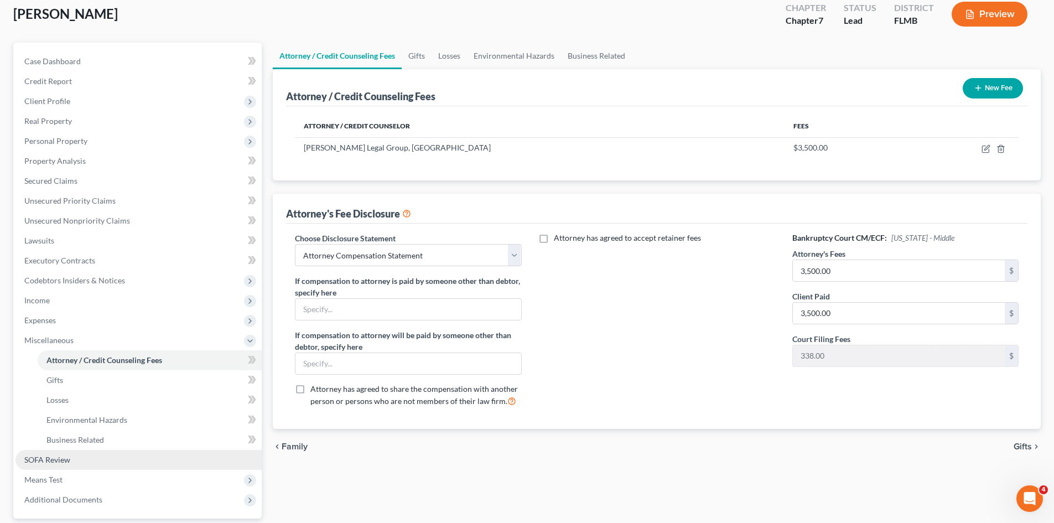
scroll to position [165, 0]
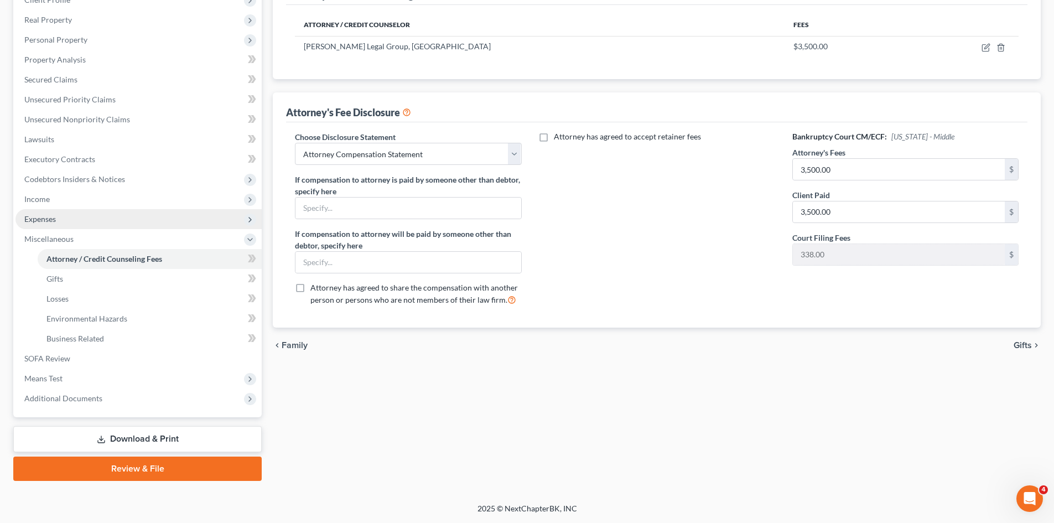
click at [80, 212] on span "Expenses" at bounding box center [138, 219] width 246 height 20
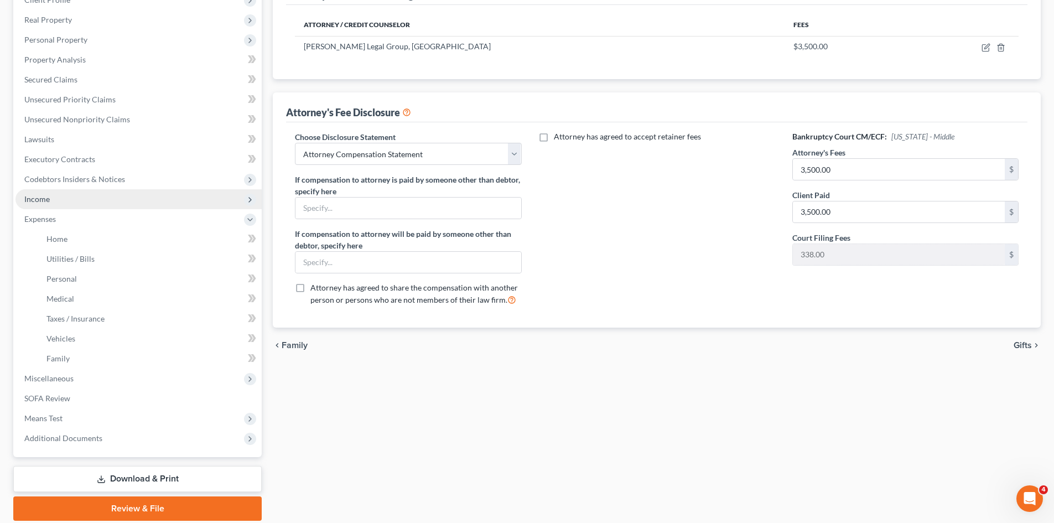
click at [84, 202] on span "Income" at bounding box center [138, 199] width 246 height 20
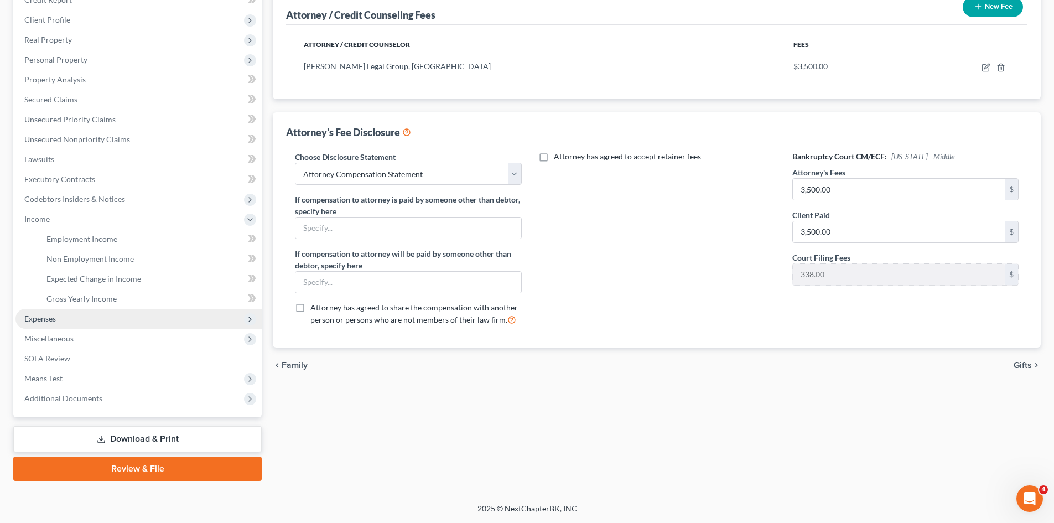
scroll to position [145, 0]
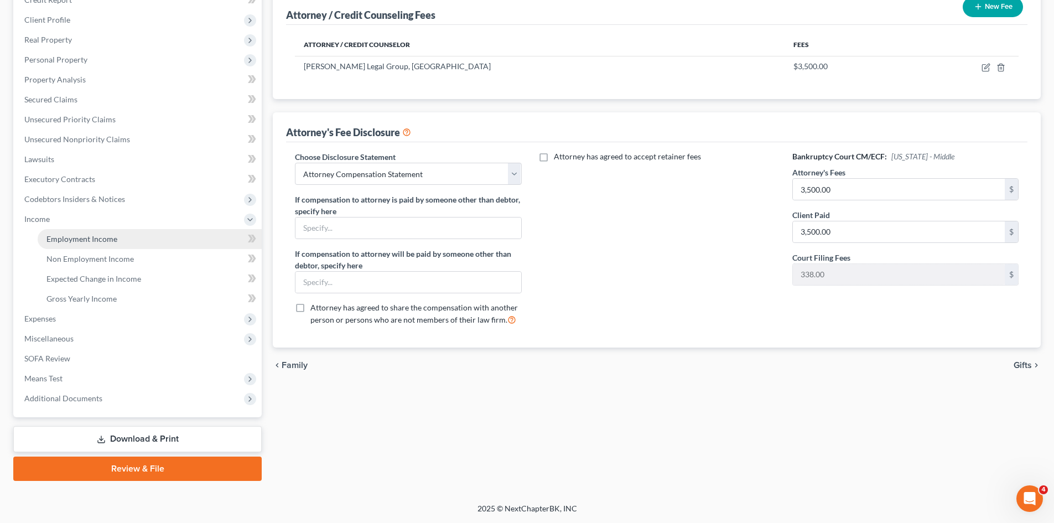
click at [99, 241] on span "Employment Income" at bounding box center [81, 238] width 71 height 9
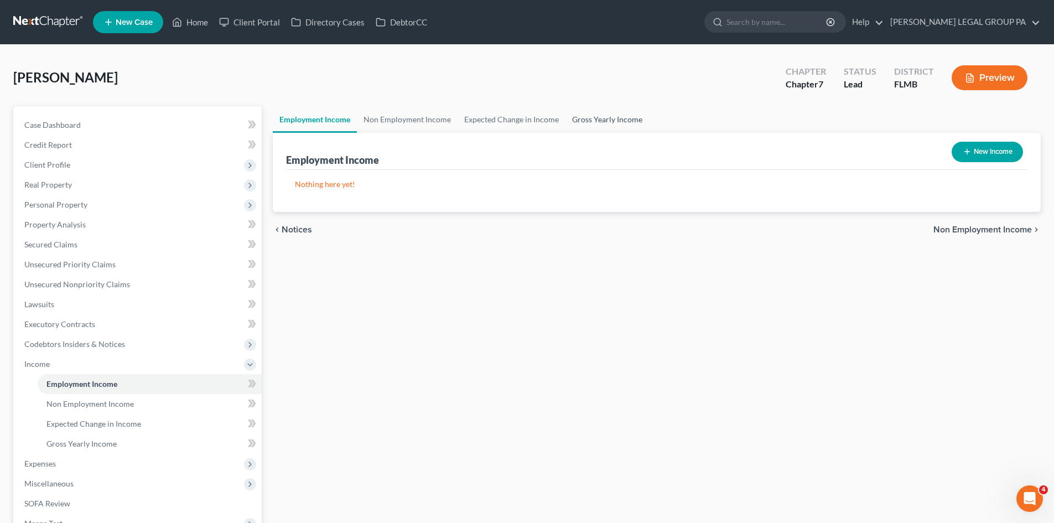
click at [608, 131] on link "Gross Yearly Income" at bounding box center [607, 119] width 84 height 27
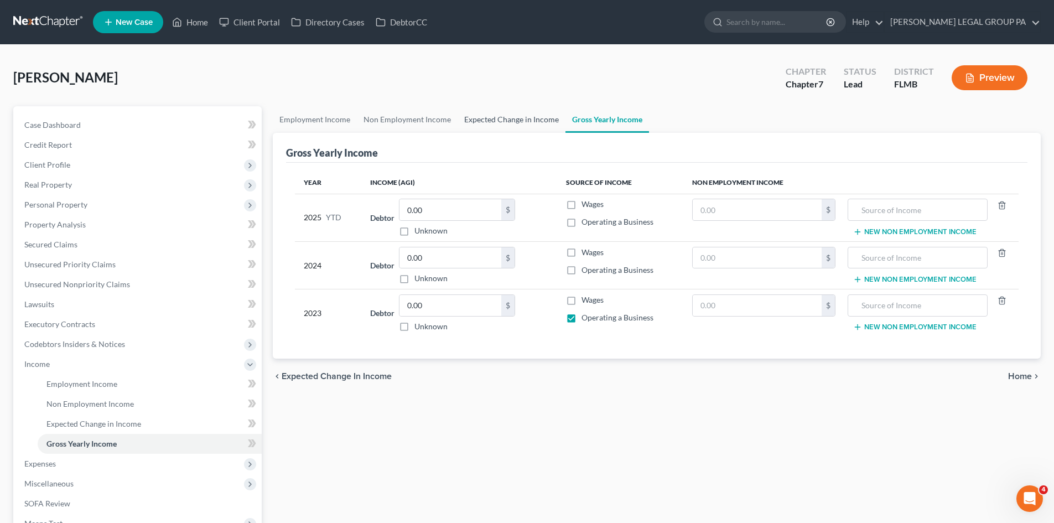
click at [501, 120] on link "Expected Change in Income" at bounding box center [511, 119] width 108 height 27
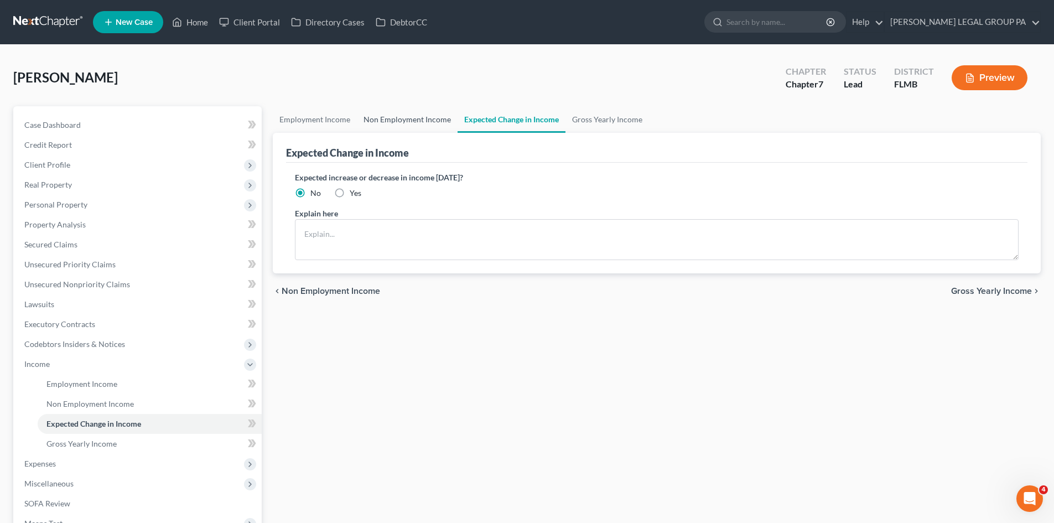
click at [403, 114] on link "Non Employment Income" at bounding box center [407, 119] width 101 height 27
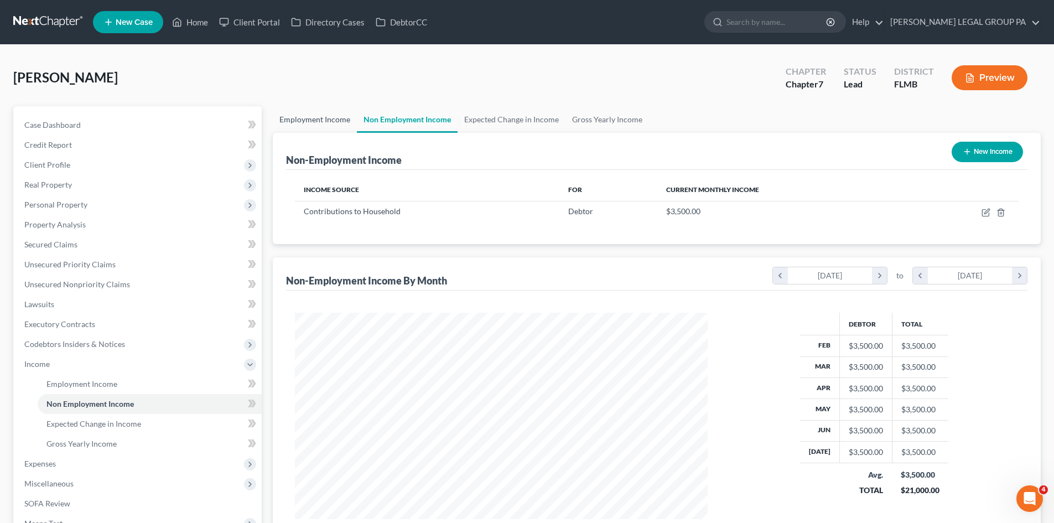
click at [317, 117] on link "Employment Income" at bounding box center [315, 119] width 84 height 27
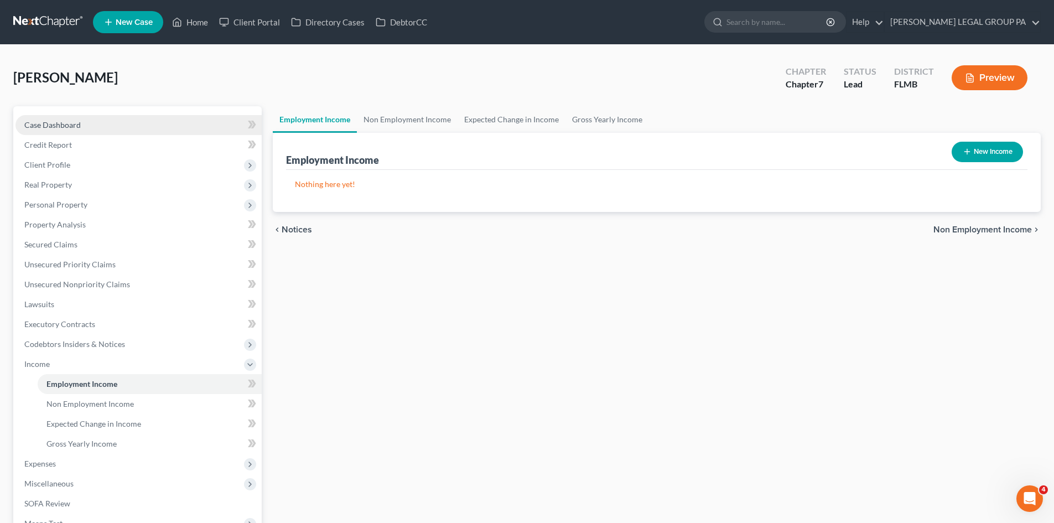
click at [127, 129] on link "Case Dashboard" at bounding box center [138, 125] width 246 height 20
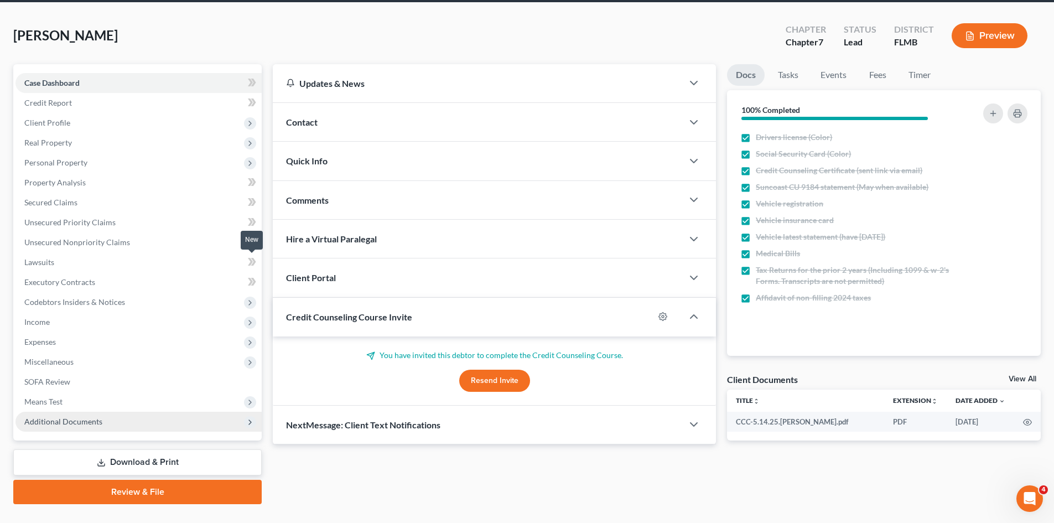
scroll to position [65, 0]
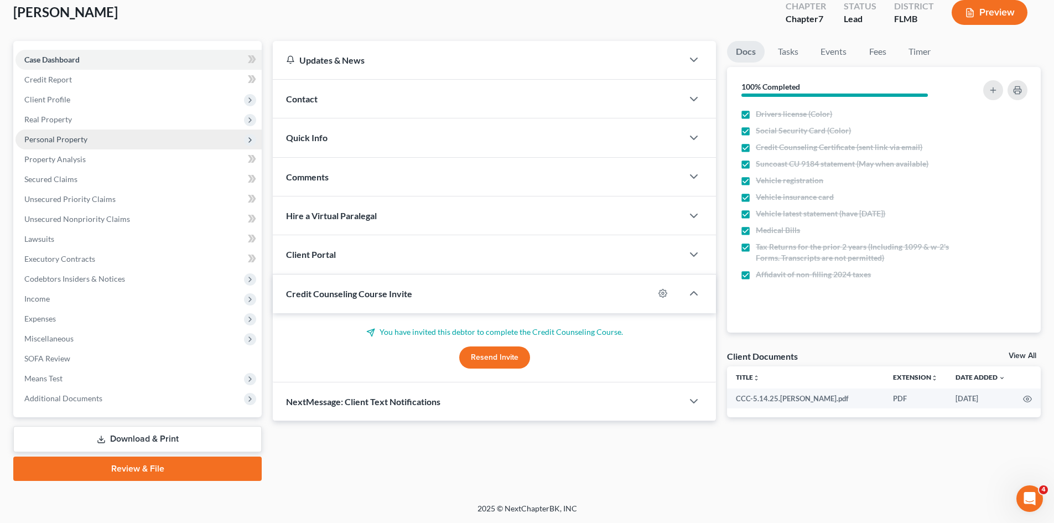
drag, startPoint x: 111, startPoint y: 126, endPoint x: 108, endPoint y: 139, distance: 13.0
click at [111, 126] on span "Real Property" at bounding box center [138, 120] width 246 height 20
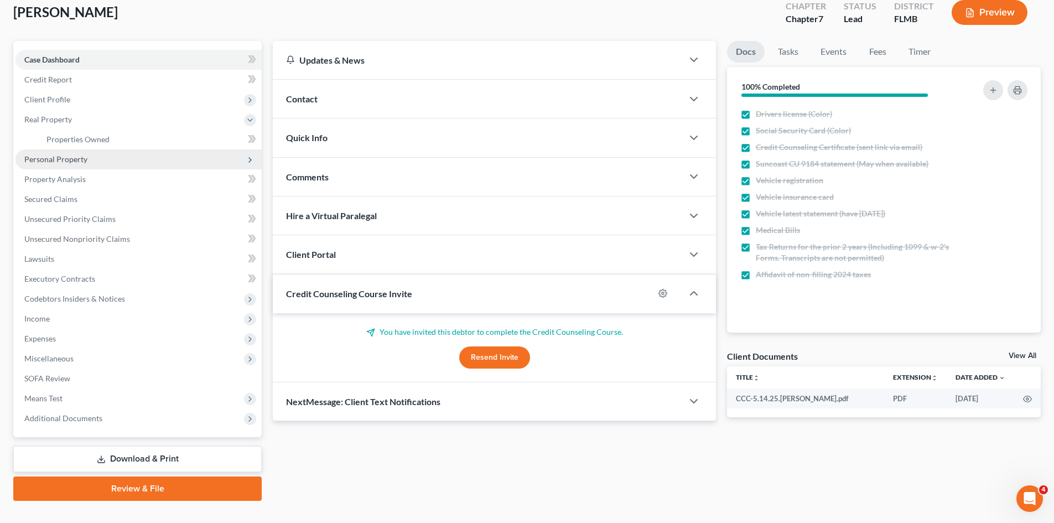
click at [87, 153] on span "Personal Property" at bounding box center [138, 159] width 246 height 20
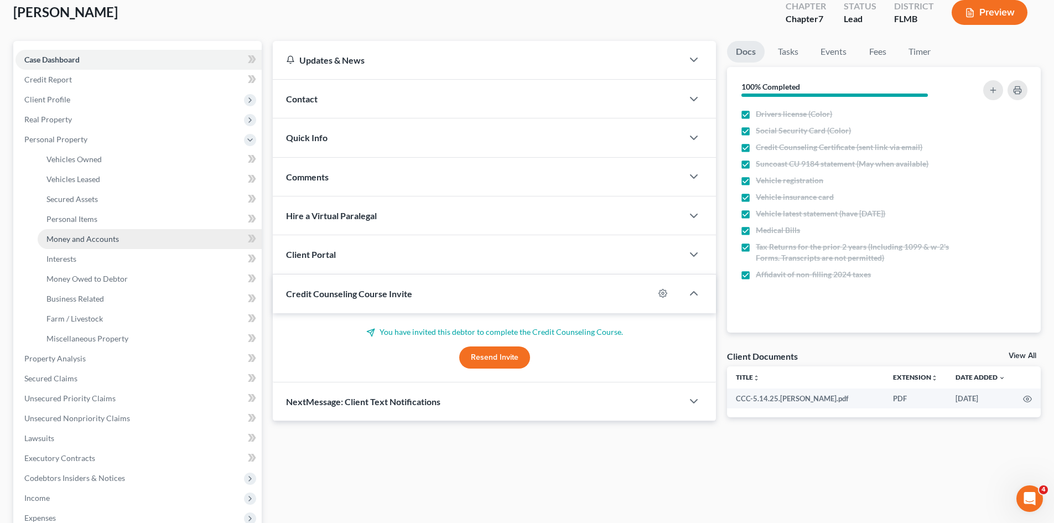
click at [110, 237] on span "Money and Accounts" at bounding box center [82, 238] width 72 height 9
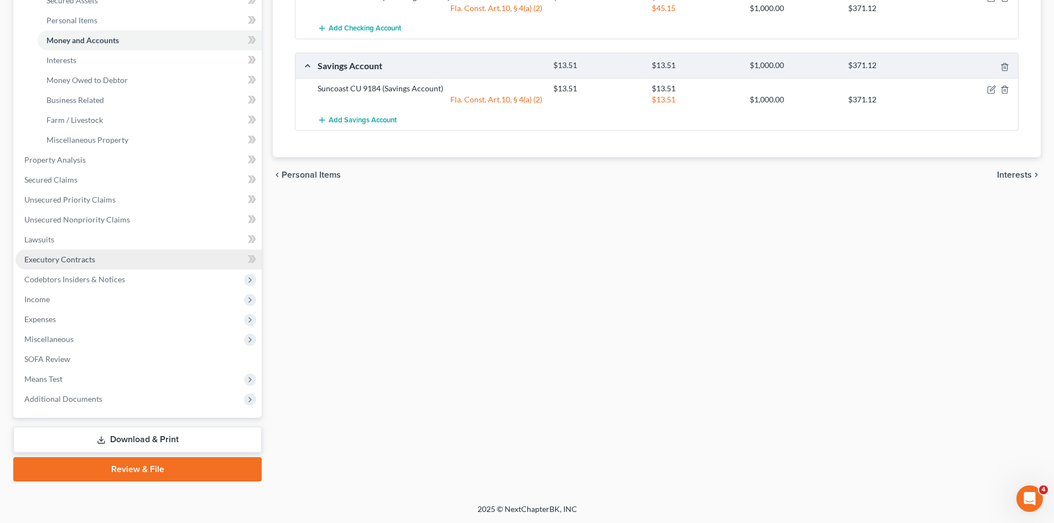
scroll to position [264, 0]
drag, startPoint x: 100, startPoint y: 436, endPoint x: 497, endPoint y: 320, distance: 413.1
click at [100, 436] on icon at bounding box center [101, 439] width 9 height 9
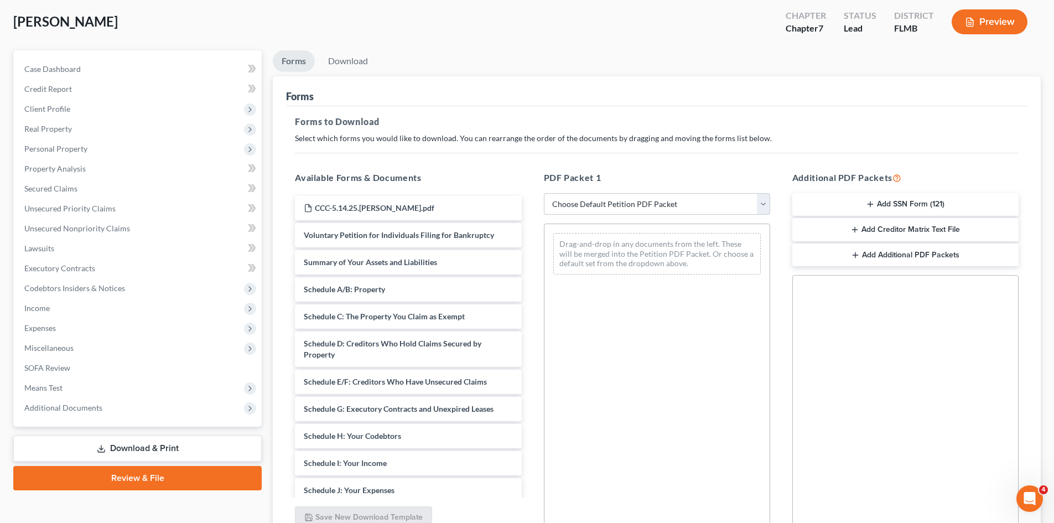
scroll to position [160, 0]
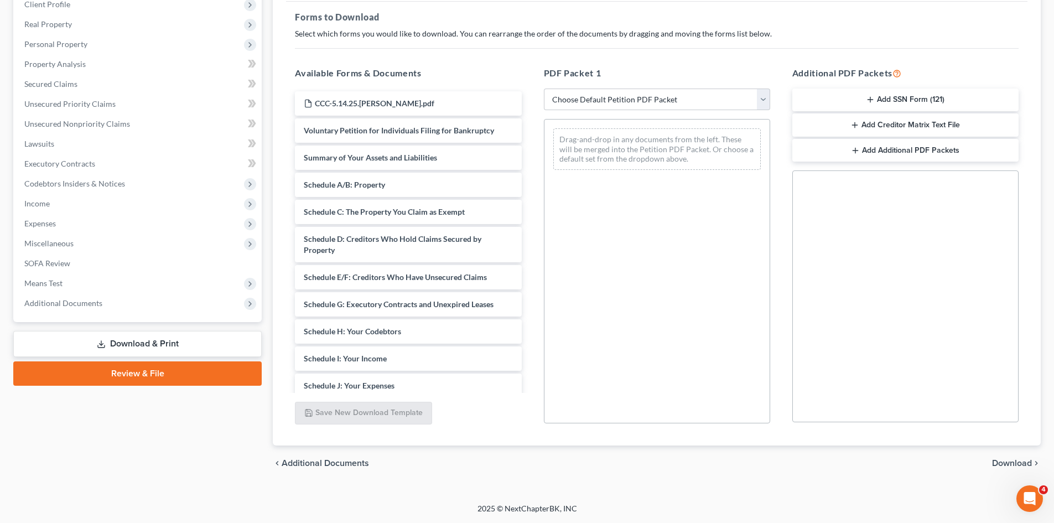
click at [192, 368] on link "Review & File" at bounding box center [137, 373] width 248 height 24
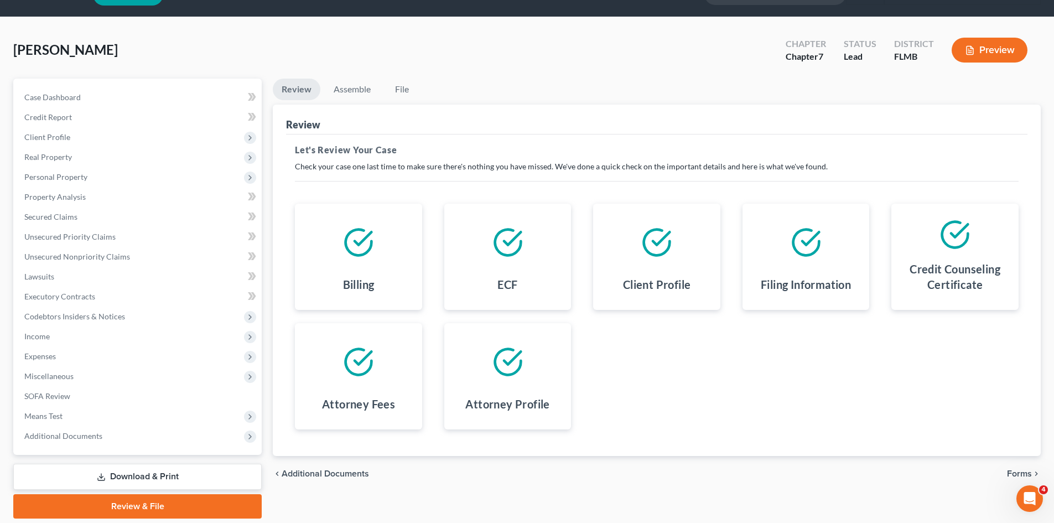
scroll to position [65, 0]
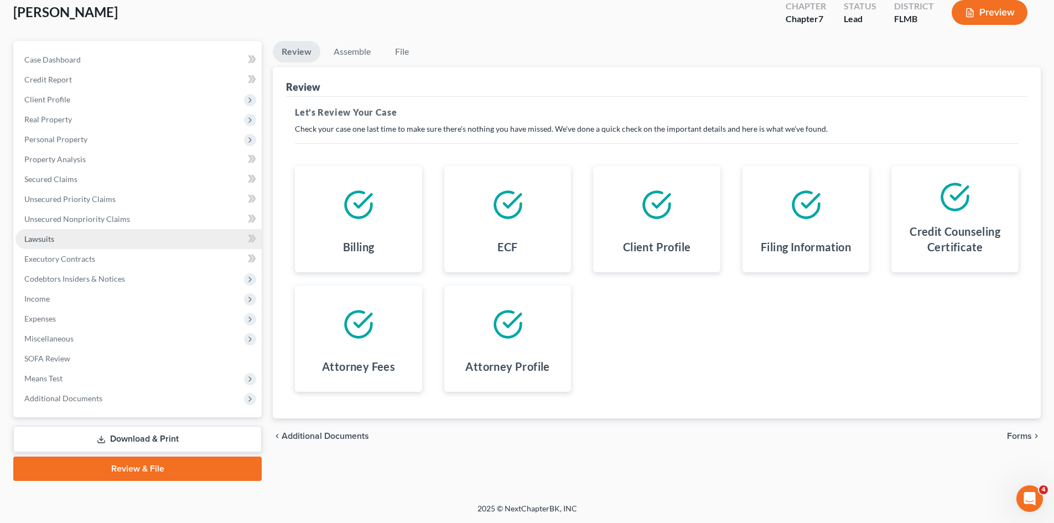
drag, startPoint x: 1015, startPoint y: 437, endPoint x: 199, endPoint y: 230, distance: 842.3
click at [1015, 437] on span "Forms" at bounding box center [1019, 435] width 25 height 9
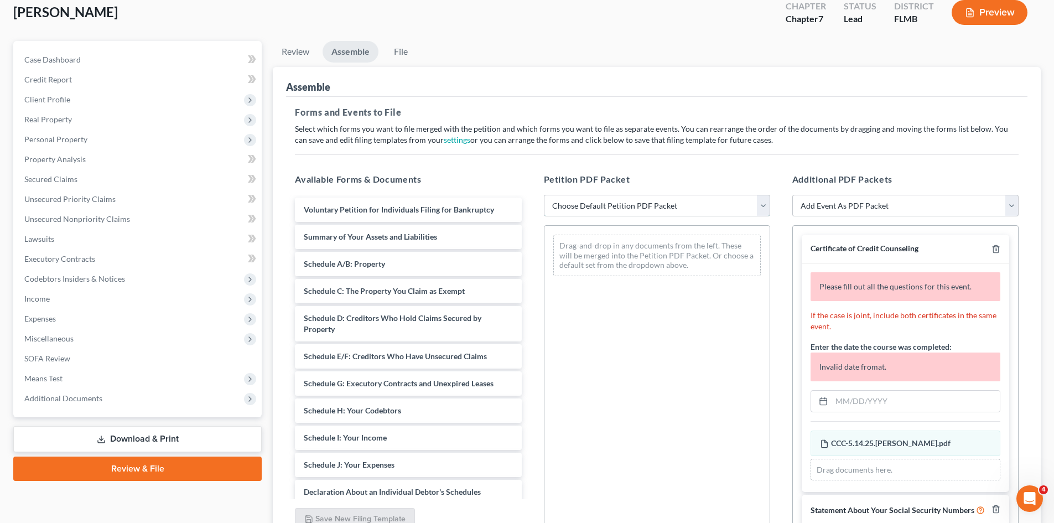
drag, startPoint x: 626, startPoint y: 207, endPoint x: 624, endPoint y: 216, distance: 8.5
click at [626, 207] on select "Choose Default Petition PDF Packet Complete Bankruptcy Petition (all forms and …" at bounding box center [657, 206] width 226 height 22
select select "0"
click at [544, 195] on select "Choose Default Petition PDF Packet Complete Bankruptcy Petition (all forms and …" at bounding box center [657, 206] width 226 height 22
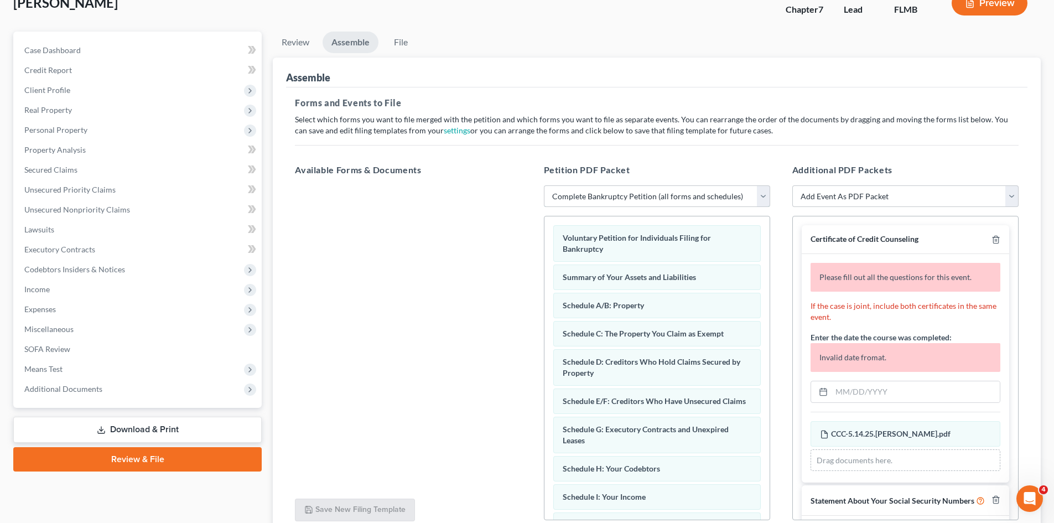
scroll to position [0, 0]
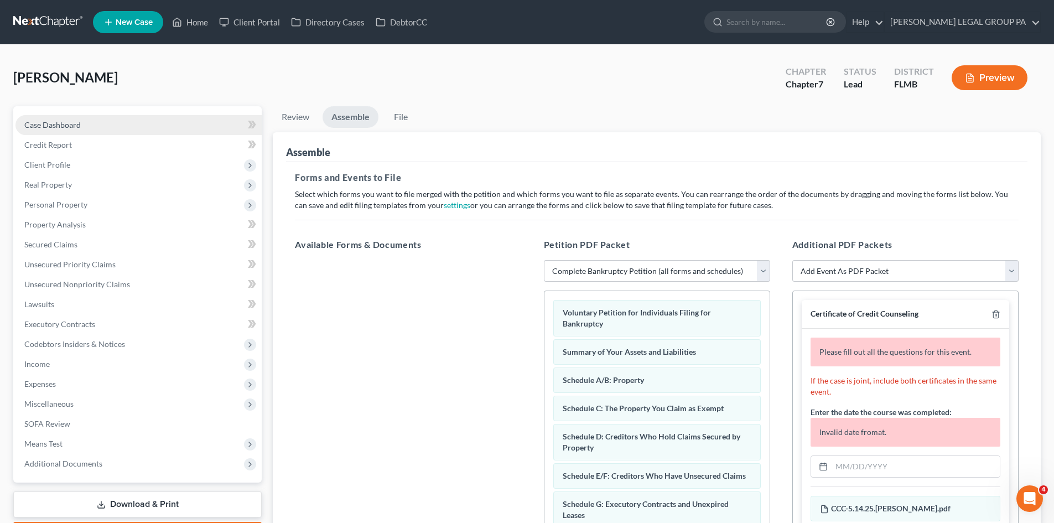
click at [76, 118] on link "Case Dashboard" at bounding box center [138, 125] width 246 height 20
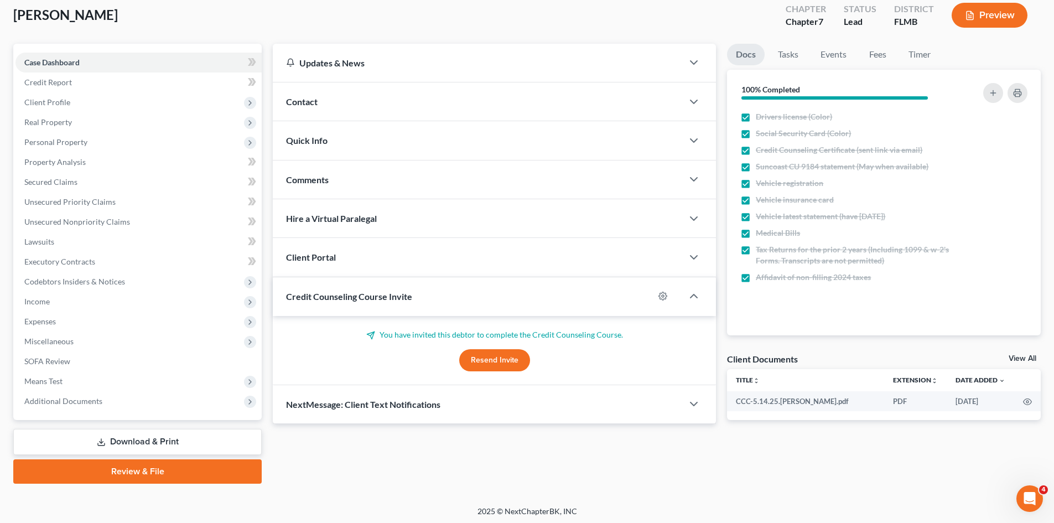
scroll to position [65, 0]
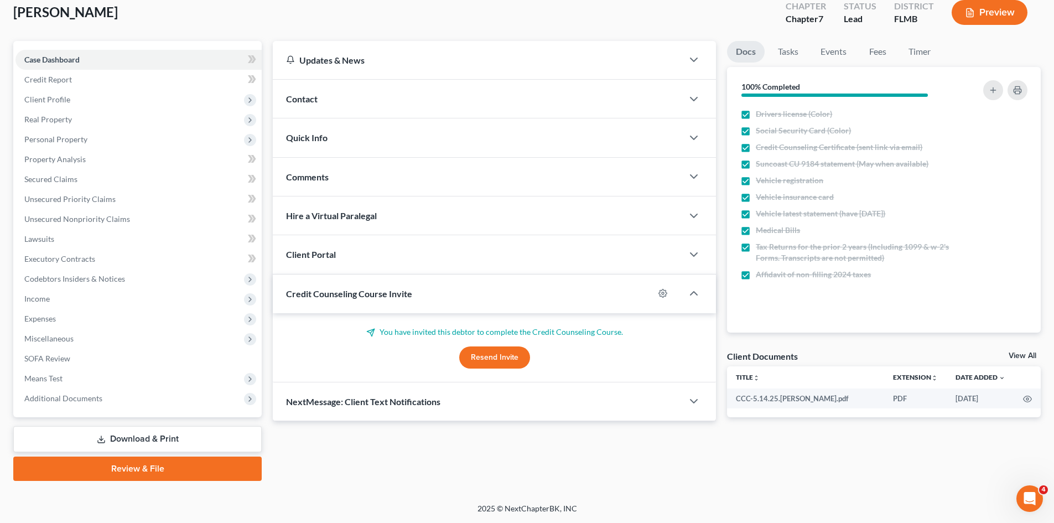
click at [1025, 355] on link "View All" at bounding box center [1022, 356] width 28 height 8
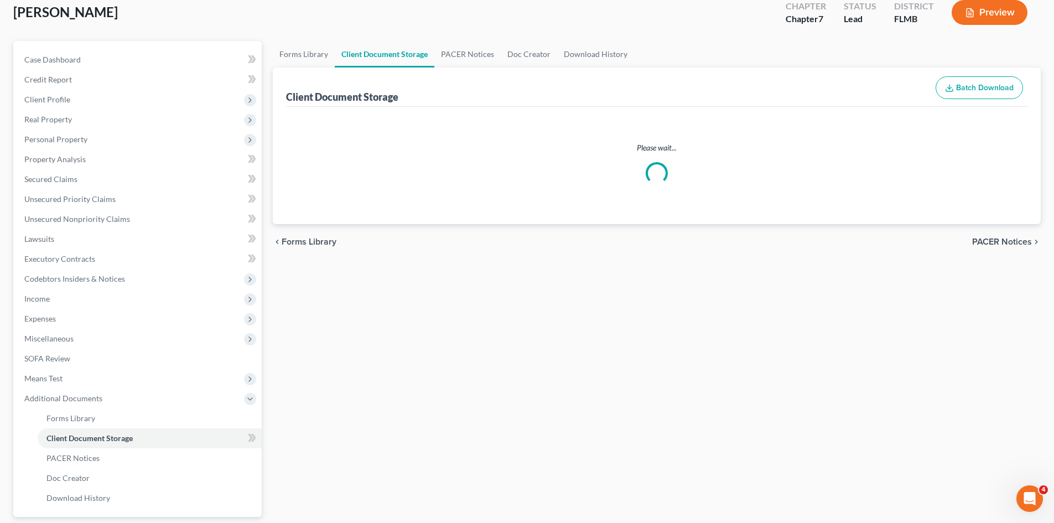
scroll to position [9, 0]
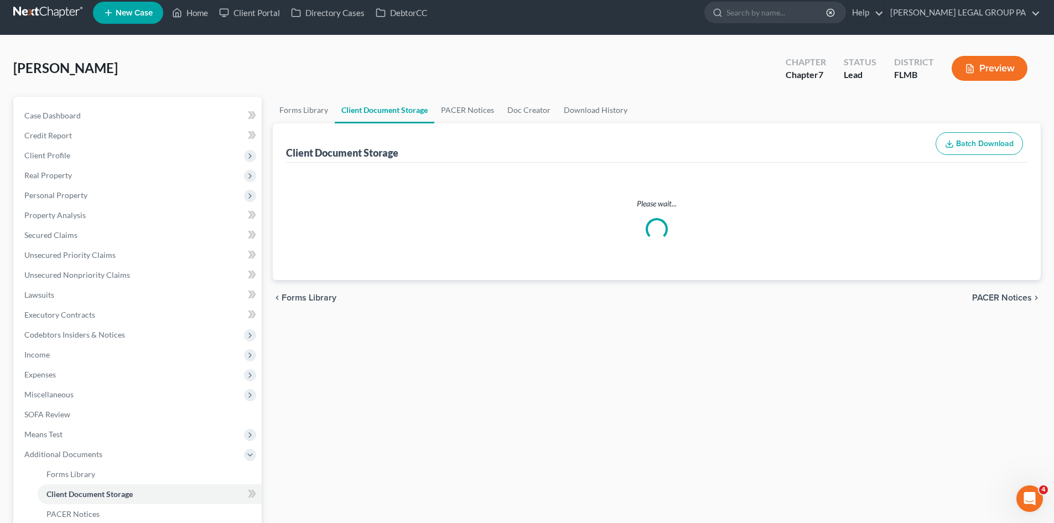
select select "9"
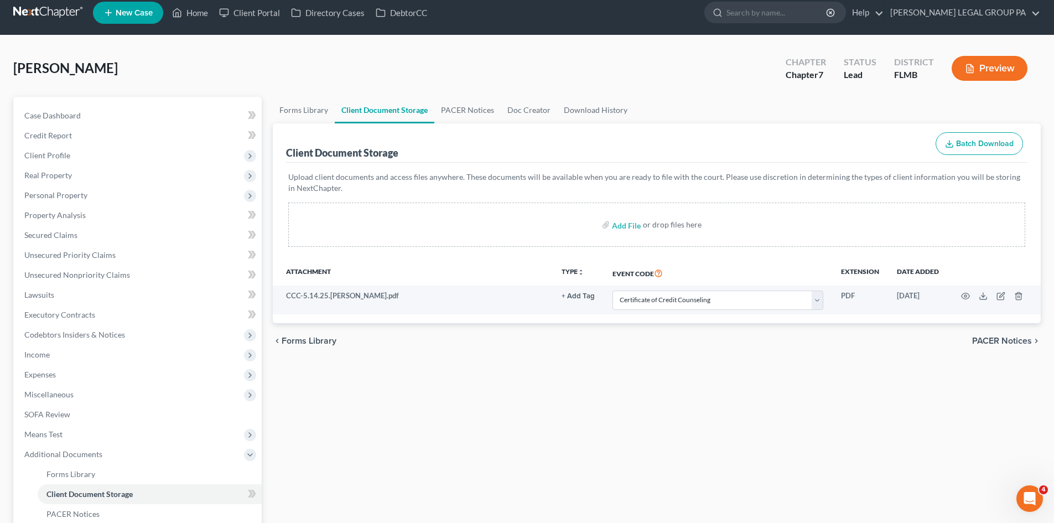
scroll to position [0, 0]
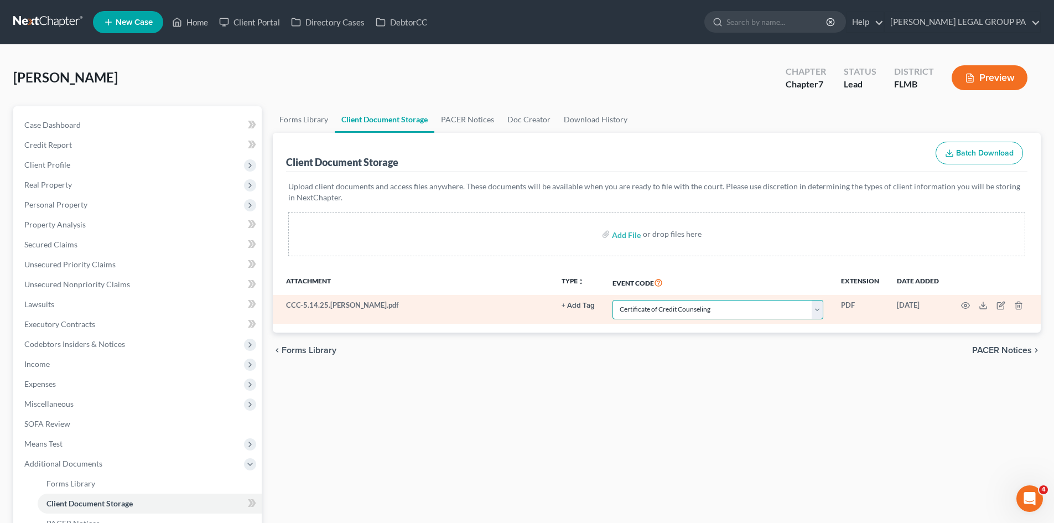
drag, startPoint x: 712, startPoint y: 311, endPoint x: 719, endPoint y: 305, distance: 9.0
click at [712, 311] on select "Select Event 20 Largest Unsecured Creditors Amended Chapter 13 Plan Amended Cre…" at bounding box center [717, 309] width 211 height 19
click at [612, 300] on select "Select Event 20 Largest Unsecured Creditors Amended Chapter 13 Plan Amended Cre…" at bounding box center [717, 309] width 211 height 19
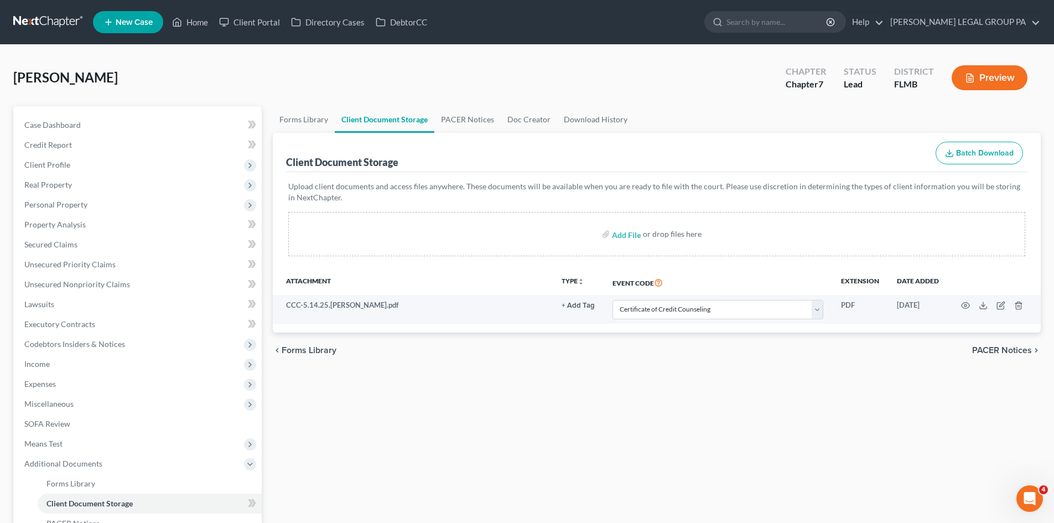
click at [656, 442] on div "Forms Library Client Document Storage PACER Notices Doc Creator Download Histor…" at bounding box center [656, 375] width 779 height 539
click at [43, 121] on span "Case Dashboard" at bounding box center [52, 124] width 56 height 9
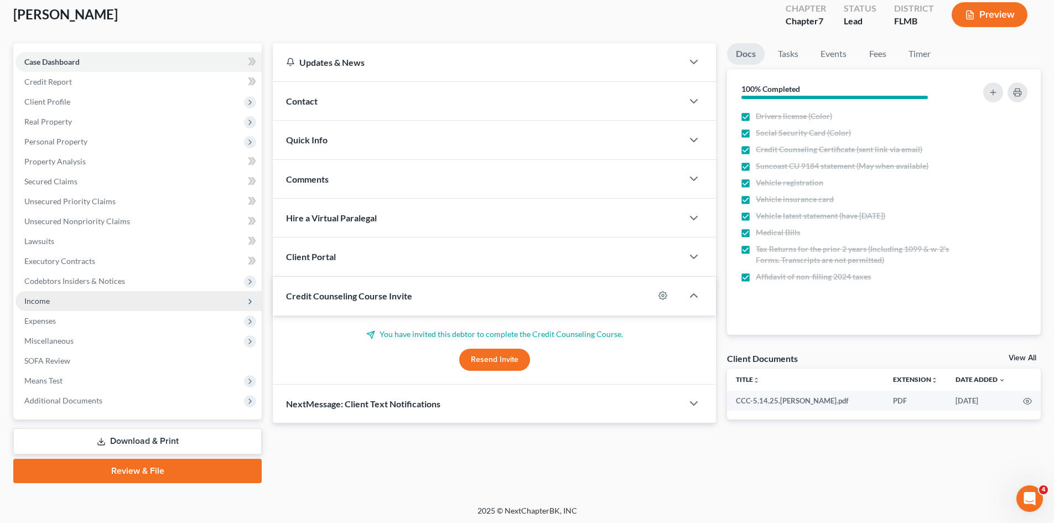
scroll to position [65, 0]
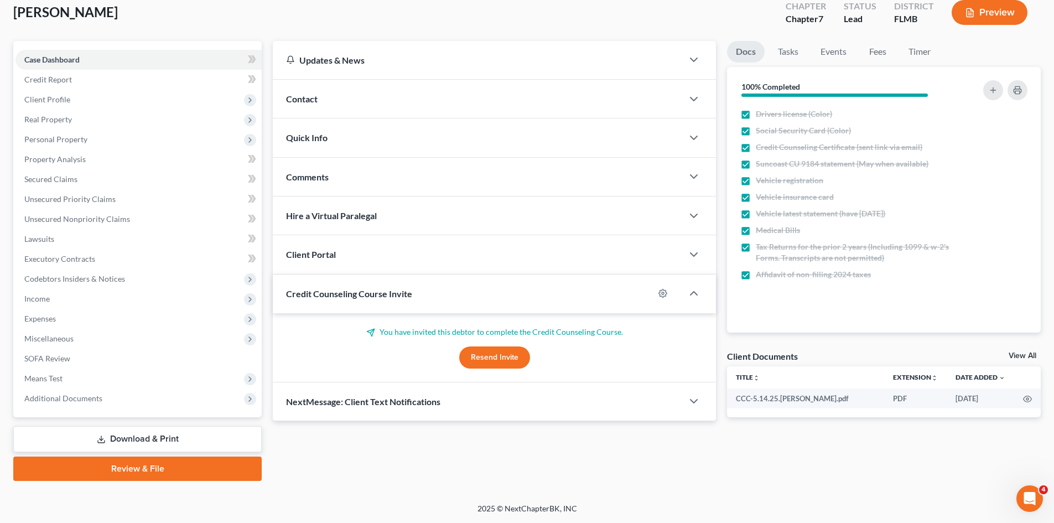
click at [166, 440] on link "Download & Print" at bounding box center [137, 439] width 248 height 26
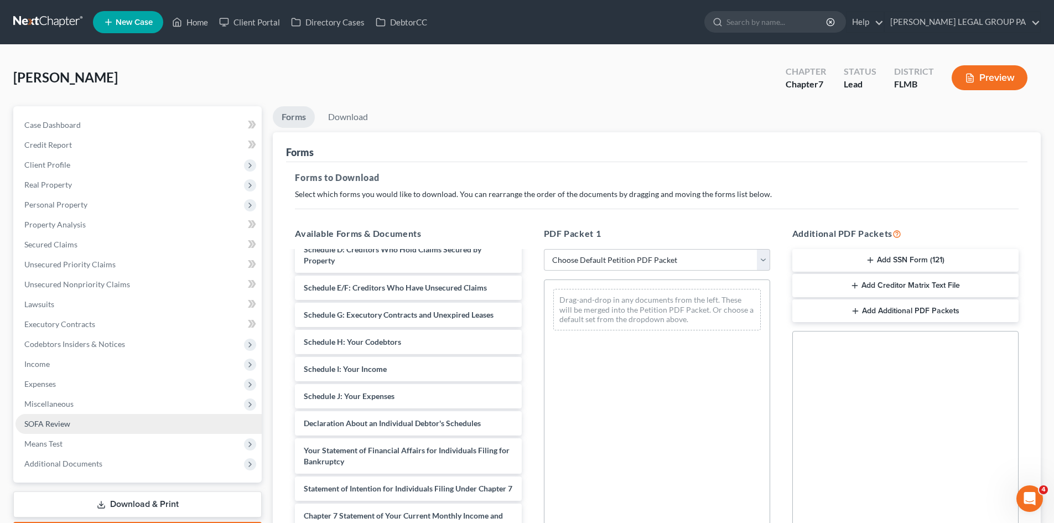
scroll to position [166, 0]
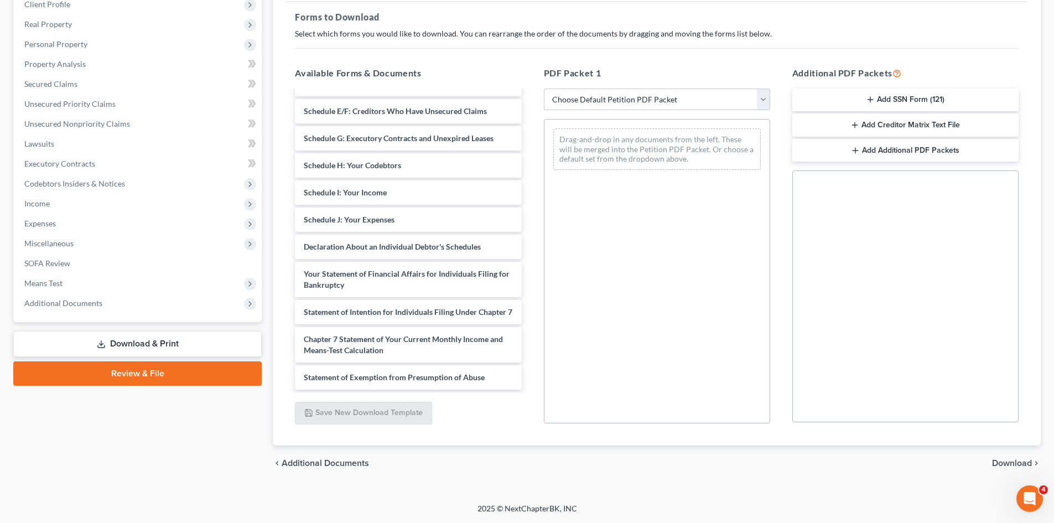
click at [175, 380] on link "Review & File" at bounding box center [137, 373] width 248 height 24
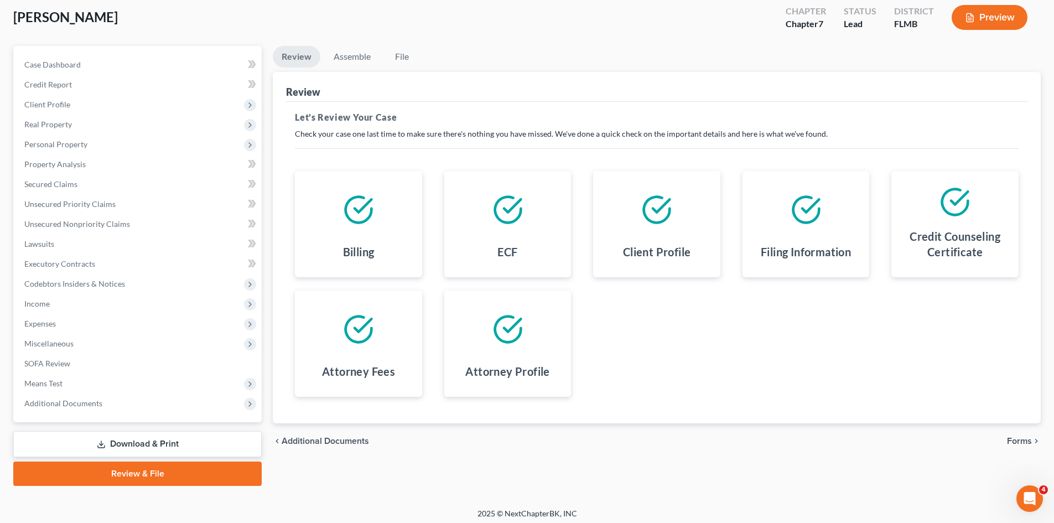
scroll to position [65, 0]
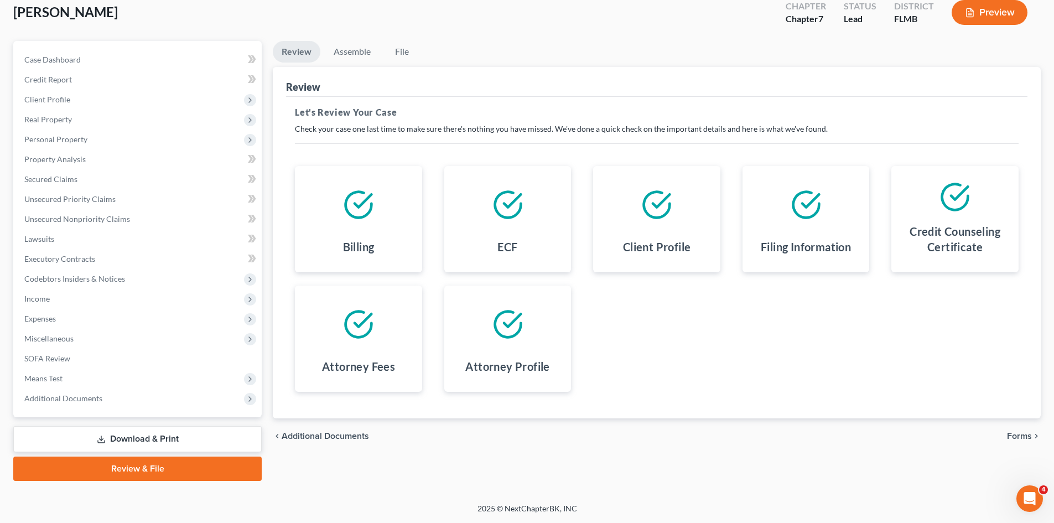
click at [1017, 436] on span "Forms" at bounding box center [1019, 435] width 25 height 9
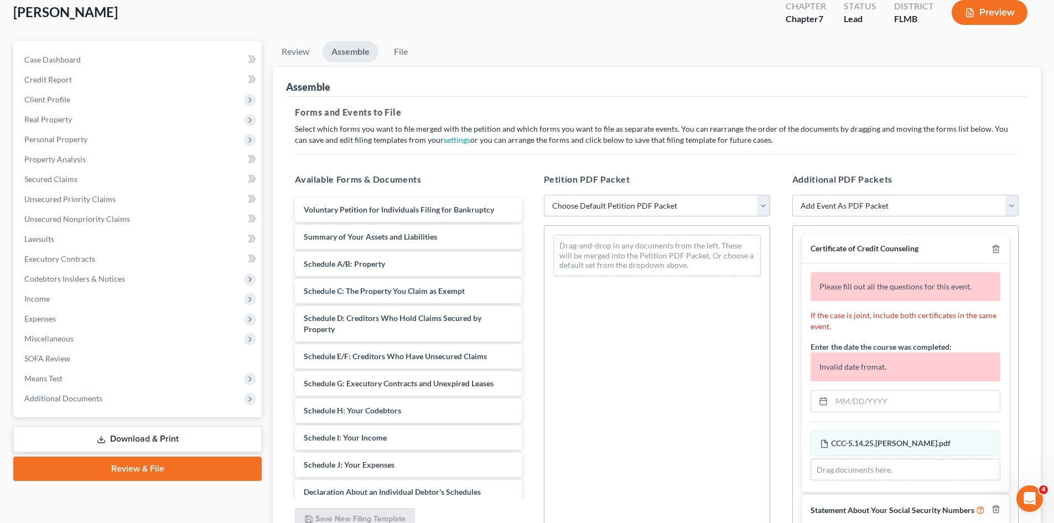
drag, startPoint x: 655, startPoint y: 209, endPoint x: 648, endPoint y: 215, distance: 9.4
click at [655, 209] on select "Choose Default Petition PDF Packet Complete Bankruptcy Petition (all forms and …" at bounding box center [657, 206] width 226 height 22
select select "0"
click at [544, 195] on select "Choose Default Petition PDF Packet Complete Bankruptcy Petition (all forms and …" at bounding box center [657, 206] width 226 height 22
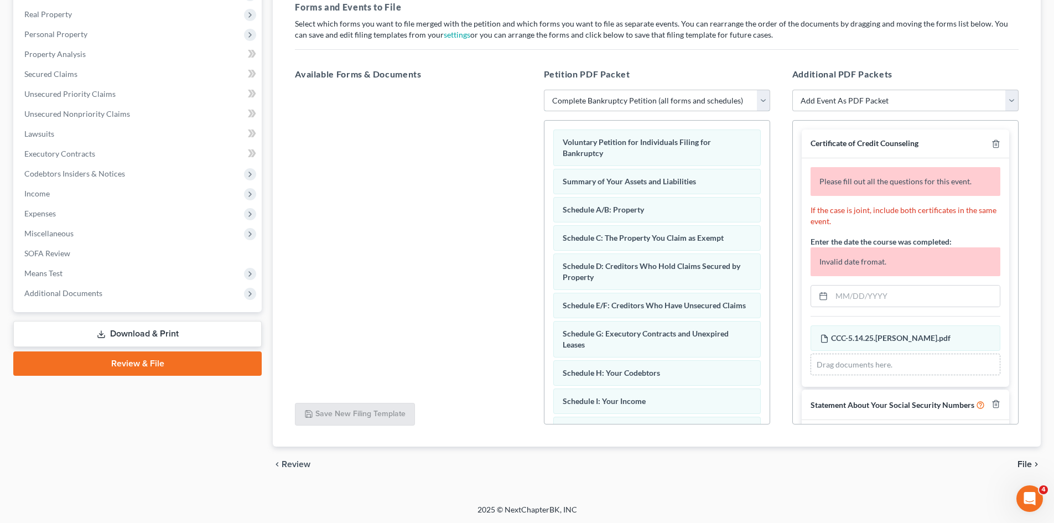
scroll to position [171, 0]
click at [857, 296] on input "text" at bounding box center [915, 294] width 168 height 21
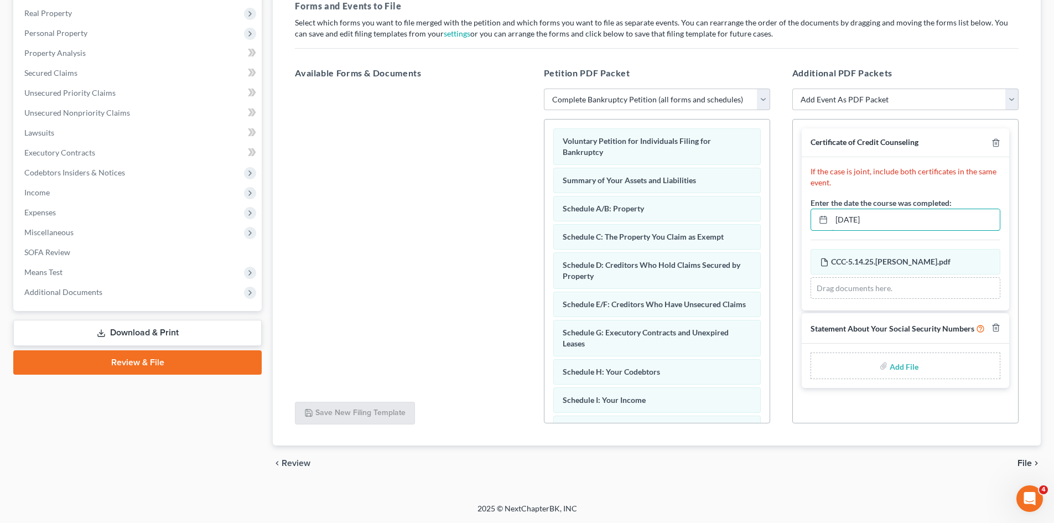
type input "05/14/2025"
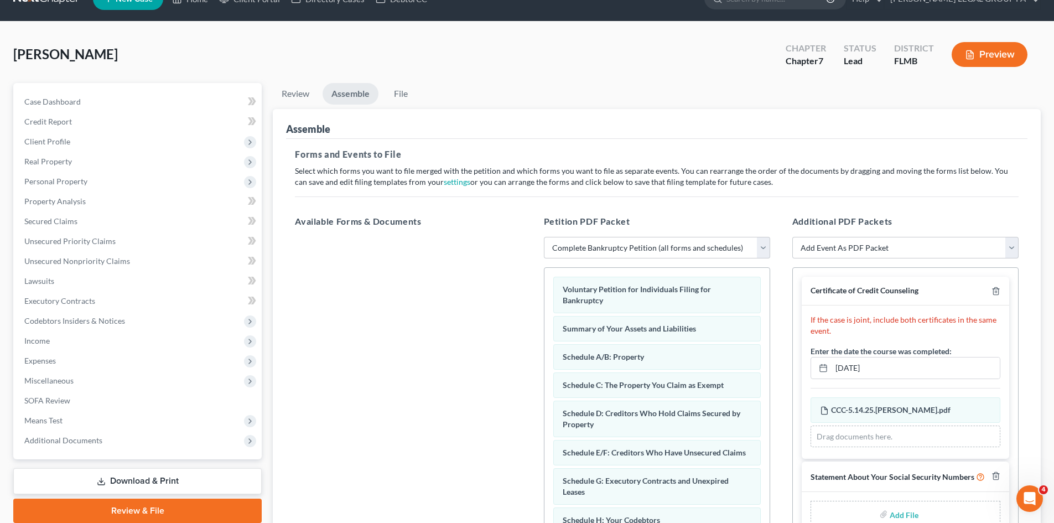
scroll to position [0, 0]
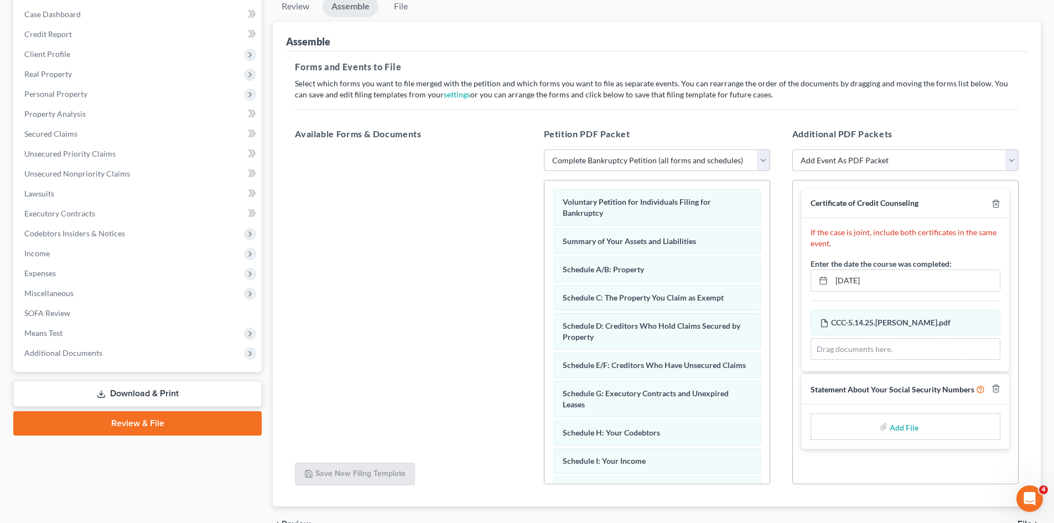
drag, startPoint x: 137, startPoint y: 390, endPoint x: 379, endPoint y: 331, distance: 249.0
click at [137, 390] on link "Download & Print" at bounding box center [137, 394] width 248 height 26
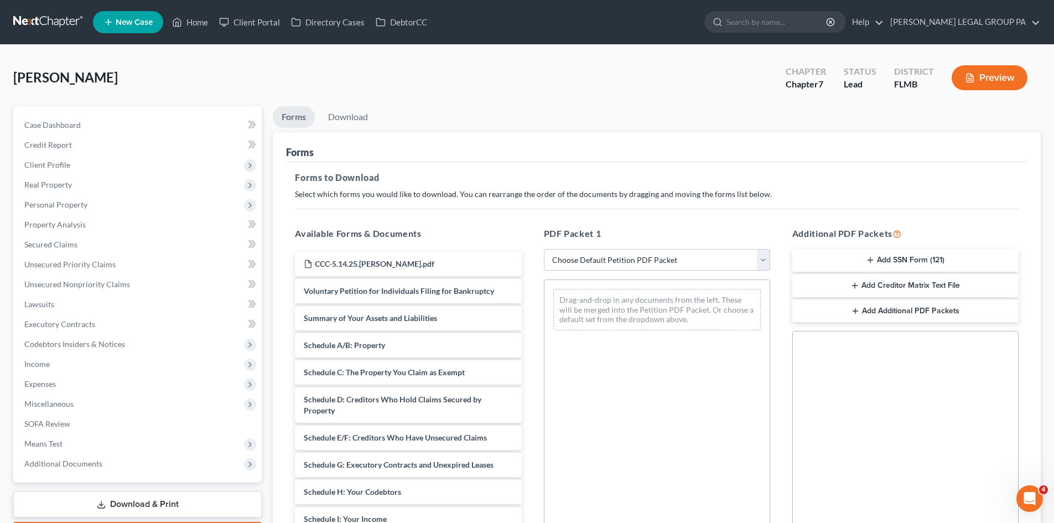
click at [888, 260] on button "Add SSN Form (121)" at bounding box center [905, 260] width 226 height 23
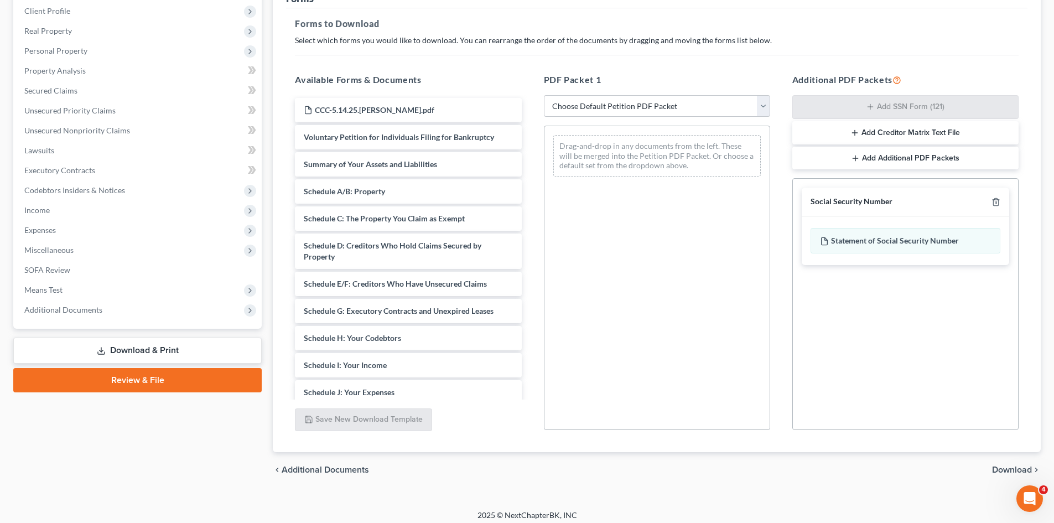
scroll to position [160, 0]
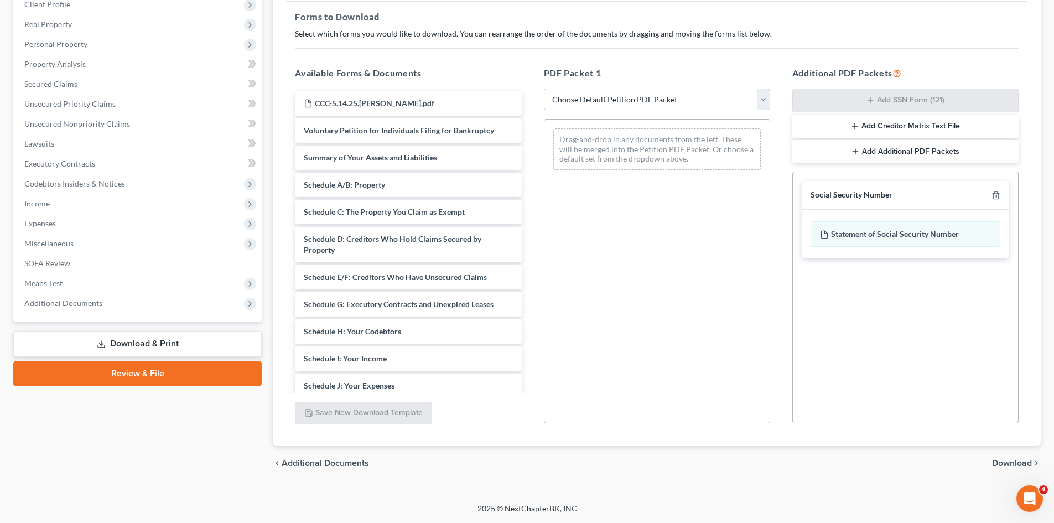
click at [1016, 459] on span "Download" at bounding box center [1012, 463] width 40 height 9
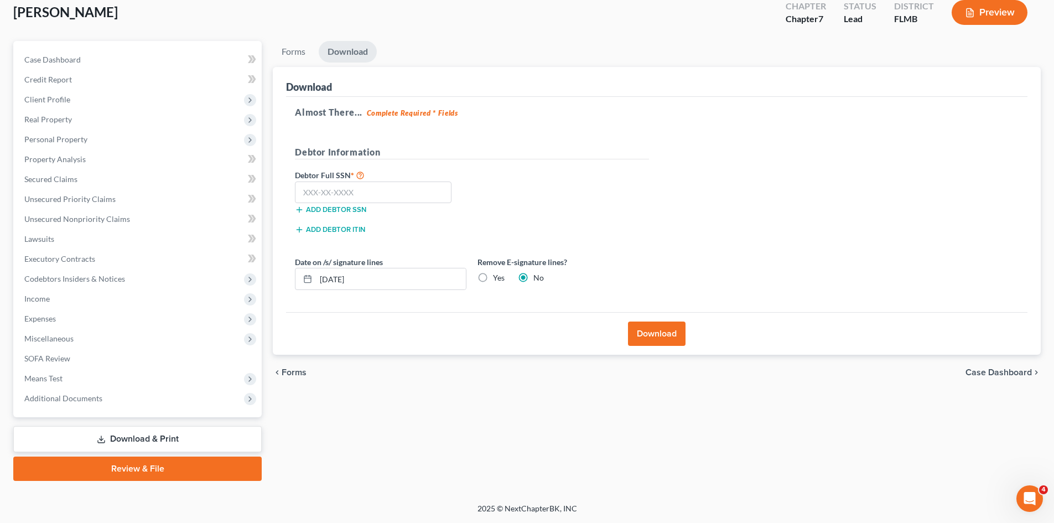
scroll to position [65, 0]
click at [372, 197] on input "text" at bounding box center [373, 192] width 157 height 22
click at [373, 198] on input "text" at bounding box center [373, 192] width 157 height 22
type input "262-77-4012"
click at [648, 329] on button "Download" at bounding box center [657, 333] width 58 height 24
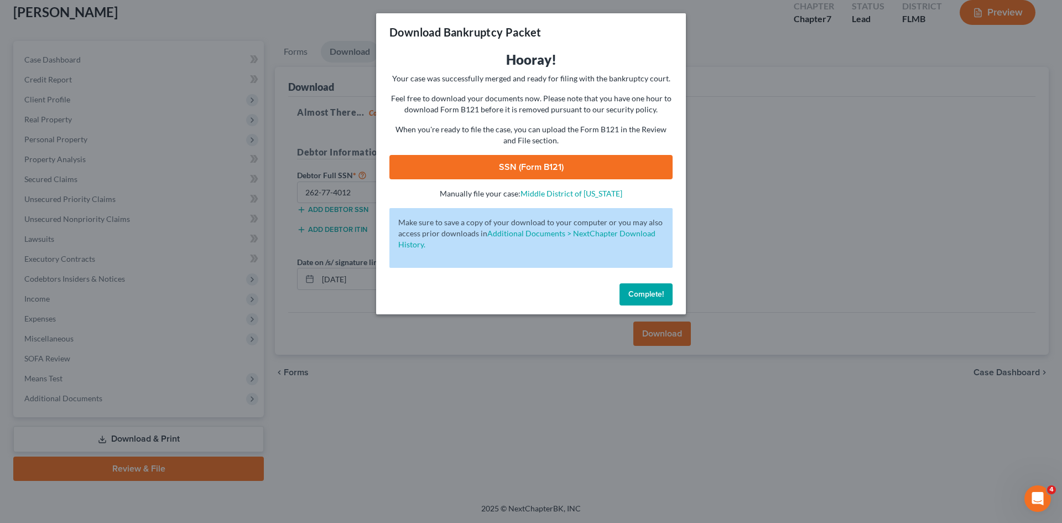
click at [503, 173] on link "SSN (Form B121)" at bounding box center [530, 167] width 283 height 24
click at [637, 293] on span "Complete!" at bounding box center [645, 293] width 35 height 9
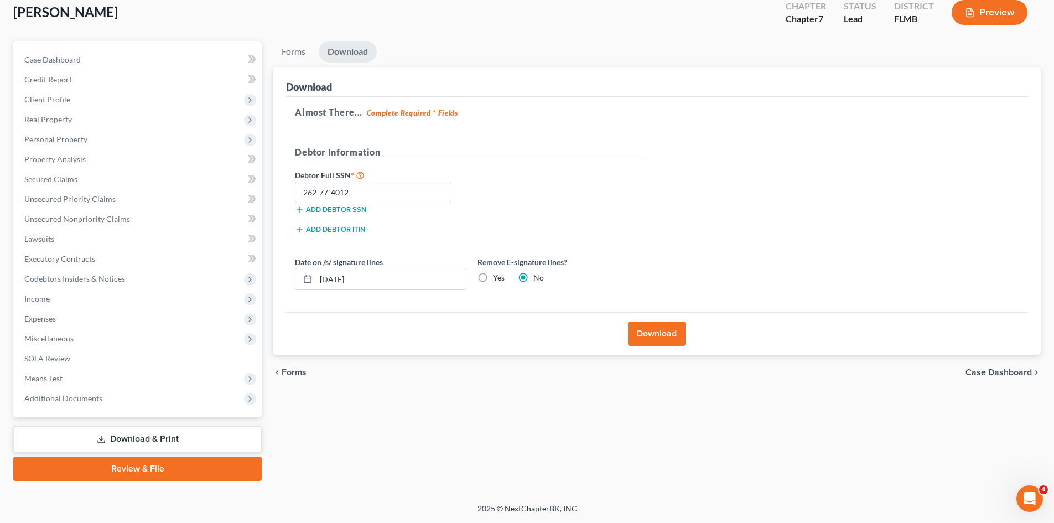
click at [183, 470] on link "Review & File" at bounding box center [137, 468] width 248 height 24
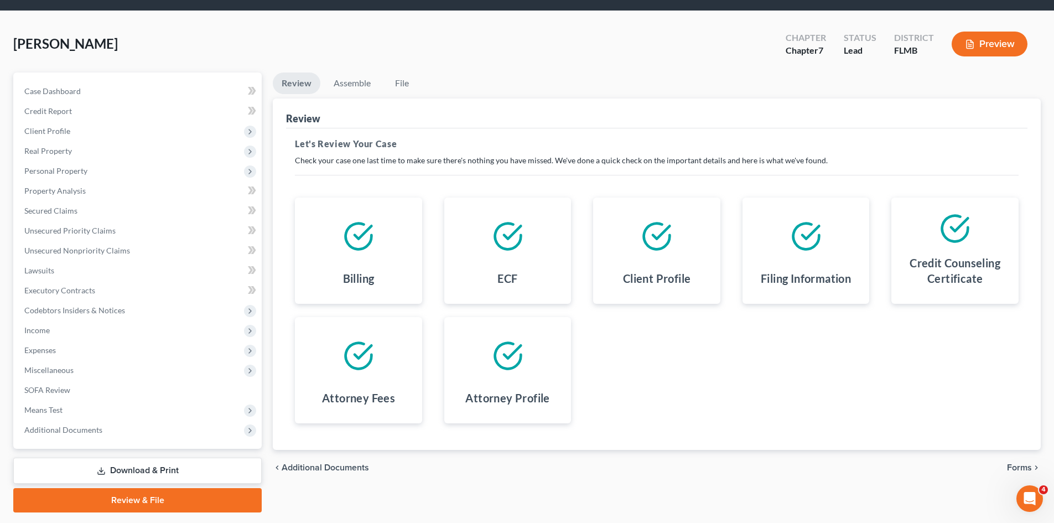
scroll to position [65, 0]
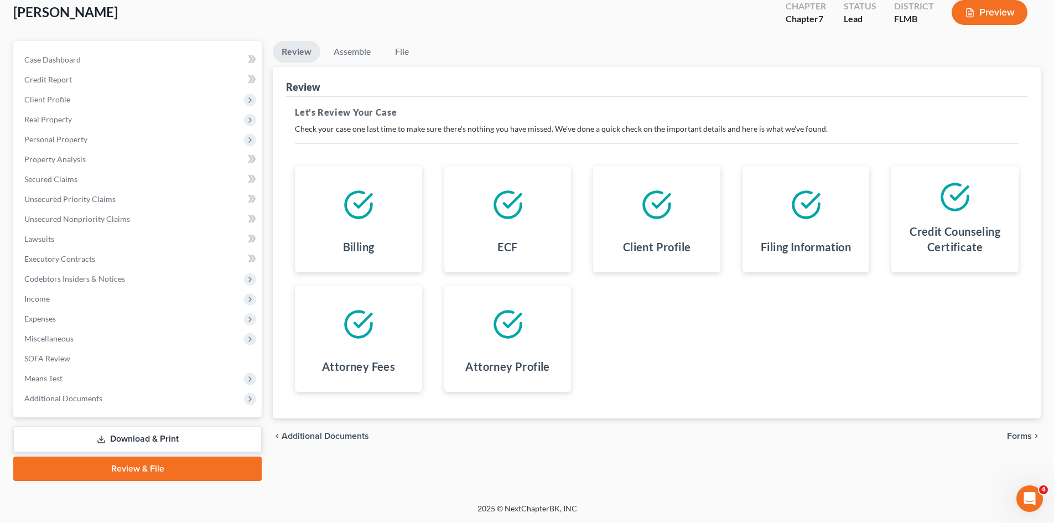
drag, startPoint x: 1015, startPoint y: 433, endPoint x: 637, endPoint y: 179, distance: 454.8
click at [1015, 433] on span "Forms" at bounding box center [1019, 435] width 25 height 9
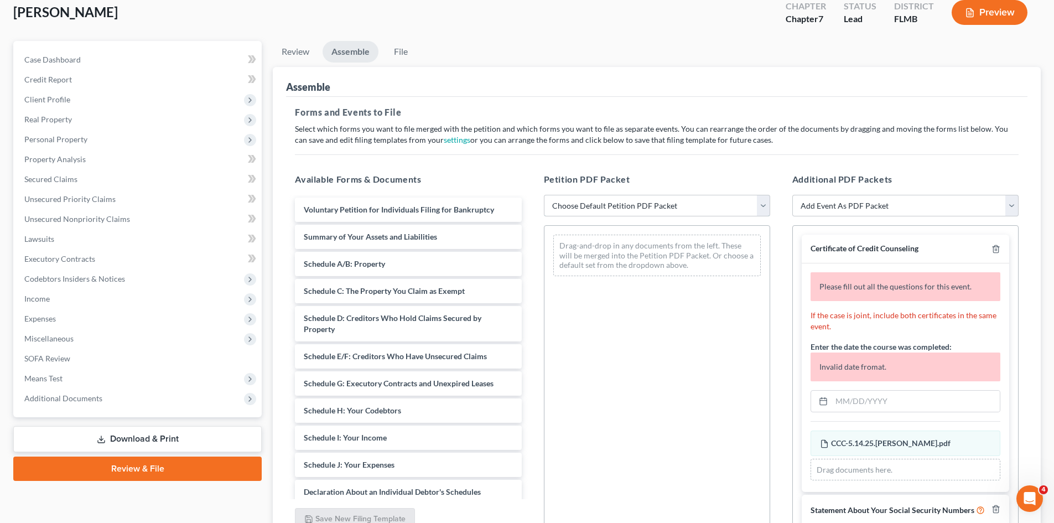
click at [682, 214] on select "Choose Default Petition PDF Packet Complete Bankruptcy Petition (all forms and …" at bounding box center [657, 206] width 226 height 22
select select "0"
click at [544, 195] on select "Choose Default Petition PDF Packet Complete Bankruptcy Petition (all forms and …" at bounding box center [657, 206] width 226 height 22
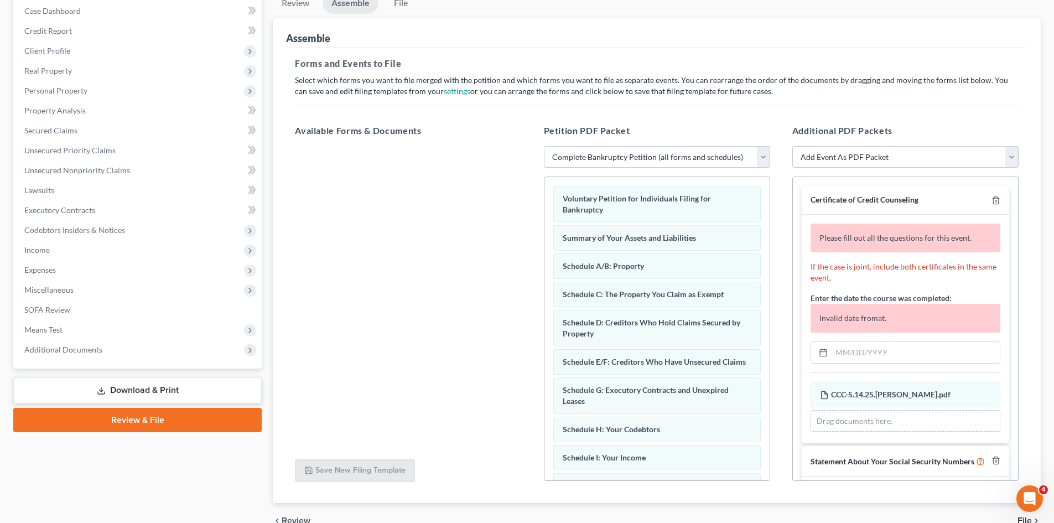
scroll to position [171, 0]
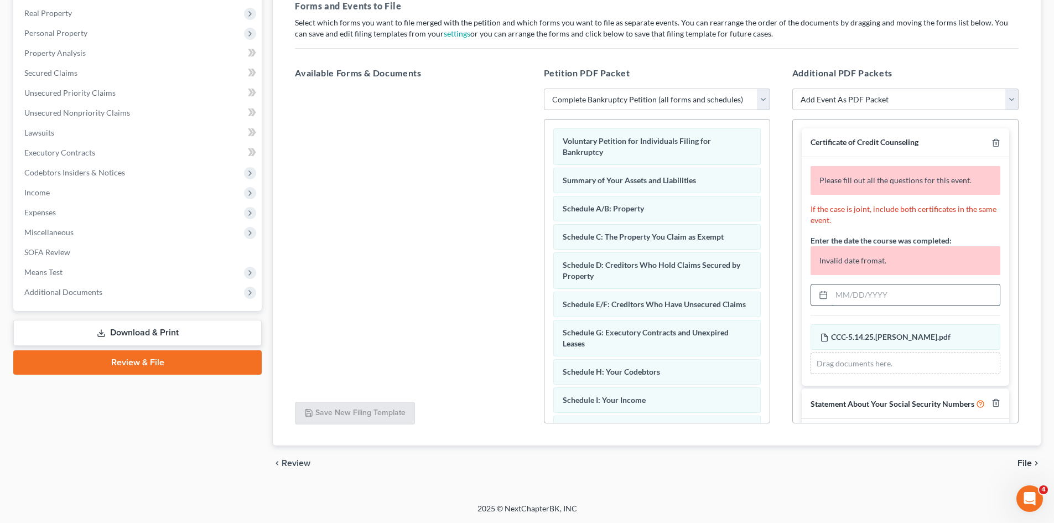
click at [891, 300] on input "text" at bounding box center [915, 294] width 168 height 21
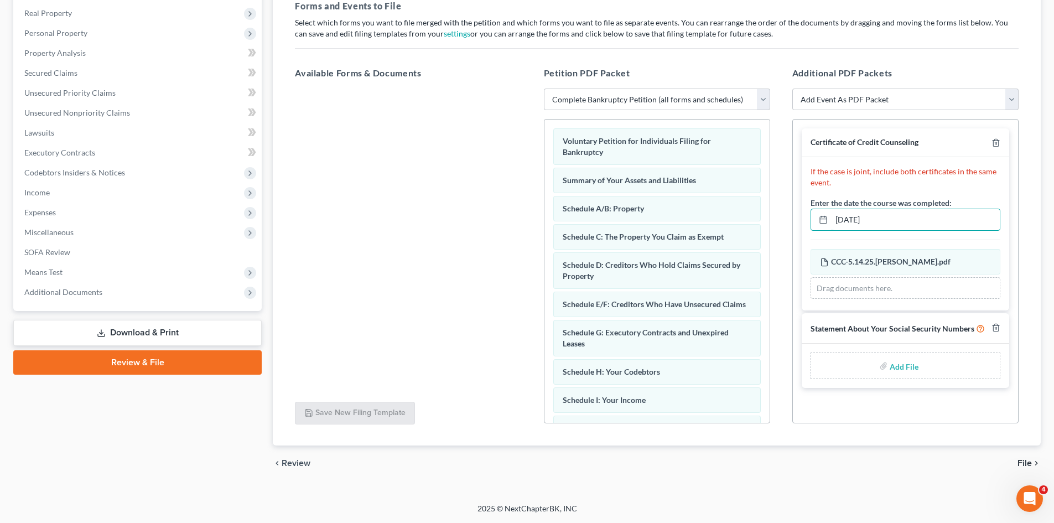
type input "05/14/2025"
click at [894, 373] on input "file" at bounding box center [902, 366] width 27 height 20
type input "C:\fakepath\Form 121 - mellado.pdf"
click at [1024, 461] on span "File" at bounding box center [1024, 463] width 14 height 9
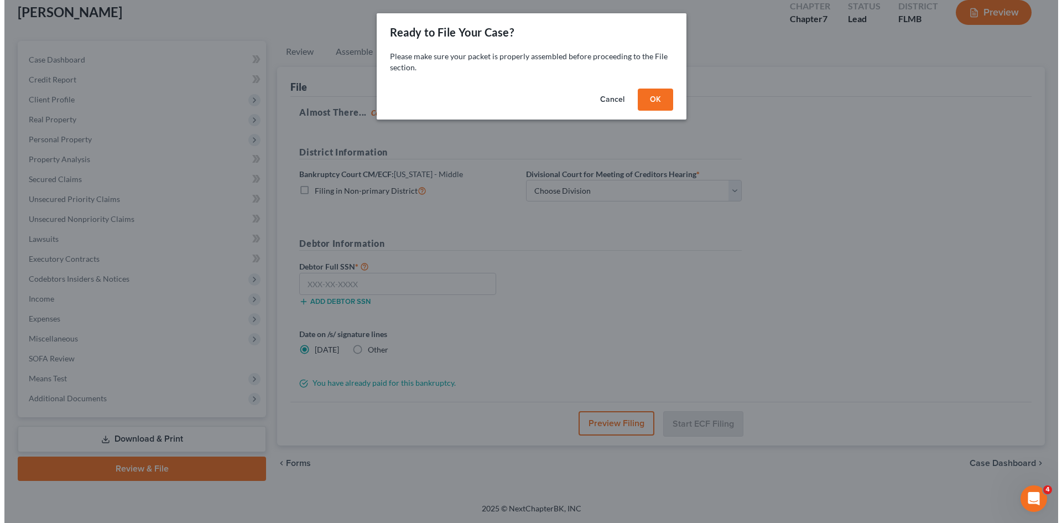
scroll to position [65, 0]
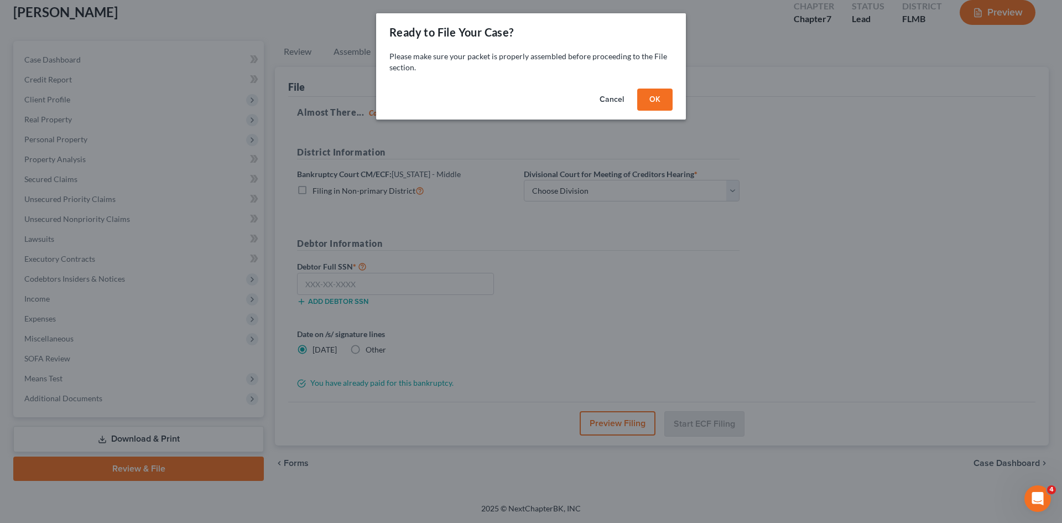
click at [650, 97] on button "OK" at bounding box center [654, 99] width 35 height 22
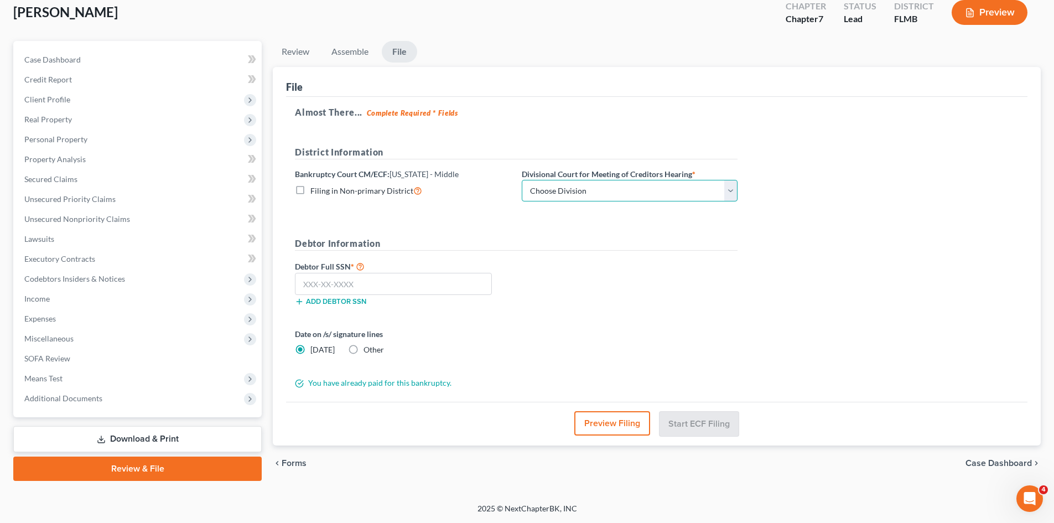
drag, startPoint x: 586, startPoint y: 190, endPoint x: 583, endPoint y: 200, distance: 11.0
click at [586, 190] on select "Choose Division Fort Myers Jacksonville Orlando Tampa" at bounding box center [630, 191] width 216 height 22
select select "3"
click at [522, 180] on select "Choose Division Fort Myers Jacksonville Orlando Tampa" at bounding box center [630, 191] width 216 height 22
click at [407, 282] on input "text" at bounding box center [393, 284] width 197 height 22
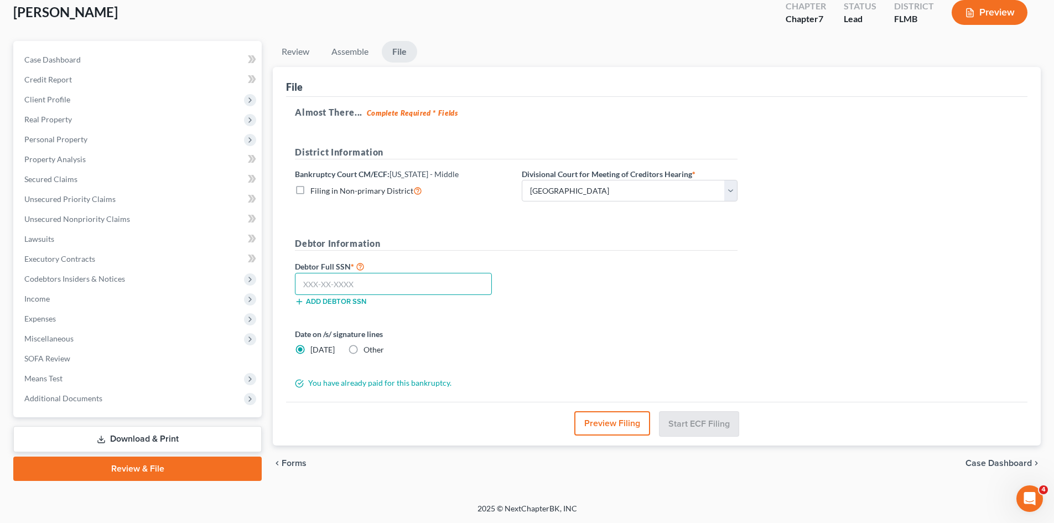
click at [454, 286] on input "text" at bounding box center [393, 284] width 197 height 22
type input "262-77-4012"
click at [717, 303] on div "Debtor Full SSN * 262-77-4012 Add debtor SSN" at bounding box center [516, 286] width 454 height 55
click at [704, 425] on button "Start ECF Filing" at bounding box center [698, 423] width 79 height 24
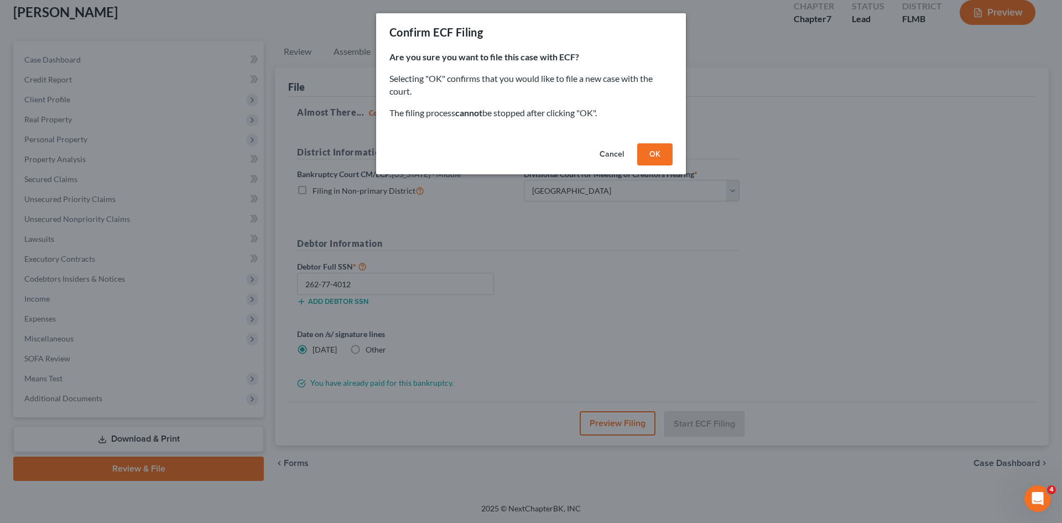
click at [660, 154] on button "OK" at bounding box center [654, 154] width 35 height 22
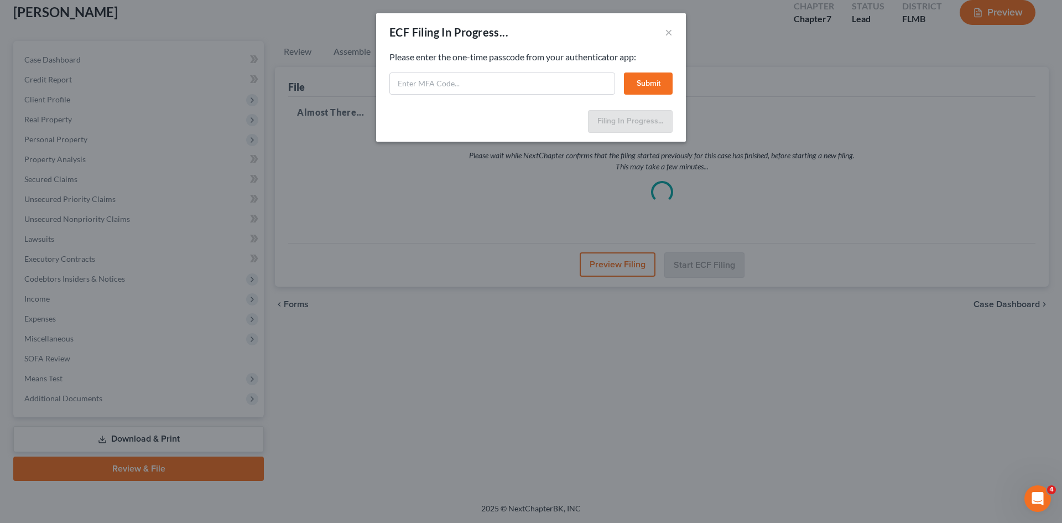
select select "3"
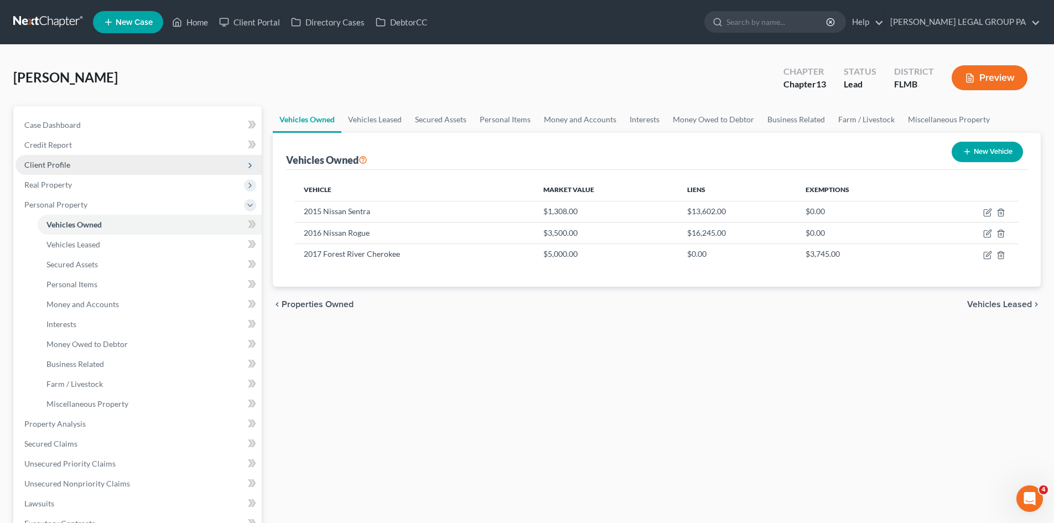
click at [72, 162] on span "Client Profile" at bounding box center [138, 165] width 246 height 20
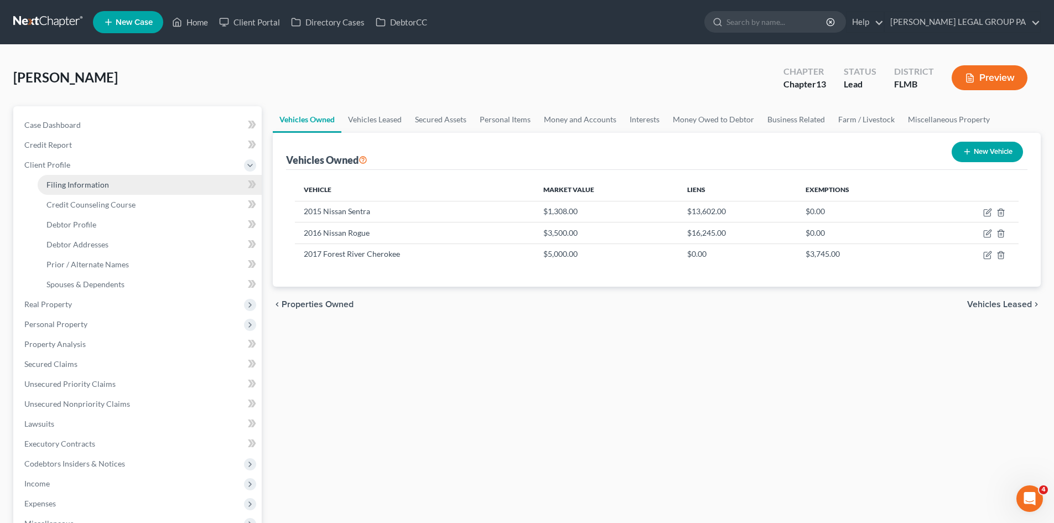
click at [92, 180] on span "Filing Information" at bounding box center [77, 184] width 62 height 9
select select "1"
select select "0"
select select "3"
select select "9"
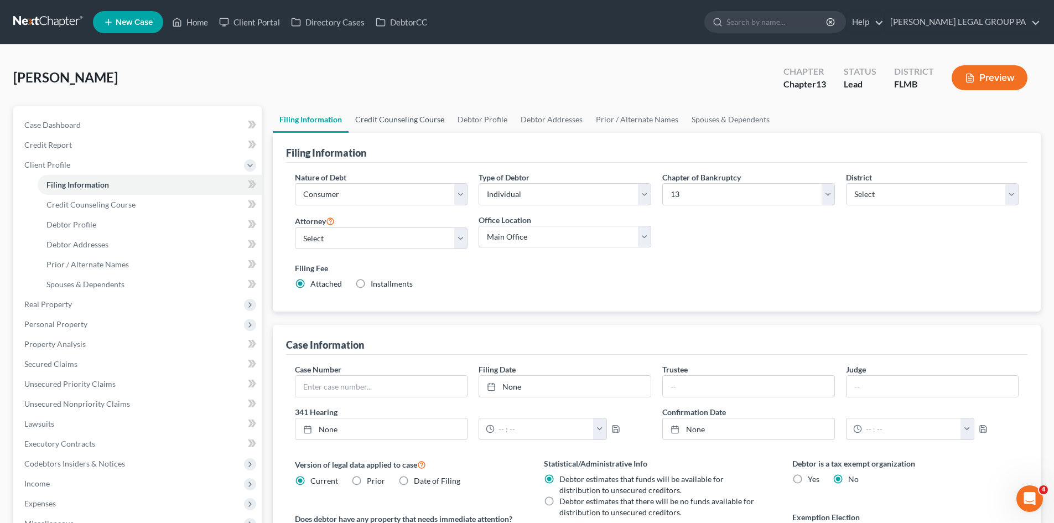
click at [390, 122] on link "Credit Counseling Course" at bounding box center [399, 119] width 102 height 27
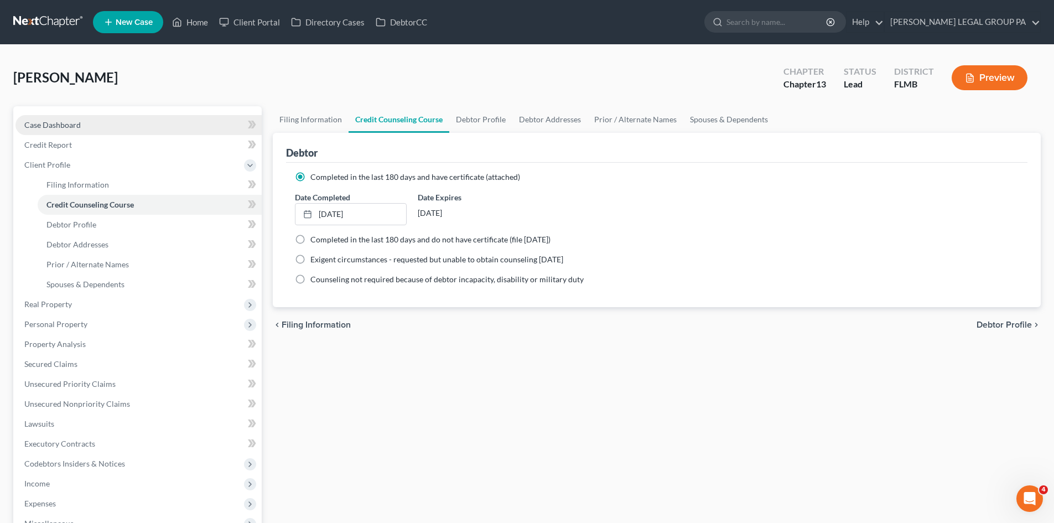
click at [106, 122] on link "Case Dashboard" at bounding box center [138, 125] width 246 height 20
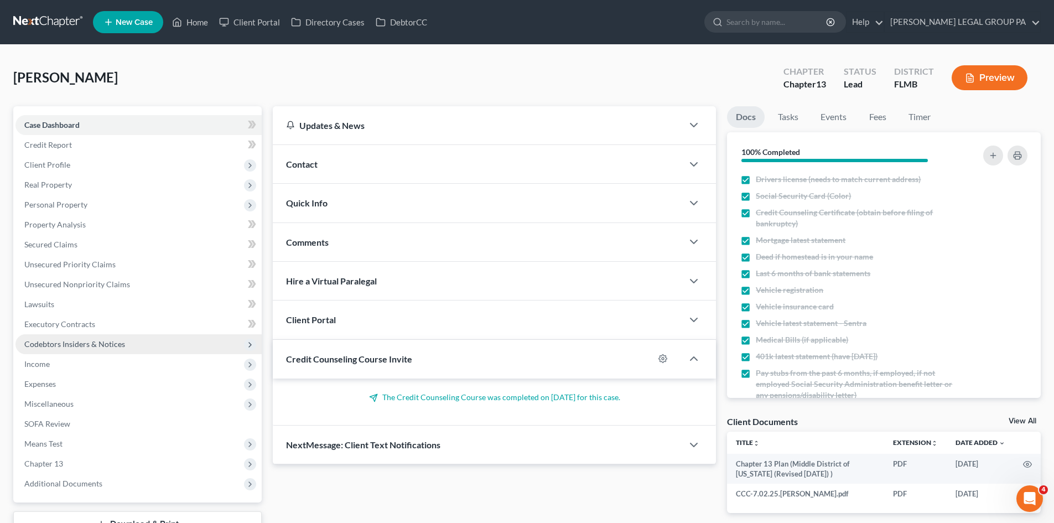
click at [90, 348] on span "Codebtors Insiders & Notices" at bounding box center [74, 343] width 101 height 9
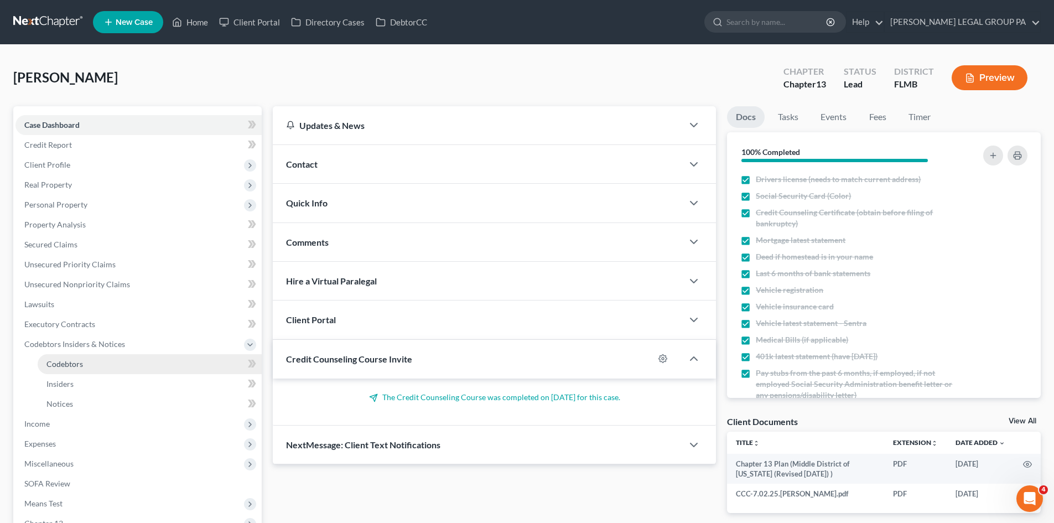
click at [88, 360] on link "Codebtors" at bounding box center [150, 364] width 224 height 20
